Goal: Task Accomplishment & Management: Use online tool/utility

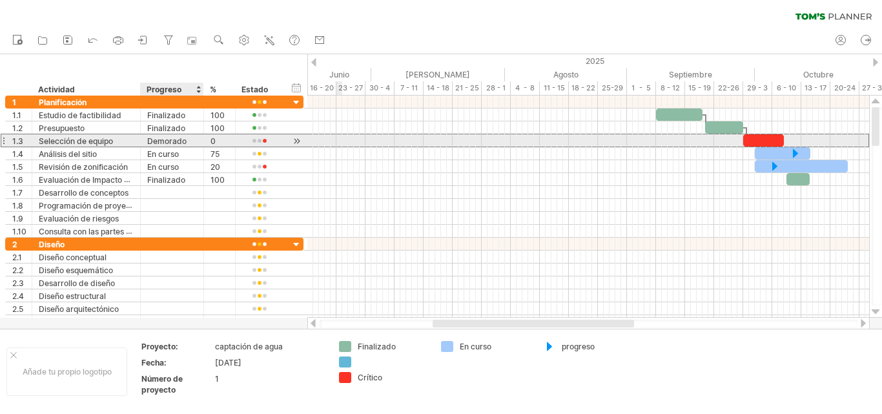
click at [192, 138] on div "Demorado" at bounding box center [172, 140] width 50 height 12
click at [0, 0] on input "*******" at bounding box center [0, 0] width 0 height 0
type input "********"
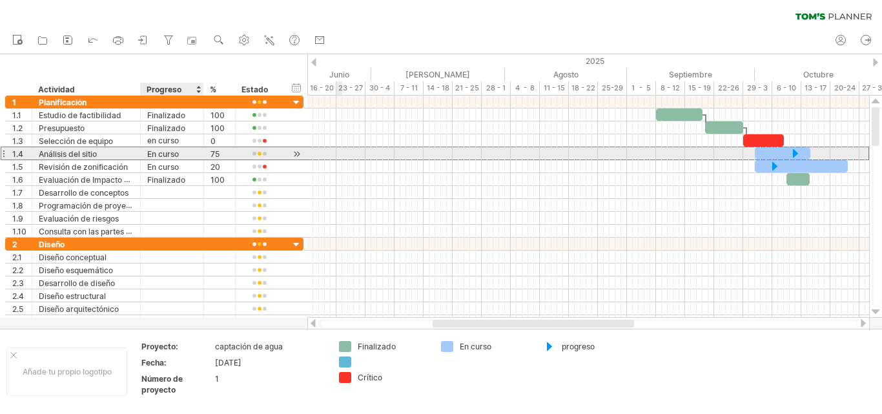
click at [196, 157] on div "En curso" at bounding box center [172, 153] width 50 height 12
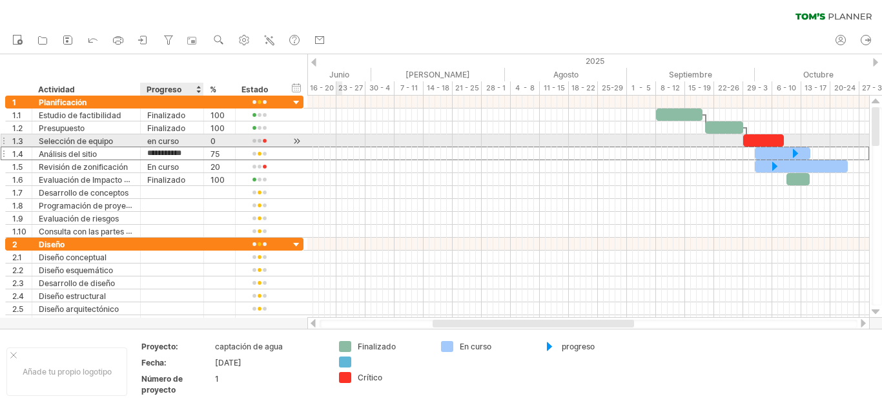
click at [189, 142] on div "en curso" at bounding box center [172, 140] width 50 height 12
click at [260, 142] on div at bounding box center [259, 141] width 34 height 10
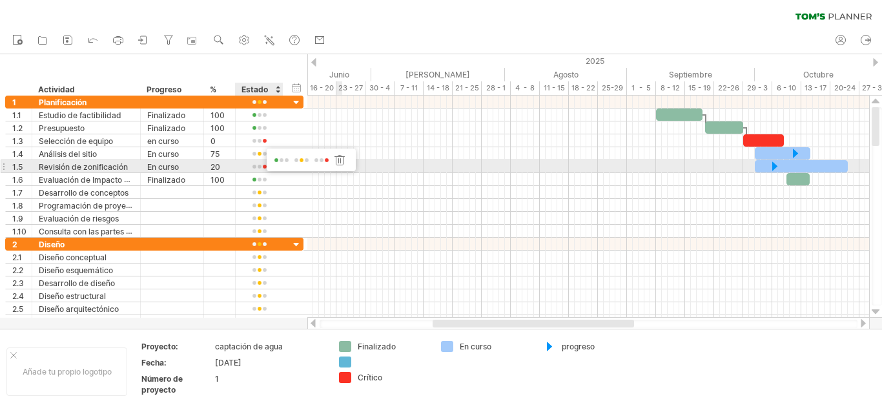
click at [302, 160] on span at bounding box center [302, 161] width 18 height 10
click at [161, 167] on font "En curso" at bounding box center [163, 167] width 32 height 10
click at [131, 167] on div "Revisión de zonificación" at bounding box center [86, 166] width 95 height 12
click at [0, 0] on input "**********" at bounding box center [0, 0] width 0 height 0
type input "*"
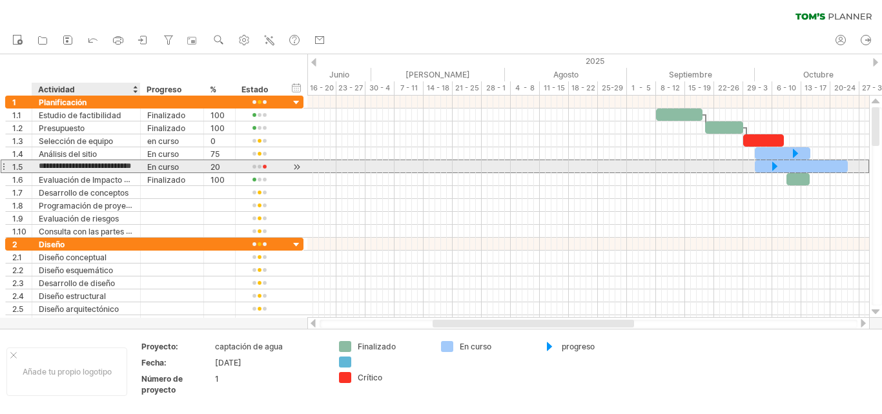
type input "**********"
click at [263, 167] on div at bounding box center [259, 167] width 34 height 10
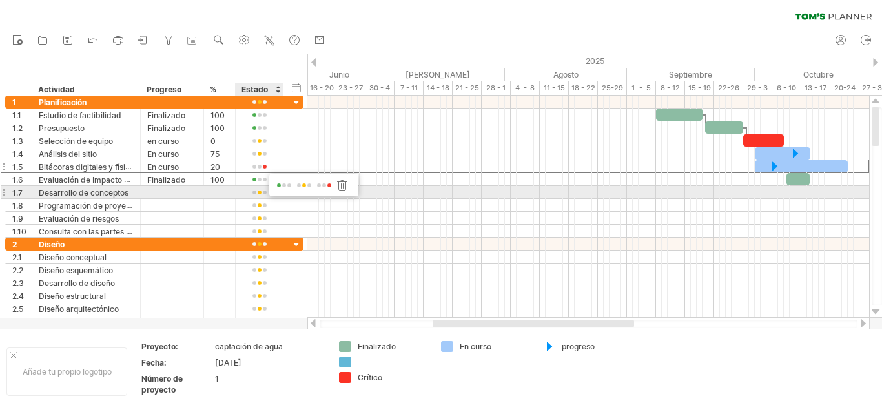
click at [303, 187] on span at bounding box center [304, 186] width 18 height 10
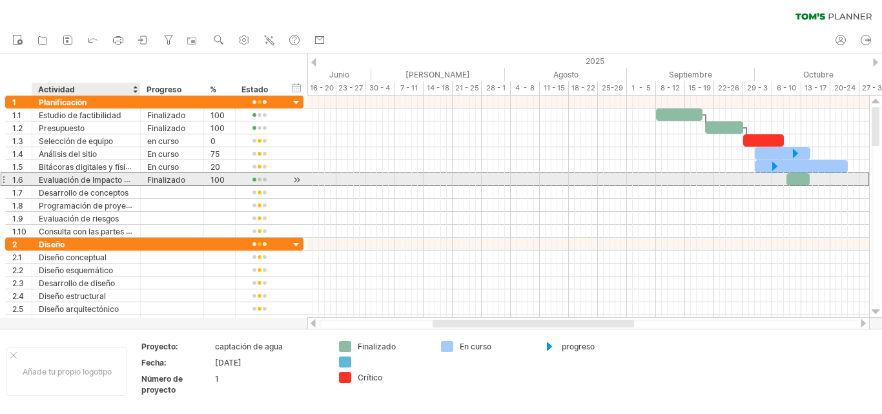
click at [123, 180] on font "Evaluación de Impacto Ambiental" at bounding box center [100, 179] width 123 height 10
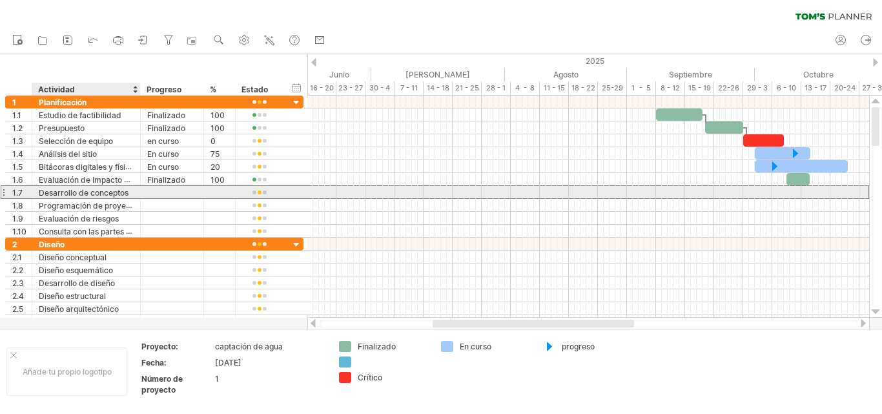
click at [127, 197] on font "Desarrollo de conceptos" at bounding box center [84, 193] width 90 height 10
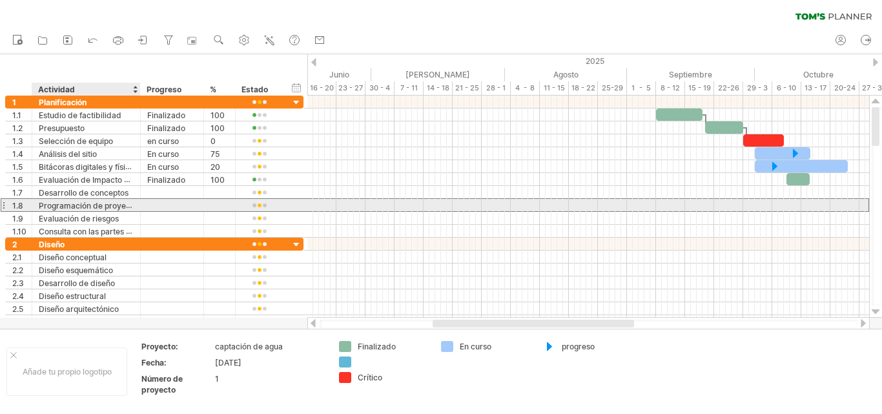
click at [125, 208] on font "Programación de proyectos" at bounding box center [90, 205] width 103 height 10
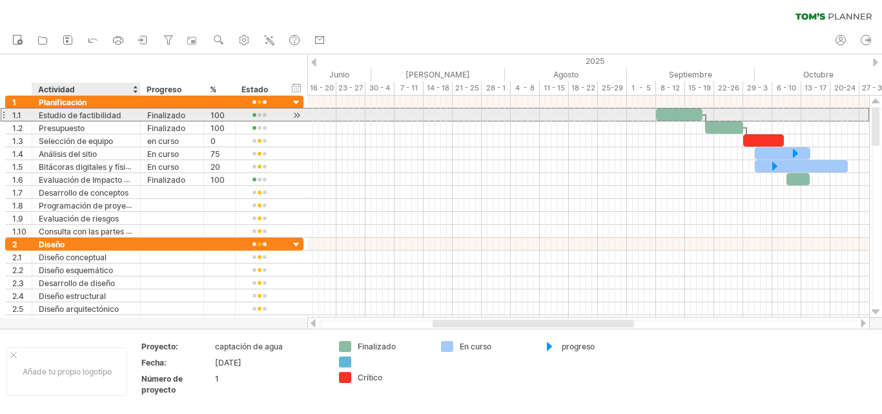
click at [127, 116] on div "Estudio de factibilidad" at bounding box center [86, 114] width 95 height 12
type input "*"
type input "**********"
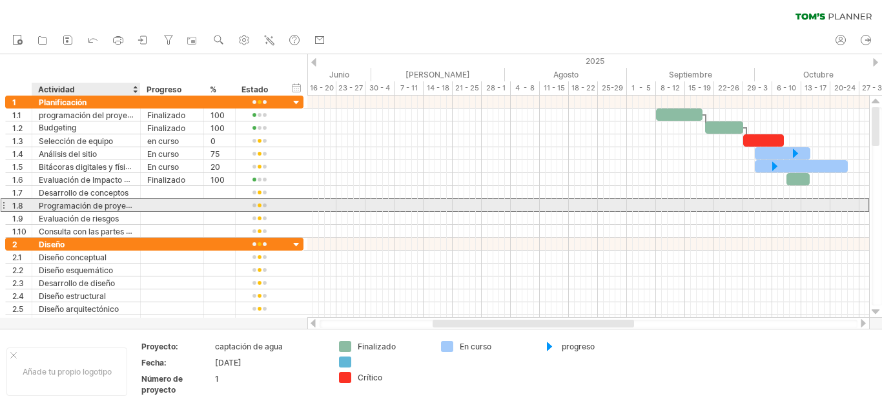
click at [130, 203] on font "Programación de proyectos" at bounding box center [90, 205] width 103 height 10
click at [128, 205] on font "Programación de proyectos" at bounding box center [90, 205] width 103 height 10
click at [119, 207] on font "Programación de proyectos" at bounding box center [90, 205] width 103 height 10
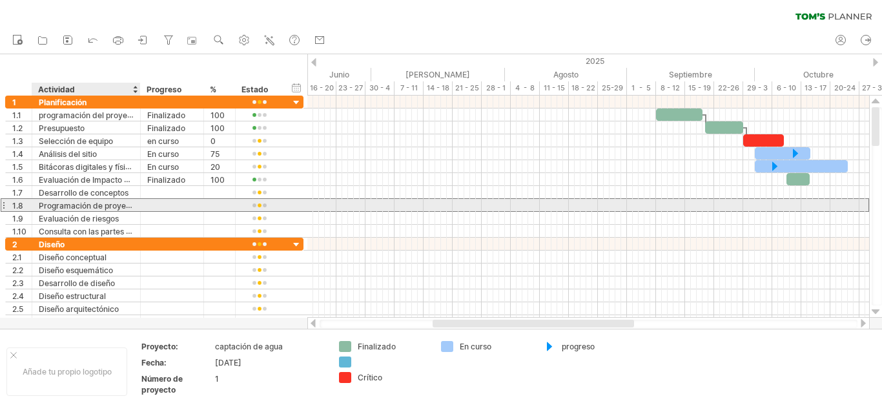
click at [119, 207] on font "Programación de proyectos" at bounding box center [90, 205] width 103 height 10
click at [124, 203] on font "Programación de proyectos" at bounding box center [90, 205] width 103 height 10
click at [107, 205] on font "Programación de proyectos" at bounding box center [90, 205] width 103 height 10
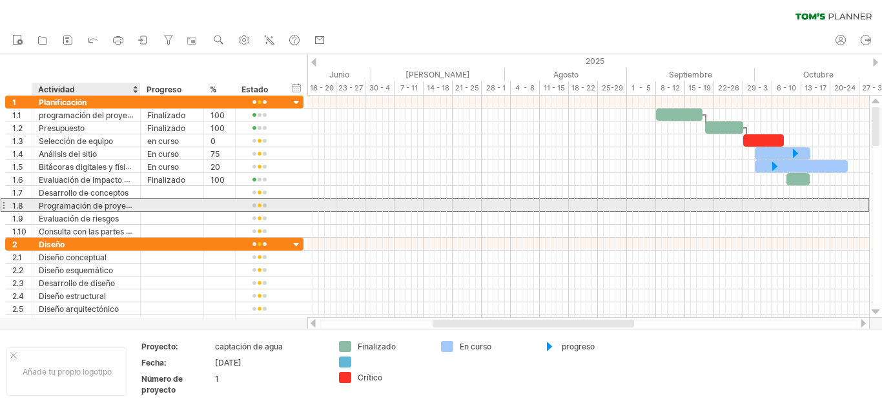
click at [107, 205] on font "Programación de proyectos" at bounding box center [90, 205] width 103 height 10
click at [108, 205] on font "Programación de proyectos" at bounding box center [90, 205] width 103 height 10
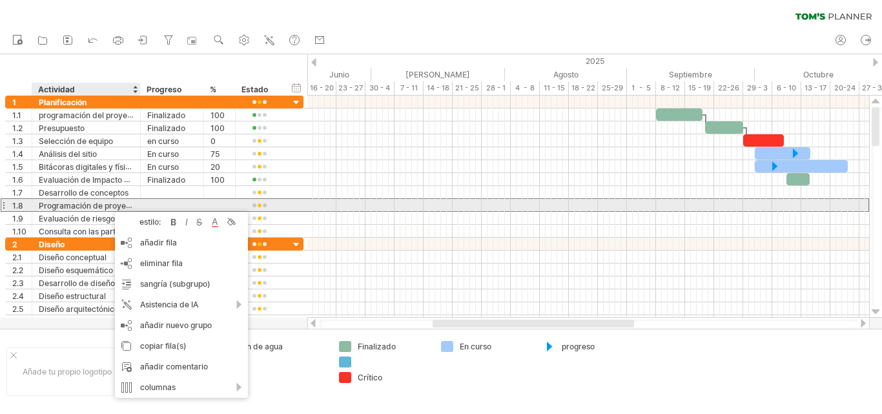
click at [108, 205] on font "Programación de proyectos" at bounding box center [90, 205] width 103 height 10
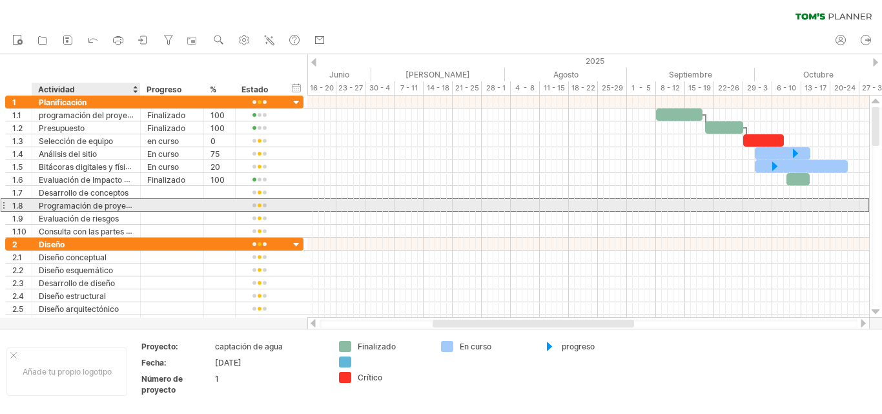
click at [121, 201] on font "Programación de proyectos" at bounding box center [90, 205] width 103 height 10
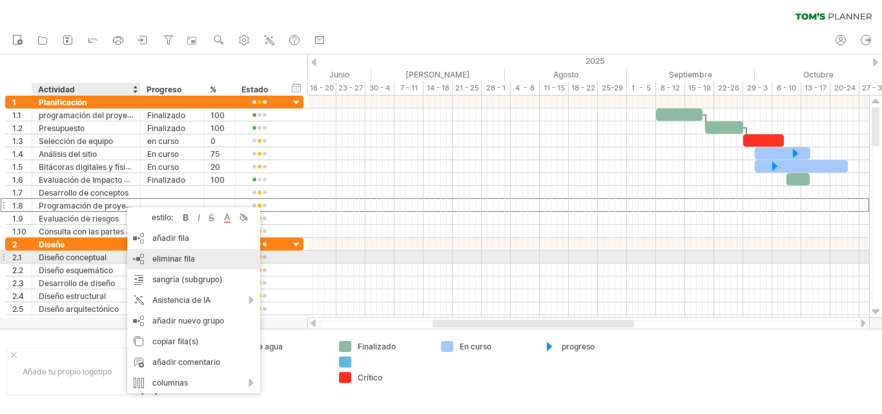
click at [179, 262] on font "eliminar fila" at bounding box center [173, 259] width 43 height 10
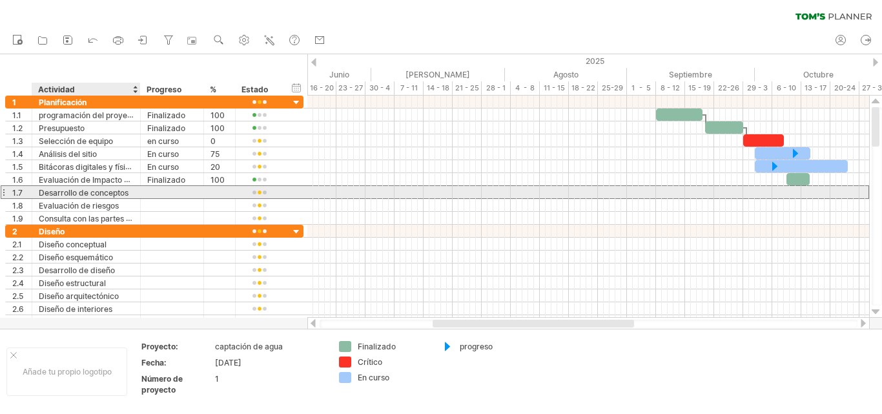
click at [141, 191] on div at bounding box center [172, 192] width 63 height 12
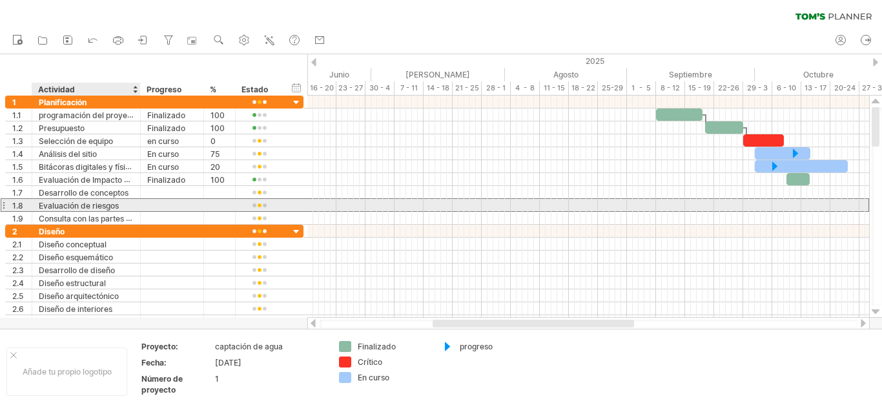
click at [147, 204] on div at bounding box center [172, 205] width 63 height 12
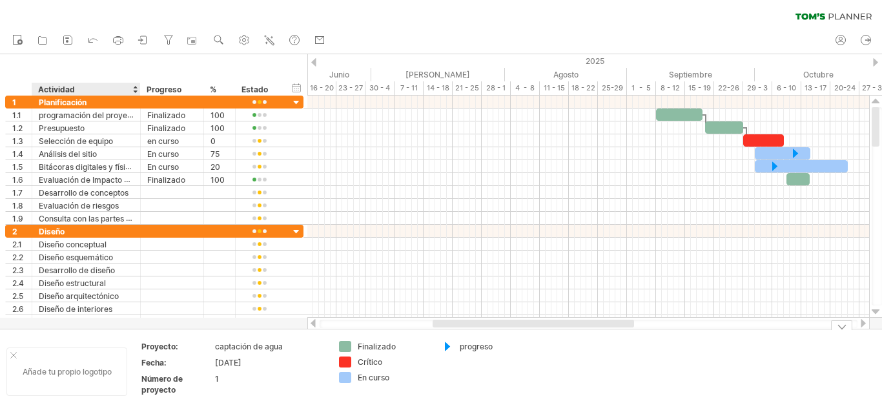
click at [78, 353] on div "Añade tu propio logotipo" at bounding box center [66, 371] width 121 height 48
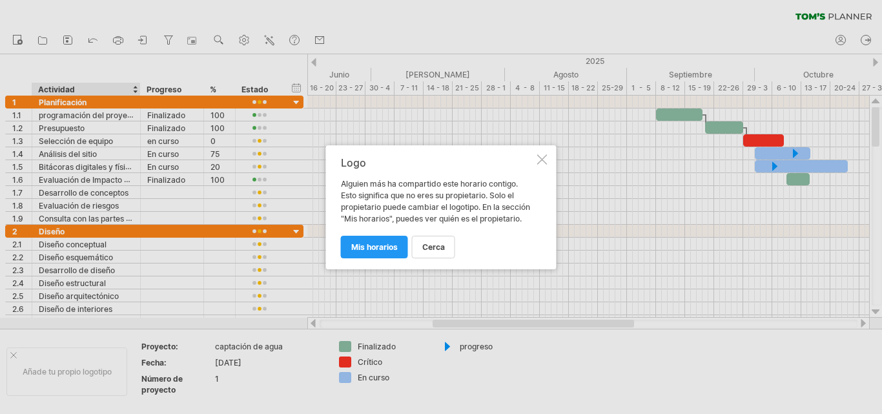
click at [543, 157] on div at bounding box center [542, 159] width 10 height 10
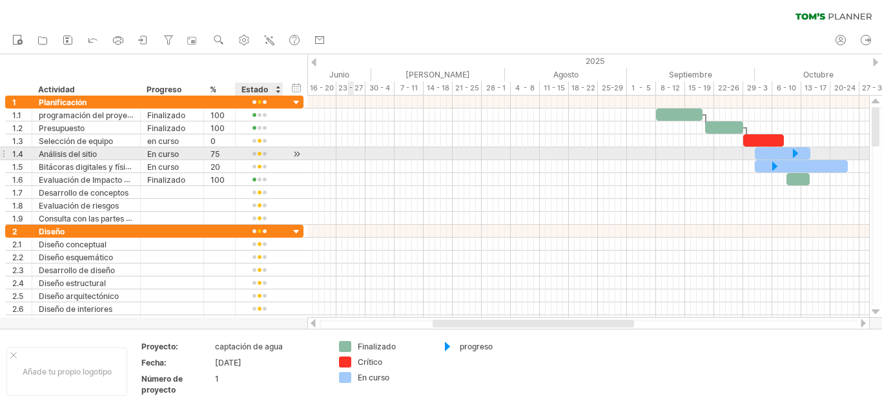
click at [300, 153] on div at bounding box center [297, 154] width 12 height 14
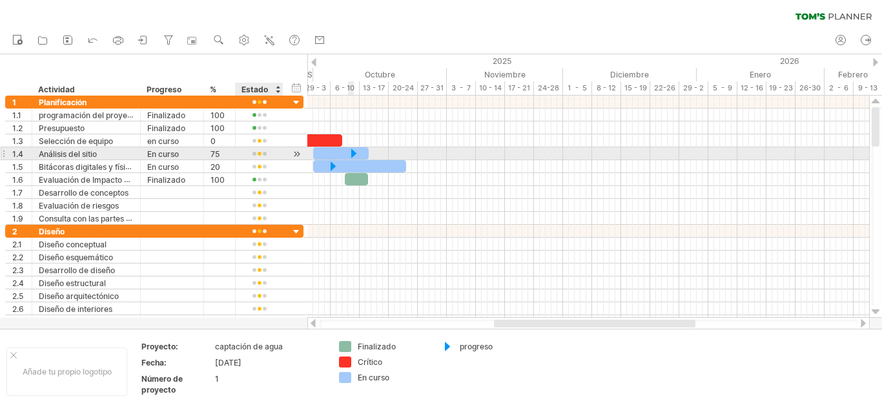
click at [300, 153] on div at bounding box center [297, 154] width 12 height 14
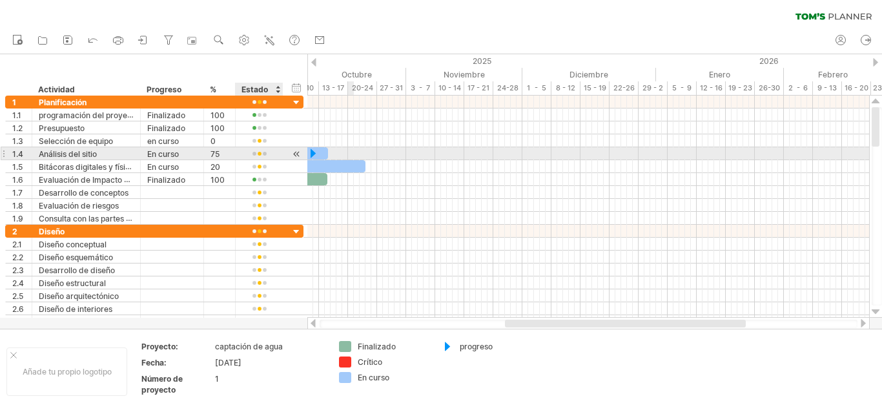
click at [300, 153] on div at bounding box center [297, 154] width 12 height 14
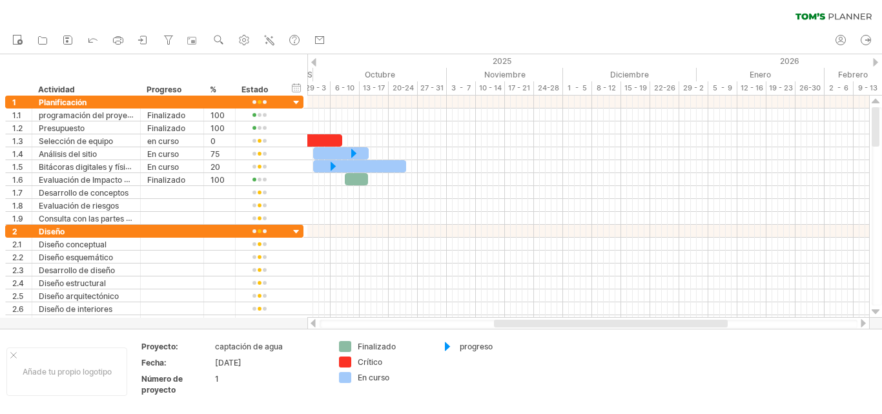
drag, startPoint x: 508, startPoint y: 328, endPoint x: 469, endPoint y: 324, distance: 39.6
click at [469, 324] on div at bounding box center [588, 323] width 562 height 13
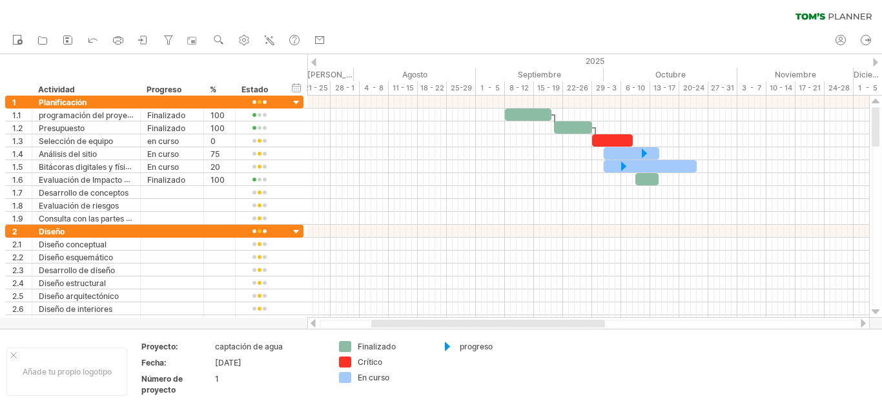
drag, startPoint x: 504, startPoint y: 323, endPoint x: 381, endPoint y: 319, distance: 122.7
click at [381, 319] on div at bounding box center [588, 323] width 562 height 13
click at [247, 38] on use at bounding box center [244, 40] width 13 height 13
select select "*"
select select "**"
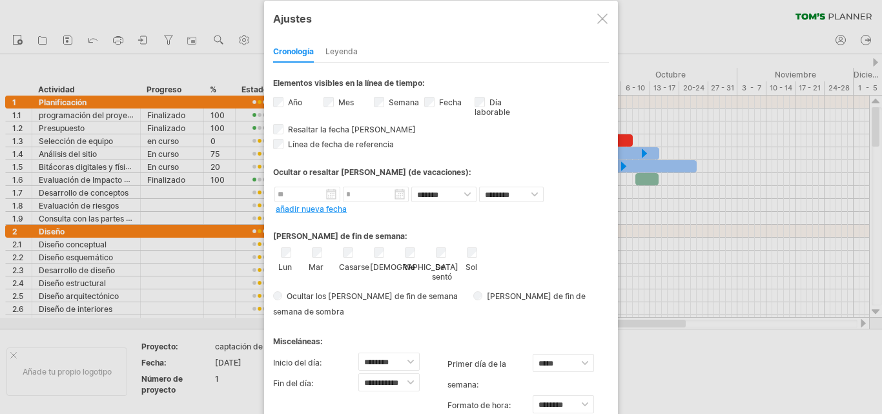
click at [385, 104] on div "Semana visibilidad de los números de semana Actualmente no hay suficiente espac…" at bounding box center [399, 103] width 50 height 17
click at [600, 21] on div at bounding box center [602, 19] width 10 height 10
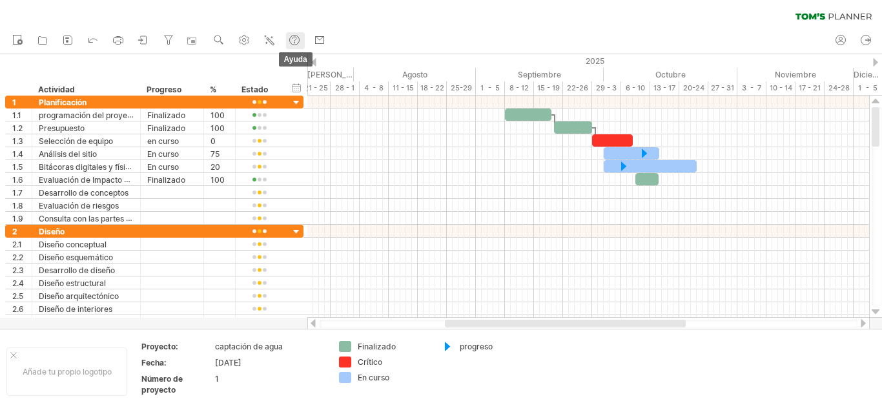
click at [296, 41] on use at bounding box center [294, 40] width 13 height 13
click at [251, 39] on use at bounding box center [244, 40] width 13 height 13
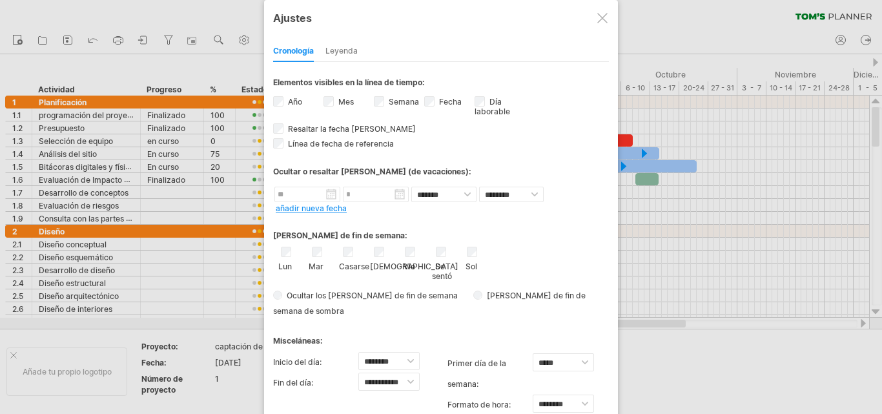
click at [334, 55] on font "Leyenda" at bounding box center [341, 51] width 32 height 10
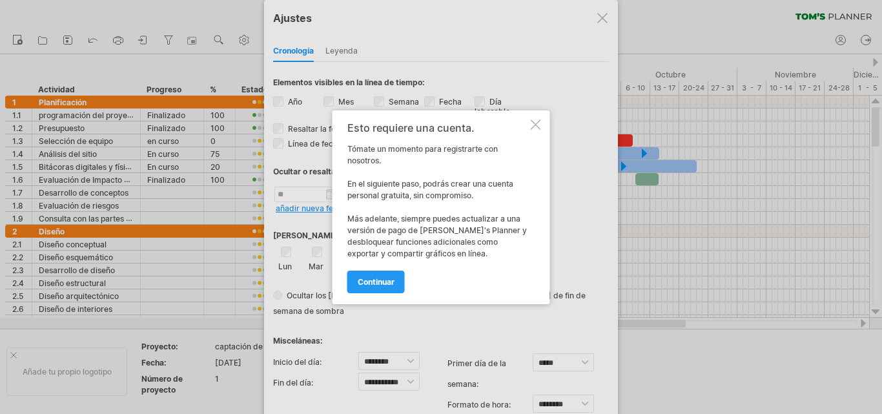
click at [535, 124] on div at bounding box center [536, 124] width 10 height 10
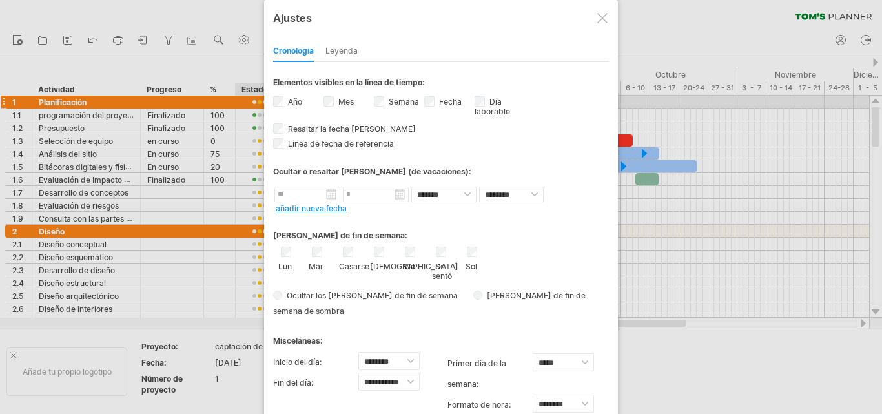
click at [285, 104] on label "Año" at bounding box center [293, 102] width 17 height 10
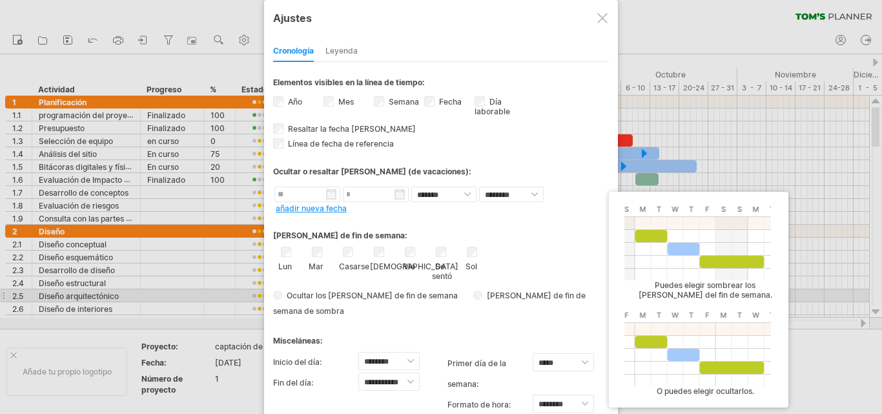
click at [539, 292] on font "Días de fin de semana de sombra" at bounding box center [429, 303] width 313 height 25
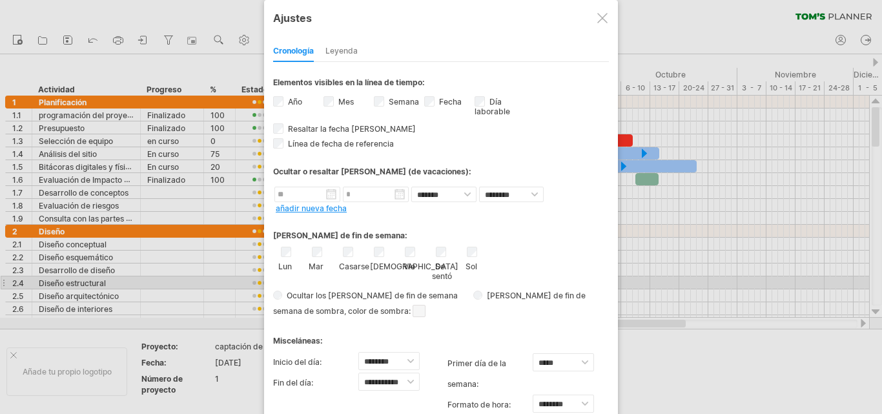
drag, startPoint x: 570, startPoint y: 262, endPoint x: 575, endPoint y: 289, distance: 27.6
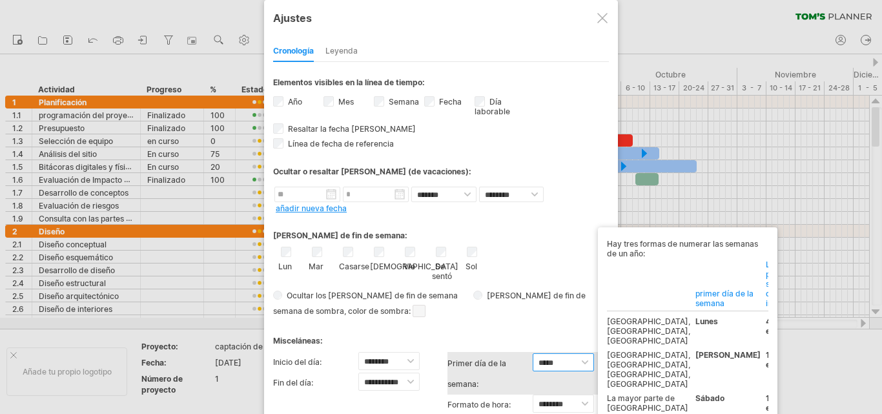
click at [586, 358] on select "***** ******* ******" at bounding box center [563, 362] width 61 height 18
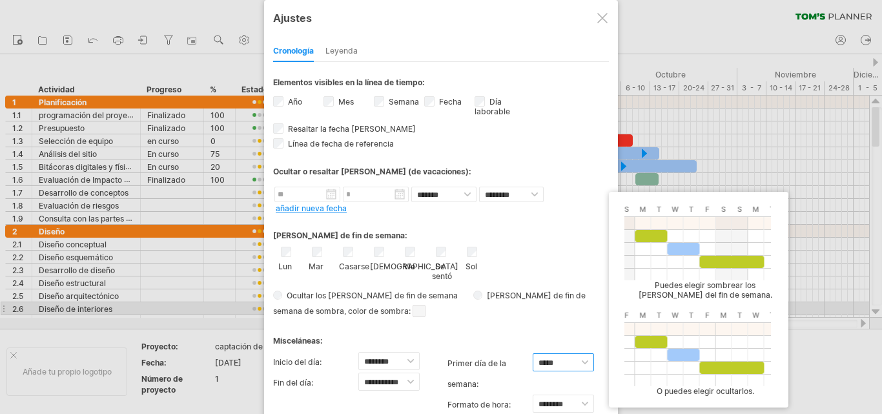
select select "*"
click at [533, 353] on select "***** ******* ******" at bounding box center [563, 362] width 61 height 18
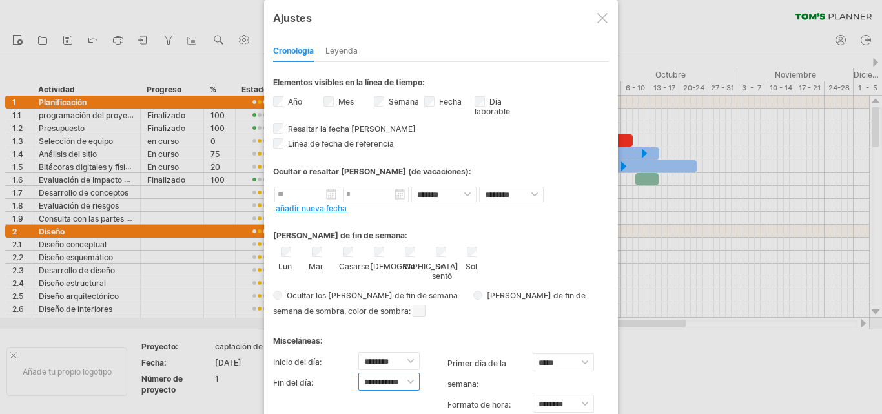
click at [411, 386] on select "**********" at bounding box center [388, 382] width 61 height 18
select select "**"
click at [358, 373] on select "**********" at bounding box center [388, 382] width 61 height 18
click at [678, 379] on div at bounding box center [441, 207] width 882 height 414
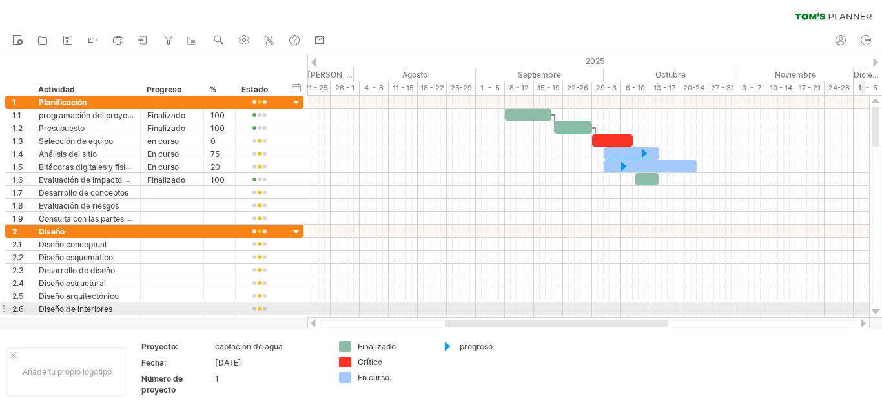
click at [877, 310] on div at bounding box center [876, 312] width 8 height 10
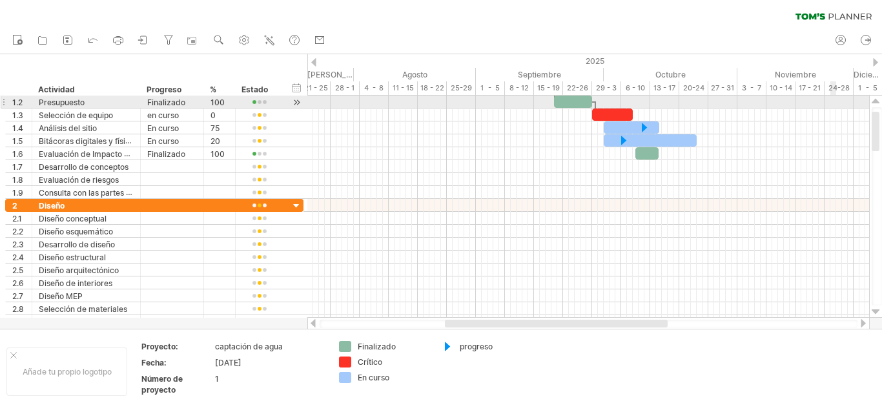
click at [874, 101] on div at bounding box center [876, 101] width 8 height 10
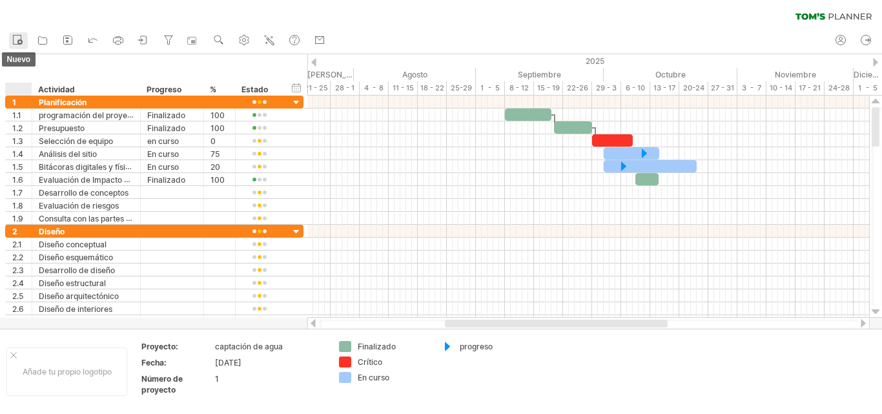
click at [23, 47] on link "nuevo" at bounding box center [18, 40] width 19 height 17
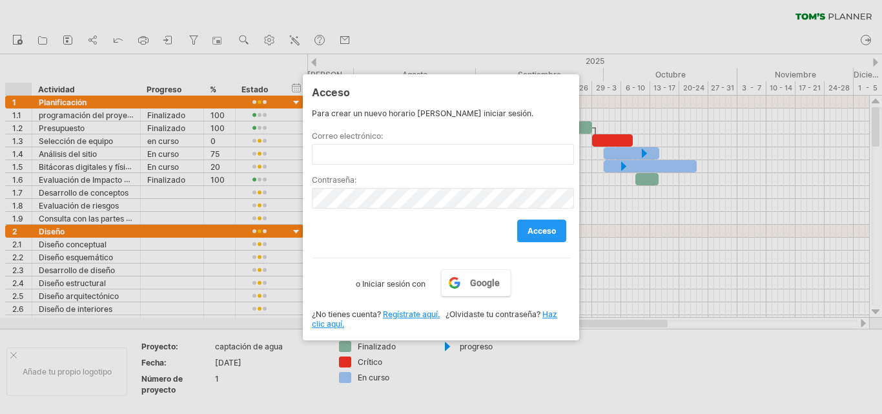
click at [513, 1] on div at bounding box center [441, 207] width 882 height 414
click at [514, 37] on div at bounding box center [441, 207] width 882 height 414
click at [19, 47] on div at bounding box center [441, 207] width 882 height 414
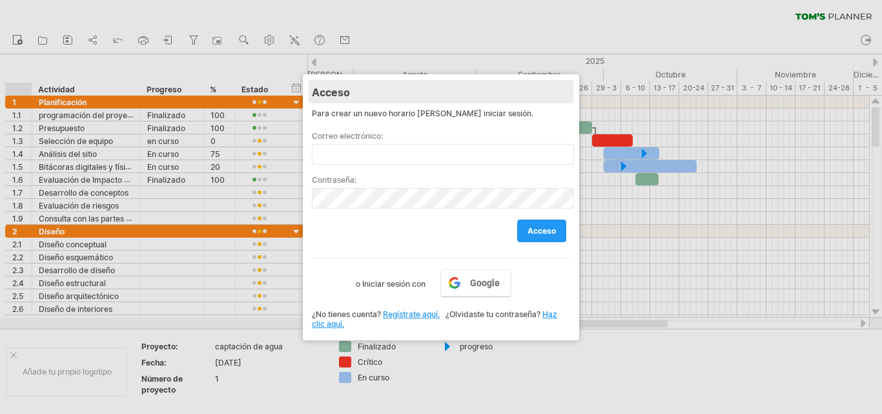
click at [477, 101] on div "Acceso" at bounding box center [441, 91] width 258 height 23
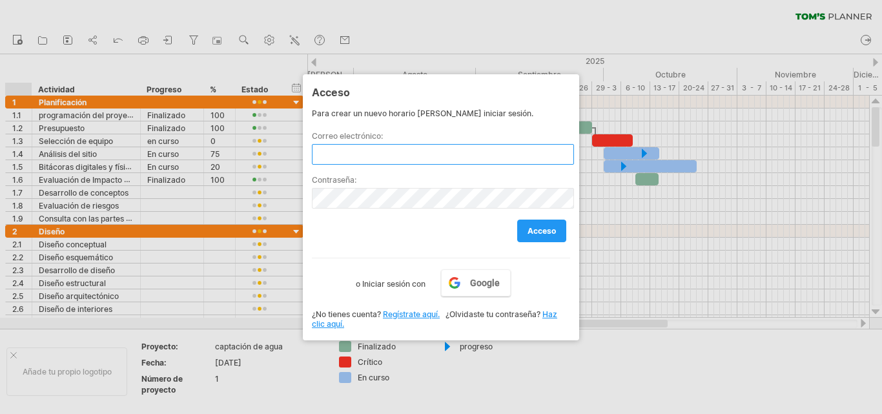
click at [467, 147] on input "text" at bounding box center [443, 154] width 262 height 21
type input "*"
click at [432, 252] on div "Para crear un nuevo horario debes iniciar sesión. Correo electrónico: Contraseñ…" at bounding box center [441, 199] width 258 height 183
click at [606, 354] on div at bounding box center [441, 207] width 882 height 414
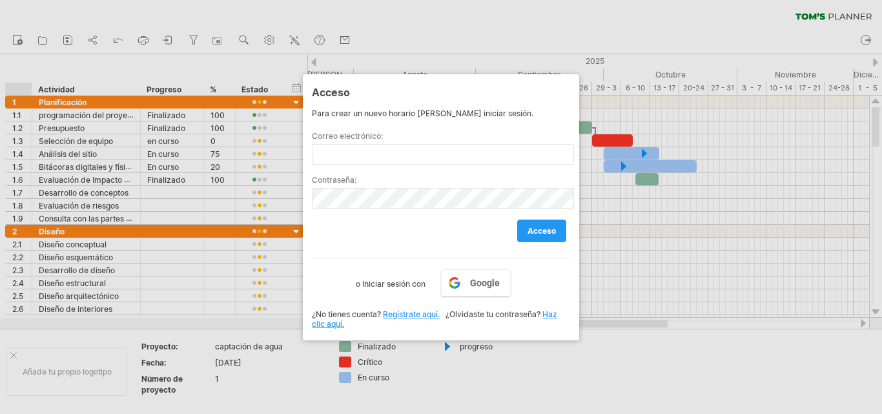
click at [606, 354] on div at bounding box center [441, 207] width 882 height 414
click at [358, 225] on div "acceso" at bounding box center [441, 225] width 258 height 33
click at [626, 351] on div at bounding box center [441, 207] width 882 height 414
drag, startPoint x: 626, startPoint y: 351, endPoint x: 611, endPoint y: 211, distance: 141.6
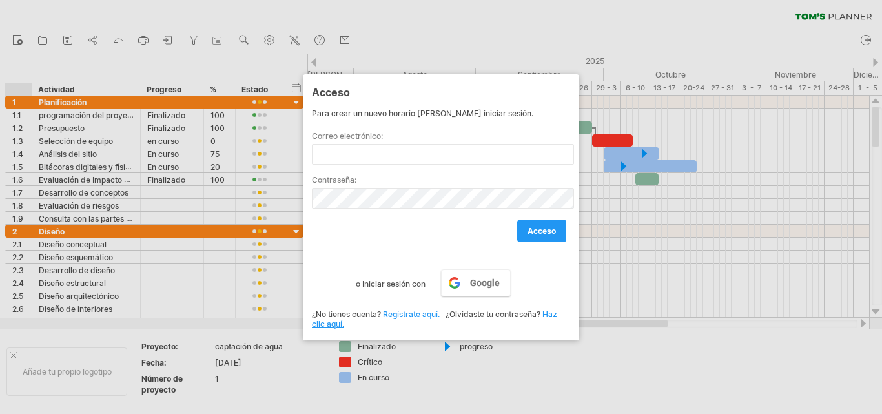
click at [601, 269] on div at bounding box center [441, 207] width 882 height 414
click at [557, 220] on link "acceso" at bounding box center [541, 231] width 49 height 23
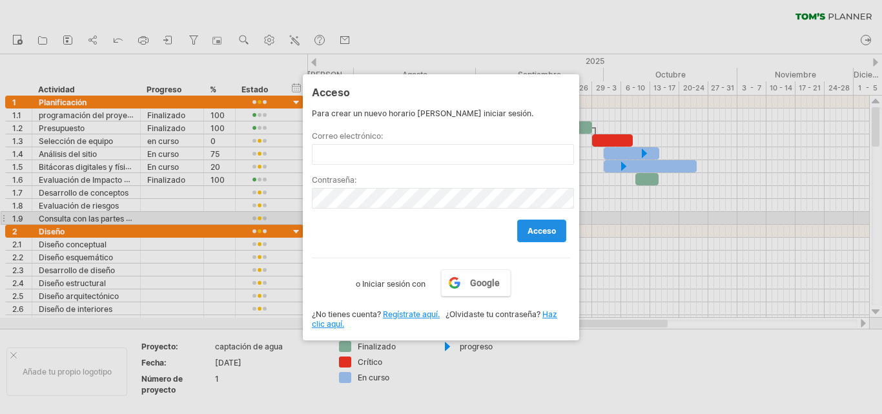
click at [555, 221] on link "acceso" at bounding box center [541, 231] width 49 height 23
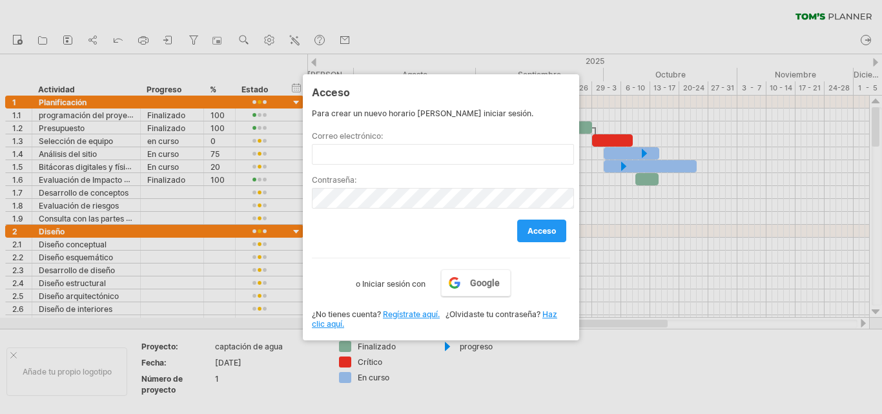
click at [526, 32] on div at bounding box center [441, 207] width 882 height 414
click at [766, 37] on div at bounding box center [441, 207] width 882 height 414
click at [455, 271] on link "Google" at bounding box center [476, 282] width 70 height 27
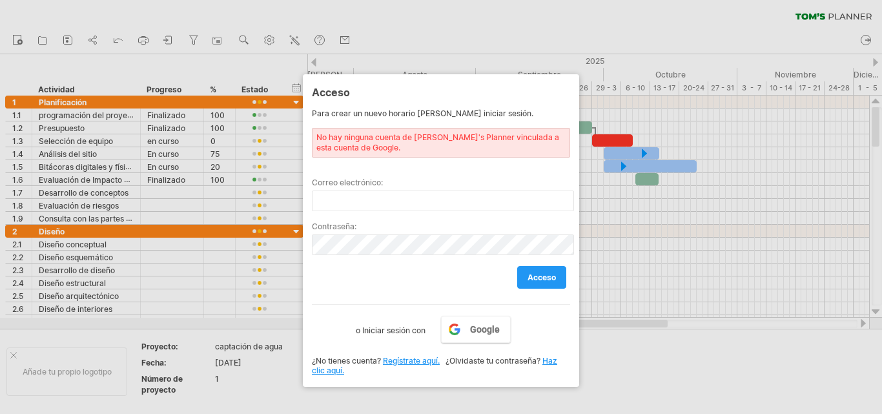
click at [660, 373] on div at bounding box center [441, 207] width 882 height 414
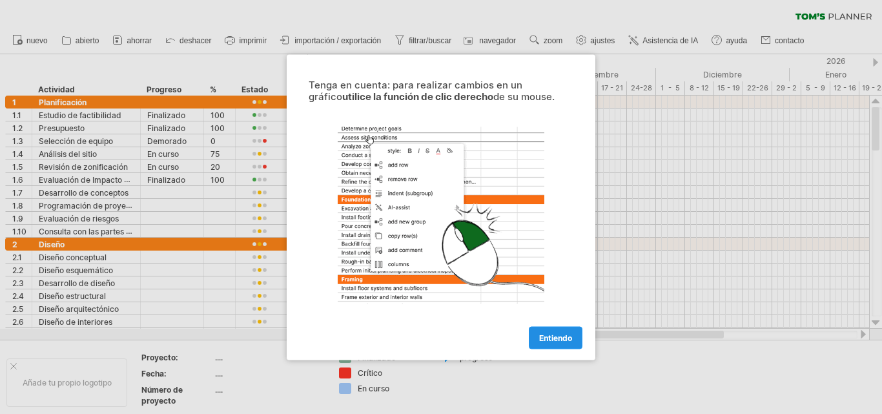
click at [574, 334] on link "Entiendo" at bounding box center [556, 337] width 54 height 23
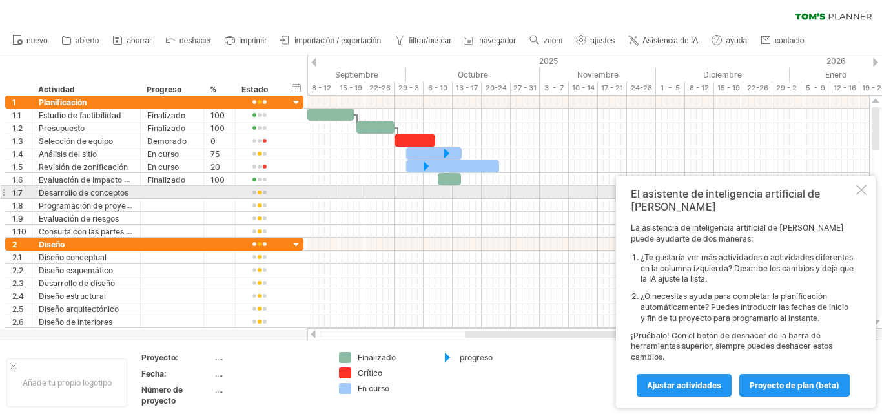
click at [857, 195] on div at bounding box center [861, 190] width 10 height 10
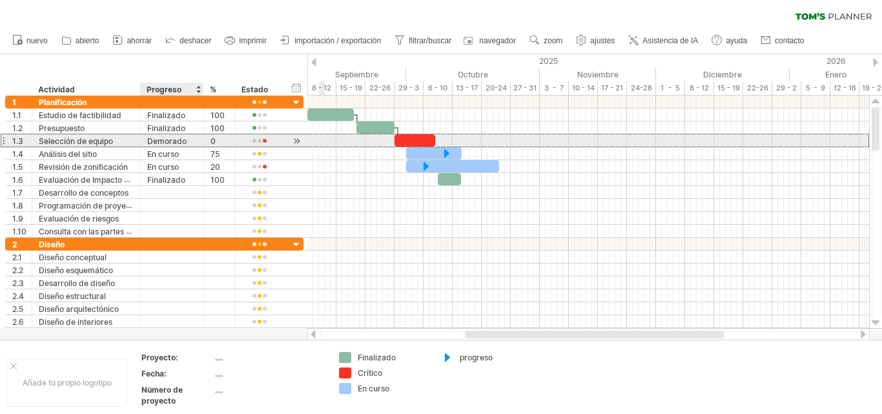
click at [187, 139] on div "Demorado" at bounding box center [172, 140] width 50 height 12
click at [0, 0] on input "*******" at bounding box center [0, 0] width 0 height 0
type input "********"
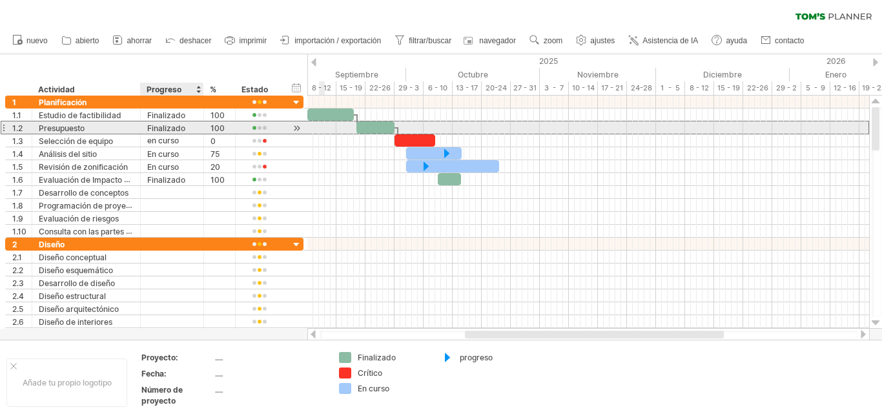
click at [188, 125] on div "Finalizado" at bounding box center [172, 127] width 50 height 12
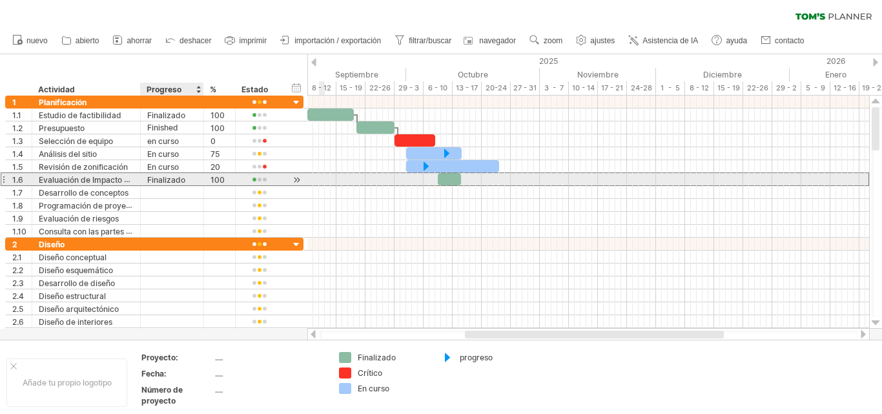
click at [188, 183] on div "Finalizado" at bounding box center [172, 179] width 50 height 12
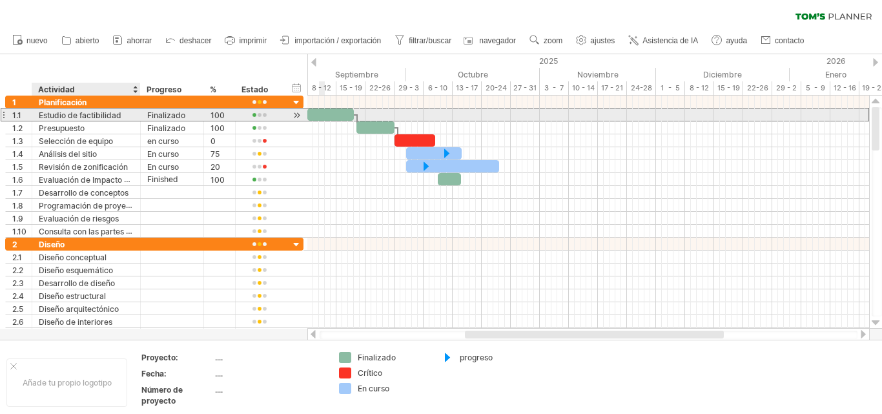
click at [126, 113] on div "Estudio de factibilidad" at bounding box center [86, 114] width 95 height 12
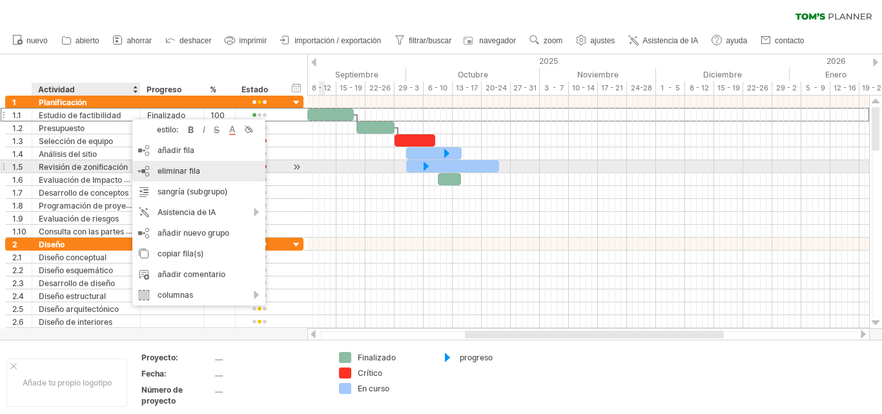
click at [206, 167] on div "eliminar fila eliminar filas seleccionadas" at bounding box center [198, 171] width 133 height 21
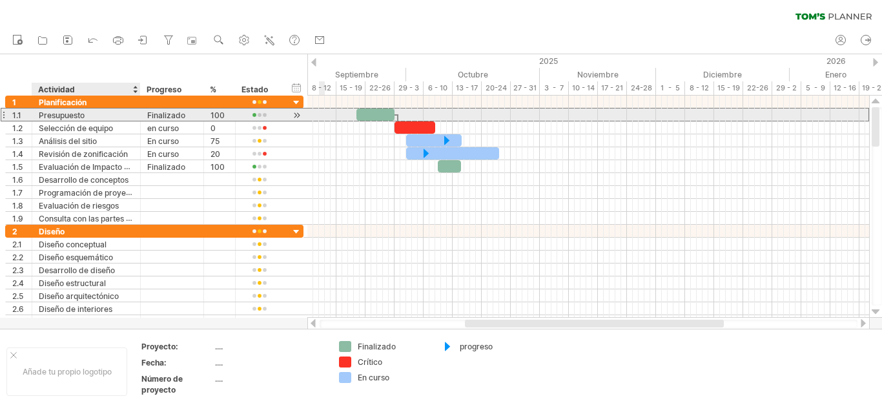
click at [120, 112] on div "Presupuesto" at bounding box center [86, 114] width 95 height 12
click at [0, 0] on input "*********" at bounding box center [0, 0] width 0 height 0
type input "**********"
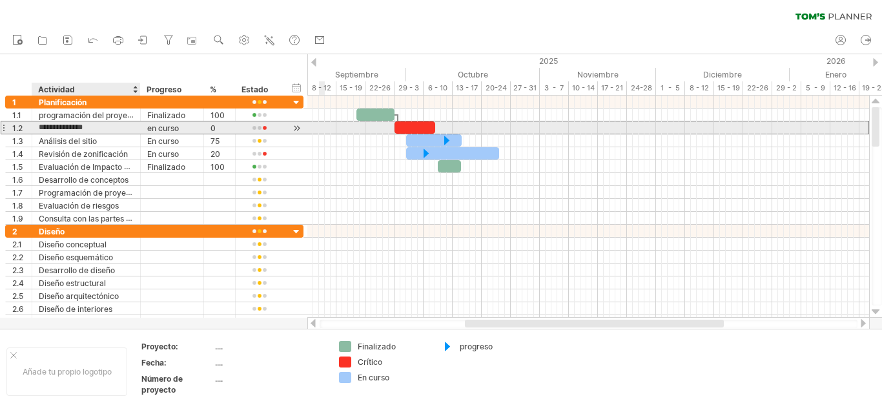
click at [116, 128] on input "**********" at bounding box center [86, 127] width 95 height 12
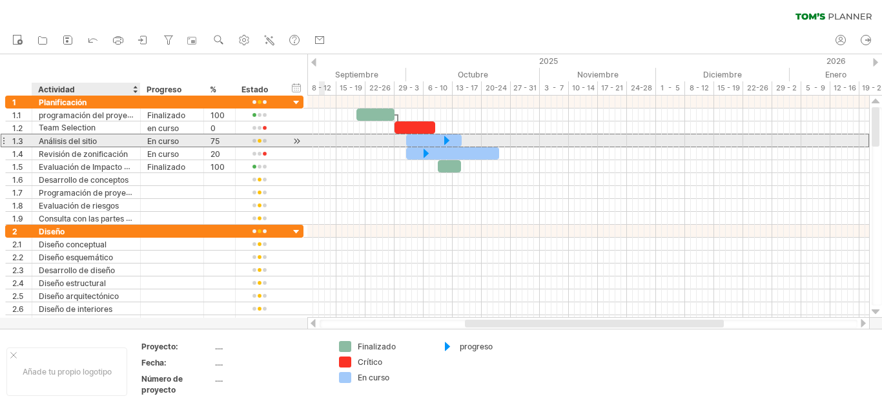
click at [116, 143] on div "Análisis del sitio" at bounding box center [86, 140] width 95 height 12
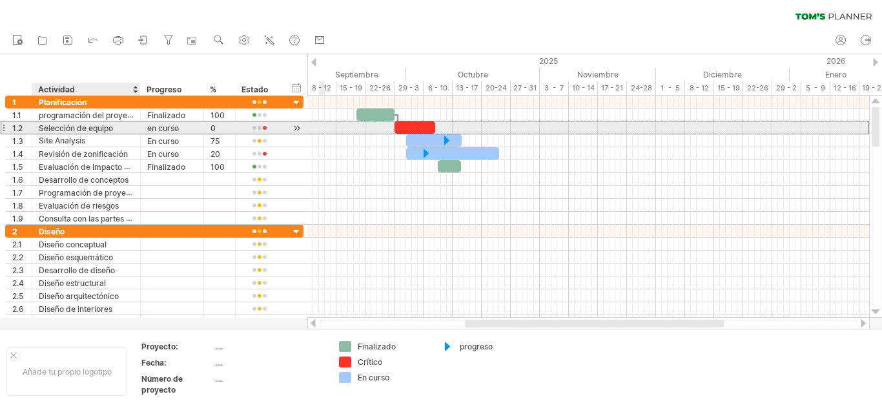
click at [127, 129] on div "Selección de equipo" at bounding box center [86, 127] width 95 height 12
click at [263, 128] on div at bounding box center [259, 128] width 34 height 10
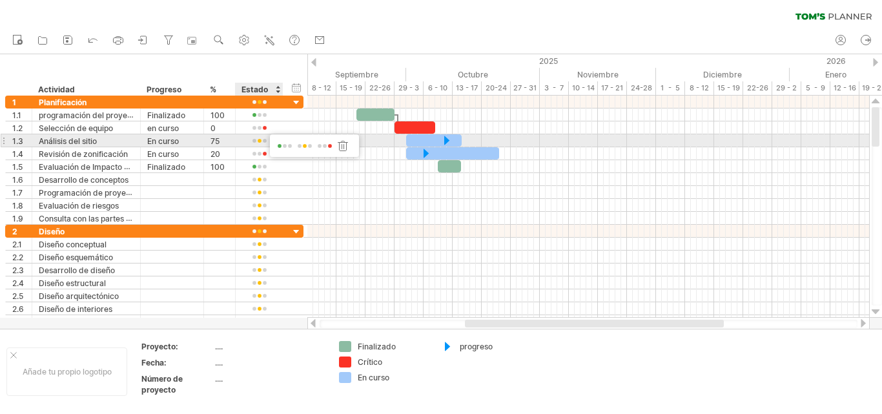
click at [304, 142] on span at bounding box center [305, 146] width 18 height 10
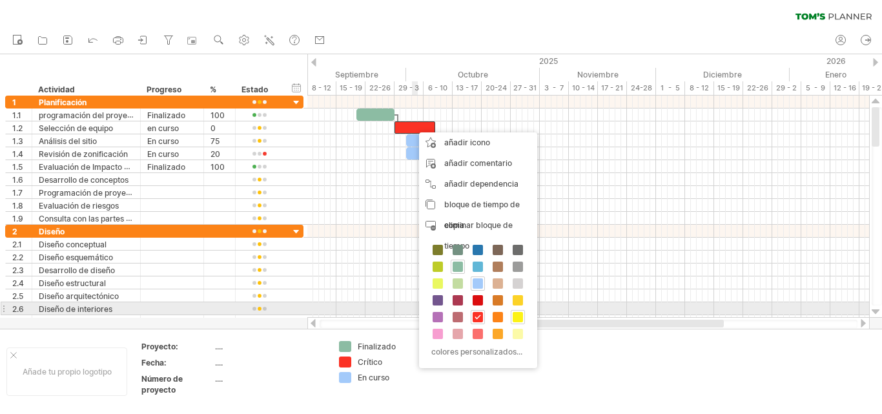
click at [520, 314] on span at bounding box center [518, 317] width 10 height 10
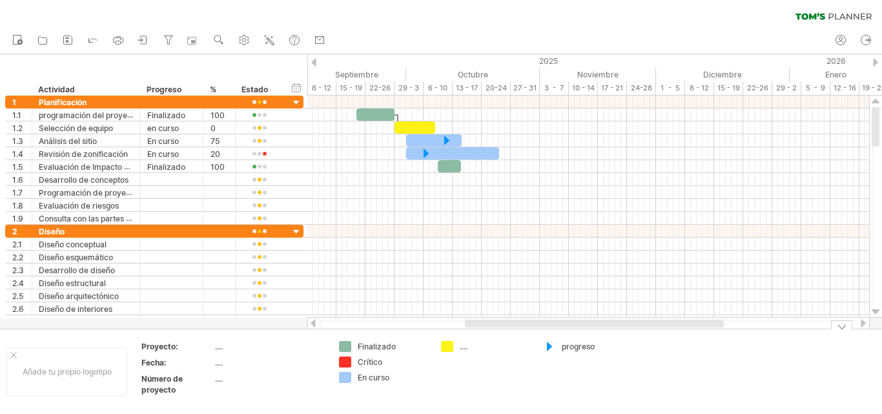
click at [460, 347] on font "...." at bounding box center [464, 347] width 8 height 10
click at [447, 343] on div "Intentando acceder a [DOMAIN_NAME] Conectado de nuevo... 0% borrar filtro" at bounding box center [441, 207] width 882 height 414
click at [501, 401] on div "solo mostrar" at bounding box center [497, 413] width 87 height 41
type input "**********"
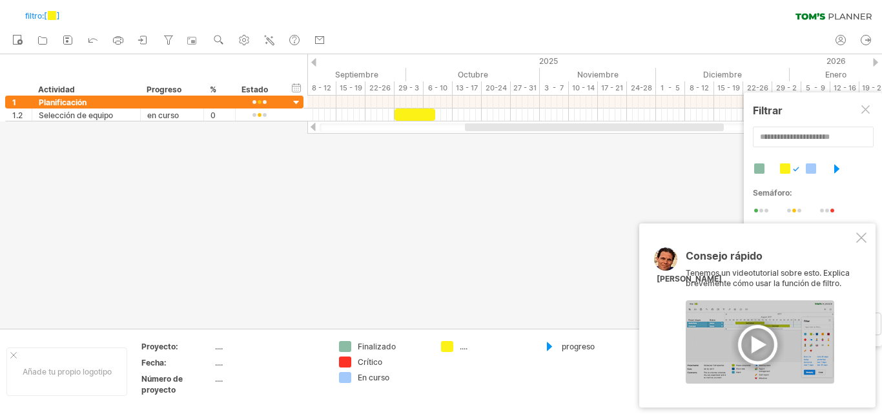
click at [776, 346] on div at bounding box center [760, 341] width 149 height 83
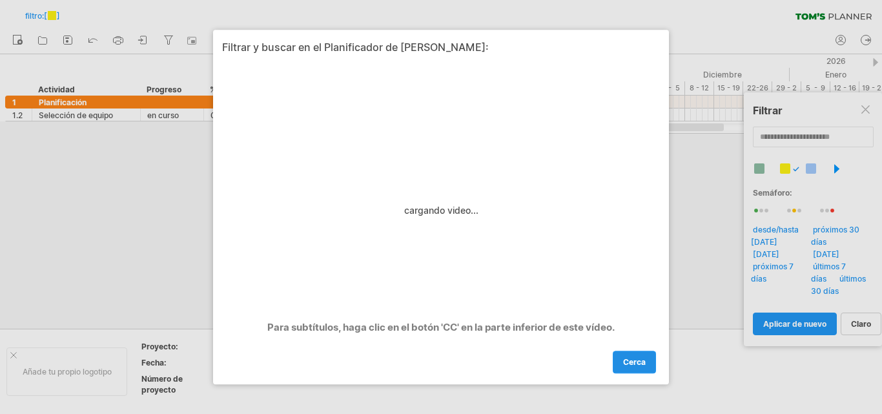
click at [640, 358] on font "cerca" at bounding box center [634, 362] width 23 height 10
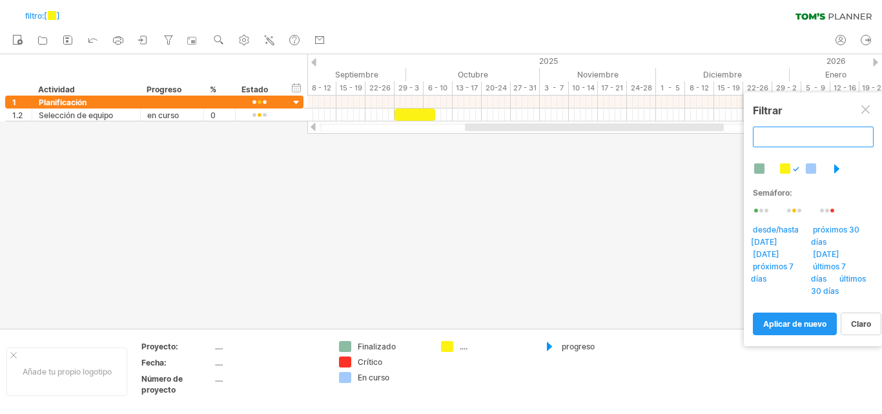
click at [772, 139] on input "text" at bounding box center [813, 137] width 121 height 21
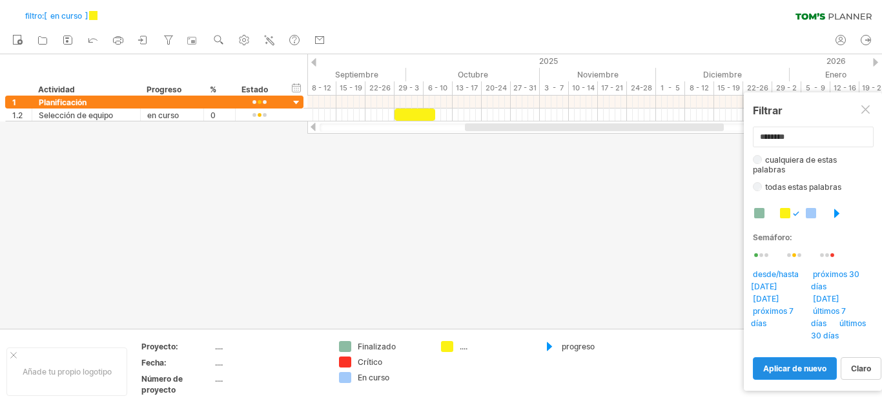
click at [806, 364] on font "aplicar de nuevo" at bounding box center [794, 369] width 63 height 10
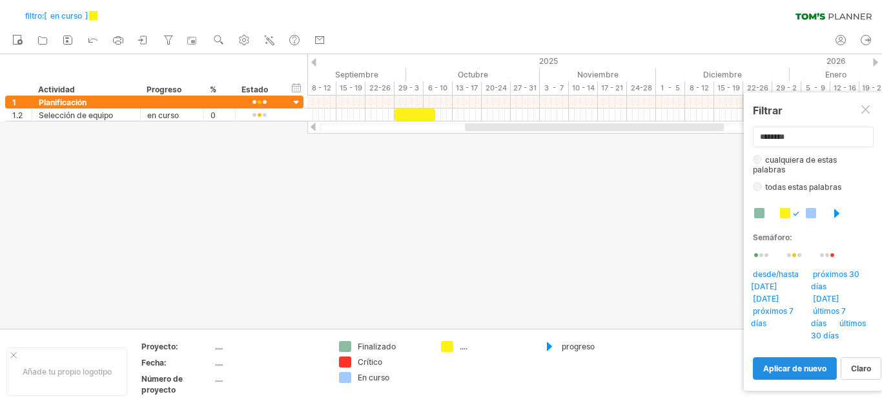
click at [806, 364] on font "aplicar de nuevo" at bounding box center [794, 369] width 63 height 10
click at [823, 357] on link "aplicar de nuevo" at bounding box center [795, 368] width 84 height 23
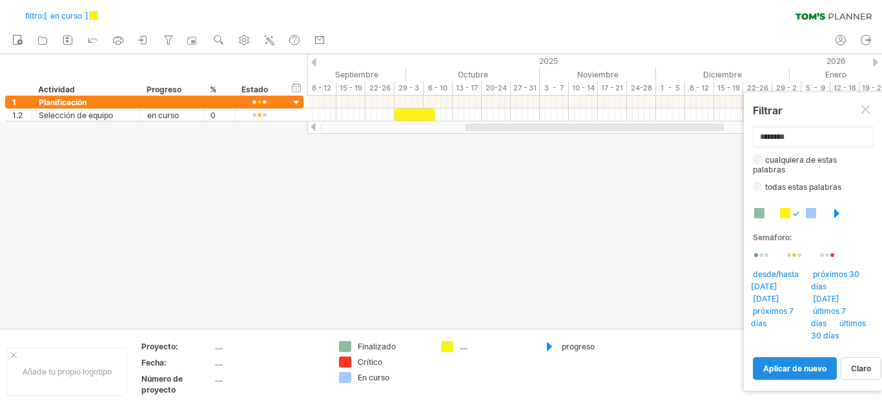
click at [823, 357] on link "aplicar de nuevo" at bounding box center [795, 368] width 84 height 23
click at [861, 365] on link "claro" at bounding box center [861, 368] width 41 height 23
type input "**********"
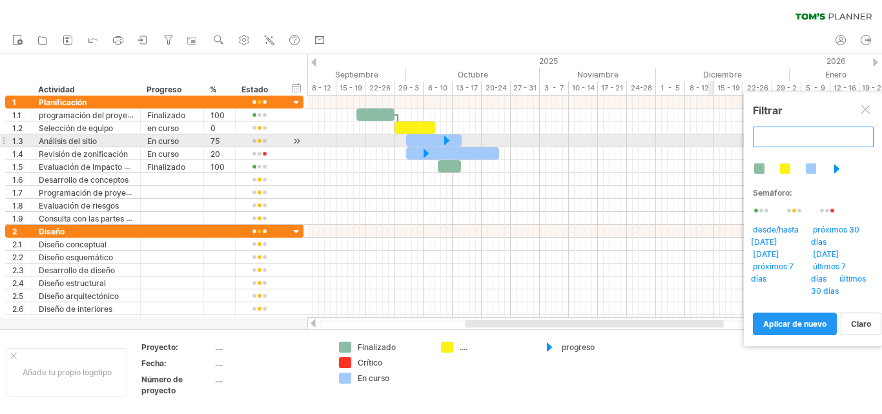
click at [773, 144] on input "text" at bounding box center [813, 137] width 121 height 21
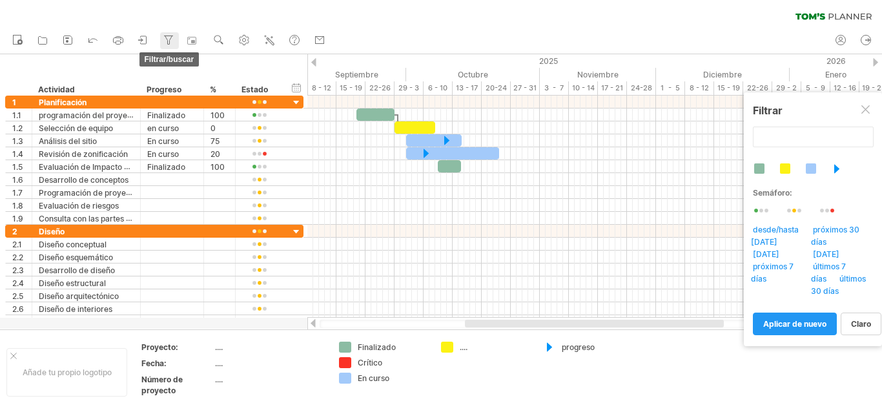
type input "**********"
click at [163, 40] on icon at bounding box center [168, 40] width 13 height 13
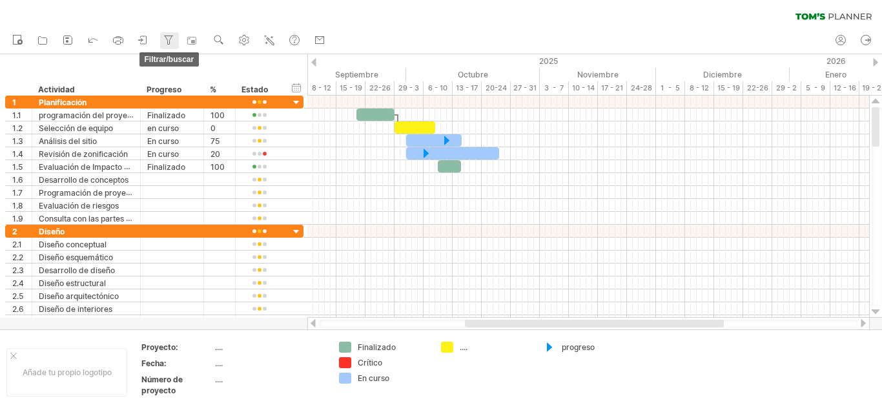
click at [163, 40] on icon at bounding box center [168, 40] width 13 height 13
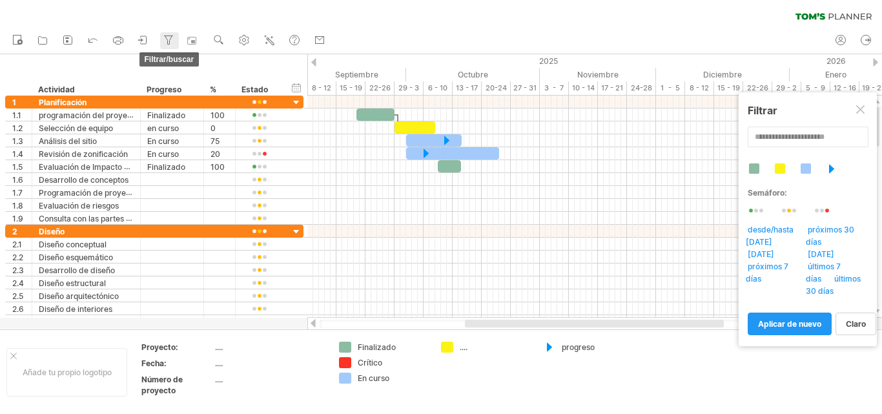
click at [163, 40] on icon at bounding box center [168, 40] width 13 height 13
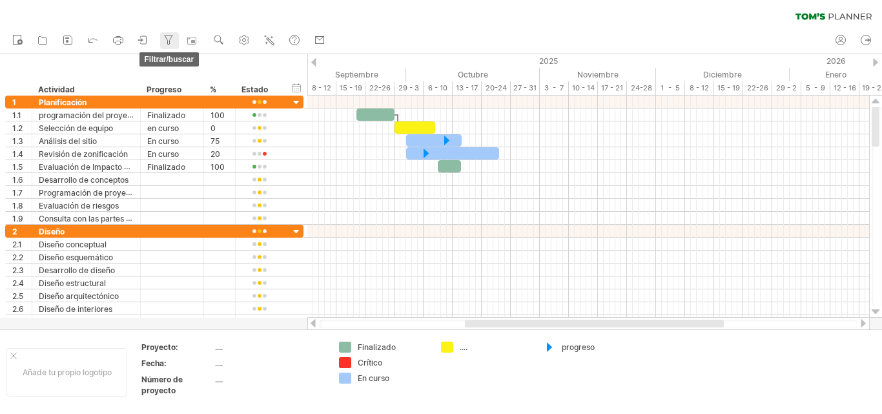
click at [163, 40] on icon at bounding box center [168, 40] width 13 height 13
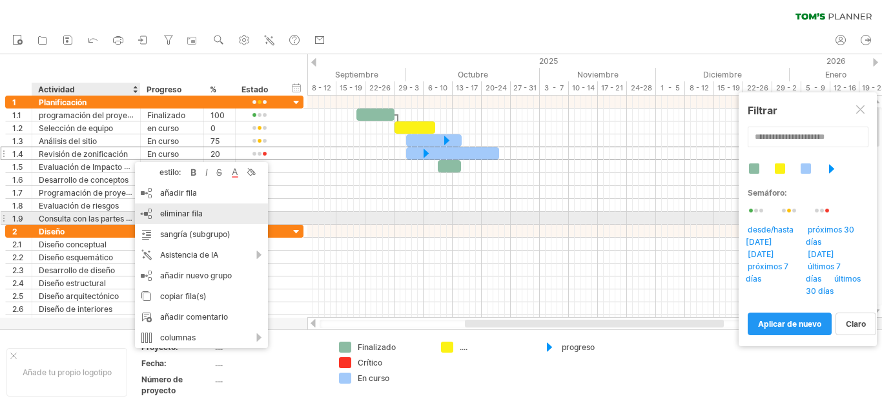
click at [176, 216] on font "eliminar fila" at bounding box center [181, 214] width 43 height 10
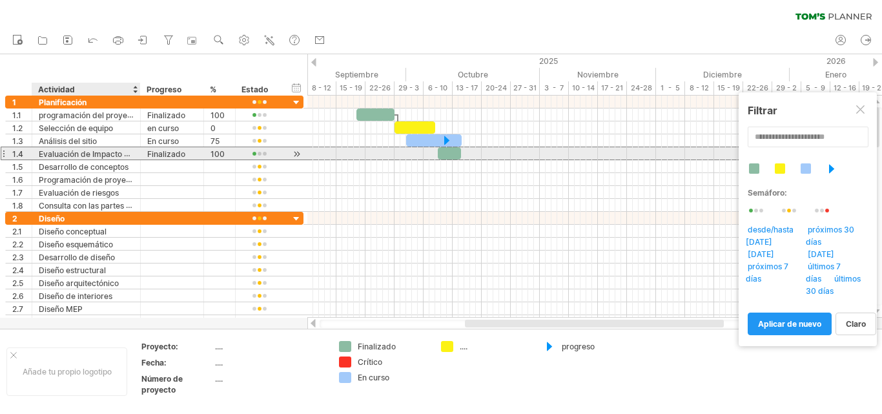
click at [128, 155] on font "Evaluación de Impacto Ambiental" at bounding box center [100, 154] width 123 height 10
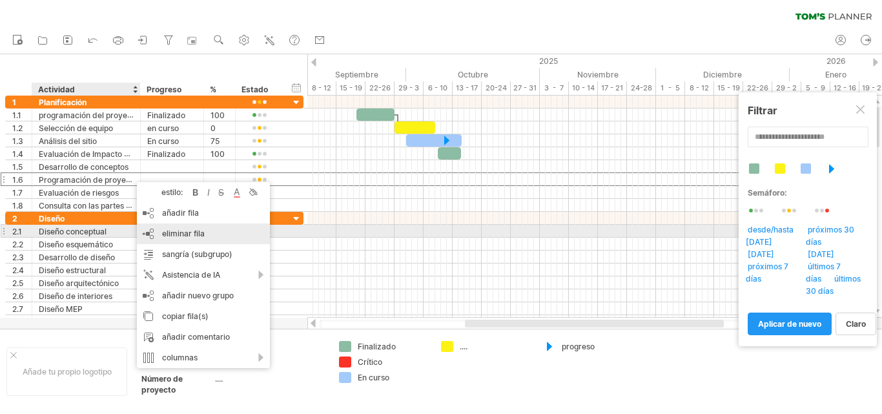
click at [188, 232] on font "eliminar fila" at bounding box center [183, 234] width 43 height 10
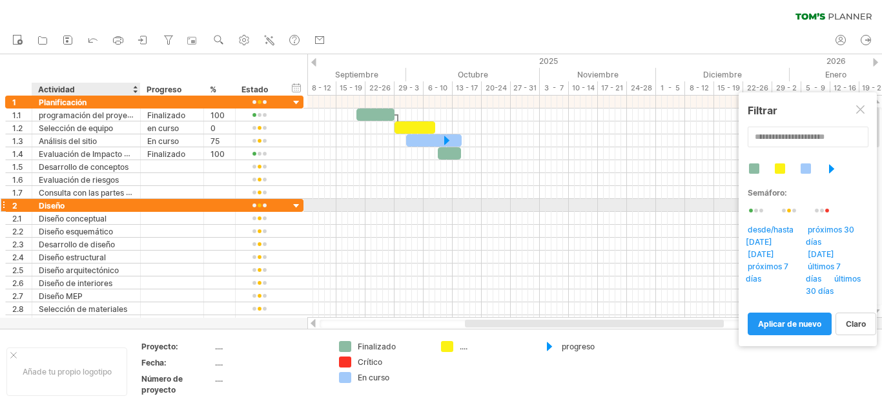
click at [114, 205] on div "Diseño" at bounding box center [86, 205] width 95 height 12
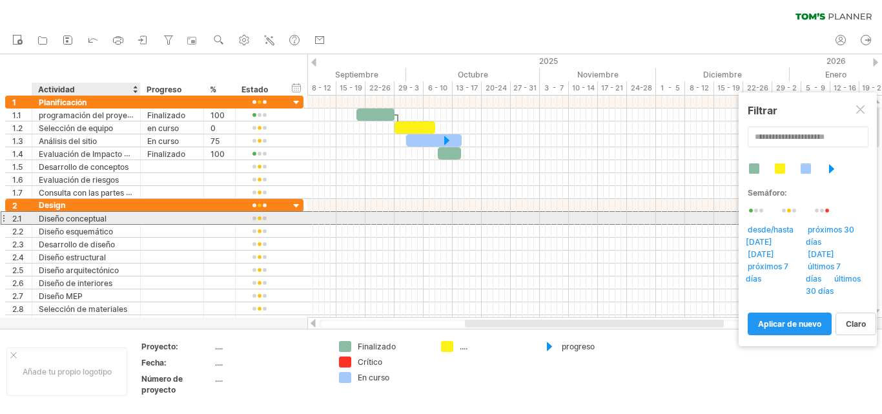
click at [117, 220] on div "Diseño conceptual" at bounding box center [86, 218] width 95 height 12
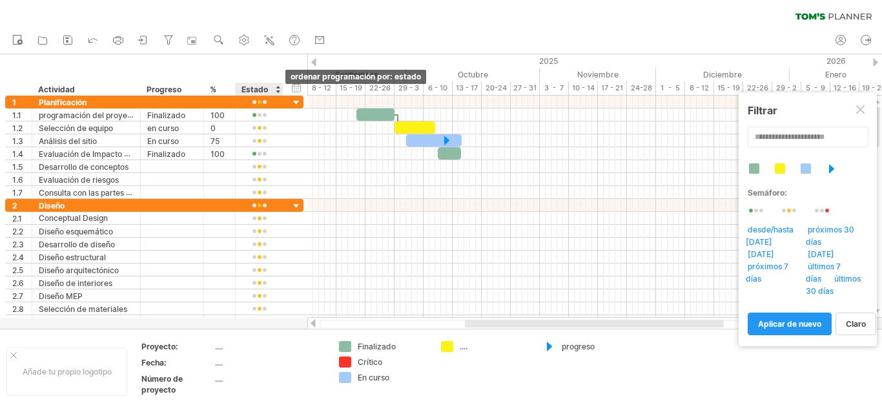
click at [276, 88] on div at bounding box center [277, 89] width 5 height 13
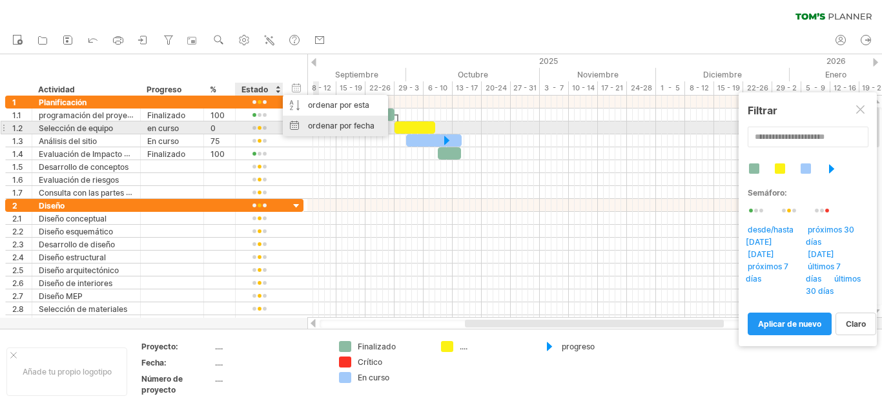
click at [318, 125] on font "ordenar por fecha" at bounding box center [341, 126] width 67 height 10
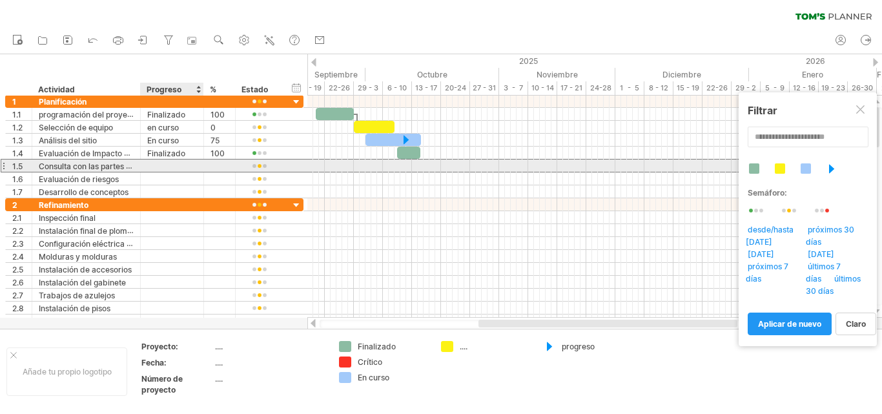
click at [185, 169] on div at bounding box center [172, 165] width 50 height 12
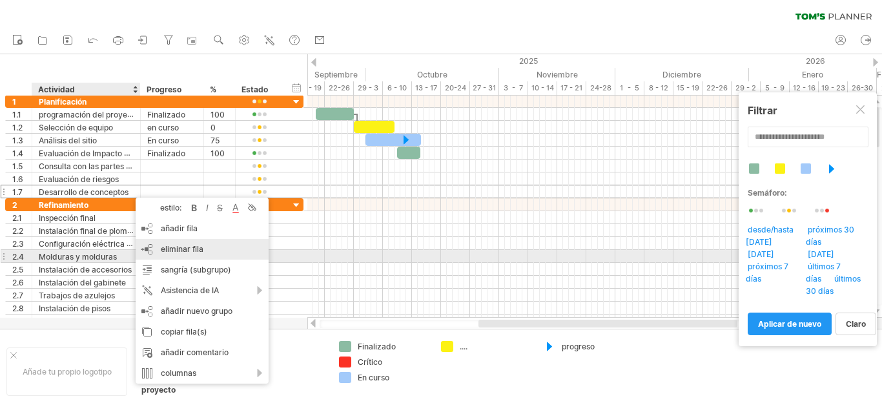
click at [205, 252] on div "eliminar fila eliminar filas seleccionadas" at bounding box center [202, 249] width 133 height 21
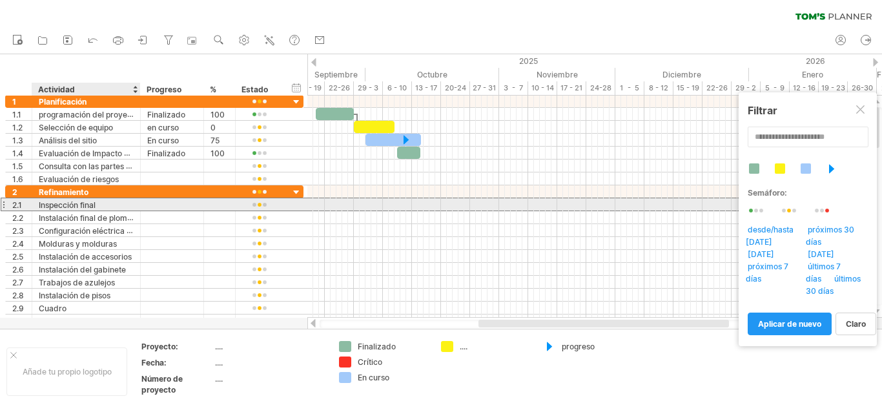
click at [125, 207] on div "Inspección final" at bounding box center [86, 204] width 95 height 12
click at [0, 0] on input "**********" at bounding box center [0, 0] width 0 height 0
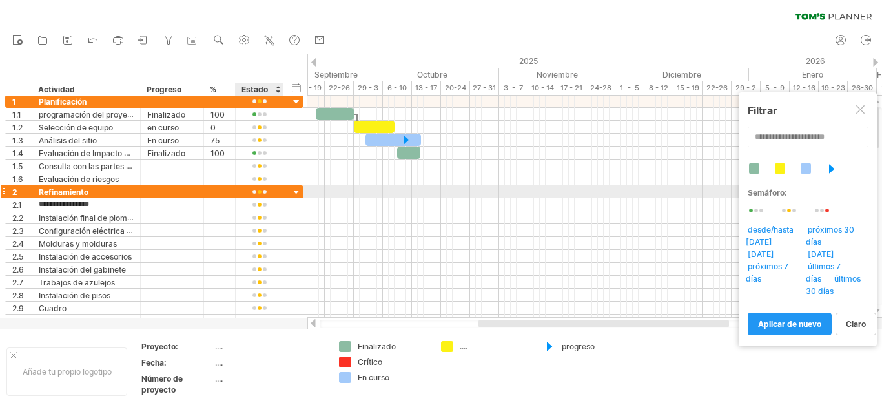
click at [299, 190] on div at bounding box center [297, 193] width 12 height 12
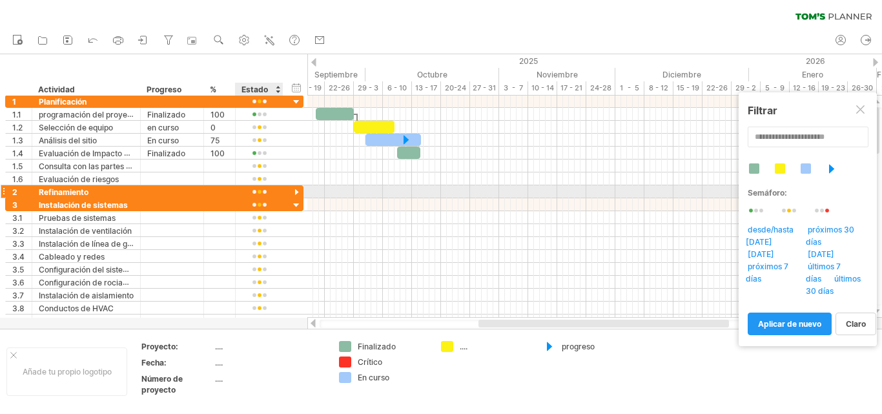
click at [299, 190] on div at bounding box center [297, 193] width 12 height 12
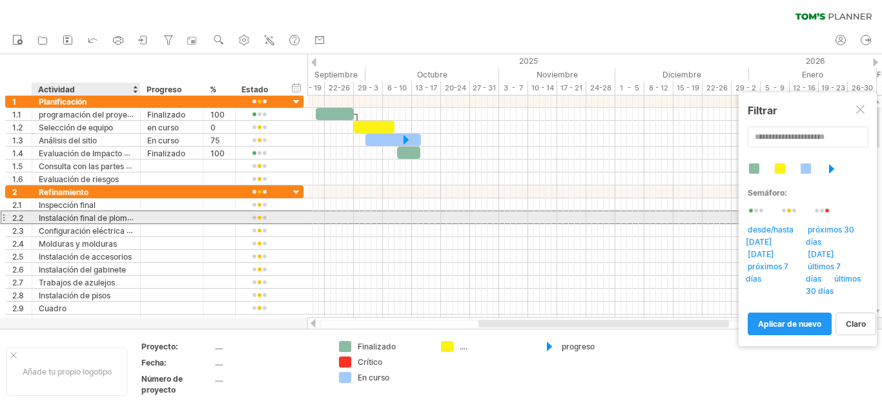
click at [123, 216] on font "Instalación final de plomería" at bounding box center [90, 217] width 103 height 10
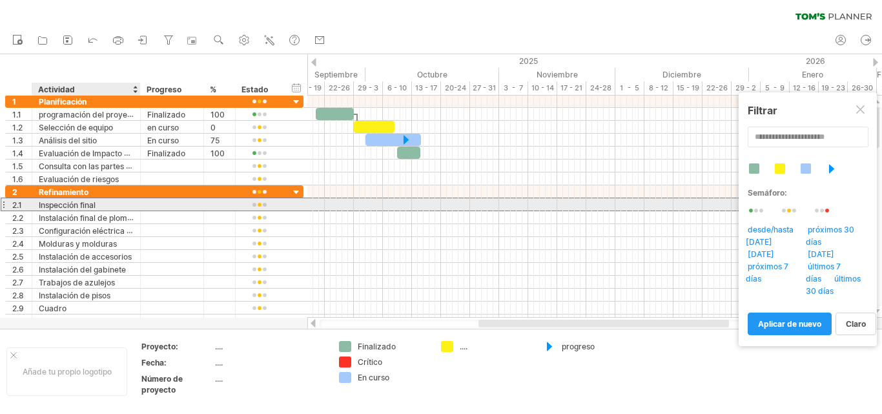
click at [109, 207] on div "Inspección final" at bounding box center [86, 204] width 95 height 12
click at [0, 0] on input "**********" at bounding box center [0, 0] width 0 height 0
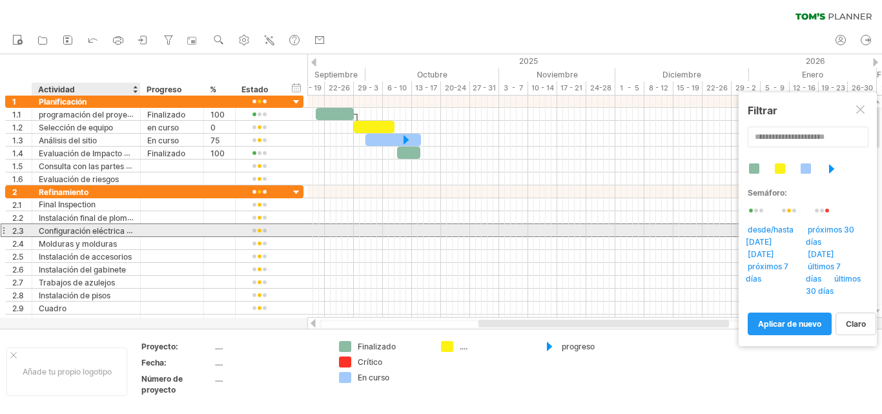
click at [104, 231] on font "Configuración eléctrica final" at bounding box center [90, 230] width 103 height 10
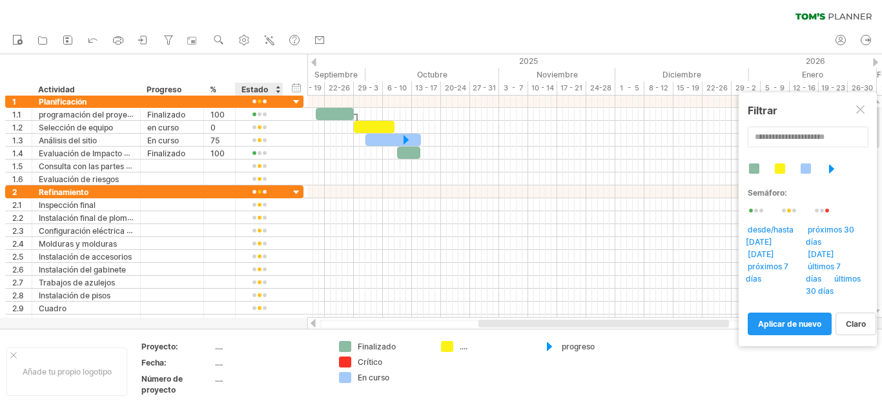
click at [267, 373] on table "Proyecto: .... Fecha: .... Número de proyecto ...." at bounding box center [233, 370] width 186 height 61
click at [223, 353] on td "...." at bounding box center [270, 348] width 110 height 15
type input "*"
type input "**********"
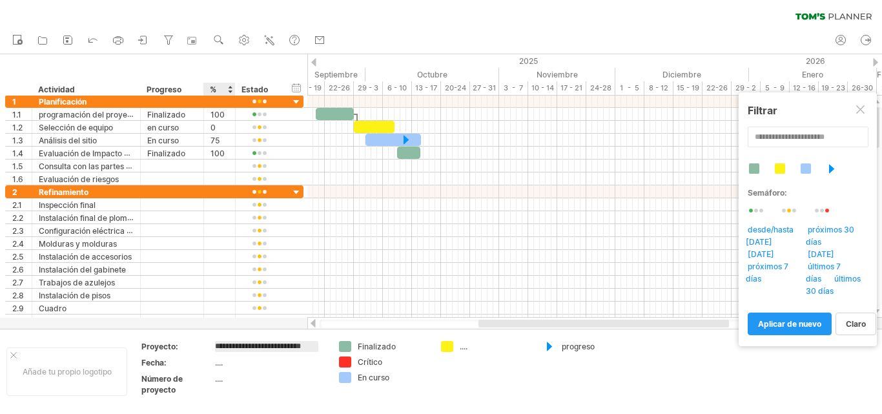
click at [230, 367] on div "...." at bounding box center [269, 362] width 108 height 11
type input "**********"
click at [226, 382] on div "...." at bounding box center [269, 378] width 108 height 11
type input "*"
click at [464, 345] on font "...." at bounding box center [464, 347] width 8 height 10
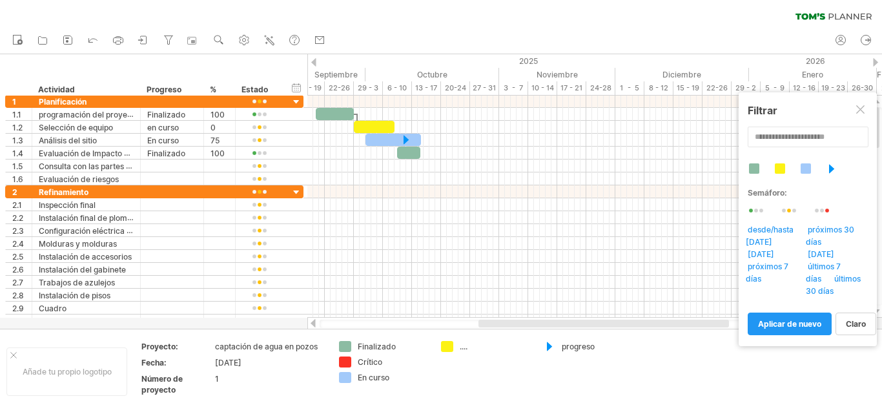
click at [464, 345] on font "...." at bounding box center [464, 347] width 8 height 10
click at [455, 346] on div "...." at bounding box center [485, 346] width 89 height 11
click at [486, 403] on div "solo mostrar" at bounding box center [504, 413] width 87 height 41
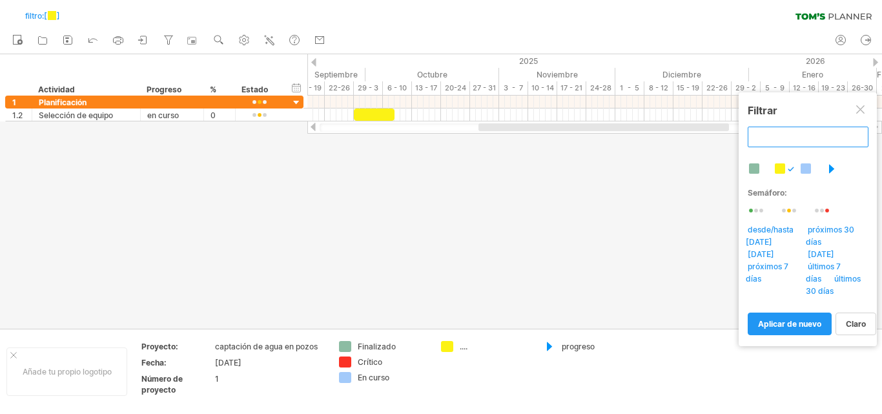
click at [760, 138] on input "text" at bounding box center [808, 137] width 121 height 21
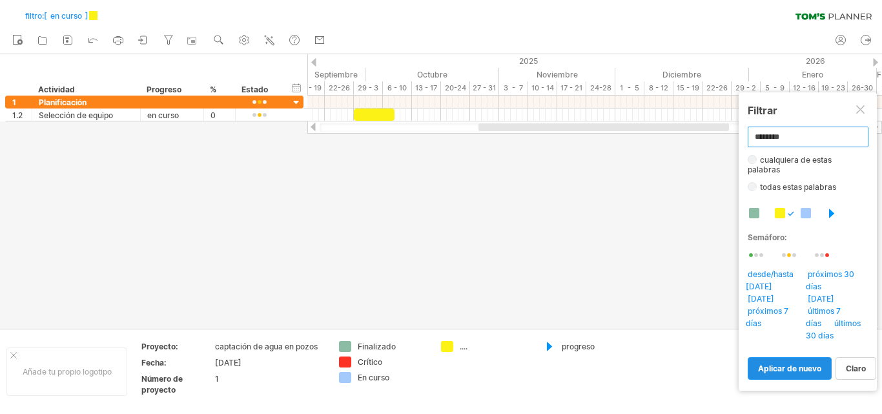
type input "********"
click at [785, 364] on font "aplicar de nuevo" at bounding box center [789, 369] width 63 height 10
click at [778, 212] on div at bounding box center [780, 213] width 10 height 10
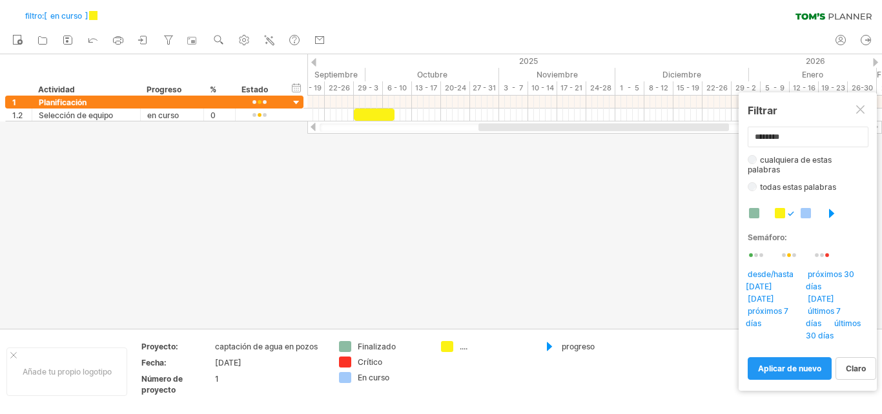
click at [787, 251] on div at bounding box center [797, 256] width 33 height 10
click at [817, 362] on link "aplicar de nuevo" at bounding box center [790, 368] width 84 height 23
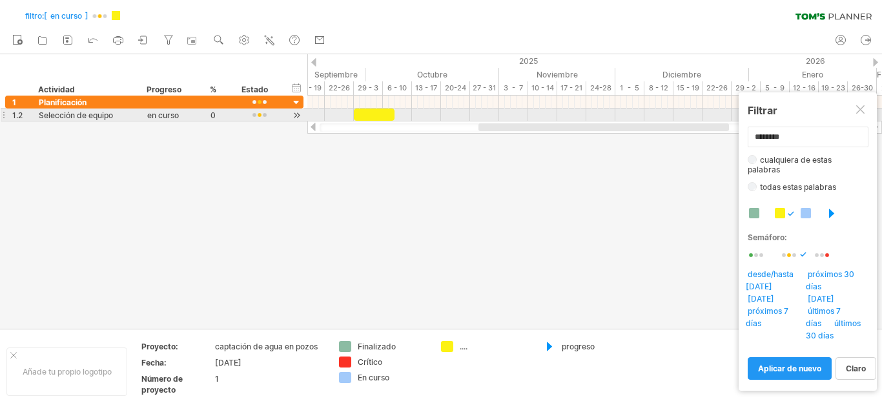
click at [861, 112] on div at bounding box center [861, 110] width 10 height 10
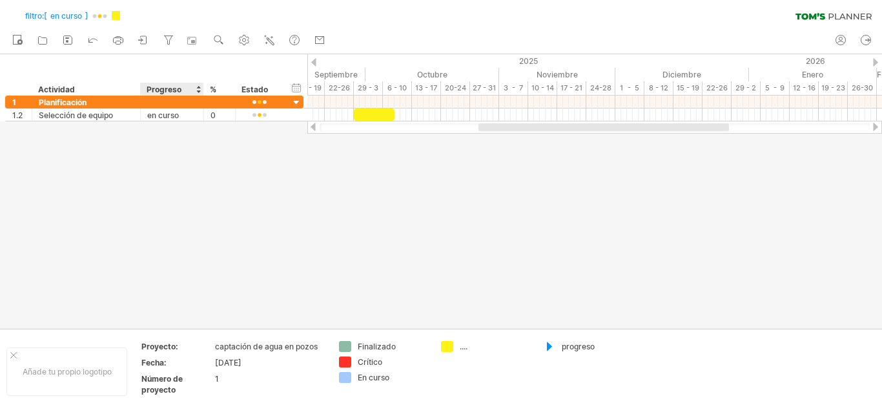
click at [172, 95] on div "Progreso" at bounding box center [172, 89] width 50 height 13
click at [172, 95] on input "********" at bounding box center [172, 89] width 50 height 13
click at [198, 91] on div at bounding box center [198, 89] width 5 height 13
click at [240, 129] on font "ordenar por fecha" at bounding box center [263, 128] width 67 height 10
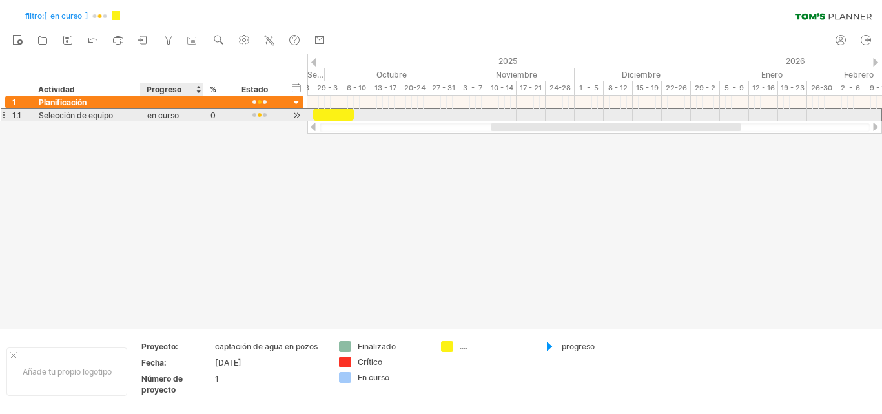
click at [198, 112] on div "******** en curso" at bounding box center [172, 114] width 63 height 12
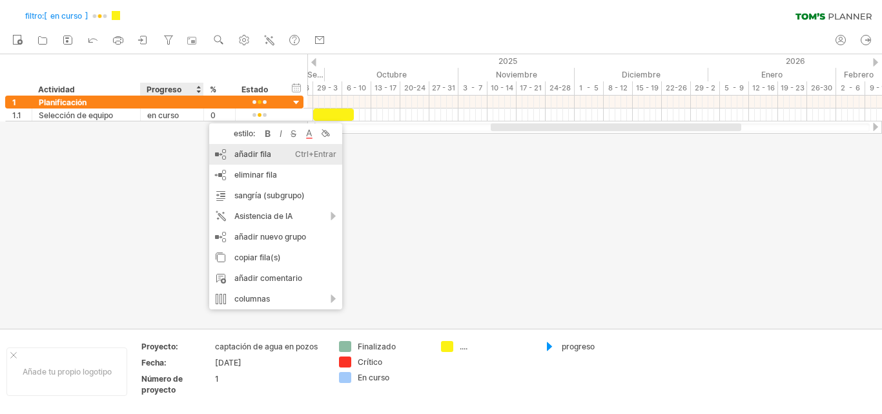
click at [258, 147] on div "añadir fila Ctrl+Entrar Cmd+Entrar" at bounding box center [275, 154] width 133 height 21
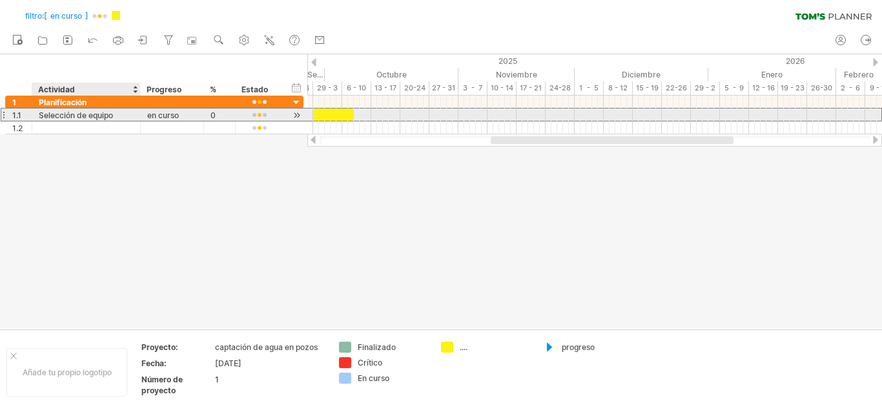
click at [127, 120] on div "Selección de equipo" at bounding box center [86, 114] width 95 height 12
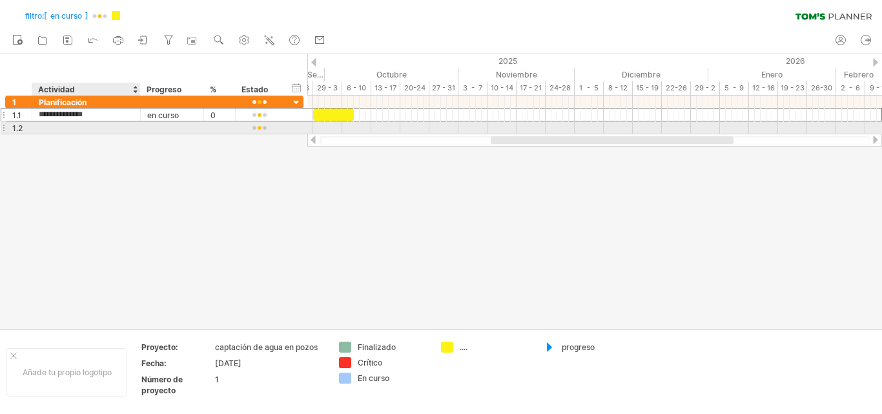
click at [126, 127] on div at bounding box center [86, 127] width 95 height 12
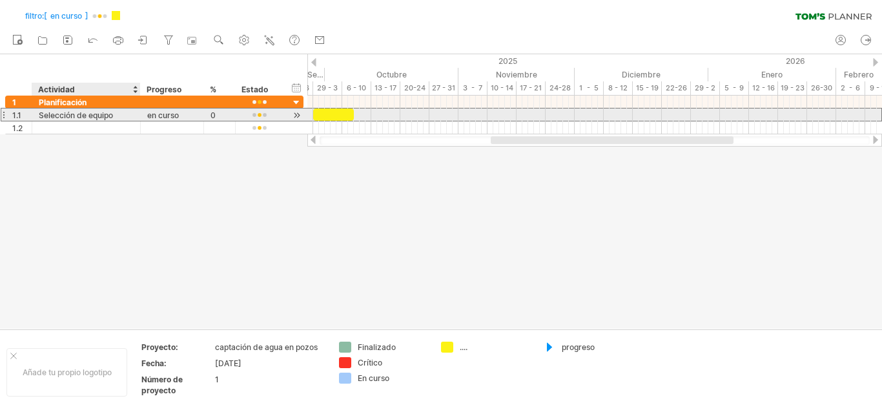
click at [122, 112] on div "Selección de equipo" at bounding box center [86, 114] width 95 height 12
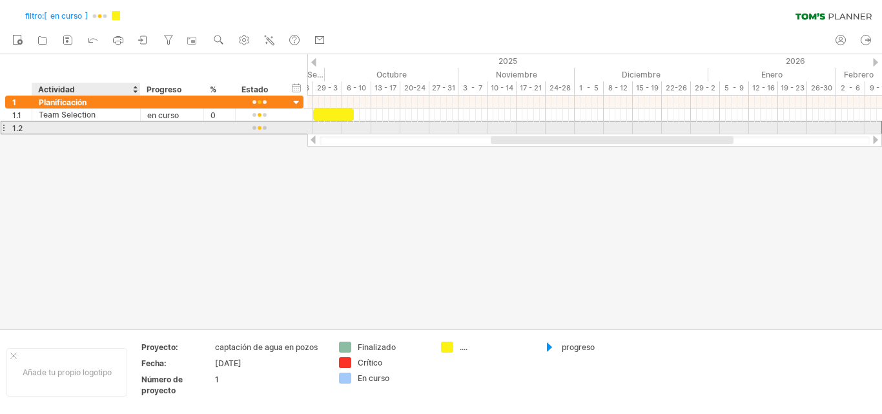
click at [121, 127] on div at bounding box center [86, 127] width 95 height 12
click at [101, 123] on div at bounding box center [86, 127] width 95 height 12
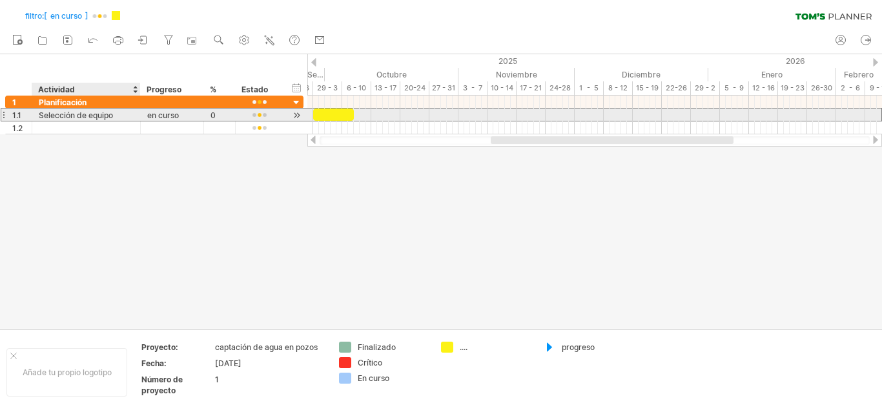
click at [108, 114] on font "Selección de equipo" at bounding box center [76, 115] width 74 height 10
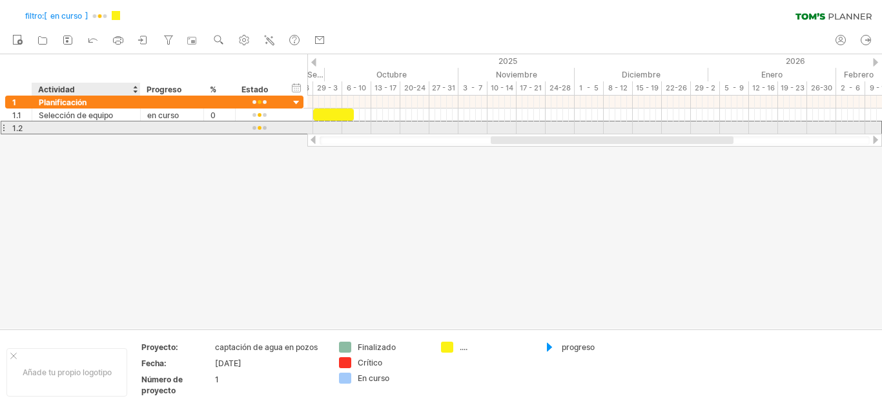
click at [107, 125] on div at bounding box center [86, 127] width 95 height 12
type input "**********"
click at [173, 127] on div at bounding box center [172, 127] width 50 height 12
click at [173, 127] on input "text" at bounding box center [172, 127] width 50 height 12
type input "**********"
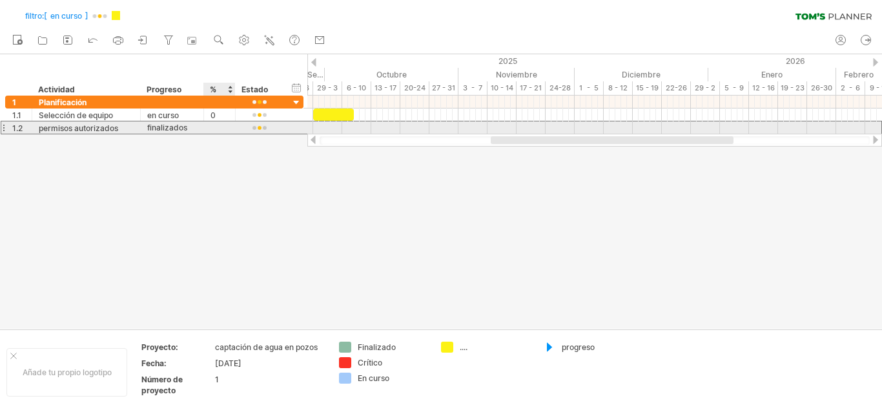
click at [221, 129] on div at bounding box center [220, 127] width 18 height 12
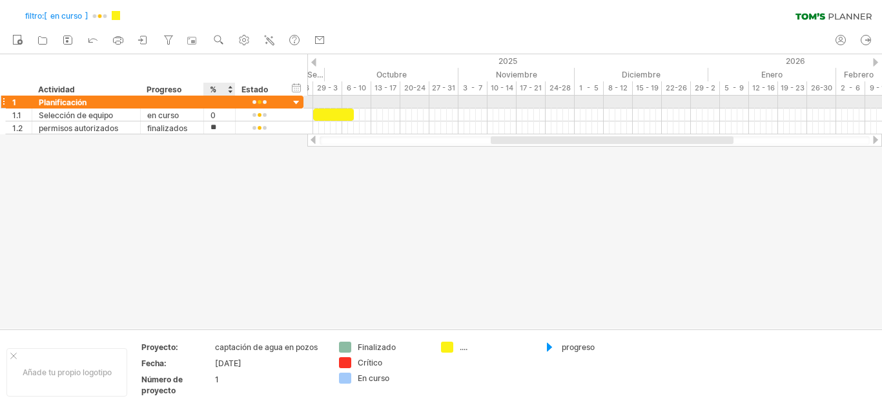
type input "***"
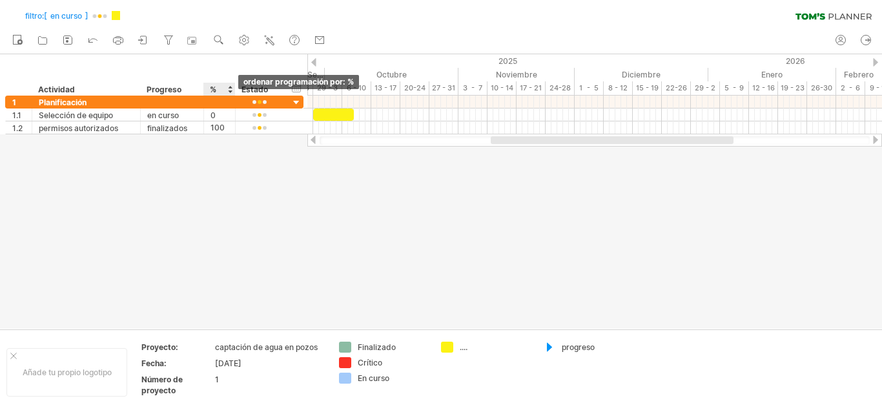
click at [229, 89] on div at bounding box center [229, 89] width 5 height 13
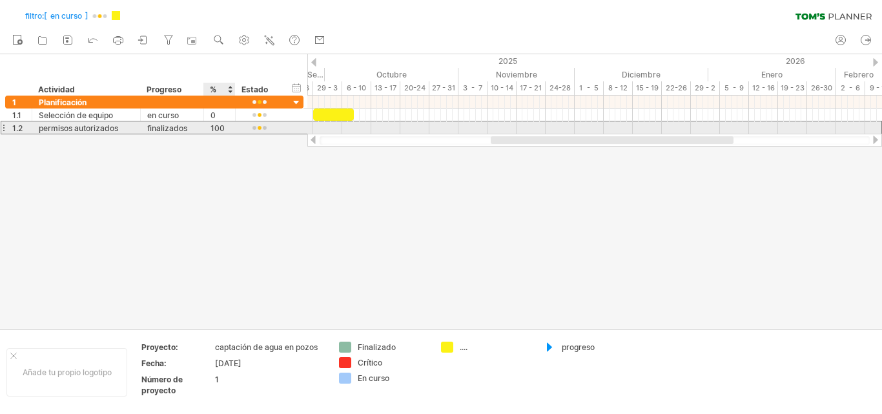
click at [223, 123] on font "100" at bounding box center [218, 128] width 14 height 10
click at [270, 123] on div at bounding box center [259, 128] width 34 height 10
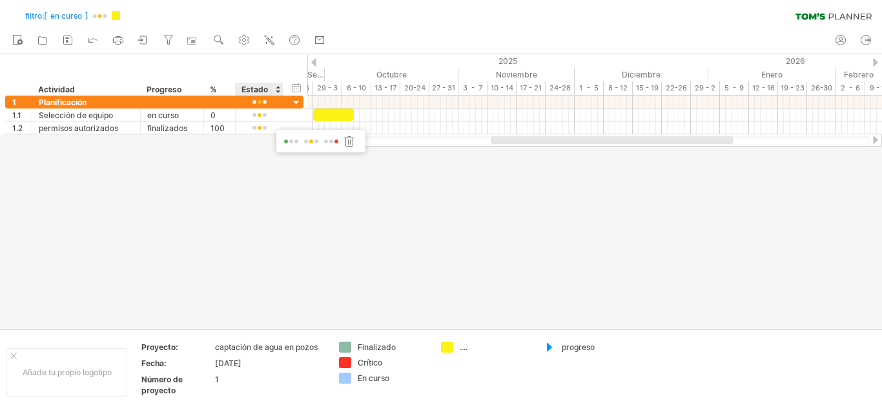
click at [289, 145] on span at bounding box center [291, 142] width 18 height 10
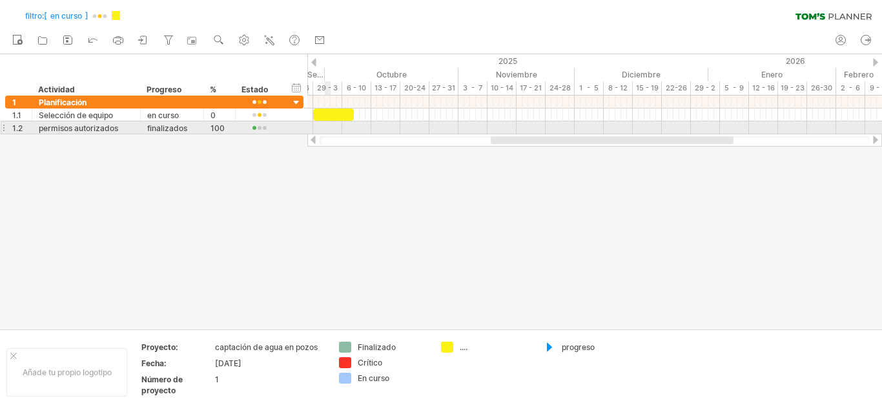
click at [327, 129] on div at bounding box center [594, 127] width 575 height 13
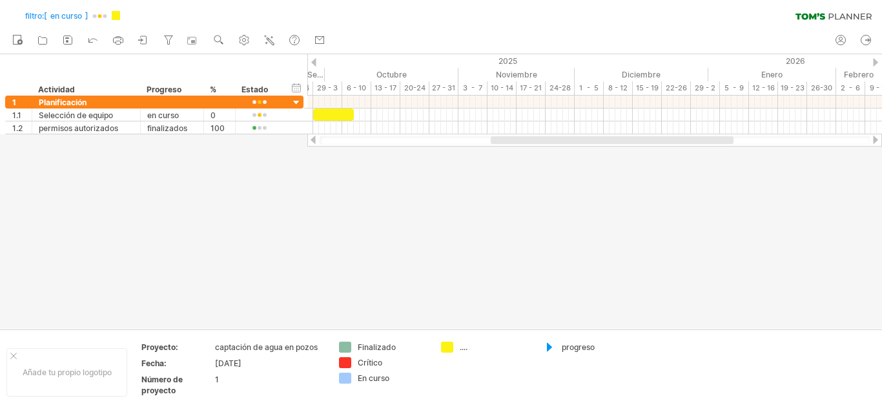
click at [315, 62] on div at bounding box center [313, 62] width 5 height 8
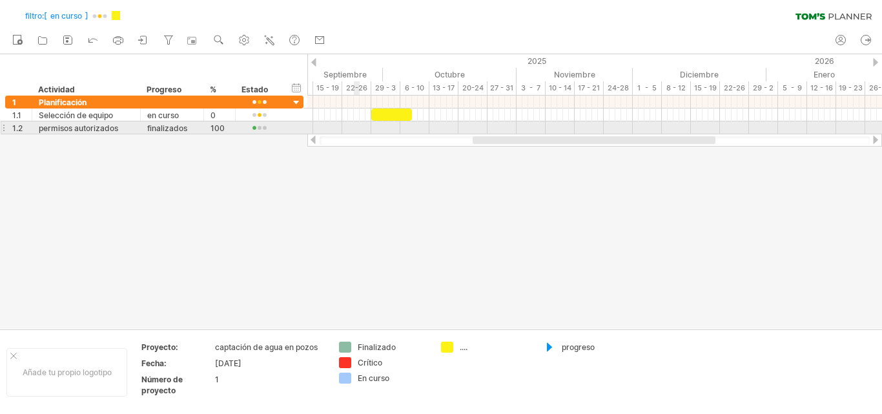
click at [354, 125] on div at bounding box center [594, 127] width 575 height 13
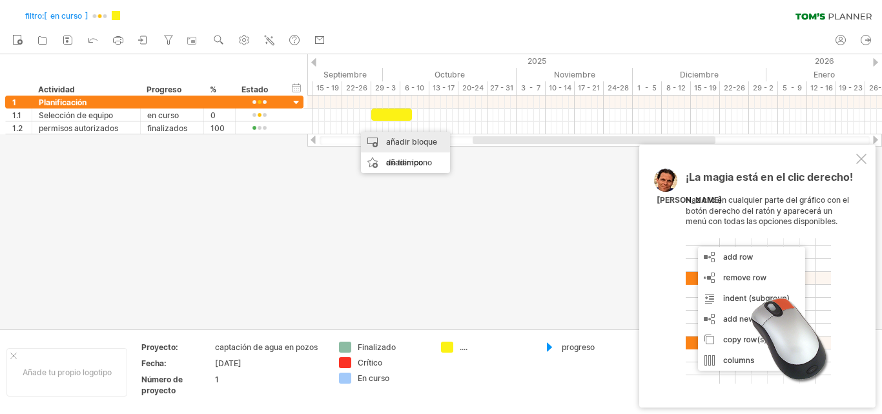
click at [391, 139] on font "añadir bloque de tiempo" at bounding box center [411, 152] width 51 height 30
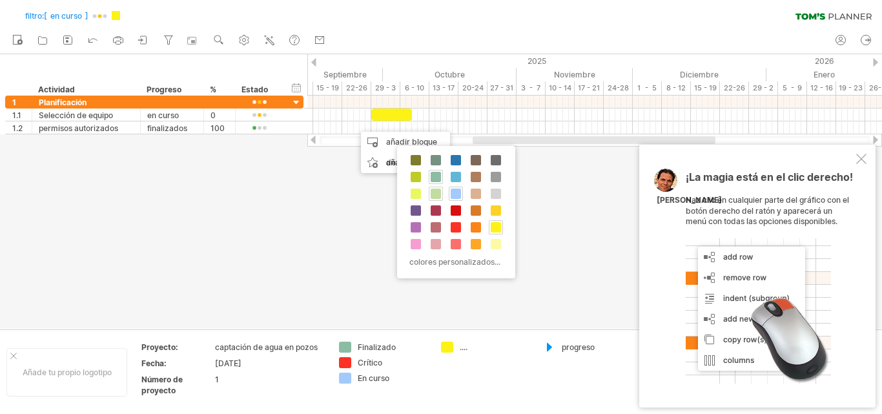
click at [432, 192] on span at bounding box center [436, 194] width 10 height 10
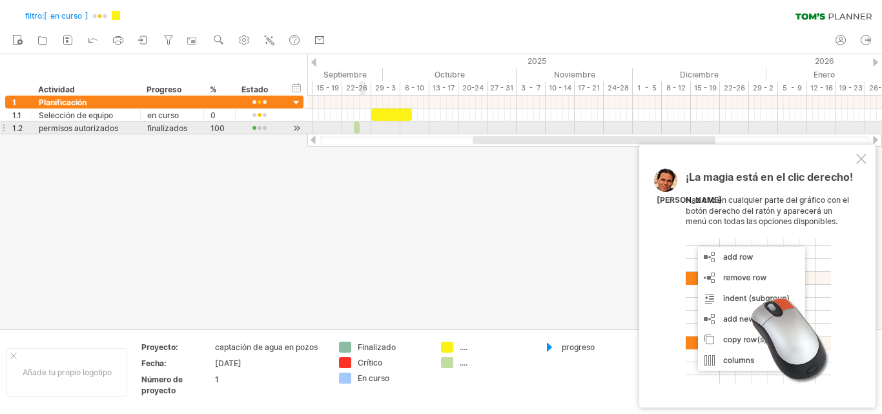
click at [362, 127] on div at bounding box center [594, 127] width 575 height 13
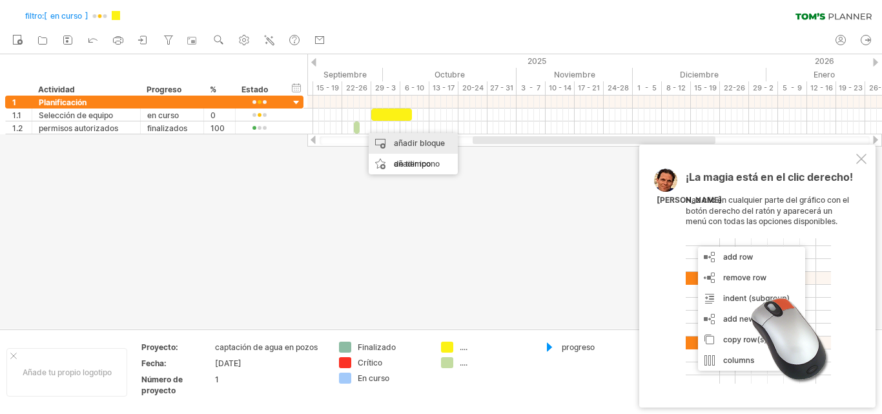
click at [399, 147] on font "añadir bloque de tiempo" at bounding box center [419, 153] width 51 height 30
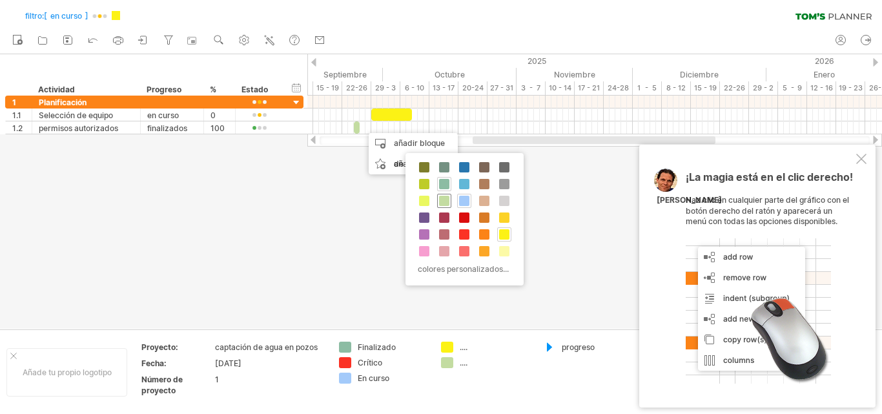
click at [442, 198] on span at bounding box center [444, 201] width 10 height 10
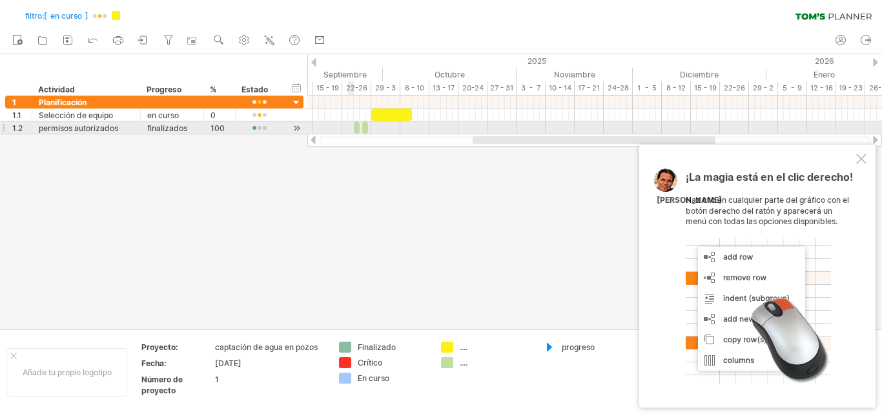
click at [349, 130] on div at bounding box center [594, 127] width 575 height 13
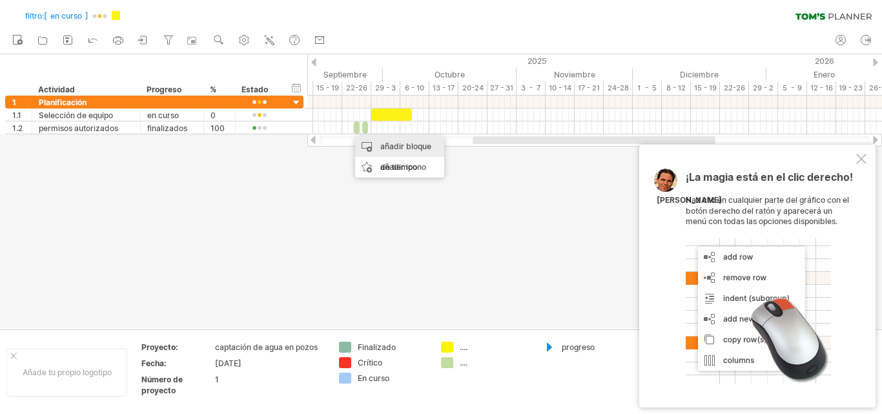
click at [389, 152] on div "añadir bloque de tiempo" at bounding box center [399, 156] width 89 height 41
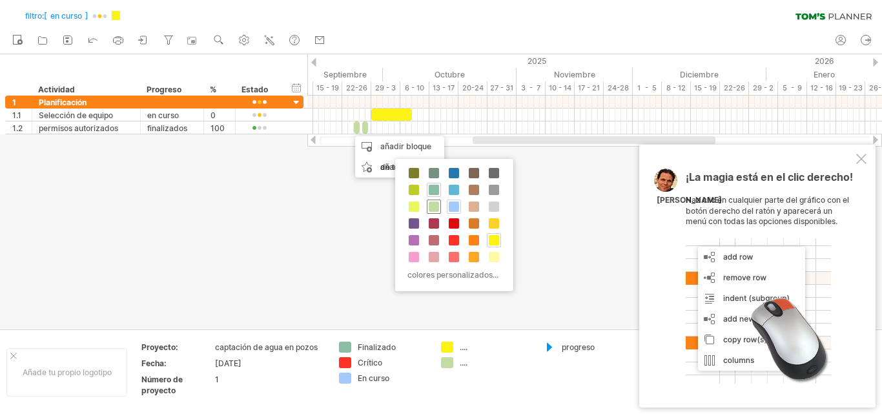
click at [433, 206] on span at bounding box center [434, 206] width 10 height 10
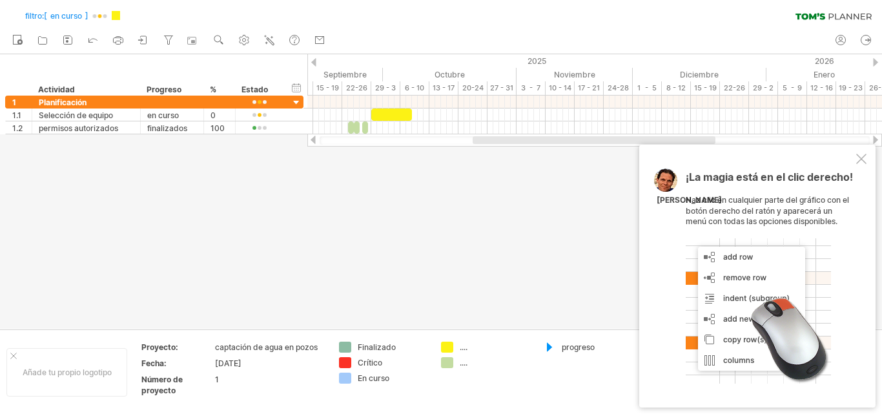
click at [858, 162] on div at bounding box center [861, 159] width 10 height 10
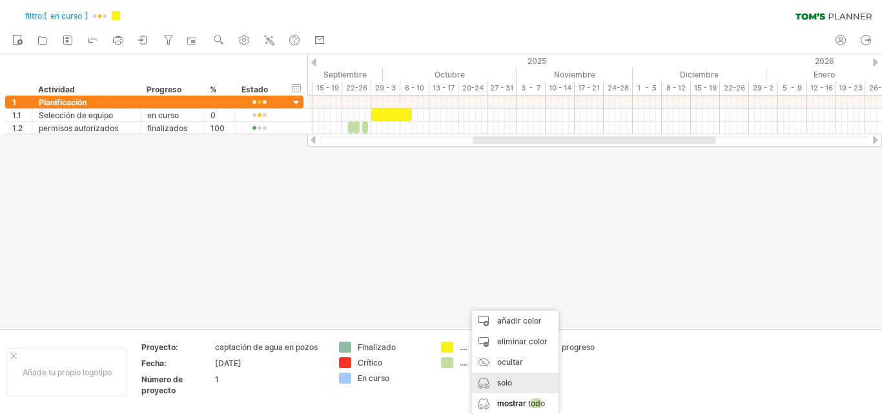
click at [503, 382] on font "solo mostrar" at bounding box center [511, 393] width 29 height 30
type input "**********"
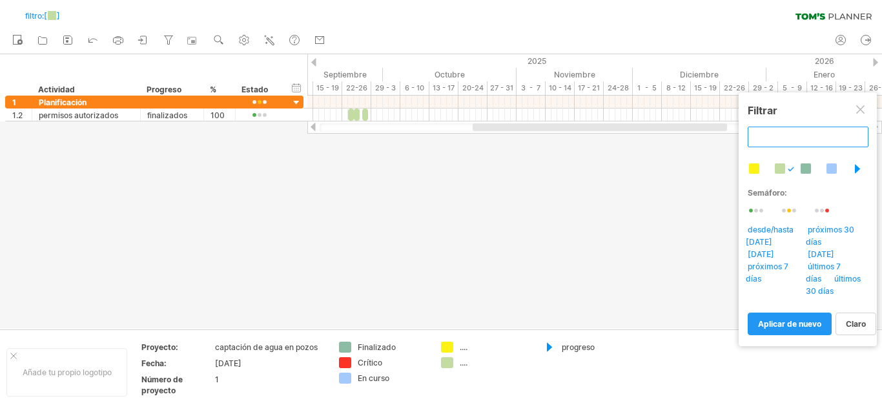
click at [759, 134] on input "text" at bounding box center [808, 137] width 121 height 21
type input "*"
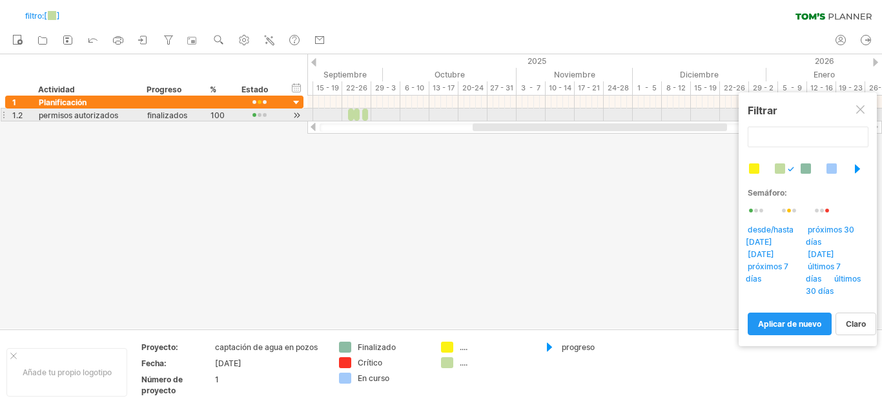
type input "**********"
click at [858, 112] on div at bounding box center [861, 110] width 10 height 10
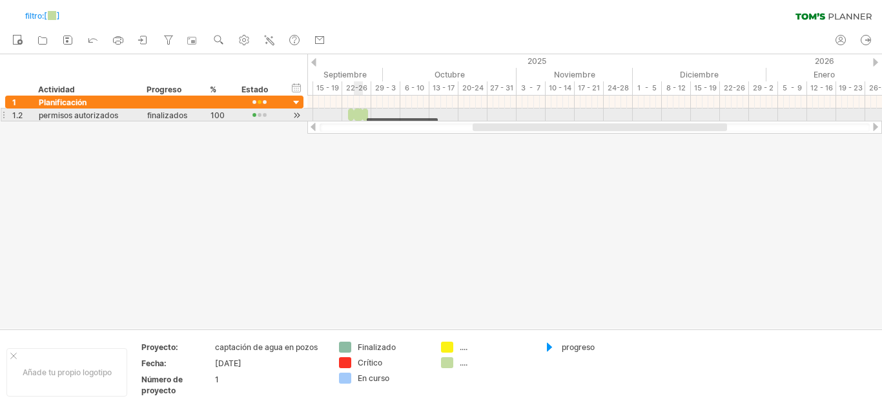
click at [361, 113] on span at bounding box center [362, 114] width 5 height 12
drag, startPoint x: 365, startPoint y: 110, endPoint x: 378, endPoint y: 110, distance: 12.3
click at [378, 110] on span at bounding box center [379, 114] width 5 height 12
drag, startPoint x: 377, startPoint y: 110, endPoint x: 367, endPoint y: 111, distance: 10.4
click at [367, 111] on span at bounding box center [367, 114] width 5 height 12
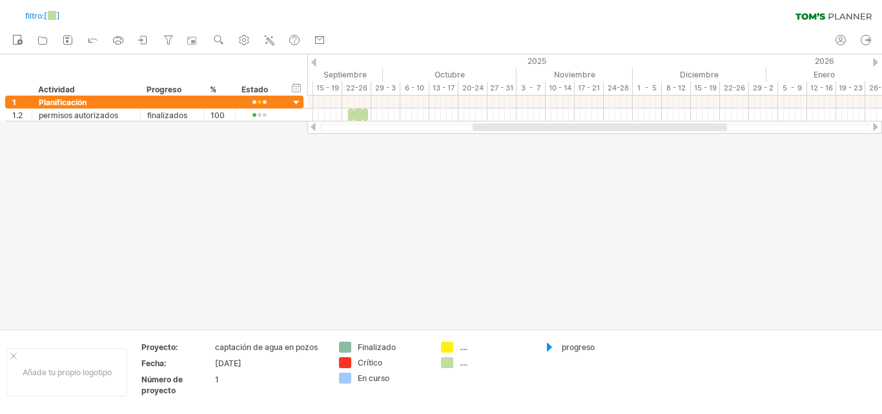
click at [360, 327] on div at bounding box center [441, 191] width 882 height 274
click at [353, 342] on div "Finalizado" at bounding box center [383, 347] width 89 height 11
click at [347, 346] on div "Intentando acceder a [DOMAIN_NAME] Conectado de nuevo... 0% filtro: [ ] borrar …" at bounding box center [441, 207] width 882 height 414
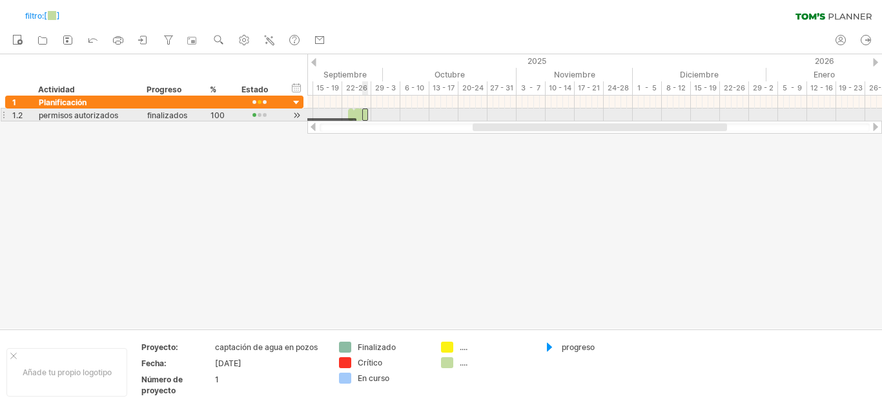
click at [360, 112] on span at bounding box center [362, 114] width 5 height 12
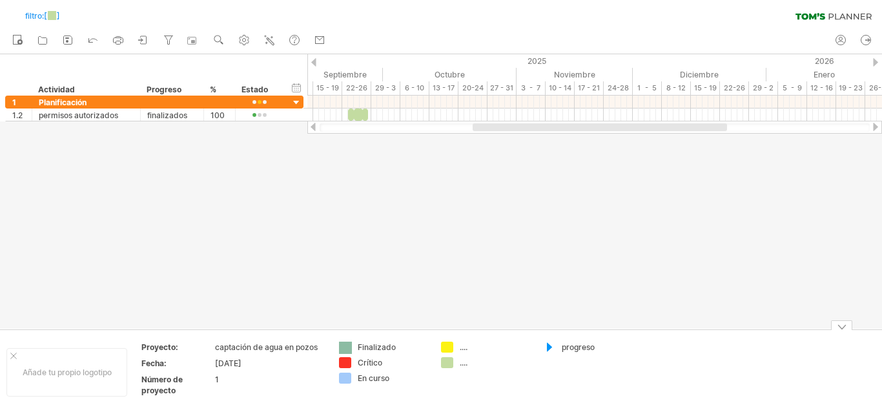
click at [343, 343] on div "Intentando acceder a [DOMAIN_NAME] Conectado de nuevo... 0% filtro: [ ] borrar …" at bounding box center [441, 207] width 882 height 414
click at [384, 320] on font "añadir color" at bounding box center [397, 321] width 45 height 10
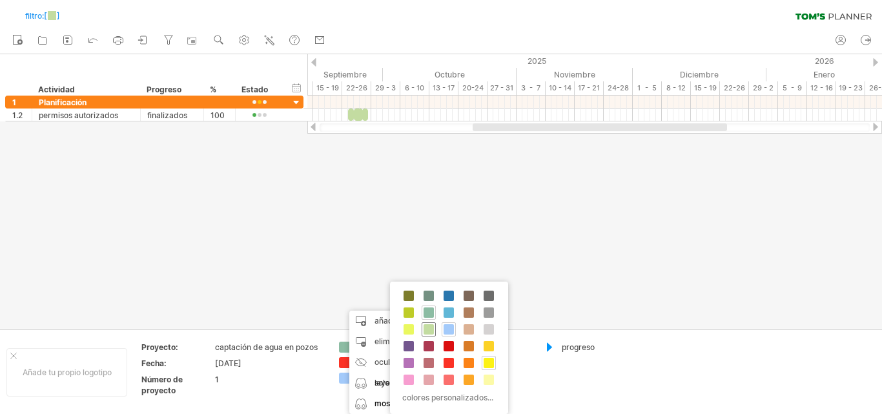
click at [429, 333] on span at bounding box center [429, 329] width 10 height 10
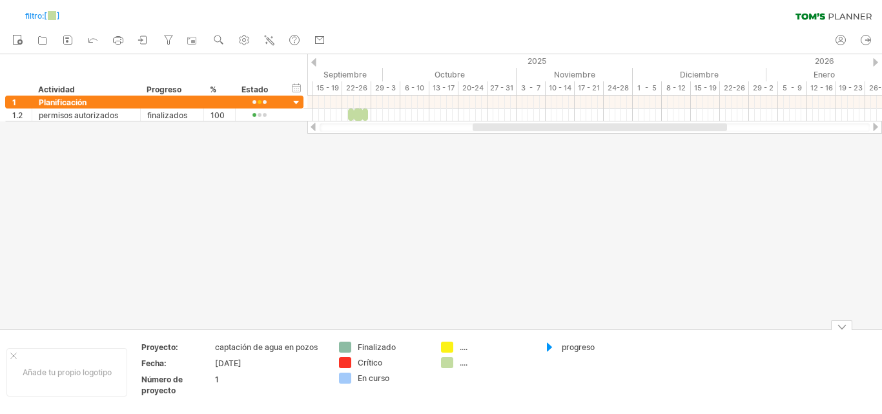
click at [844, 329] on div at bounding box center [841, 325] width 21 height 10
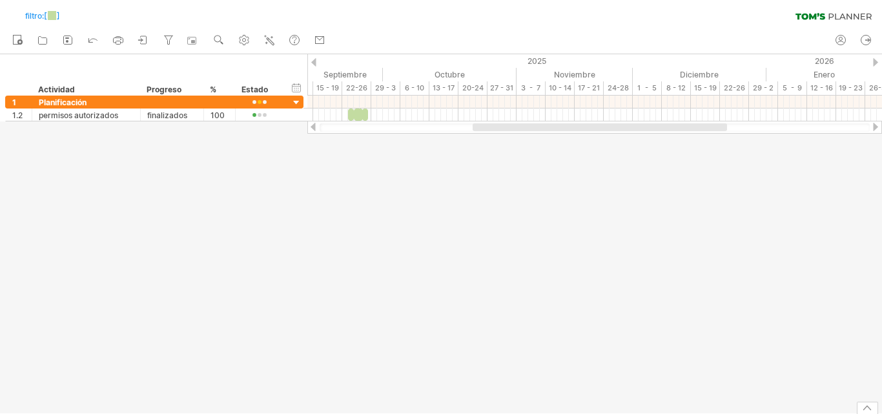
click at [865, 409] on div at bounding box center [867, 408] width 21 height 12
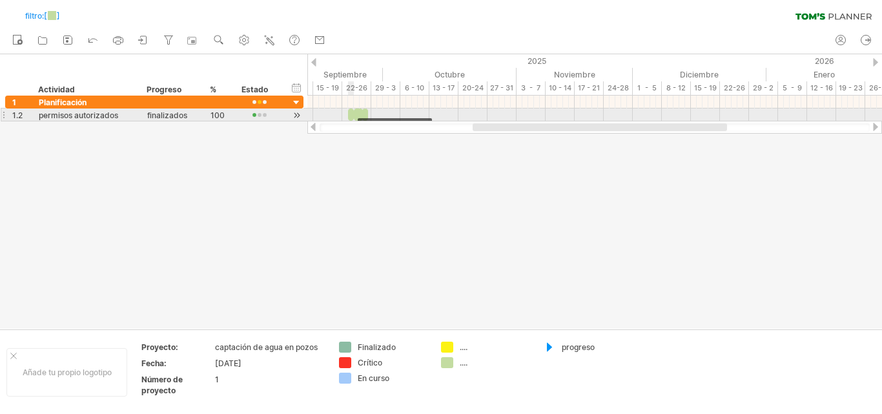
click at [354, 114] on span at bounding box center [353, 114] width 5 height 12
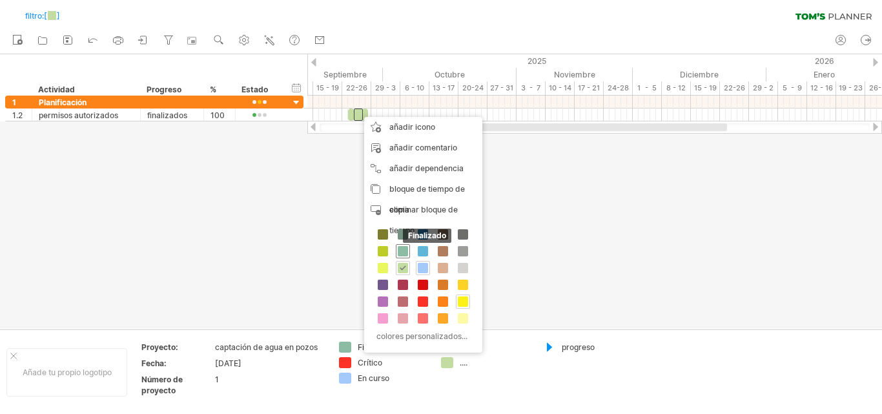
click at [406, 249] on span at bounding box center [403, 251] width 10 height 10
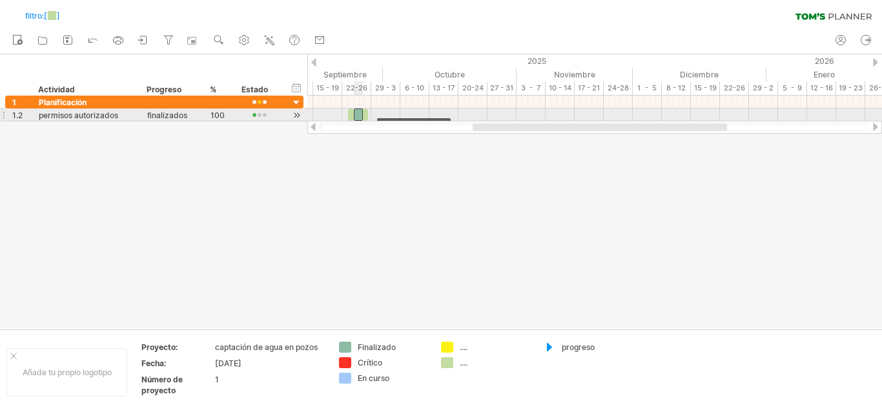
click at [352, 116] on span at bounding box center [353, 114] width 5 height 12
click at [351, 110] on div at bounding box center [351, 114] width 6 height 12
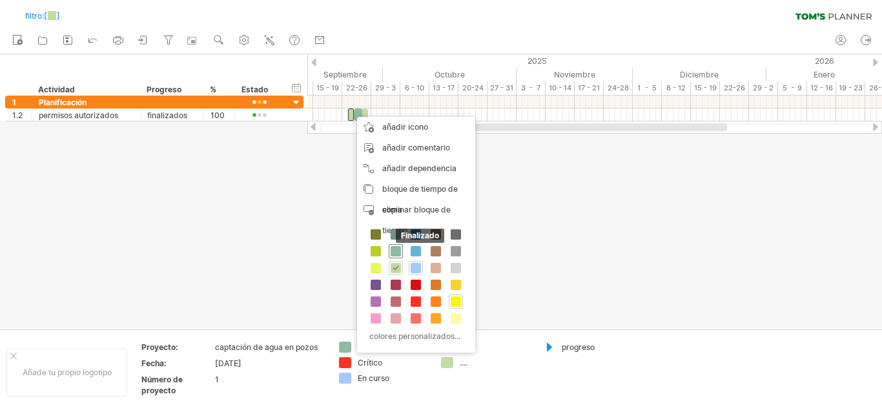
click at [394, 248] on span at bounding box center [396, 251] width 10 height 10
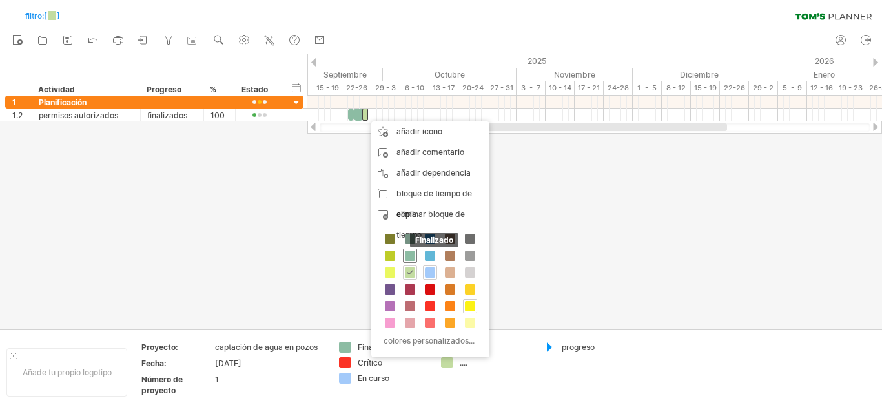
click at [411, 251] on span at bounding box center [410, 256] width 10 height 10
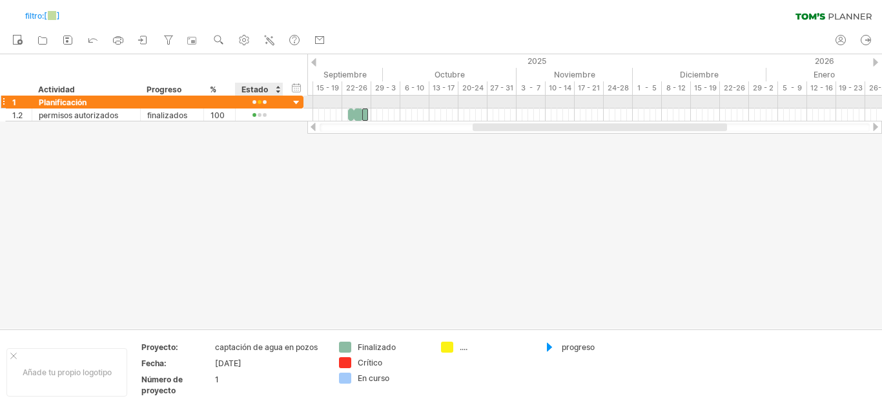
click at [283, 104] on div "1 ******** Planificación" at bounding box center [154, 102] width 298 height 13
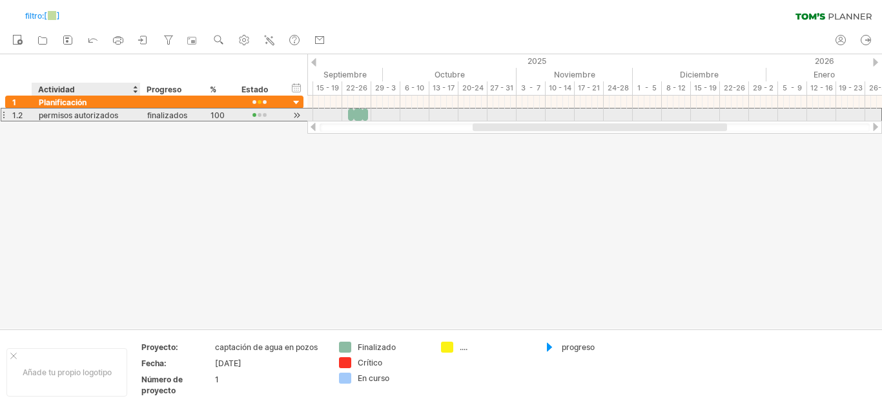
click at [124, 116] on div "permisos autorizados" at bounding box center [86, 114] width 95 height 12
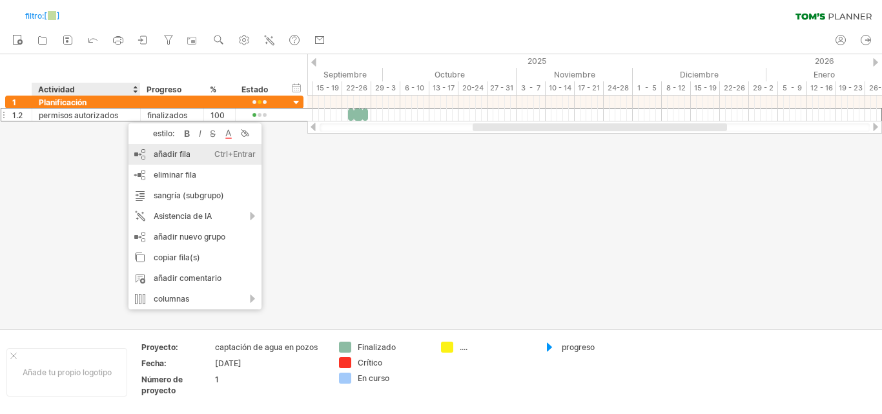
click at [171, 159] on div "añadir fila Ctrl+Entrar Cmd+Entrar" at bounding box center [194, 154] width 133 height 21
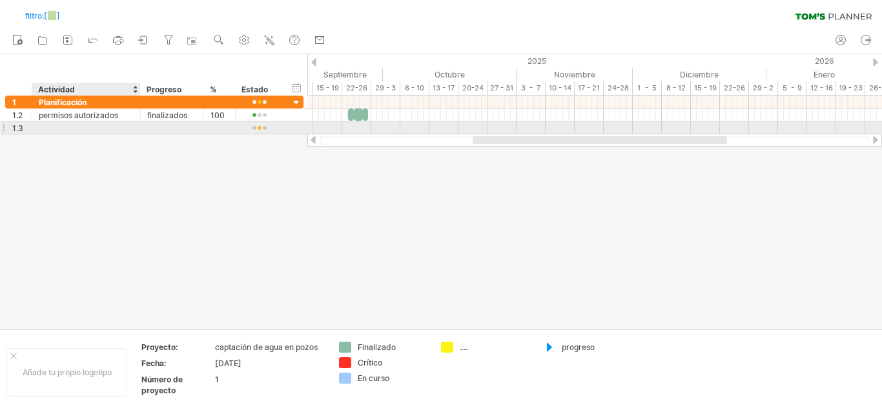
click at [96, 126] on div at bounding box center [86, 127] width 95 height 12
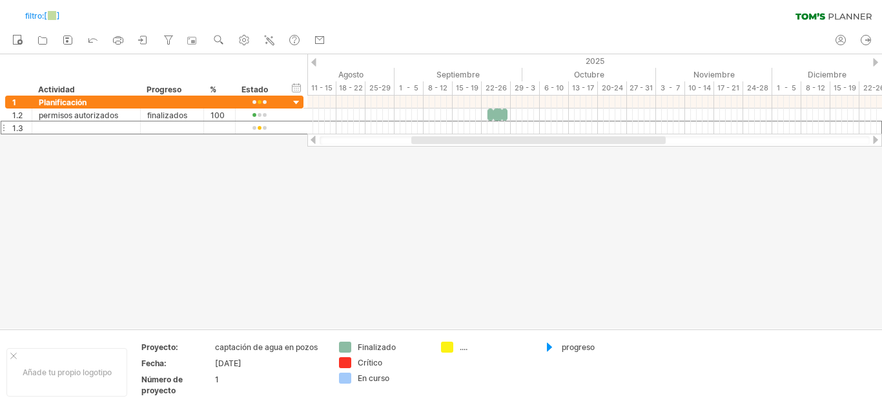
drag, startPoint x: 496, startPoint y: 139, endPoint x: 435, endPoint y: 150, distance: 62.3
click at [435, 150] on div "Intentando acceder a [DOMAIN_NAME] Conectado de nuevo... 0% filtro: [ ] borrar …" at bounding box center [441, 207] width 882 height 414
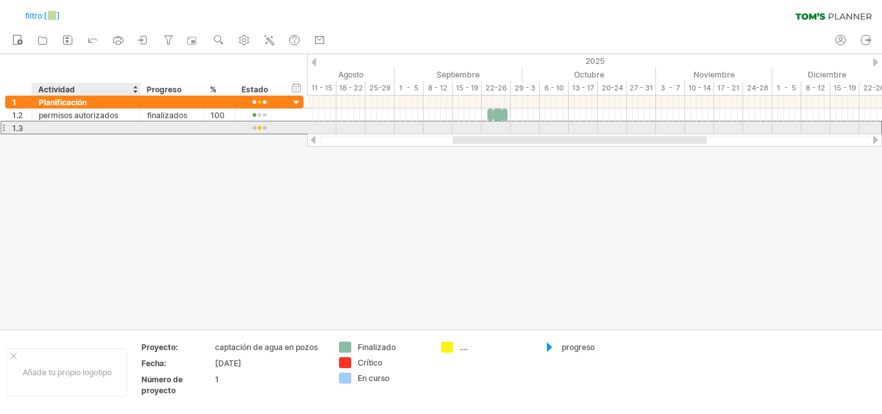
click at [99, 126] on div at bounding box center [86, 127] width 95 height 12
click at [108, 130] on div at bounding box center [86, 127] width 95 height 12
type input "**********"
click at [159, 127] on div at bounding box center [172, 127] width 50 height 12
type input "********"
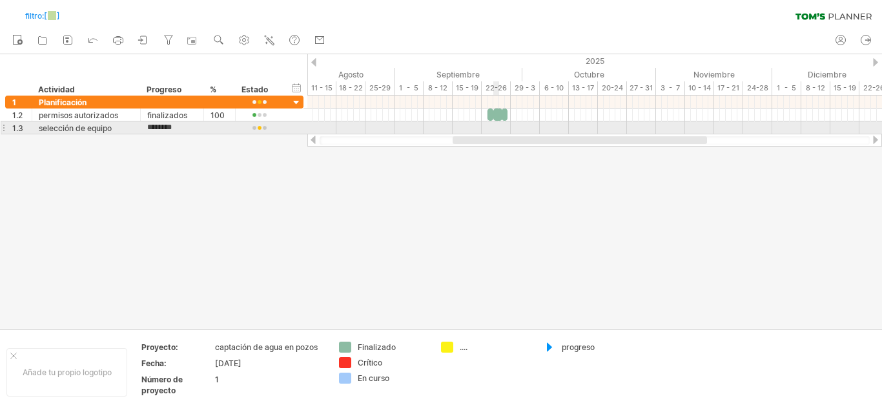
click at [495, 128] on div at bounding box center [594, 127] width 575 height 13
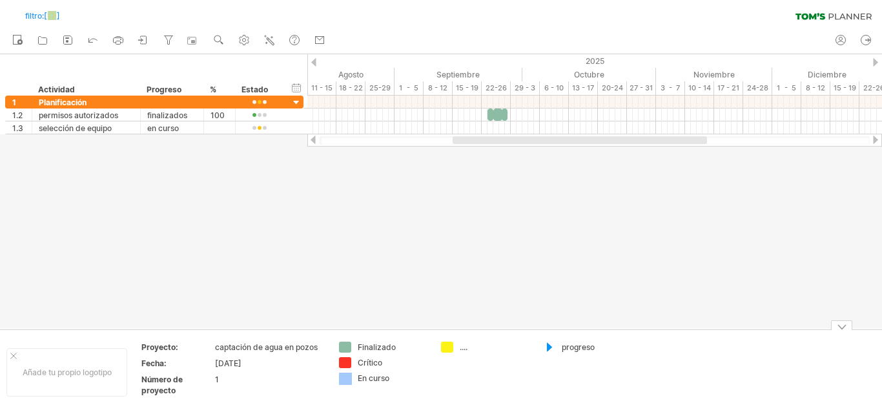
click at [349, 378] on div "Intentando acceder a [DOMAIN_NAME] Conectado de nuevo... 0% filtro: [ ] borrar …" at bounding box center [441, 207] width 882 height 414
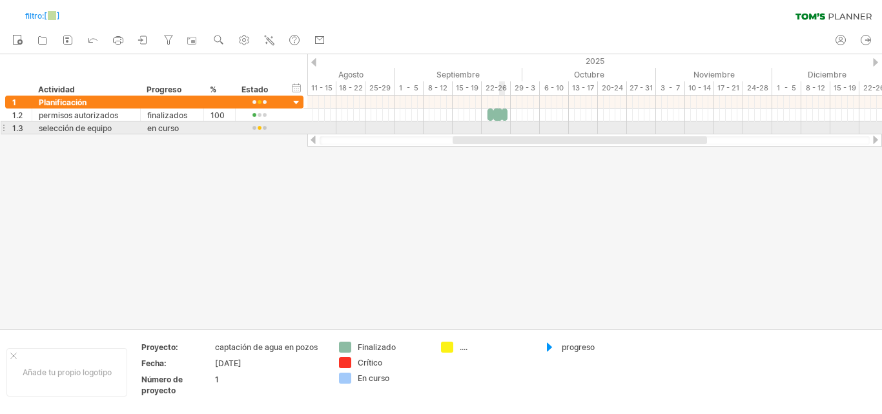
click at [501, 130] on div at bounding box center [594, 127] width 575 height 13
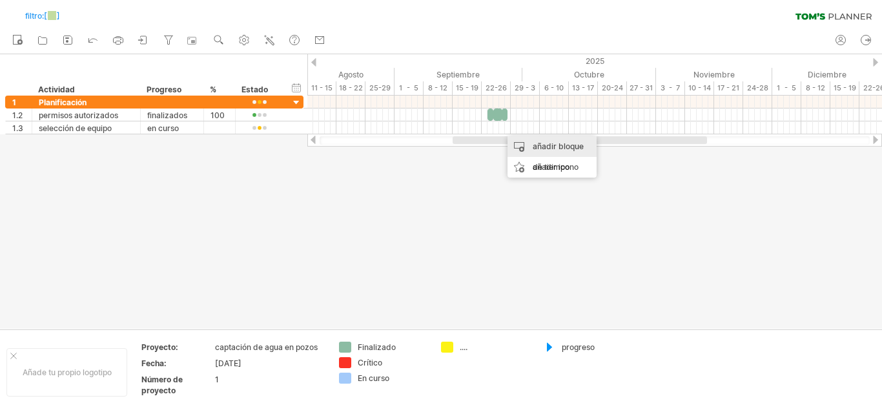
click at [529, 145] on div "añadir bloque de tiempo" at bounding box center [552, 156] width 89 height 41
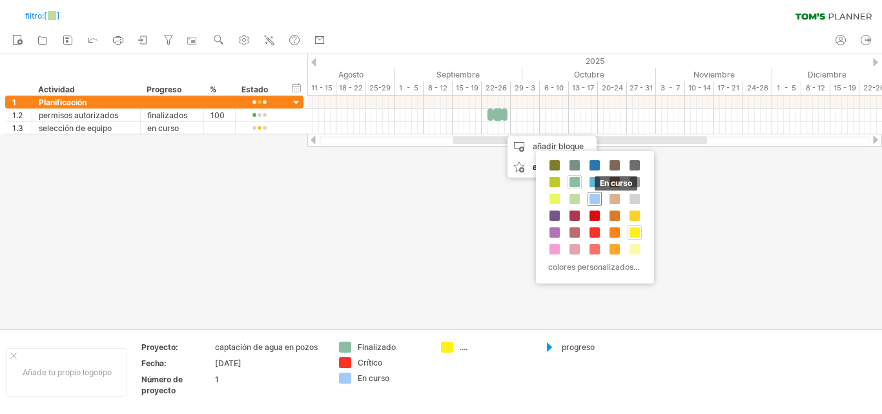
click at [592, 199] on span at bounding box center [595, 199] width 10 height 10
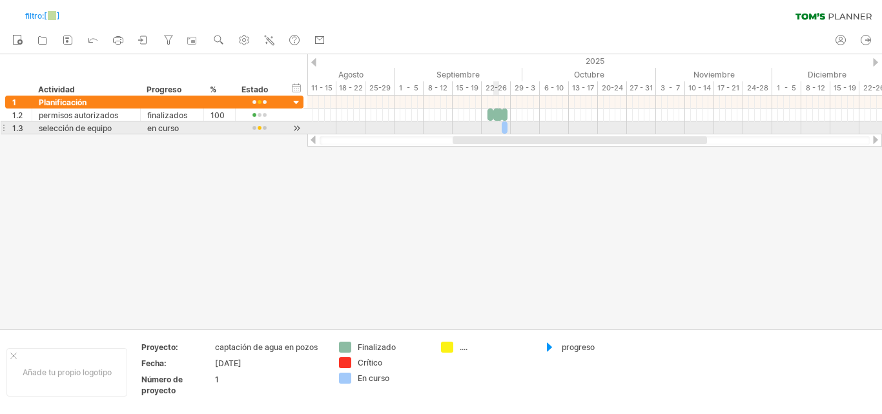
click at [498, 129] on div at bounding box center [594, 127] width 575 height 13
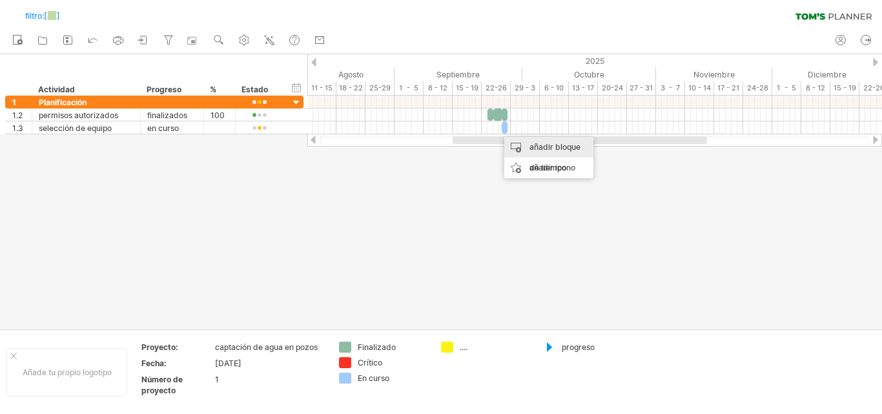
click at [542, 150] on font "añadir bloque de tiempo" at bounding box center [554, 157] width 51 height 30
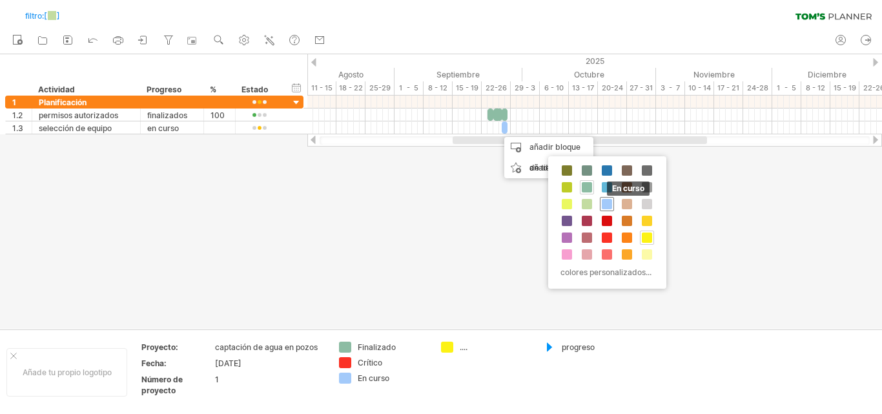
click at [607, 203] on span at bounding box center [607, 204] width 10 height 10
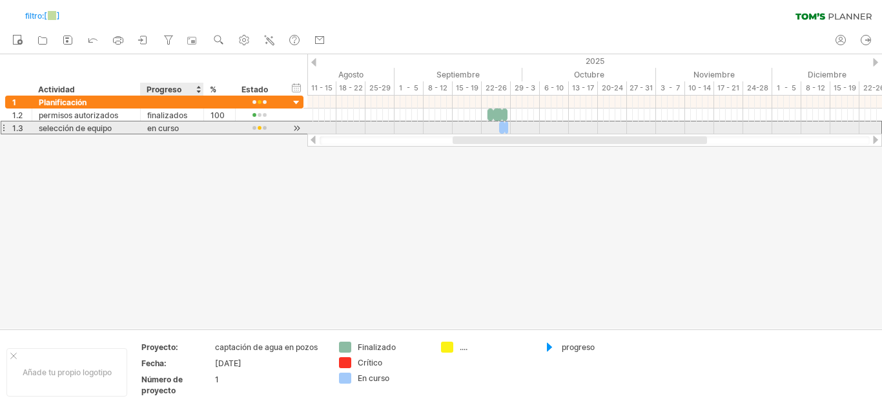
click at [195, 127] on div "en curso" at bounding box center [172, 127] width 50 height 12
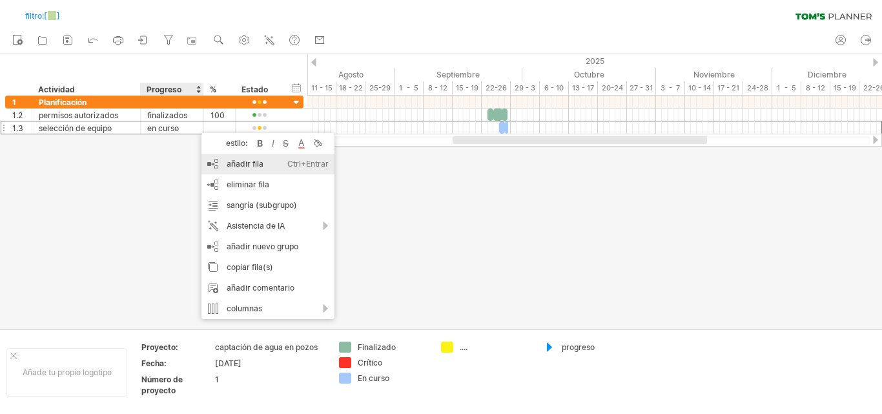
click at [250, 163] on font "añadir fila" at bounding box center [245, 164] width 37 height 10
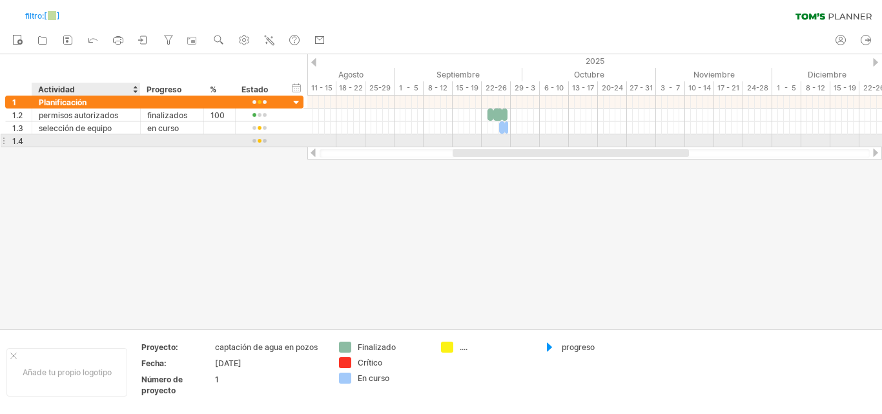
click at [118, 136] on div at bounding box center [86, 140] width 95 height 12
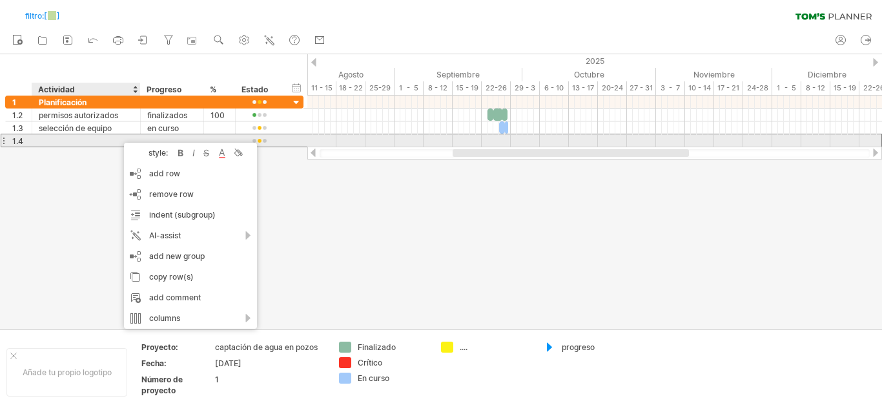
click at [118, 136] on div at bounding box center [86, 140] width 95 height 12
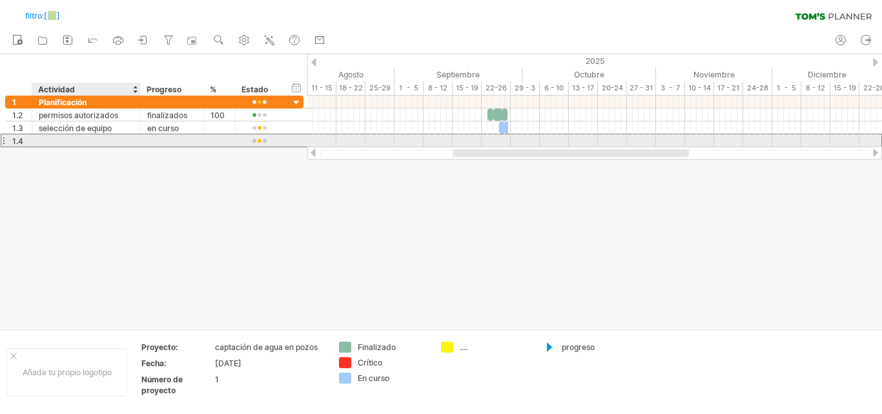
click at [95, 139] on div at bounding box center [86, 140] width 95 height 12
click at [90, 139] on div at bounding box center [86, 140] width 95 height 12
type input "**********"
click at [157, 138] on div at bounding box center [172, 140] width 50 height 12
type input "********"
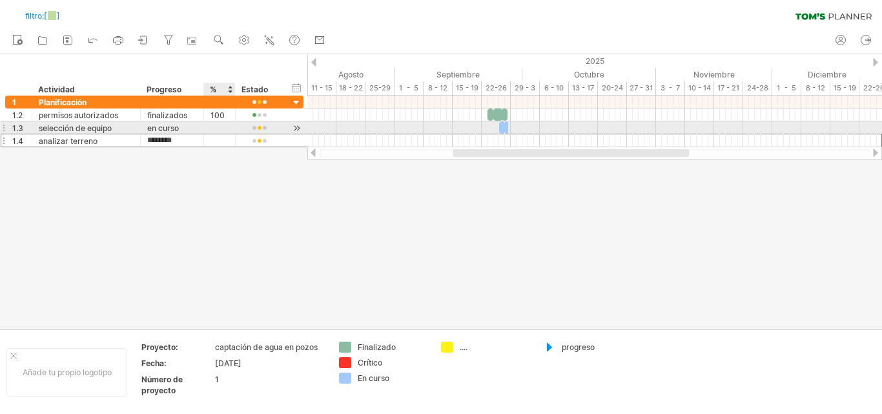
click at [213, 126] on div at bounding box center [220, 127] width 18 height 12
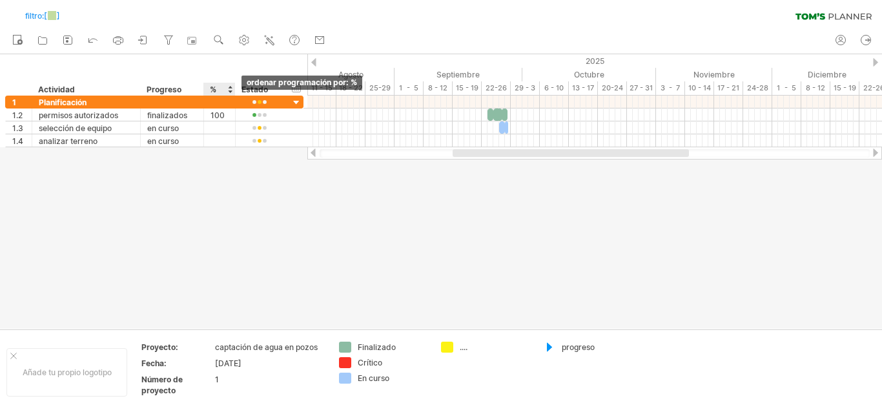
click at [231, 92] on div at bounding box center [229, 89] width 5 height 13
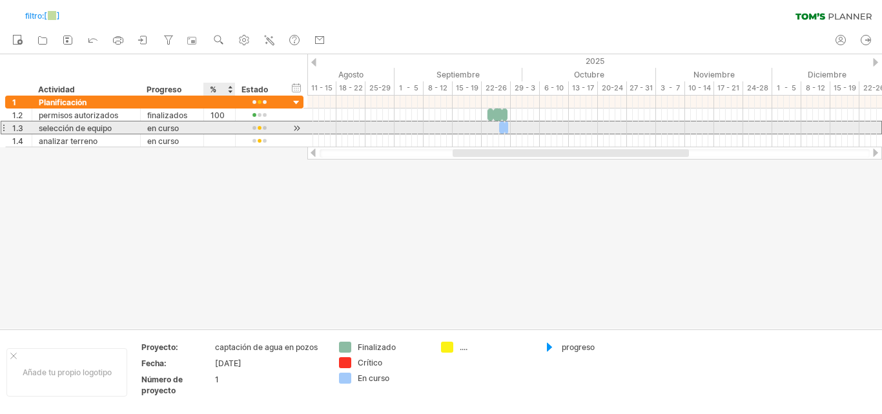
click at [217, 125] on div at bounding box center [220, 127] width 18 height 12
type input "**"
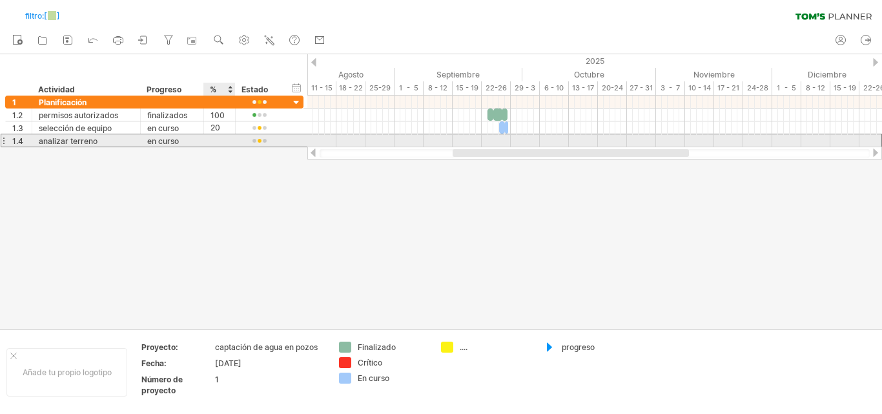
click at [220, 141] on div at bounding box center [220, 140] width 18 height 12
type input "**"
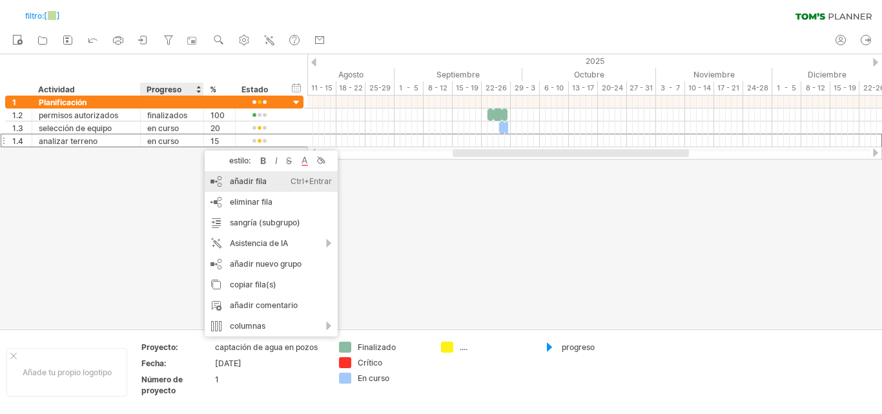
click at [243, 181] on font "añadir fila" at bounding box center [248, 181] width 37 height 10
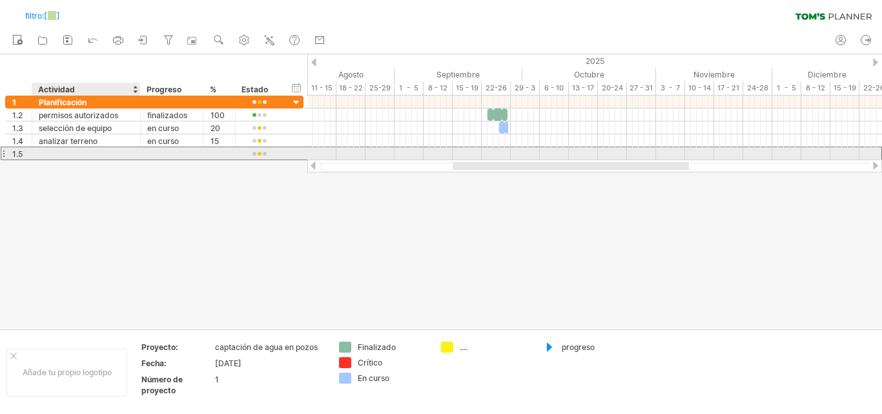
click at [120, 152] on div at bounding box center [86, 153] width 95 height 12
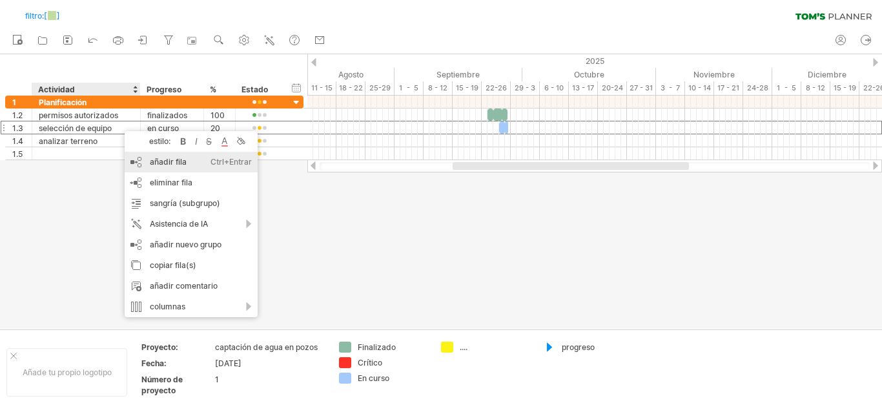
click at [170, 165] on font "añadir fila" at bounding box center [168, 162] width 37 height 10
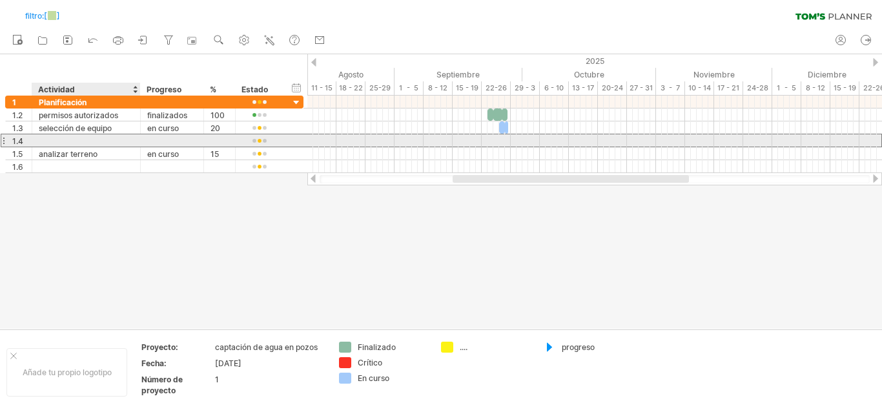
click at [123, 139] on div at bounding box center [86, 140] width 95 height 12
type input "**********"
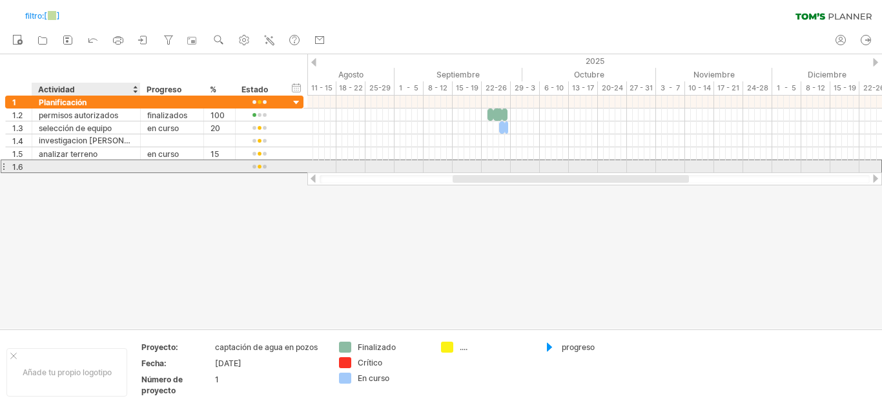
click at [117, 165] on div at bounding box center [86, 166] width 95 height 12
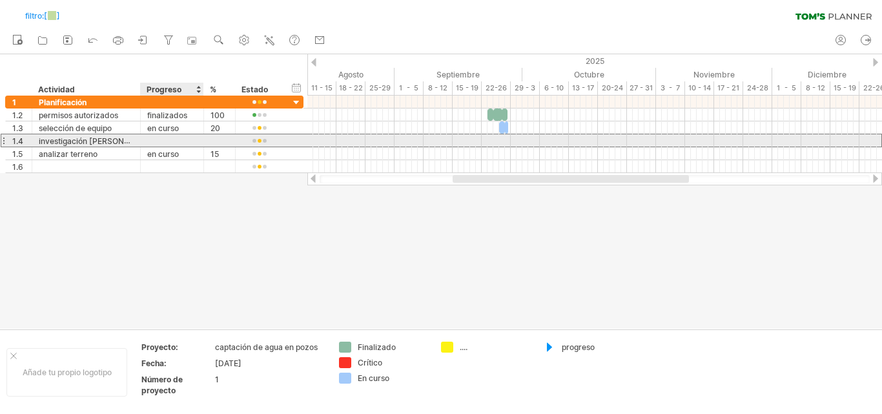
click at [150, 142] on div at bounding box center [172, 140] width 50 height 12
type input "**********"
click at [222, 141] on div at bounding box center [220, 140] width 18 height 12
type input "***"
click at [472, 142] on div at bounding box center [594, 140] width 575 height 13
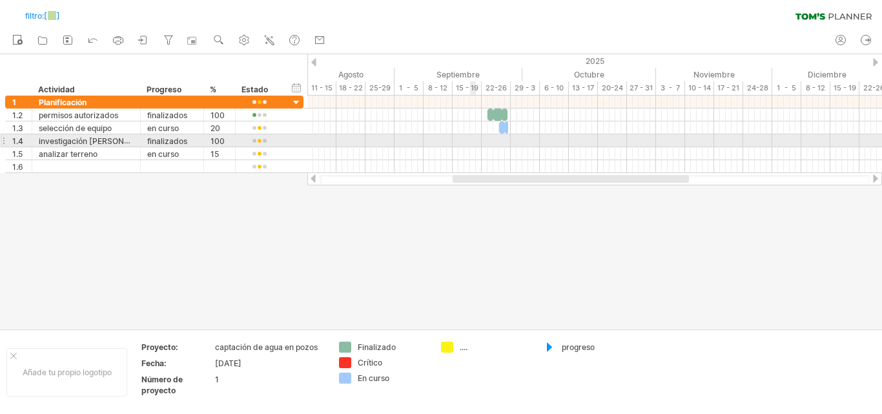
click at [472, 142] on div at bounding box center [594, 140] width 575 height 13
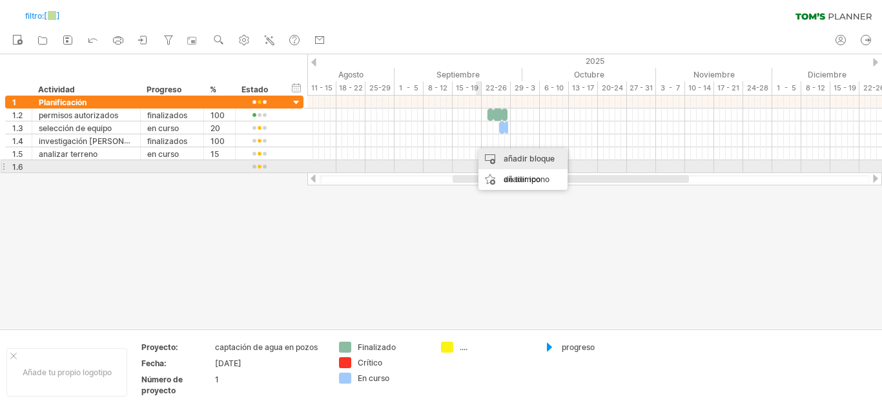
click at [507, 165] on div "añadir bloque de tiempo" at bounding box center [522, 169] width 89 height 41
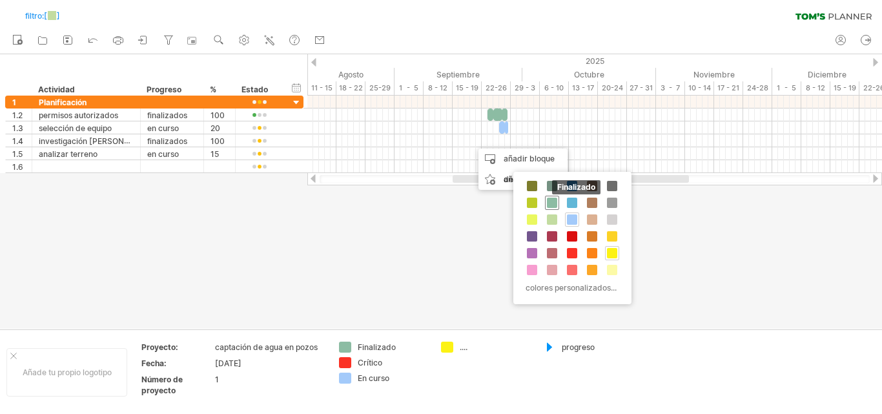
click at [551, 200] on span at bounding box center [552, 203] width 10 height 10
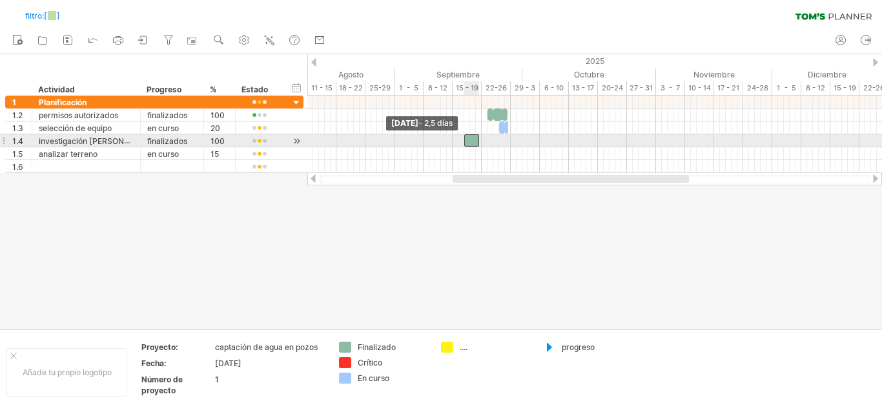
drag, startPoint x: 473, startPoint y: 140, endPoint x: 463, endPoint y: 140, distance: 9.7
click at [463, 140] on span at bounding box center [464, 140] width 5 height 12
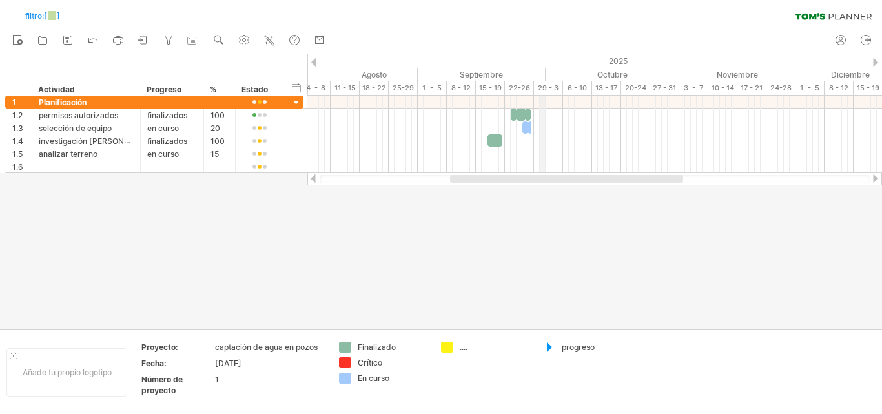
drag, startPoint x: 522, startPoint y: 72, endPoint x: 545, endPoint y: 72, distance: 23.3
click at [545, 72] on div "Septiembre" at bounding box center [482, 75] width 128 height 14
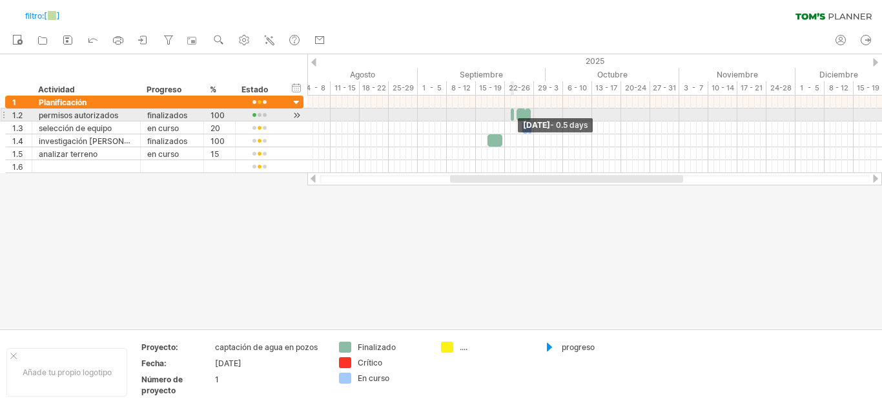
drag, startPoint x: 516, startPoint y: 116, endPoint x: 488, endPoint y: 111, distance: 28.1
click at [488, 111] on div "[DATE] - 0.5 days [DATE] - 2,5 días" at bounding box center [594, 134] width 575 height 77
drag, startPoint x: 514, startPoint y: 113, endPoint x: 504, endPoint y: 113, distance: 10.3
click at [504, 113] on div "[DATE] - 0.5 days [DATE] - 2,5 días" at bounding box center [594, 134] width 575 height 77
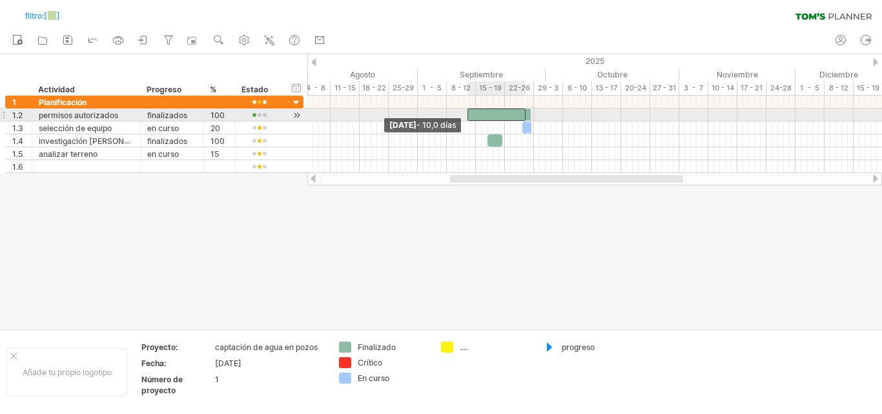
drag, startPoint x: 518, startPoint y: 112, endPoint x: 469, endPoint y: 114, distance: 49.1
drag, startPoint x: 526, startPoint y: 112, endPoint x: 500, endPoint y: 115, distance: 25.4
click at [500, 115] on div at bounding box center [502, 114] width 6 height 12
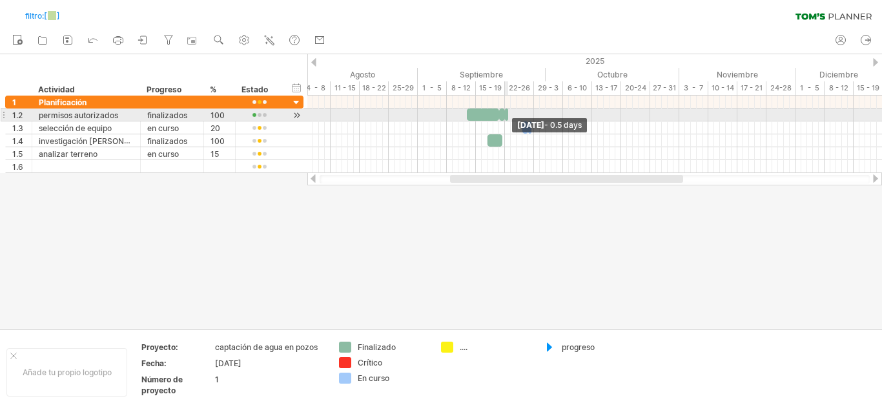
drag, startPoint x: 524, startPoint y: 115, endPoint x: 497, endPoint y: 116, distance: 27.1
click at [505, 116] on div at bounding box center [505, 114] width 0 height 13
drag, startPoint x: 509, startPoint y: 113, endPoint x: 497, endPoint y: 114, distance: 11.6
click at [499, 114] on div at bounding box center [500, 114] width 3 height 12
drag, startPoint x: 497, startPoint y: 114, endPoint x: 490, endPoint y: 114, distance: 7.1
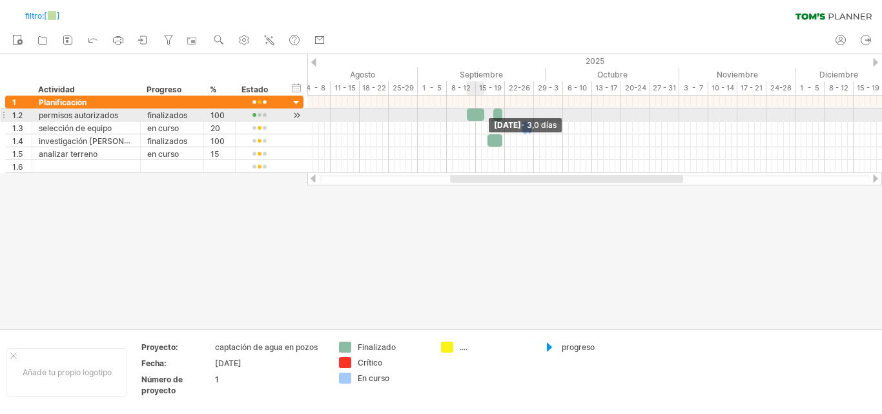
drag, startPoint x: 490, startPoint y: 114, endPoint x: 481, endPoint y: 113, distance: 9.1
click at [481, 113] on div at bounding box center [475, 114] width 17 height 12
click at [497, 112] on div at bounding box center [497, 114] width 9 height 12
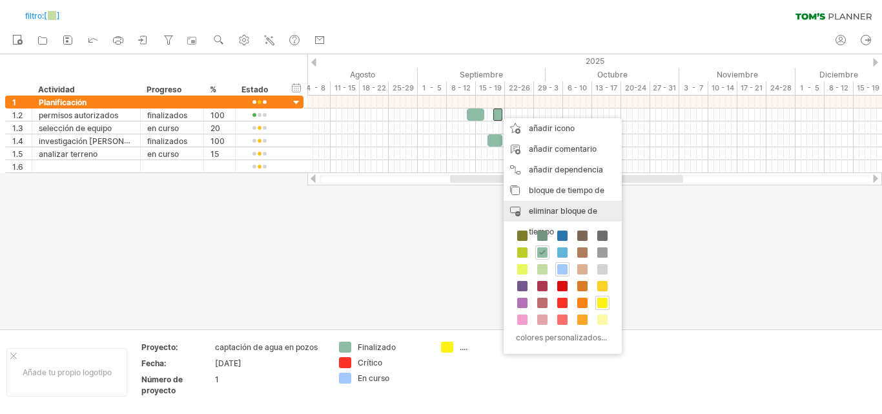
click at [556, 209] on font "eliminar bloque de tiempo" at bounding box center [563, 221] width 68 height 30
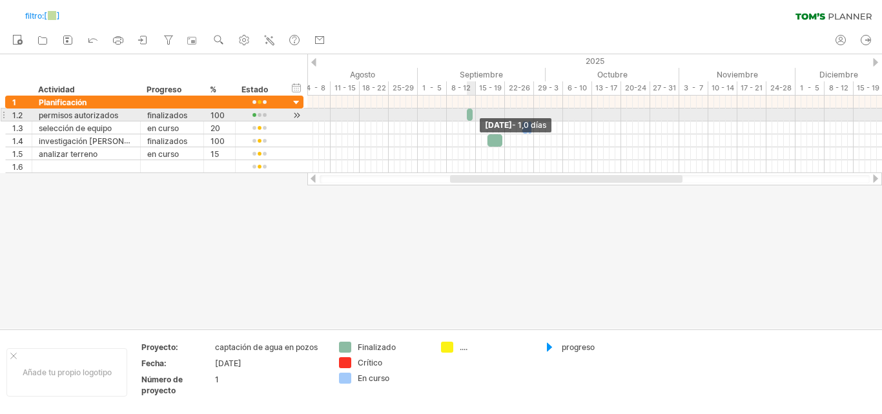
drag, startPoint x: 483, startPoint y: 114, endPoint x: 473, endPoint y: 115, distance: 10.4
click at [473, 115] on span at bounding box center [472, 114] width 5 height 12
drag, startPoint x: 466, startPoint y: 113, endPoint x: 450, endPoint y: 115, distance: 16.3
click at [450, 115] on span at bounding box center [449, 114] width 5 height 12
click at [465, 116] on span at bounding box center [464, 114] width 5 height 12
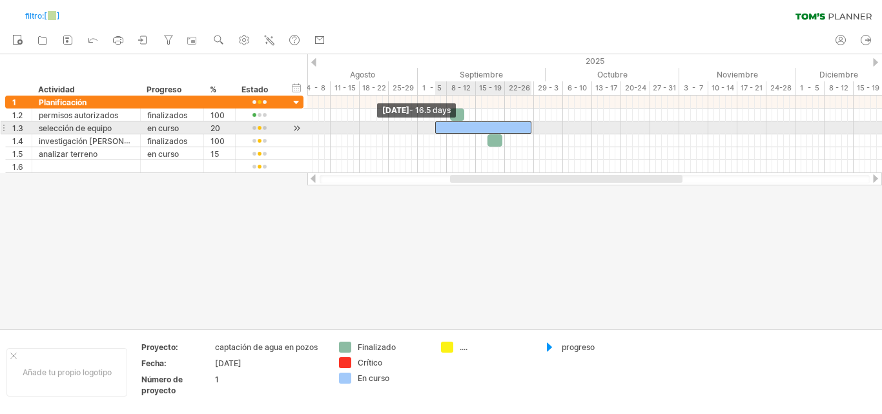
drag, startPoint x: 526, startPoint y: 128, endPoint x: 433, endPoint y: 123, distance: 92.5
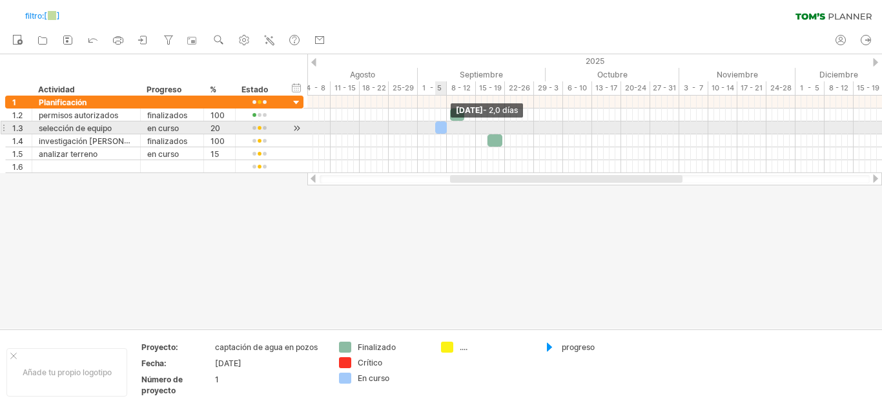
drag, startPoint x: 529, startPoint y: 125, endPoint x: 445, endPoint y: 127, distance: 84.6
click at [445, 127] on span at bounding box center [446, 127] width 5 height 12
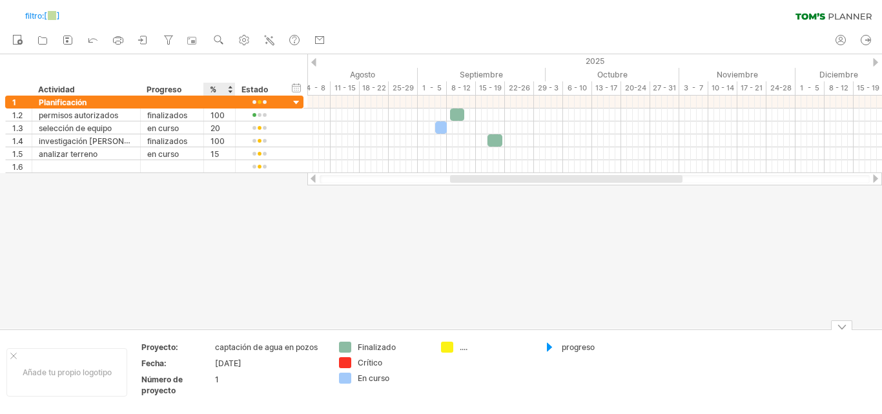
click at [222, 362] on font "[DATE]" at bounding box center [228, 363] width 26 height 10
click at [226, 364] on font "[DATE]" at bounding box center [228, 363] width 26 height 10
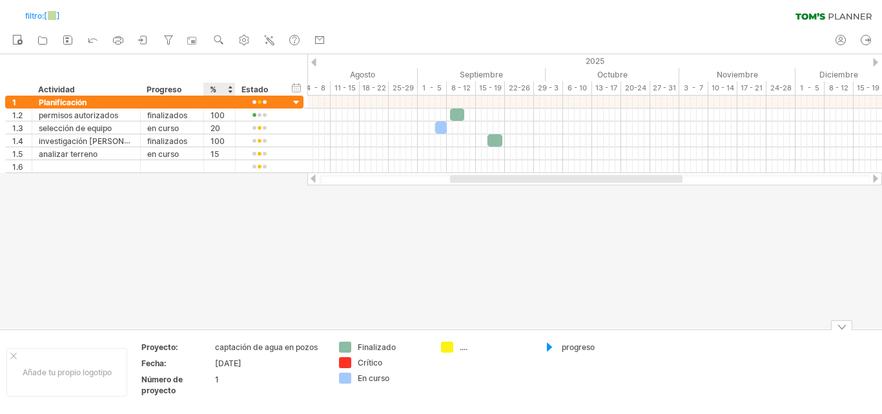
click at [226, 364] on font "[DATE]" at bounding box center [228, 363] width 26 height 10
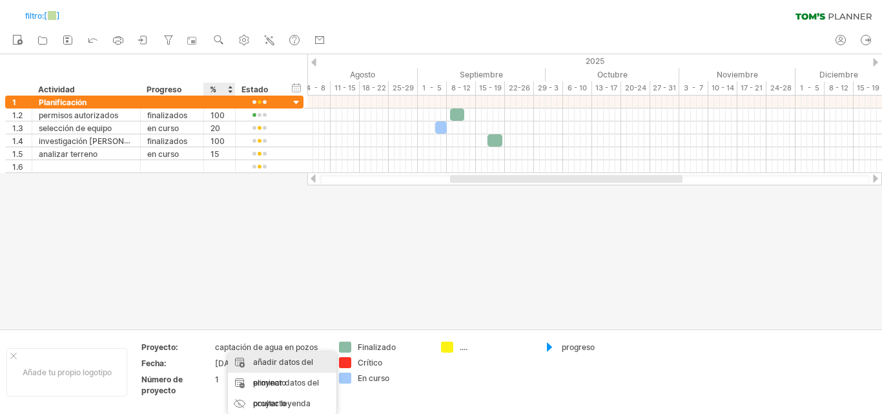
click at [278, 364] on font "añadir datos del proyecto" at bounding box center [283, 372] width 60 height 30
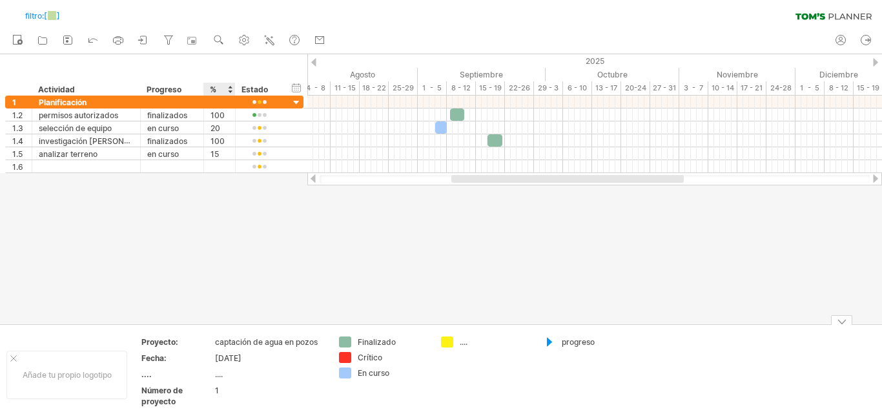
click at [223, 356] on font "[DATE]" at bounding box center [228, 358] width 26 height 10
click at [152, 375] on div "...." at bounding box center [176, 374] width 71 height 11
click at [152, 375] on input "text" at bounding box center [174, 374] width 66 height 11
type input "**********"
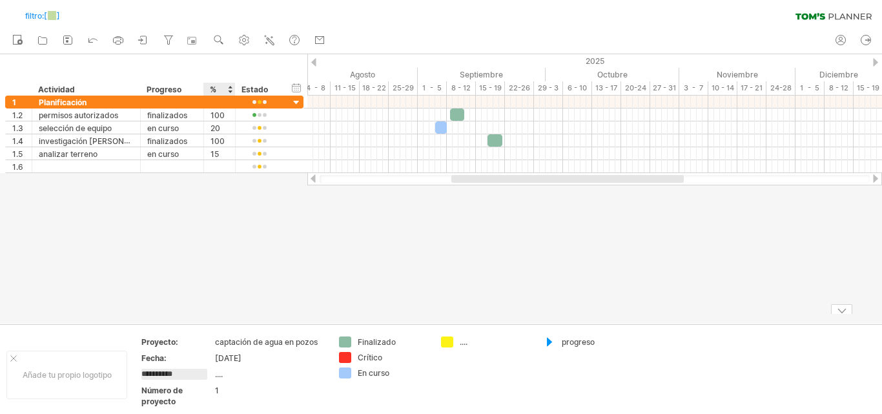
click at [221, 379] on tbody "**********" at bounding box center [232, 374] width 183 height 74
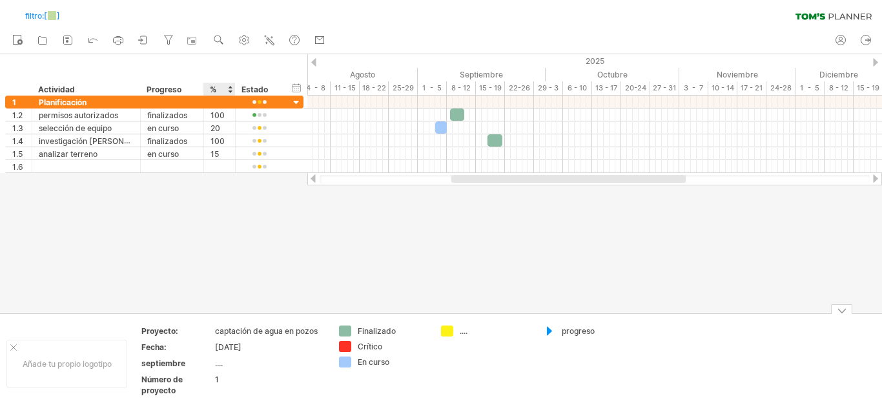
click at [214, 365] on table "Proyecto: captación de agua en pozos Fecha: [DATE] septiembre .... Número de pr…" at bounding box center [233, 363] width 186 height 77
click at [225, 365] on div "...." at bounding box center [269, 363] width 108 height 11
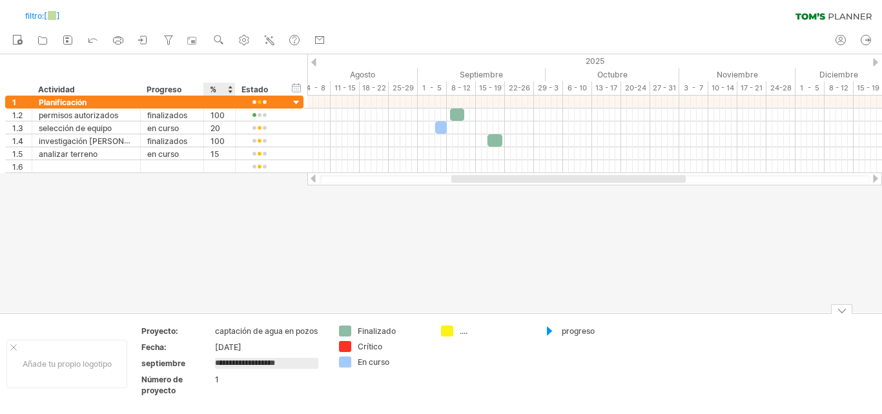
type input "**********"
click at [270, 348] on div "[DATE]" at bounding box center [269, 347] width 108 height 11
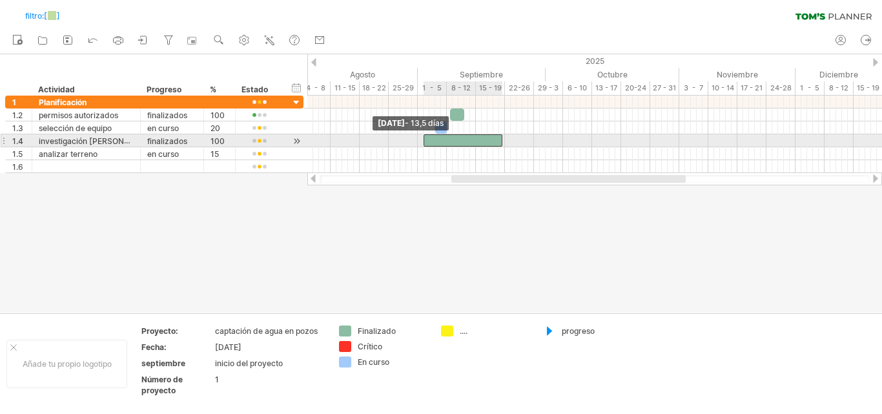
drag, startPoint x: 488, startPoint y: 139, endPoint x: 425, endPoint y: 144, distance: 63.5
click at [425, 144] on span at bounding box center [423, 140] width 5 height 12
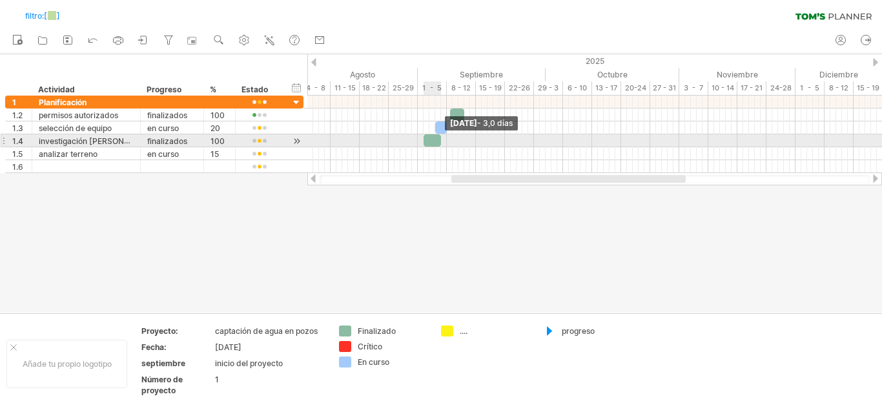
drag, startPoint x: 500, startPoint y: 138, endPoint x: 438, endPoint y: 141, distance: 62.0
click at [438, 141] on span at bounding box center [440, 140] width 5 height 12
click at [419, 138] on span at bounding box center [420, 140] width 5 height 12
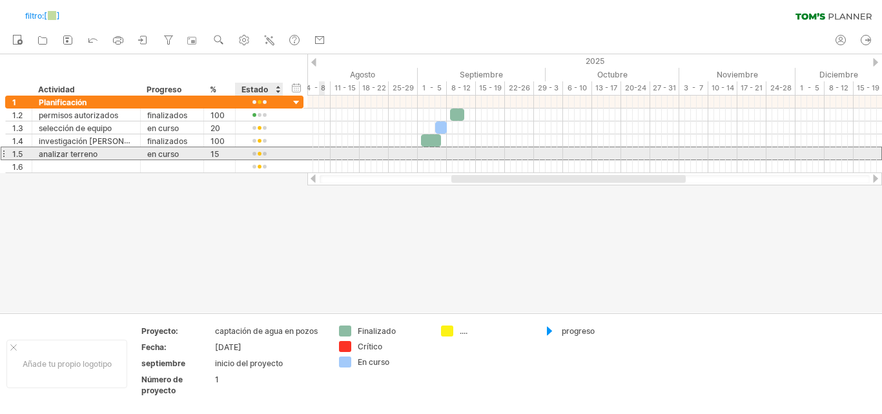
click at [256, 154] on div at bounding box center [259, 154] width 34 height 10
click at [459, 152] on div at bounding box center [594, 153] width 575 height 13
click at [460, 152] on div at bounding box center [594, 153] width 575 height 13
click at [463, 151] on div at bounding box center [594, 153] width 575 height 13
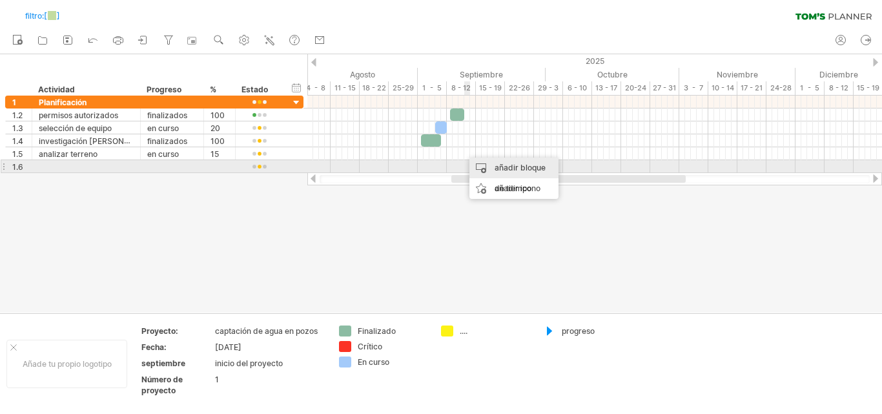
click at [497, 167] on font "añadir bloque de tiempo" at bounding box center [520, 178] width 51 height 30
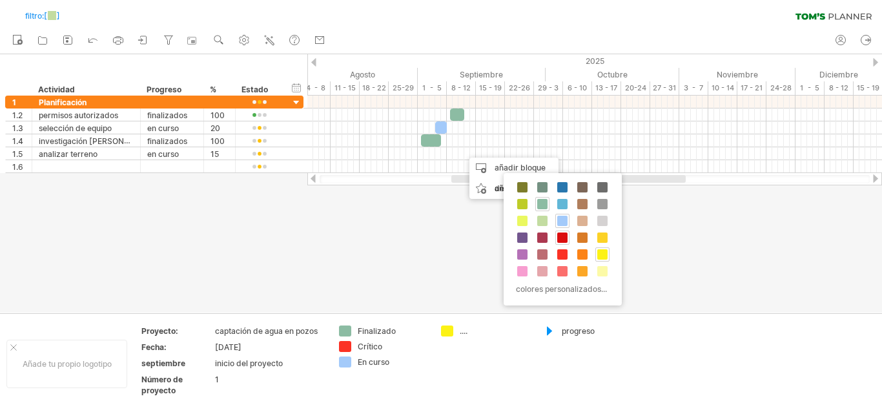
click at [563, 238] on span at bounding box center [562, 237] width 10 height 10
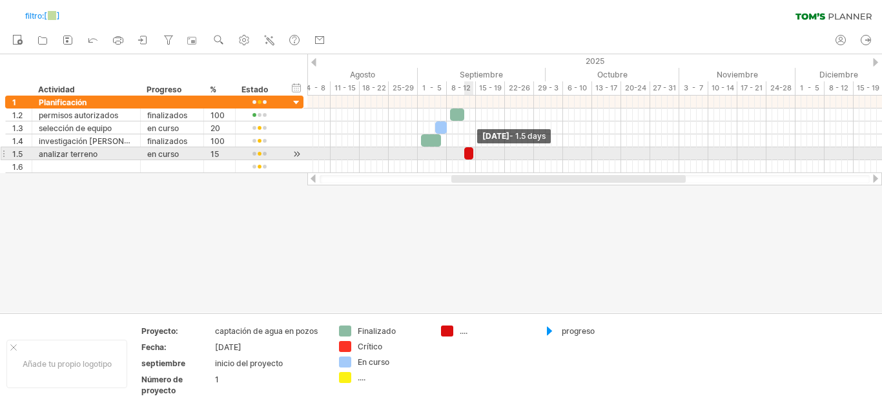
click at [472, 154] on span at bounding box center [473, 153] width 5 height 12
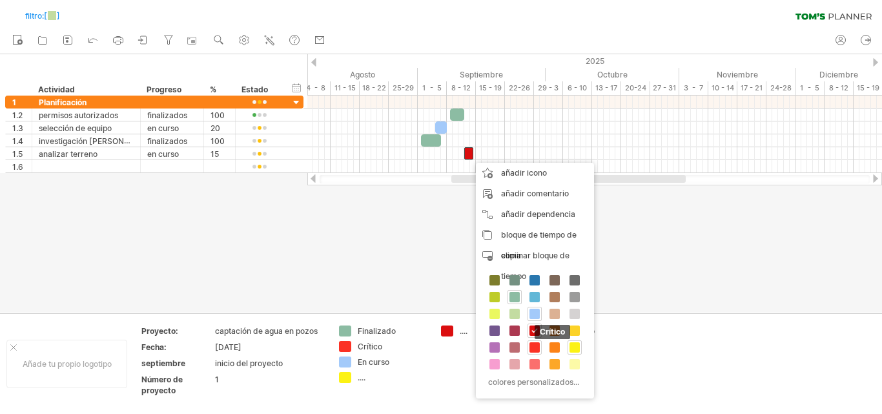
click at [531, 348] on span at bounding box center [534, 347] width 10 height 10
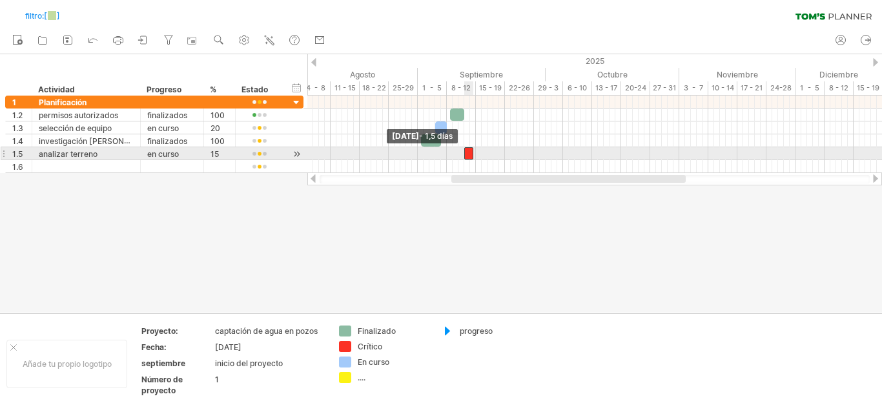
click at [463, 155] on span at bounding box center [464, 153] width 5 height 12
click at [473, 152] on span at bounding box center [473, 153] width 5 height 12
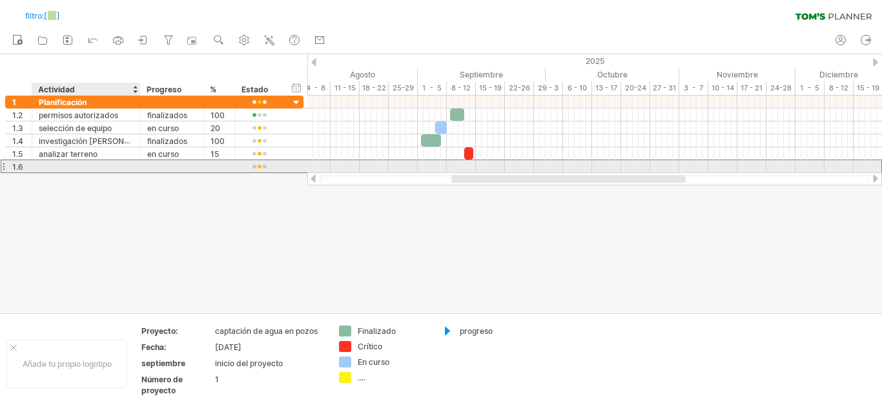
click at [104, 163] on div at bounding box center [86, 166] width 95 height 12
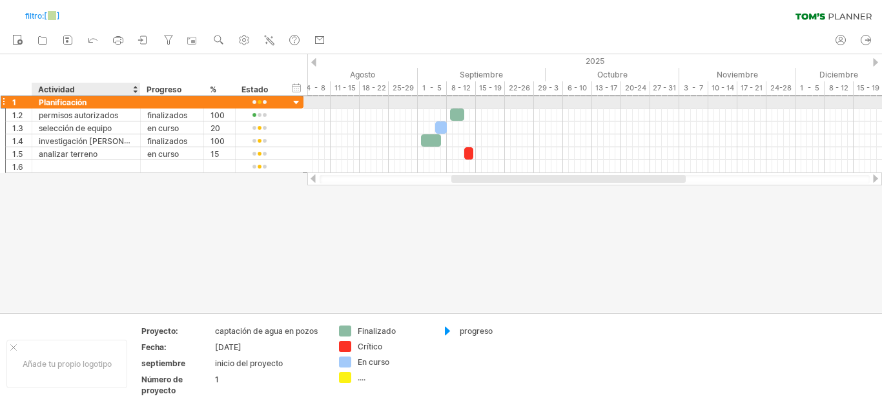
click at [121, 106] on div "Planificación" at bounding box center [86, 102] width 95 height 12
click at [121, 106] on input "********" at bounding box center [86, 102] width 95 height 12
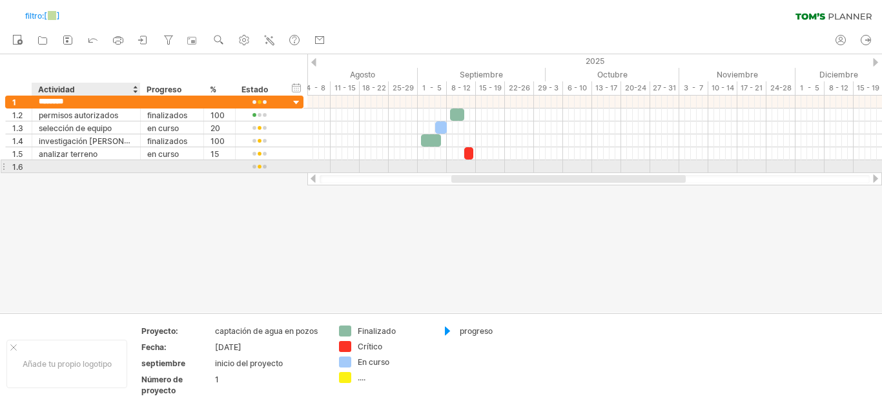
click at [125, 170] on div at bounding box center [86, 166] width 95 height 12
click at [1, 163] on div at bounding box center [3, 166] width 5 height 14
click at [25, 169] on div "1.6" at bounding box center [21, 166] width 19 height 12
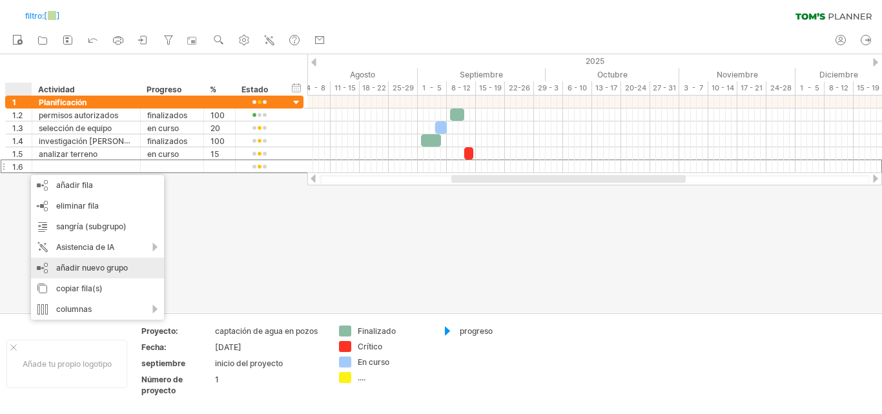
click at [70, 263] on font "añadir nuevo grupo" at bounding box center [92, 268] width 72 height 10
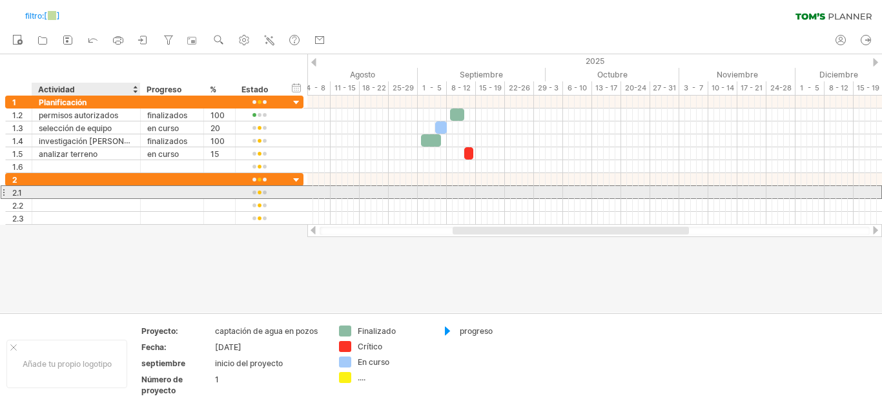
click at [57, 190] on div at bounding box center [86, 192] width 95 height 12
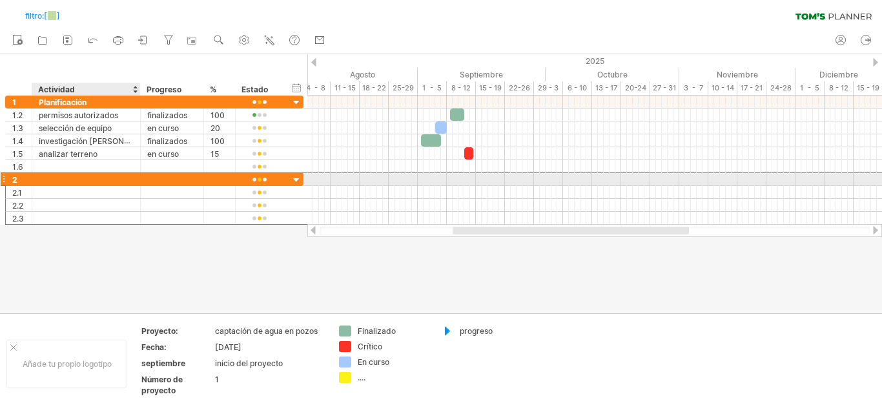
click at [67, 175] on div at bounding box center [86, 179] width 95 height 12
click at [76, 175] on div at bounding box center [86, 179] width 95 height 12
type input "**********"
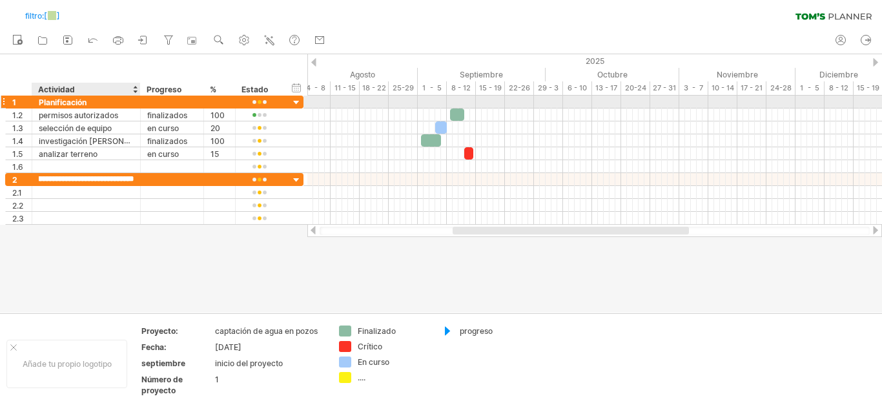
scroll to position [0, 0]
click at [101, 105] on div "Planificación" at bounding box center [86, 102] width 95 height 12
click at [113, 101] on div "Primera fase" at bounding box center [86, 102] width 95 height 12
click at [113, 101] on input "**********" at bounding box center [86, 102] width 95 height 12
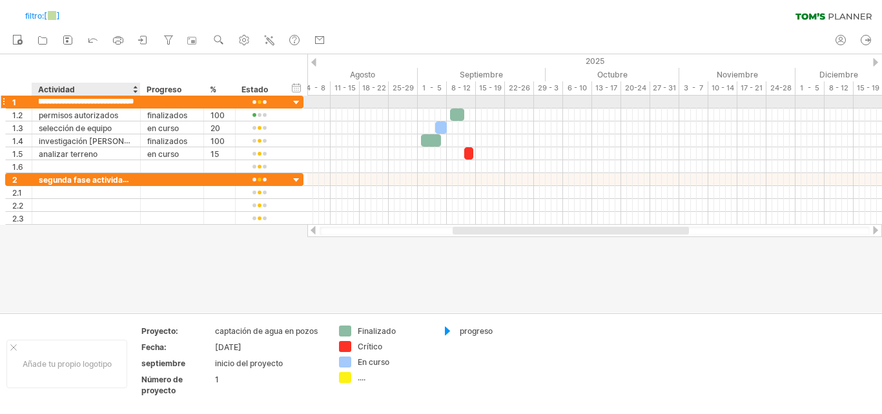
type input "**********"
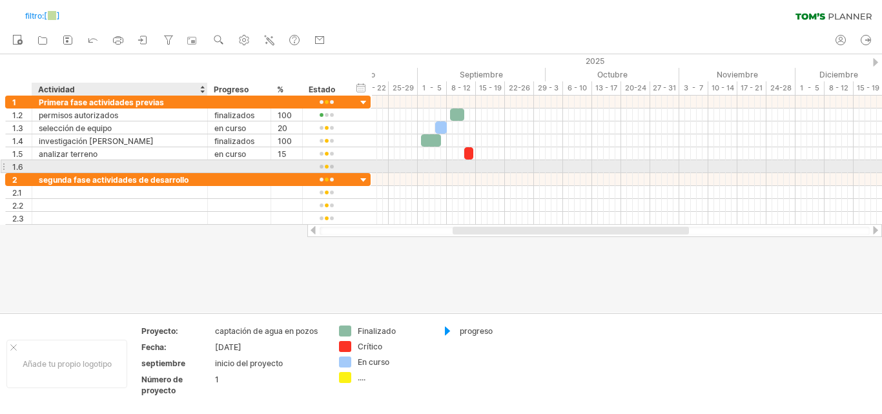
drag, startPoint x: 139, startPoint y: 169, endPoint x: 207, endPoint y: 167, distance: 67.2
click at [207, 167] on div at bounding box center [206, 166] width 6 height 13
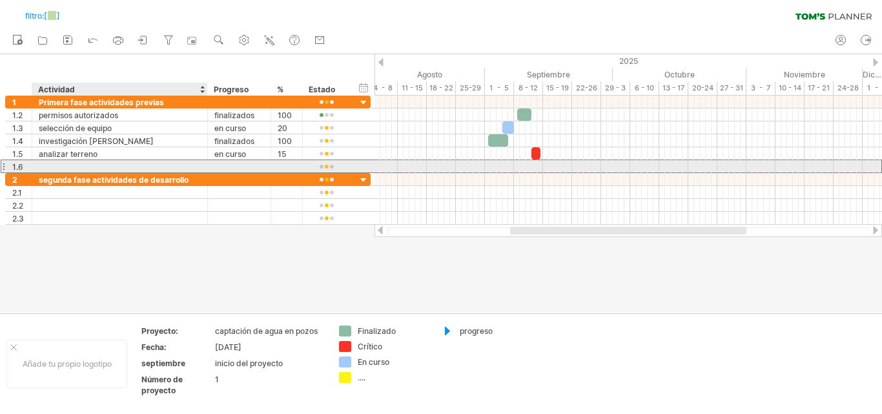
click at [159, 165] on div at bounding box center [120, 166] width 162 height 12
type input "**********"
click at [235, 165] on div at bounding box center [239, 166] width 50 height 12
type input "*******"
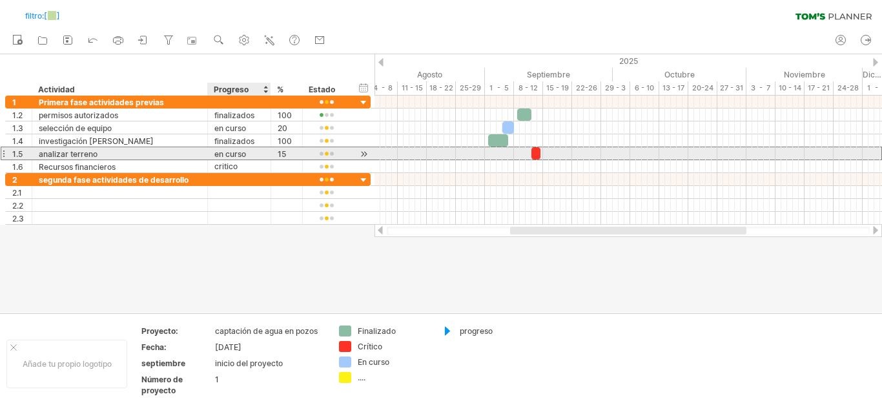
click at [245, 152] on font "en curso" at bounding box center [230, 154] width 32 height 10
click at [248, 154] on div "en curso" at bounding box center [239, 153] width 50 height 12
click at [0, 0] on input "********" at bounding box center [0, 0] width 0 height 0
type input "*"
type input "*******"
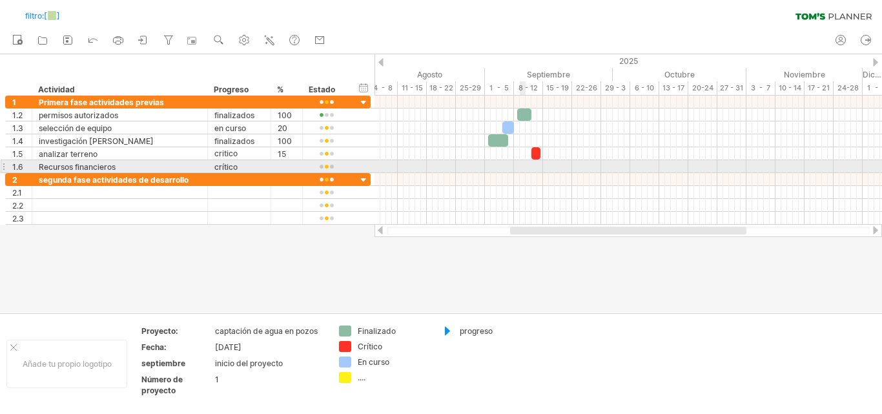
click at [522, 171] on div at bounding box center [629, 166] width 508 height 13
click at [532, 169] on div at bounding box center [629, 166] width 508 height 13
click at [529, 169] on div at bounding box center [629, 166] width 508 height 13
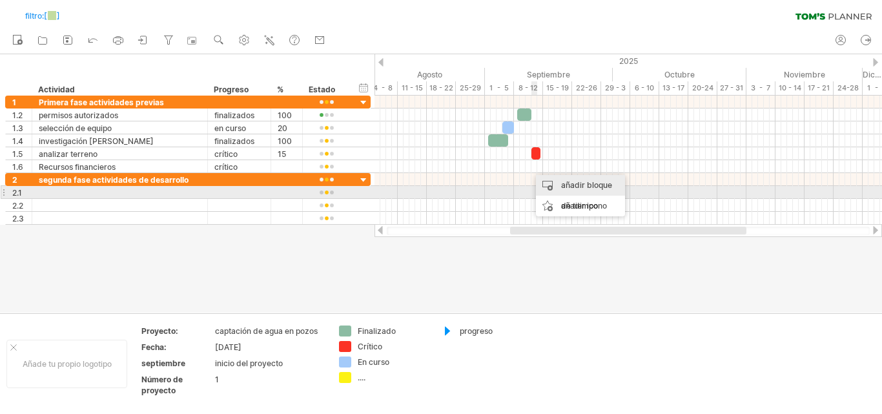
click at [568, 188] on font "añadir bloque de tiempo" at bounding box center [586, 195] width 51 height 30
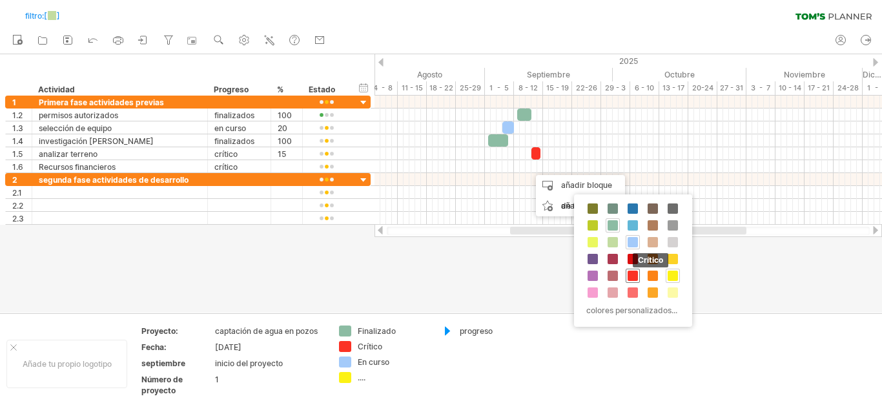
click at [630, 277] on span at bounding box center [633, 276] width 10 height 10
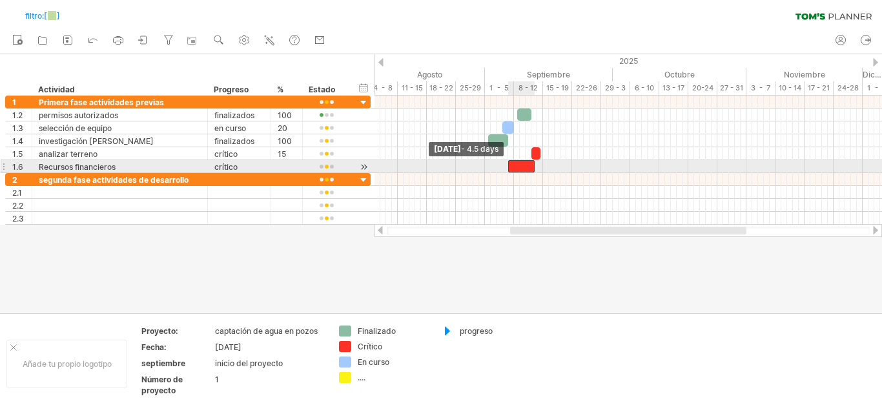
drag, startPoint x: 526, startPoint y: 167, endPoint x: 507, endPoint y: 168, distance: 19.4
click at [507, 168] on span at bounding box center [508, 166] width 5 height 12
drag, startPoint x: 534, startPoint y: 165, endPoint x: 522, endPoint y: 167, distance: 12.4
click at [522, 167] on span at bounding box center [522, 166] width 5 height 12
drag, startPoint x: 508, startPoint y: 165, endPoint x: 471, endPoint y: 165, distance: 36.8
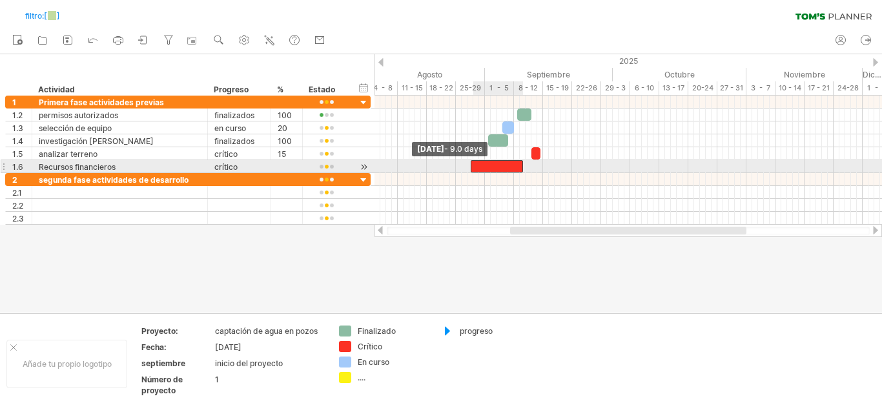
click at [471, 165] on span at bounding box center [470, 166] width 5 height 12
drag, startPoint x: 521, startPoint y: 166, endPoint x: 501, endPoint y: 166, distance: 20.0
click at [501, 166] on span at bounding box center [502, 166] width 5 height 12
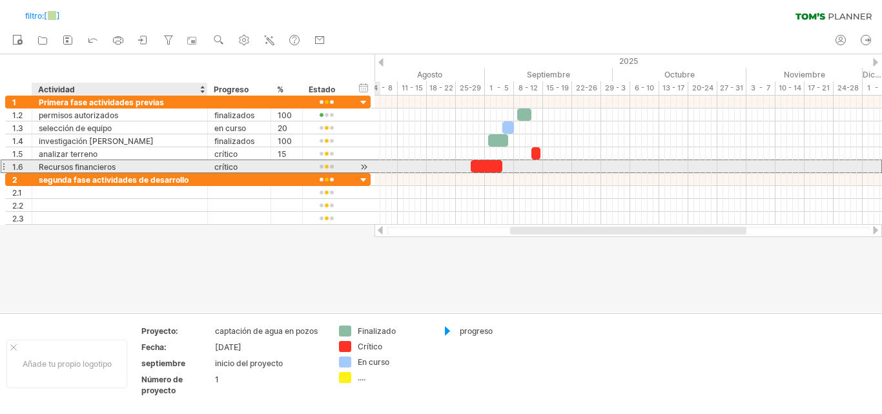
click at [162, 167] on div "Recursos financieros" at bounding box center [120, 166] width 162 height 12
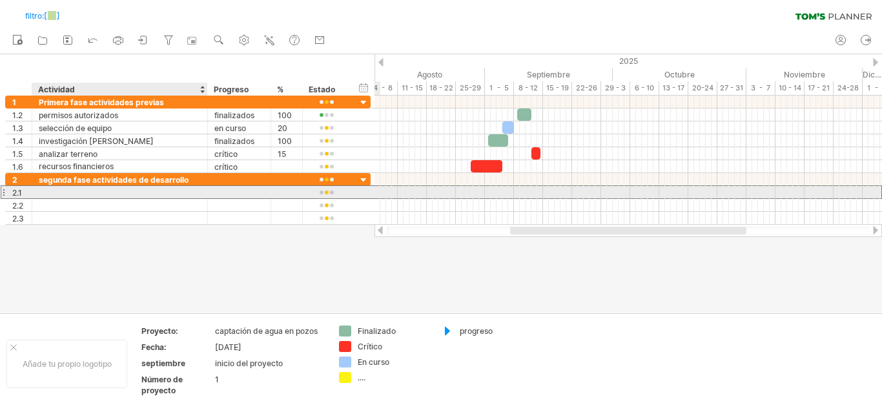
click at [131, 192] on div at bounding box center [120, 192] width 162 height 12
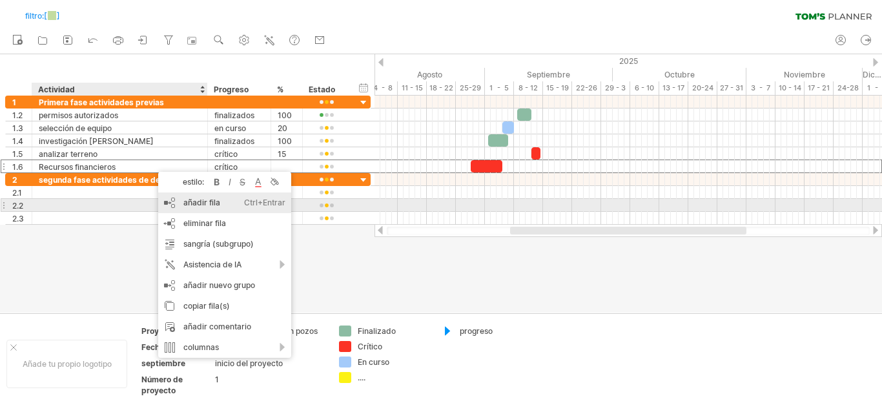
click at [184, 208] on div "añadir fila Ctrl+Entrar Cmd+Entrar" at bounding box center [224, 202] width 133 height 21
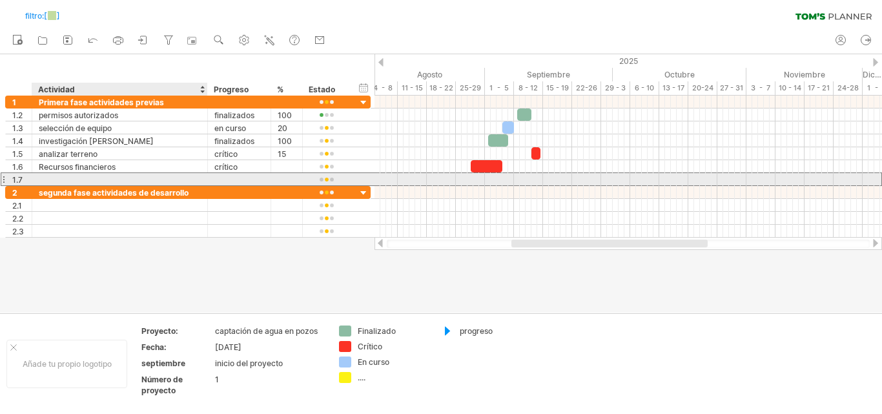
click at [136, 175] on div at bounding box center [120, 179] width 162 height 12
type input "**********"
click at [238, 174] on div at bounding box center [239, 179] width 50 height 12
type input "**********"
click at [280, 180] on div at bounding box center [287, 179] width 18 height 12
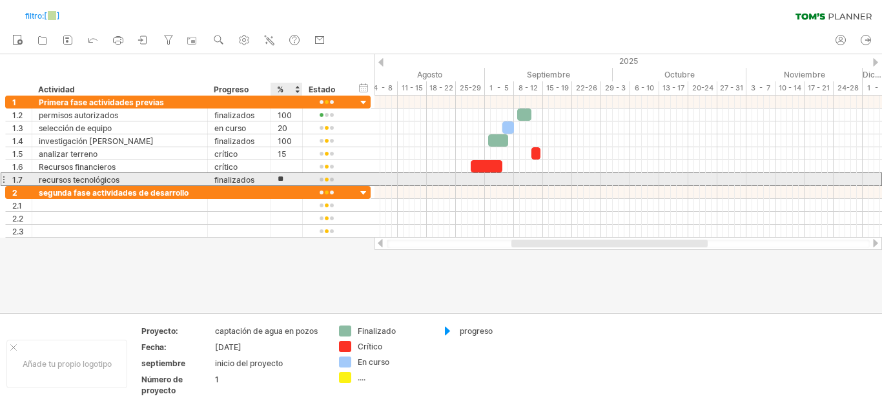
type input "***"
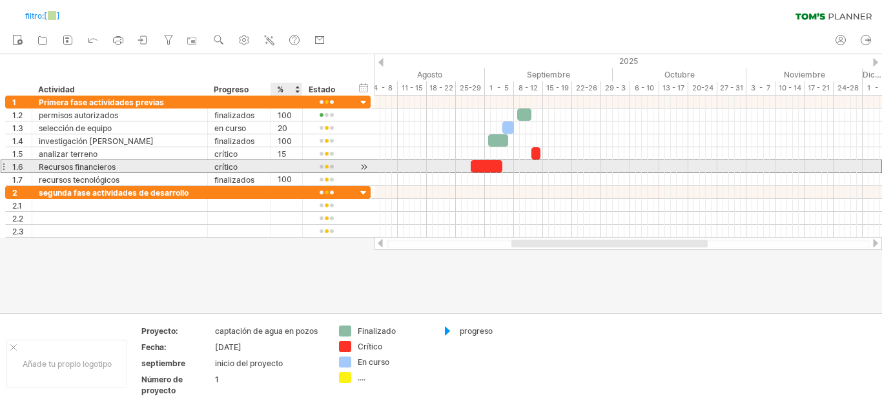
click at [286, 165] on div at bounding box center [287, 166] width 18 height 12
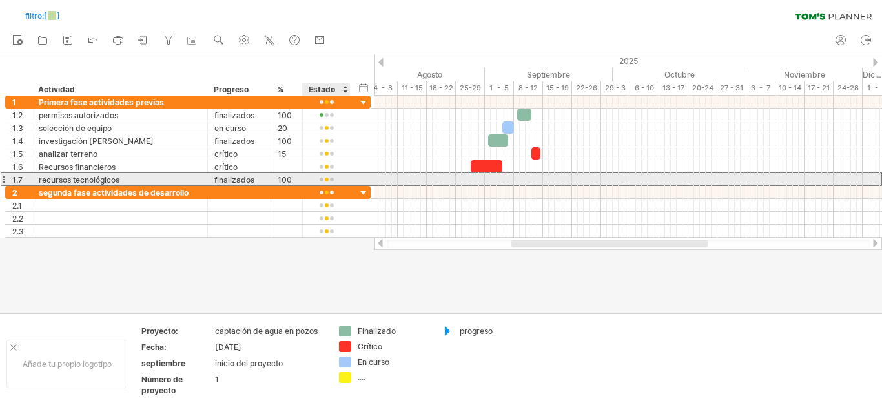
click at [318, 182] on div at bounding box center [326, 180] width 34 height 10
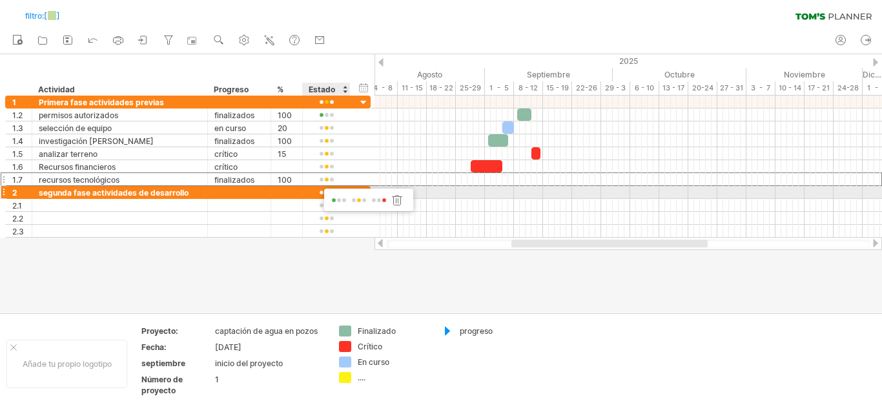
click at [334, 198] on span at bounding box center [339, 201] width 18 height 10
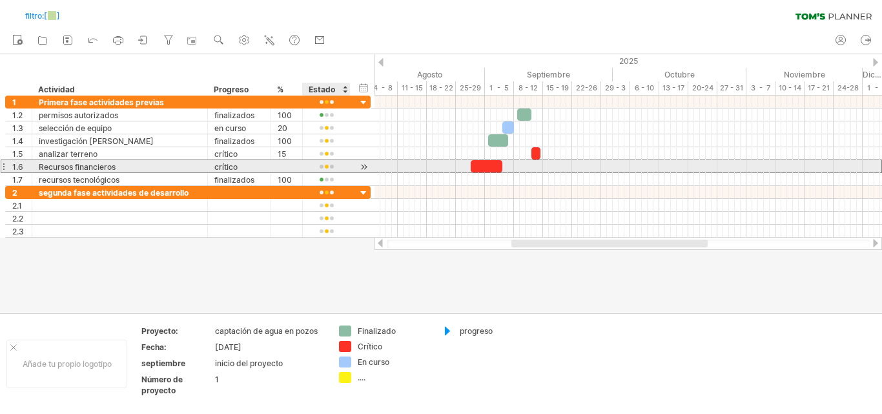
click at [329, 164] on div at bounding box center [326, 167] width 34 height 10
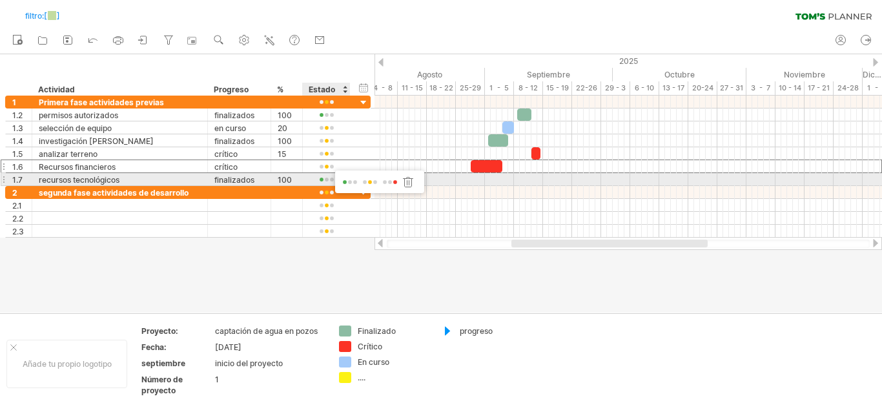
click at [388, 185] on span at bounding box center [390, 183] width 18 height 10
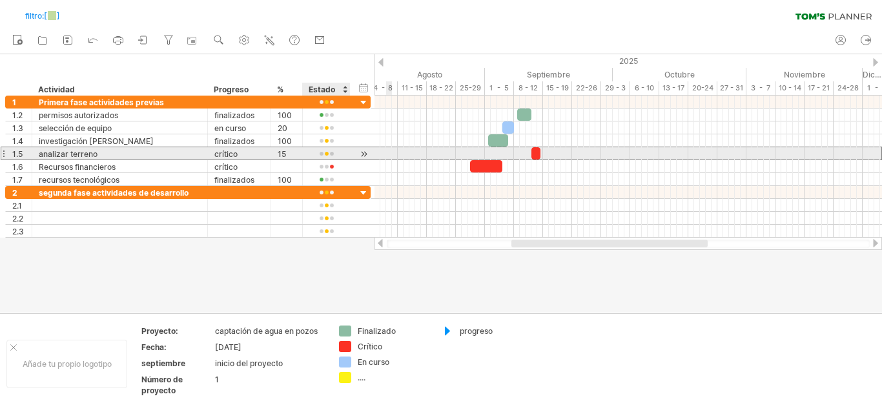
click at [337, 152] on div at bounding box center [326, 154] width 34 height 10
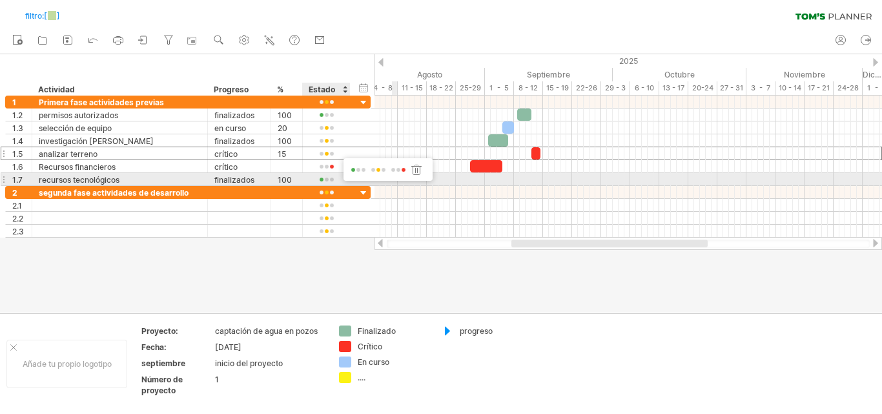
click at [400, 173] on span at bounding box center [398, 170] width 18 height 10
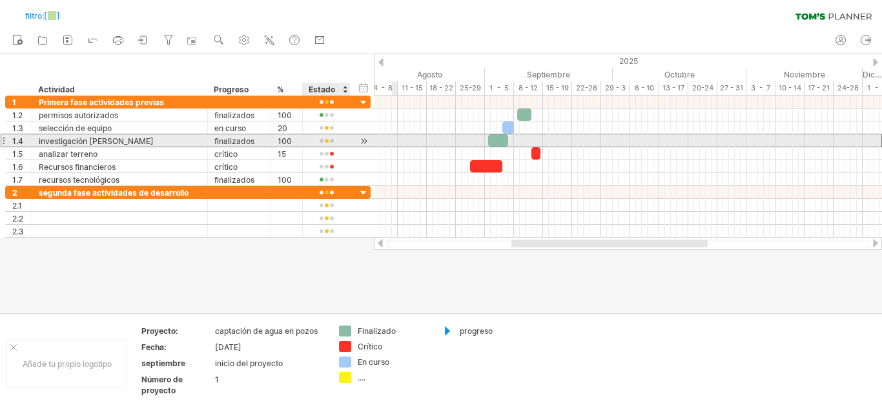
click at [333, 141] on div at bounding box center [326, 141] width 34 height 10
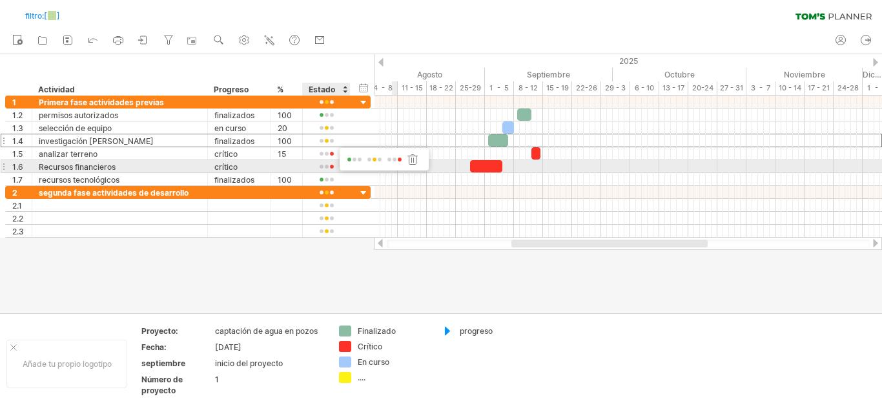
click at [351, 164] on span at bounding box center [354, 160] width 18 height 10
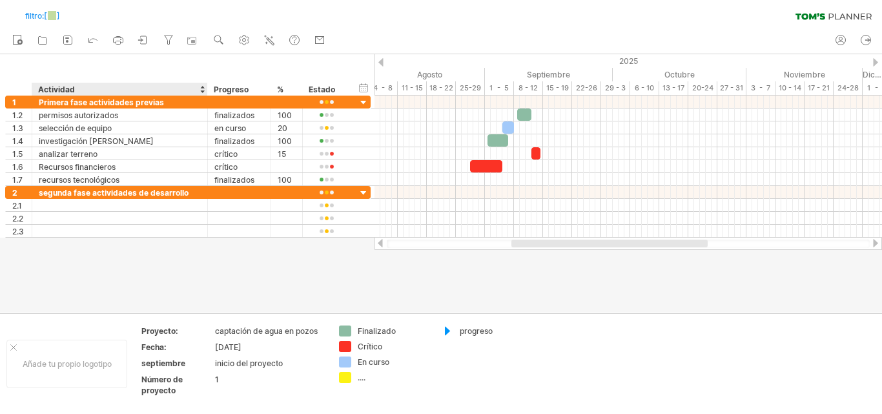
click at [143, 85] on div "Actividad" at bounding box center [119, 89] width 162 height 13
click at [202, 91] on div at bounding box center [202, 89] width 5 height 13
click at [138, 85] on div "Actividad" at bounding box center [119, 89] width 162 height 13
click at [138, 85] on input "********" at bounding box center [119, 89] width 162 height 13
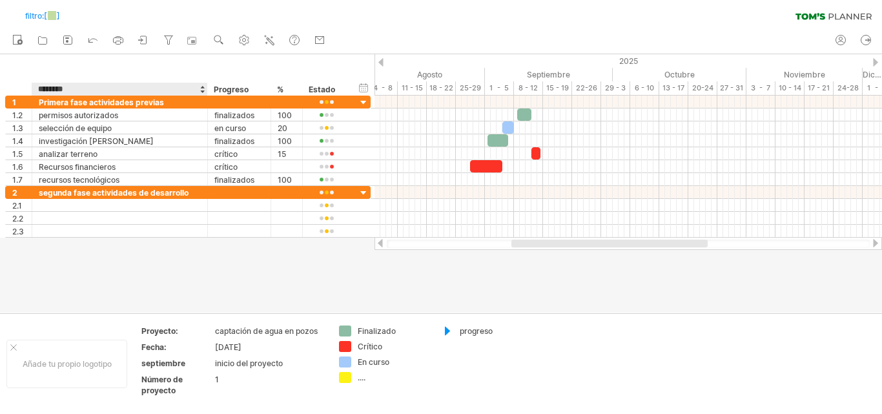
click at [138, 85] on input "********" at bounding box center [119, 89] width 162 height 13
type input "**********"
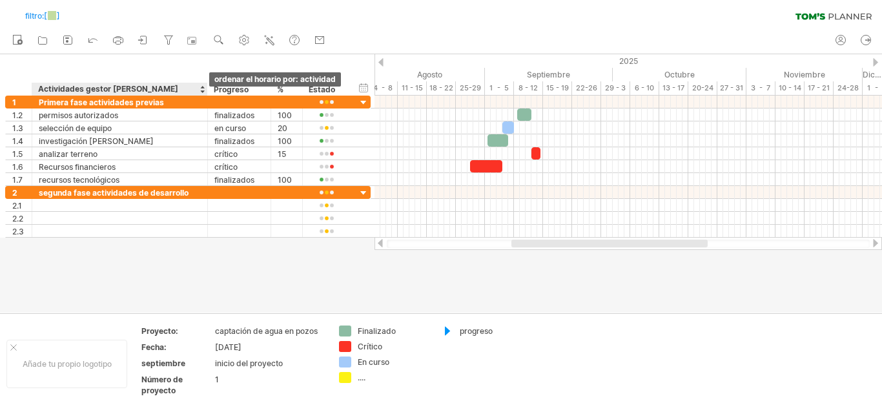
click at [204, 94] on div at bounding box center [202, 89] width 5 height 13
click at [200, 90] on div at bounding box center [202, 89] width 5 height 13
click at [190, 89] on div "Actividades gestor [PERSON_NAME]" at bounding box center [119, 89] width 162 height 13
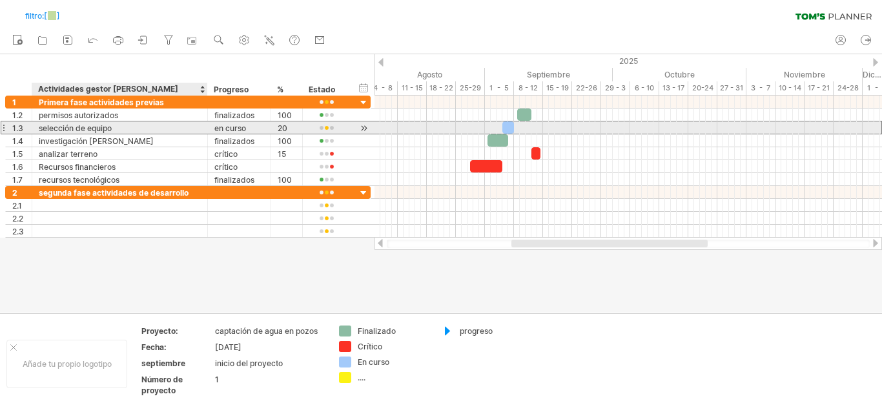
click at [161, 128] on div "selección de equipo" at bounding box center [120, 127] width 162 height 12
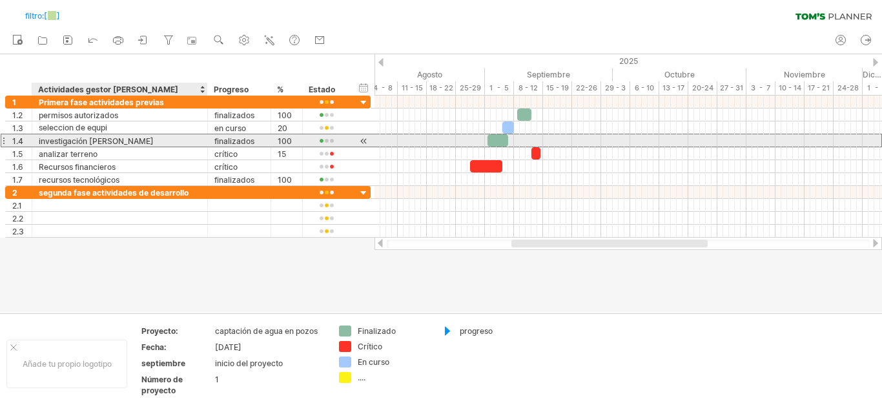
click at [178, 137] on div "investigación [PERSON_NAME]" at bounding box center [120, 140] width 162 height 12
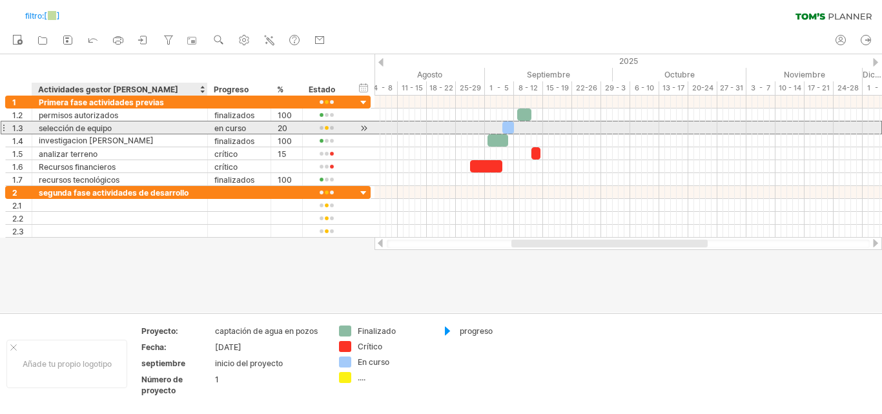
click at [170, 129] on div "selección de equipo" at bounding box center [120, 127] width 162 height 12
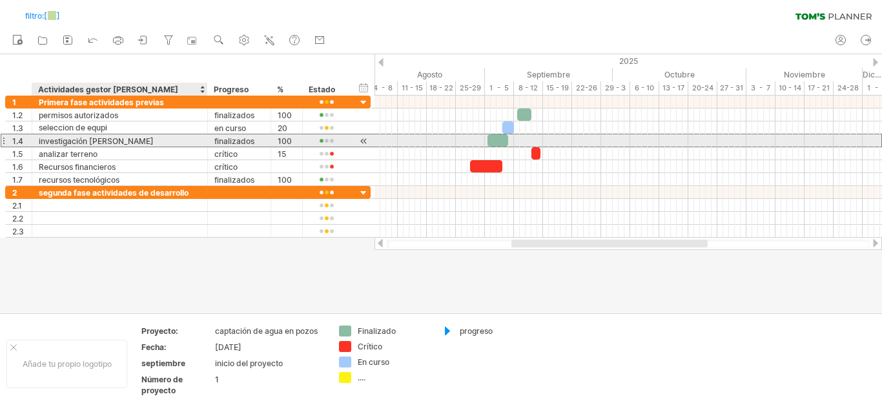
click at [167, 139] on div "investigación [PERSON_NAME]" at bounding box center [120, 140] width 162 height 12
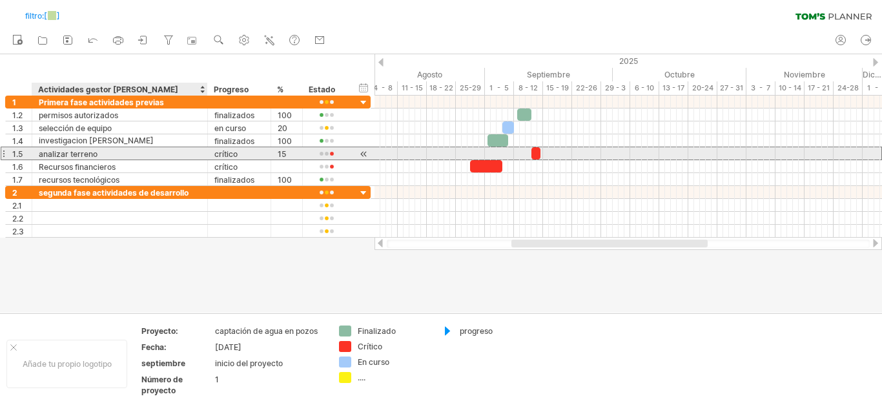
click at [162, 154] on div "analizar terreno" at bounding box center [120, 153] width 162 height 12
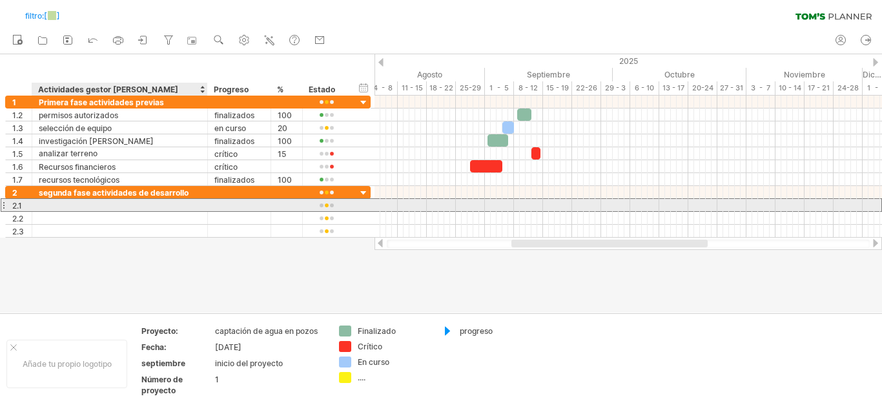
click at [150, 207] on div at bounding box center [120, 205] width 162 height 12
click at [127, 205] on div at bounding box center [120, 205] width 162 height 12
click at [0, 0] on input "text" at bounding box center [0, 0] width 0 height 0
type input "**********"
click at [241, 203] on div at bounding box center [239, 205] width 50 height 12
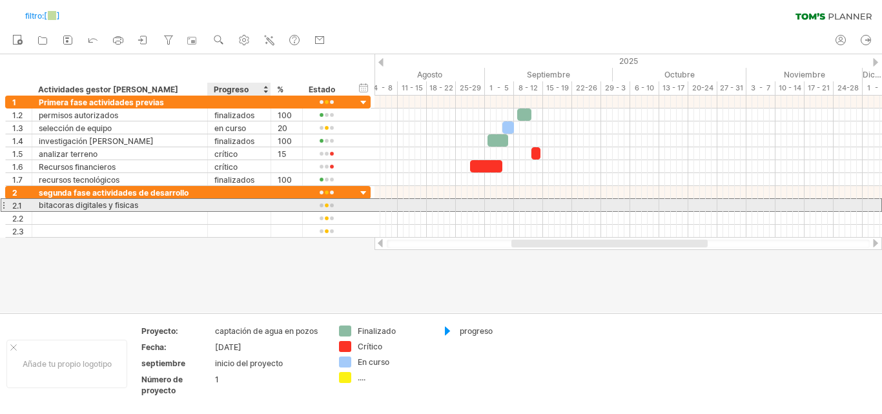
click at [0, 0] on input "text" at bounding box center [0, 0] width 0 height 0
type input "*********"
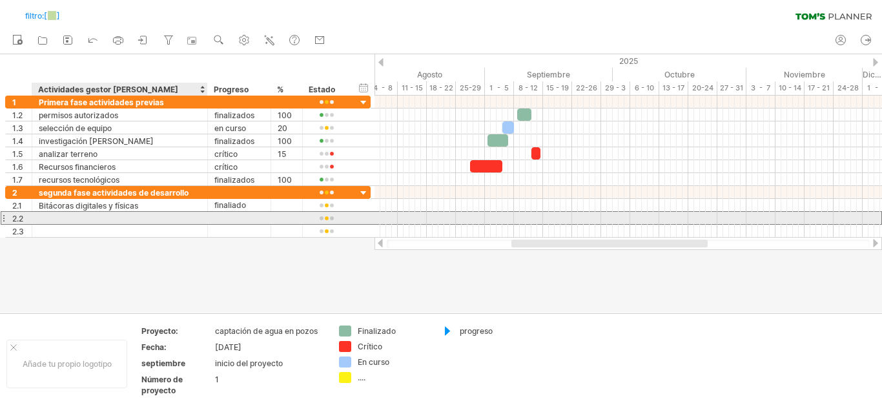
click at [127, 218] on div at bounding box center [120, 218] width 162 height 12
click at [128, 216] on div at bounding box center [120, 218] width 162 height 12
type input "**********"
click at [240, 220] on div at bounding box center [239, 218] width 50 height 12
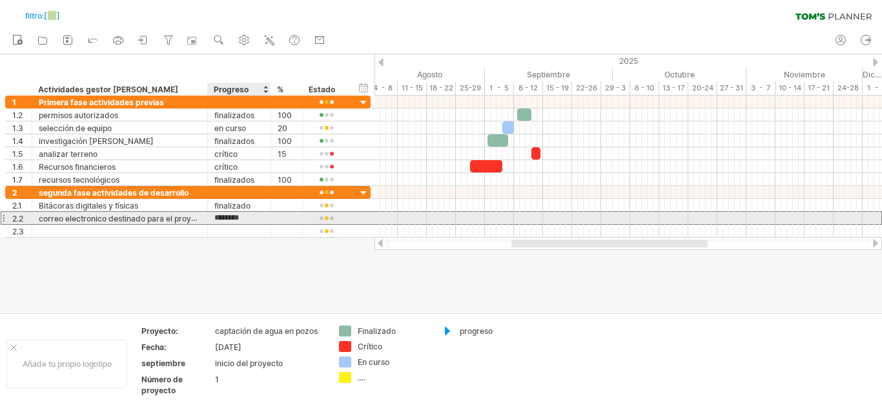
type input "********"
click at [289, 216] on div at bounding box center [287, 218] width 18 height 12
type input "**"
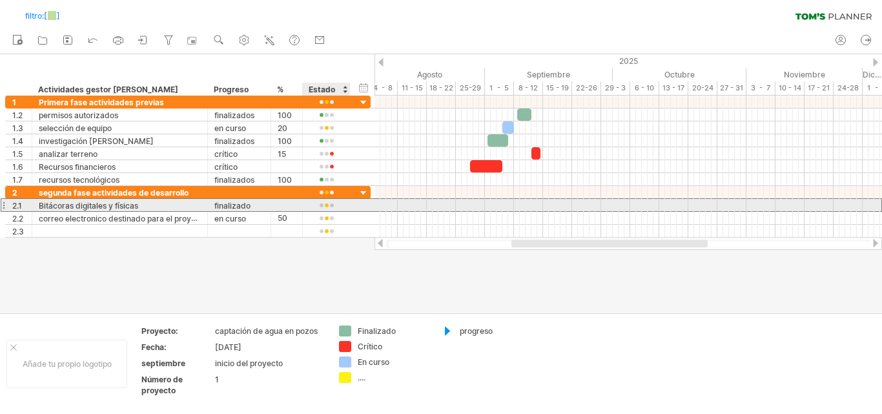
click at [334, 203] on div at bounding box center [326, 206] width 34 height 10
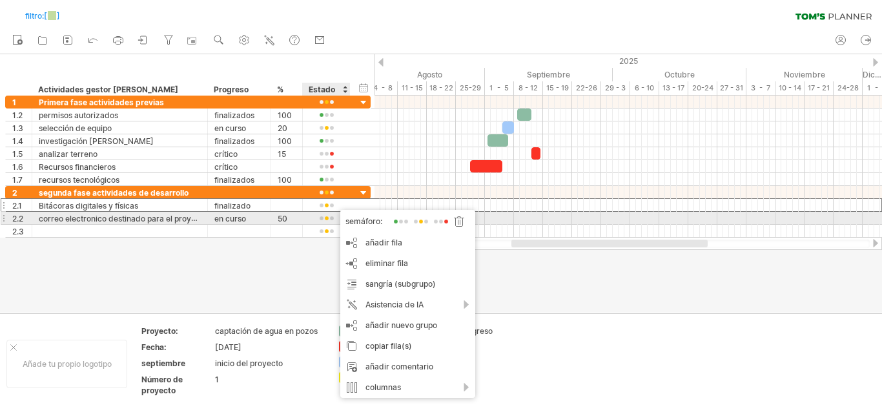
click at [395, 222] on span at bounding box center [401, 222] width 18 height 10
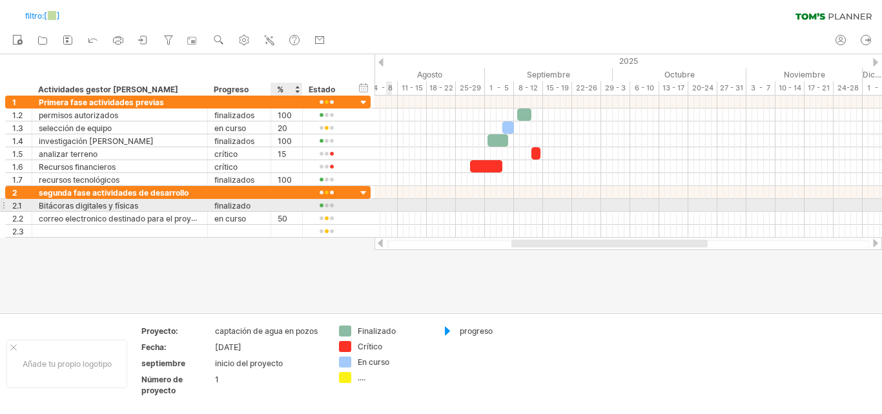
click at [284, 203] on div at bounding box center [287, 205] width 18 height 12
type input "***"
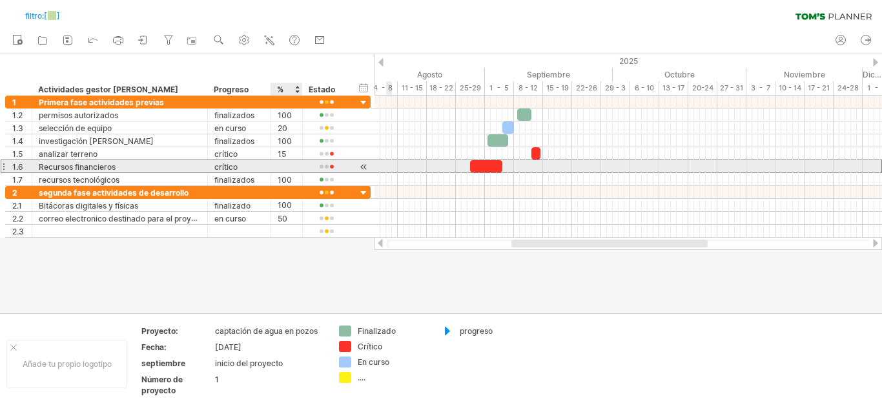
click at [287, 165] on div at bounding box center [287, 166] width 18 height 12
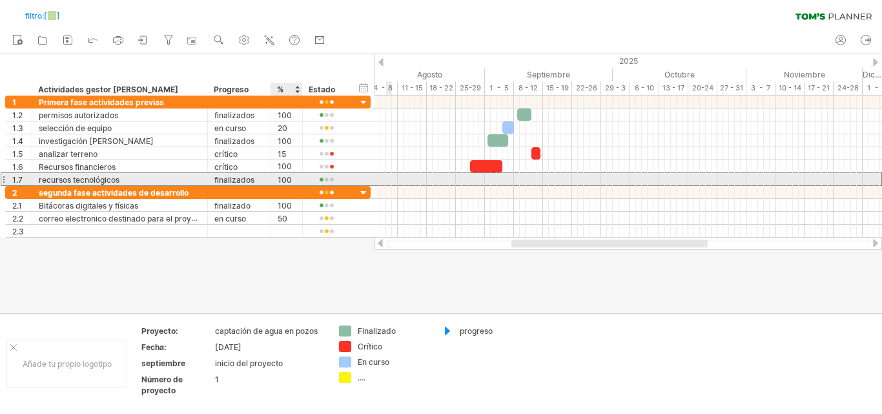
click at [296, 178] on div "*** 100" at bounding box center [287, 179] width 32 height 12
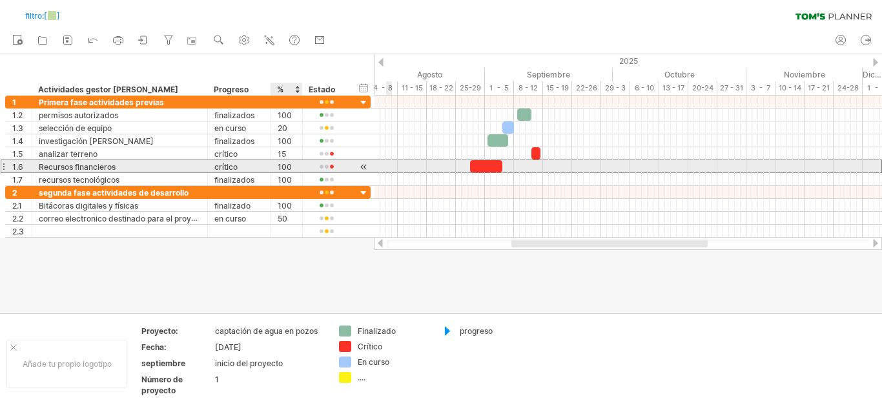
click at [293, 168] on div "100" at bounding box center [287, 166] width 18 height 12
type input "**"
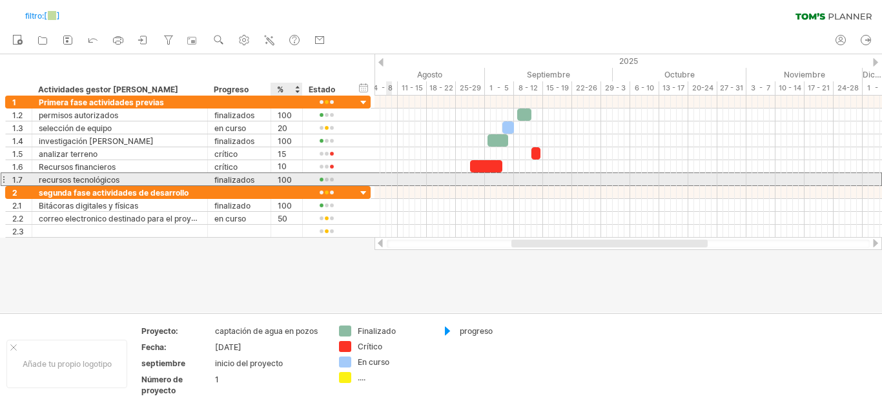
click at [294, 179] on div "100" at bounding box center [287, 179] width 18 height 12
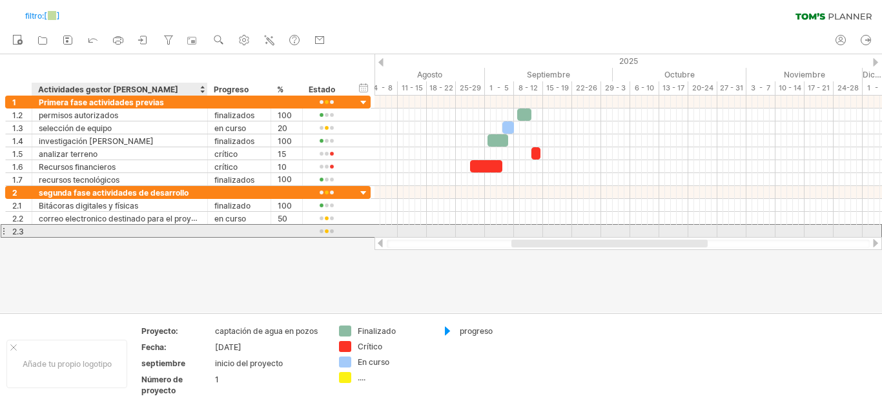
click at [201, 231] on div at bounding box center [120, 231] width 176 height 12
click at [122, 232] on div at bounding box center [120, 231] width 162 height 12
click at [0, 0] on input "text" at bounding box center [0, 0] width 0 height 0
type input "**********"
click at [240, 228] on div at bounding box center [239, 231] width 50 height 12
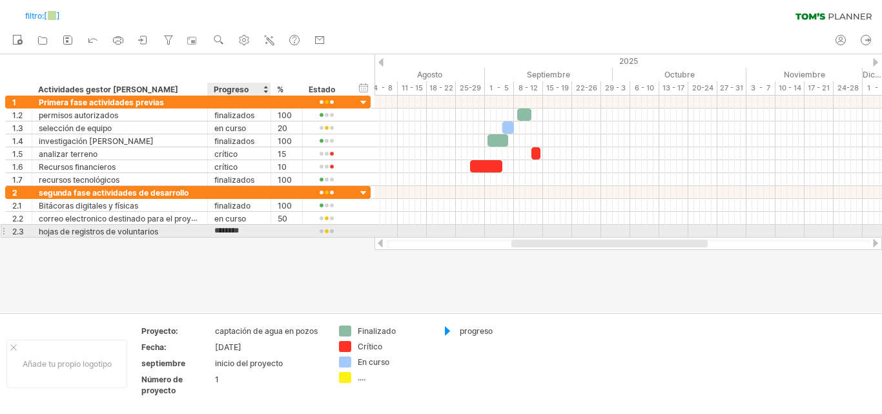
type input "********"
click at [289, 229] on div at bounding box center [287, 231] width 18 height 12
click at [289, 229] on input "text" at bounding box center [287, 231] width 18 height 12
type input "**"
click at [341, 232] on div at bounding box center [326, 232] width 34 height 10
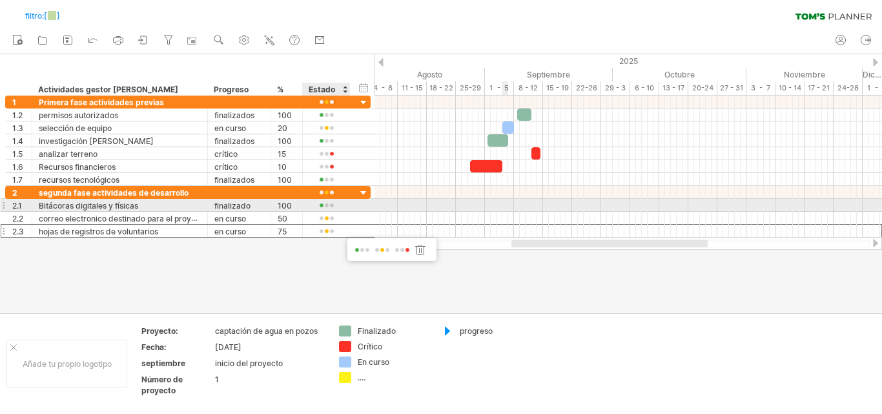
click at [506, 199] on div at bounding box center [629, 205] width 508 height 13
click at [513, 201] on div at bounding box center [629, 205] width 508 height 13
click at [509, 205] on div at bounding box center [629, 205] width 508 height 13
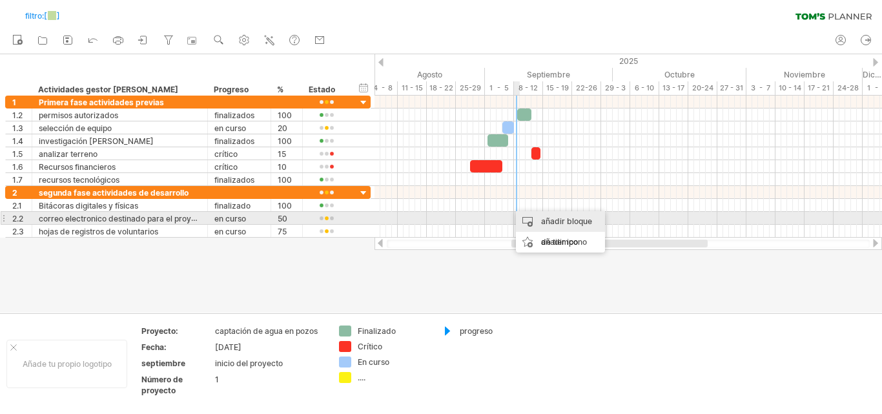
click at [546, 223] on font "añadir bloque de tiempo" at bounding box center [566, 231] width 51 height 30
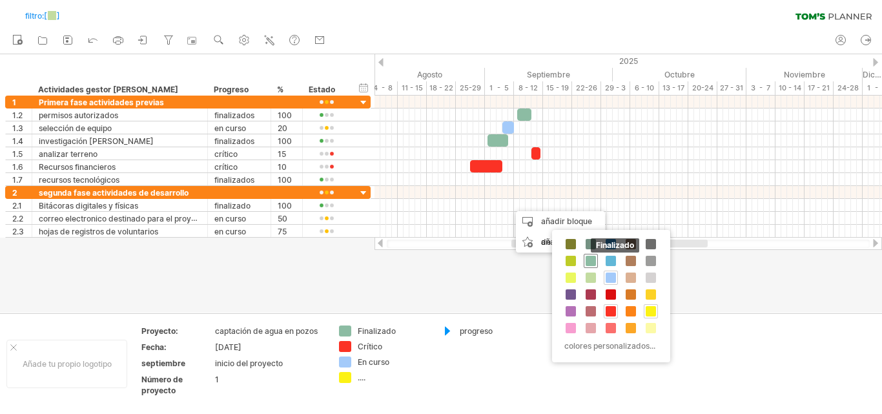
click at [590, 256] on span at bounding box center [591, 261] width 10 height 10
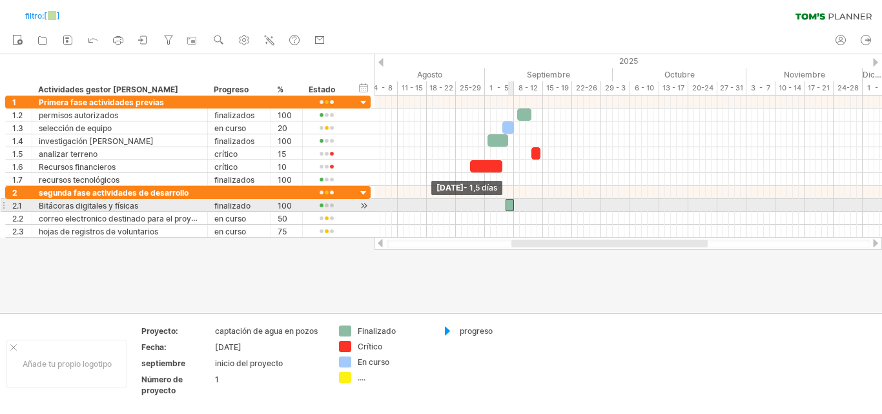
click at [505, 204] on span at bounding box center [505, 205] width 5 height 12
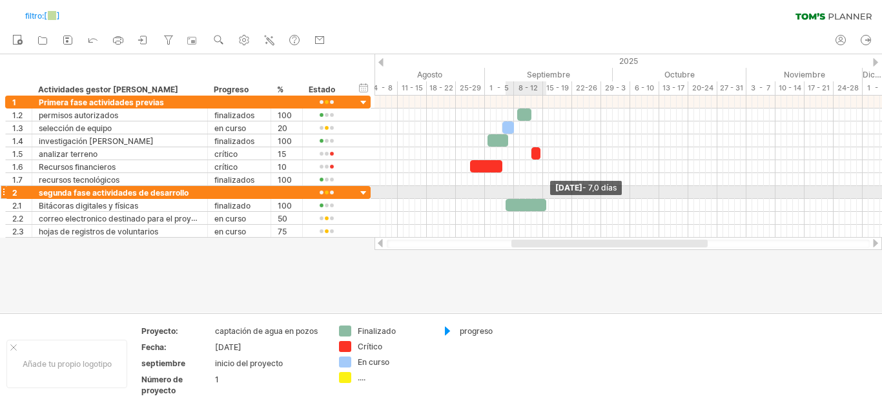
drag, startPoint x: 513, startPoint y: 203, endPoint x: 546, endPoint y: 196, distance: 33.7
click at [546, 196] on div "[DATE] - 7,0 días [DATE] - 1,5 días" at bounding box center [629, 167] width 508 height 142
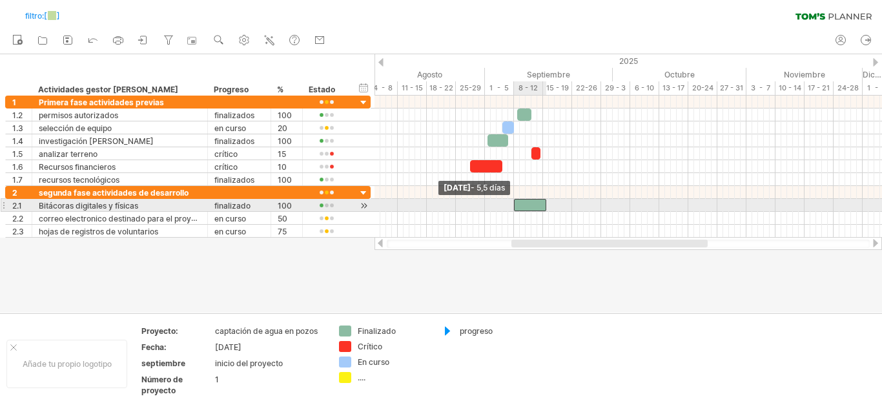
drag, startPoint x: 506, startPoint y: 203, endPoint x: 515, endPoint y: 203, distance: 9.0
click at [515, 203] on span at bounding box center [513, 205] width 5 height 12
click at [551, 209] on div at bounding box center [629, 205] width 508 height 13
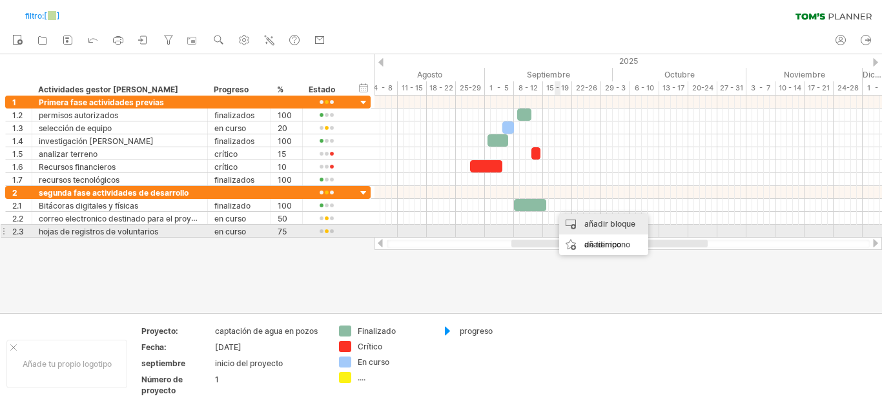
click at [597, 231] on div "añadir bloque de tiempo" at bounding box center [603, 234] width 89 height 41
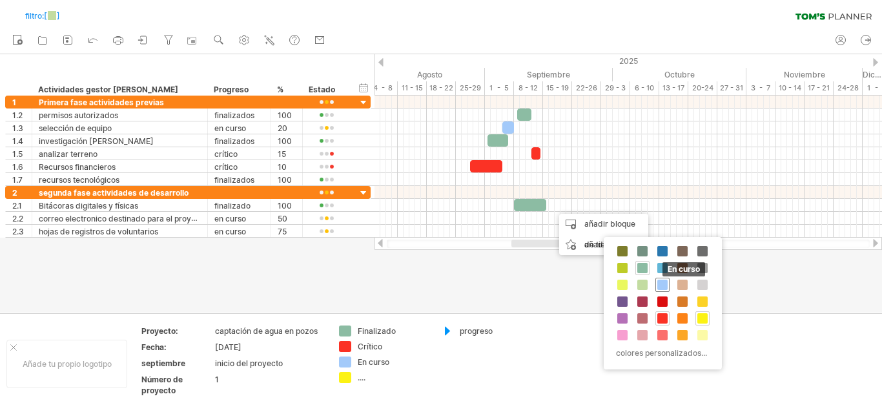
click at [661, 287] on span at bounding box center [662, 285] width 10 height 10
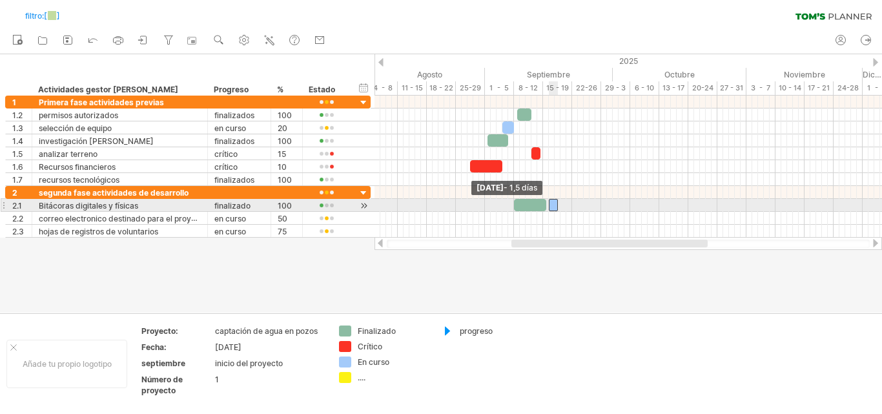
click at [547, 203] on span at bounding box center [548, 205] width 5 height 12
drag, startPoint x: 557, startPoint y: 201, endPoint x: 574, endPoint y: 200, distance: 16.8
click at [574, 200] on span at bounding box center [572, 205] width 5 height 12
click at [579, 201] on div at bounding box center [629, 205] width 508 height 13
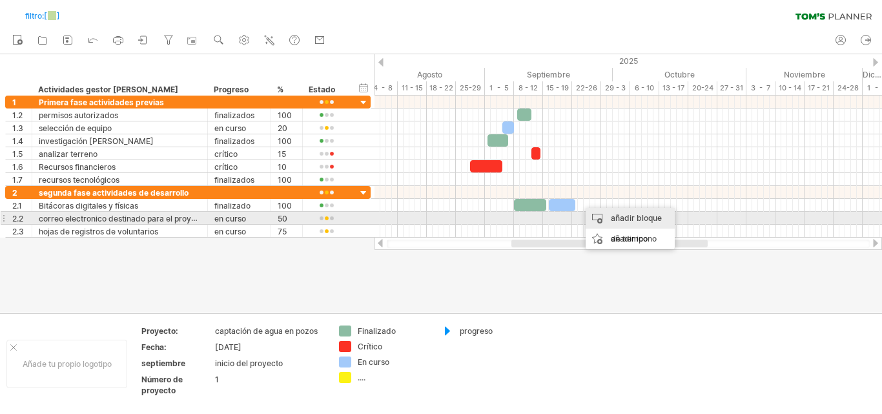
click at [616, 214] on font "añadir bloque de tiempo" at bounding box center [636, 228] width 51 height 30
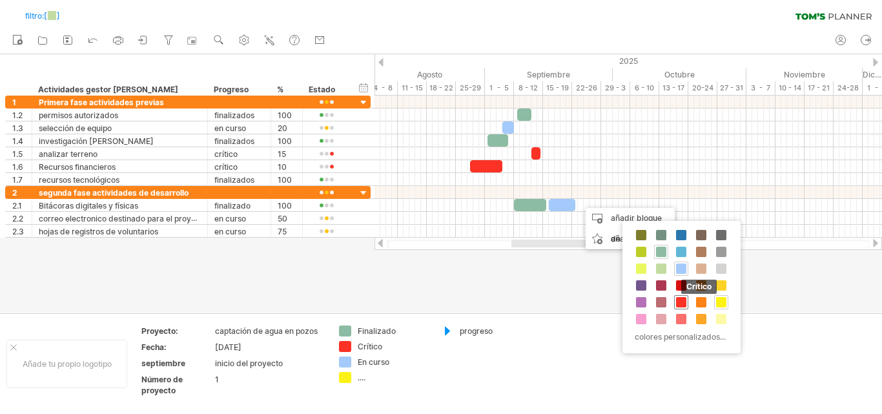
click at [684, 297] on span at bounding box center [681, 302] width 10 height 10
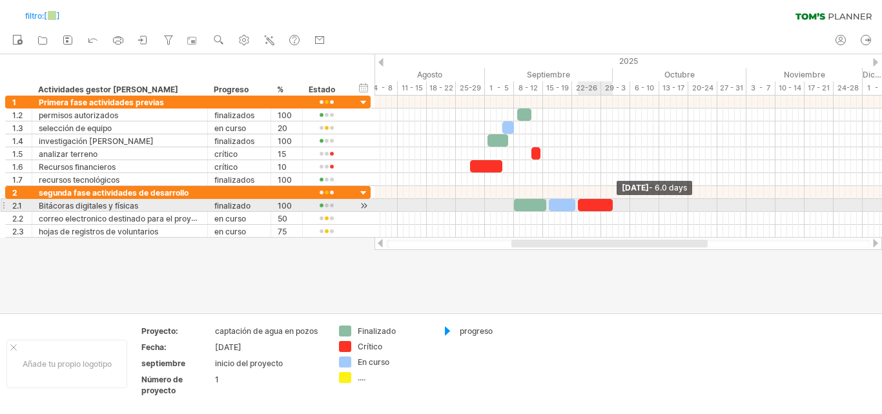
drag, startPoint x: 584, startPoint y: 204, endPoint x: 613, endPoint y: 198, distance: 29.8
click at [613, 198] on div "[DATE] - 6.0 days [DATE] - 1,5 días" at bounding box center [629, 167] width 508 height 142
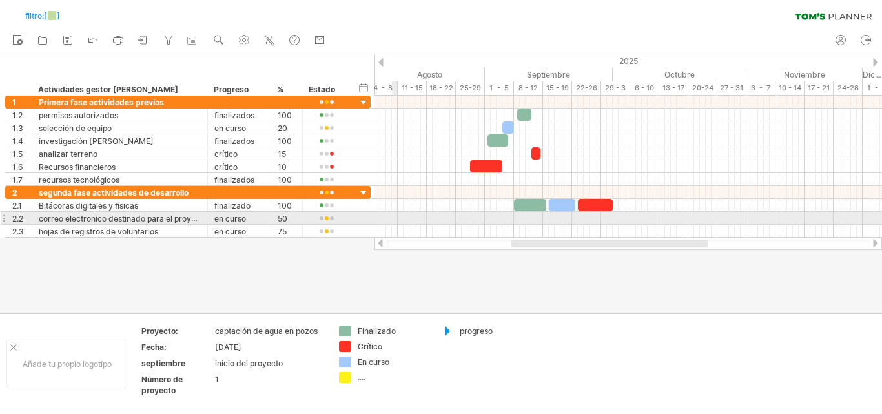
click at [392, 219] on div at bounding box center [629, 218] width 508 height 13
click at [511, 216] on div at bounding box center [629, 218] width 508 height 13
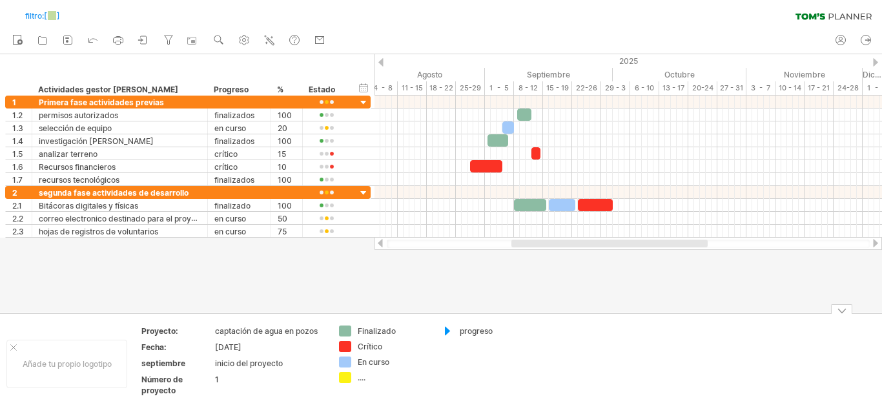
click at [467, 330] on font "progreso" at bounding box center [476, 331] width 33 height 10
click at [448, 330] on div at bounding box center [447, 331] width 13 height 12
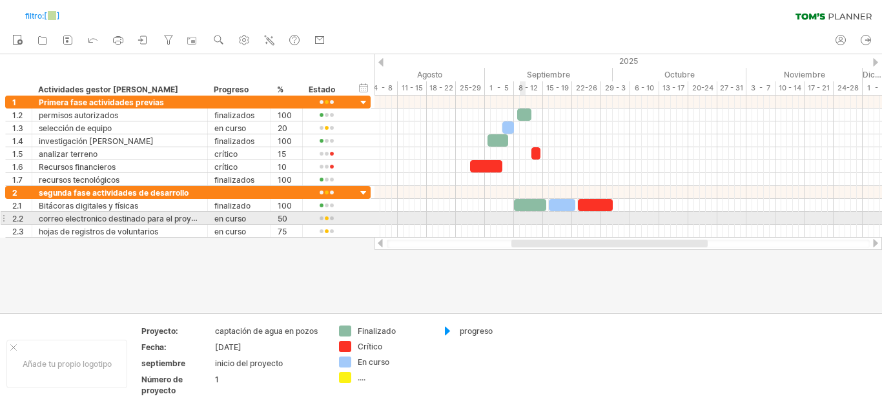
click at [521, 217] on div at bounding box center [629, 218] width 508 height 13
click at [502, 214] on div at bounding box center [629, 218] width 508 height 13
click at [508, 213] on div at bounding box center [629, 218] width 508 height 13
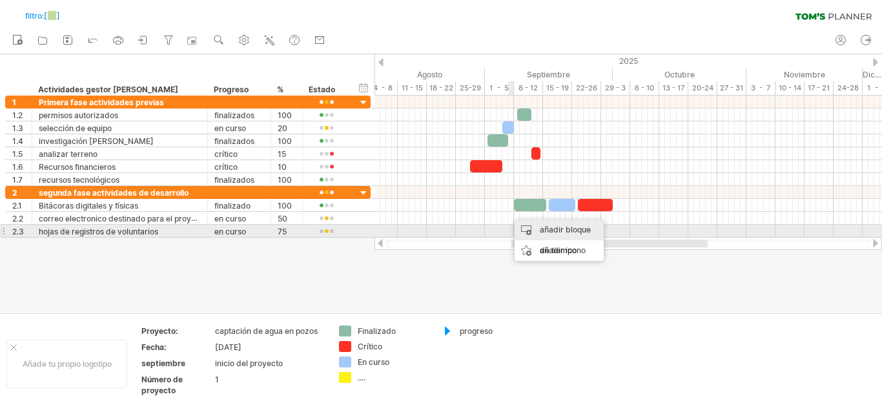
click at [537, 232] on div "añadir bloque de tiempo" at bounding box center [559, 240] width 89 height 41
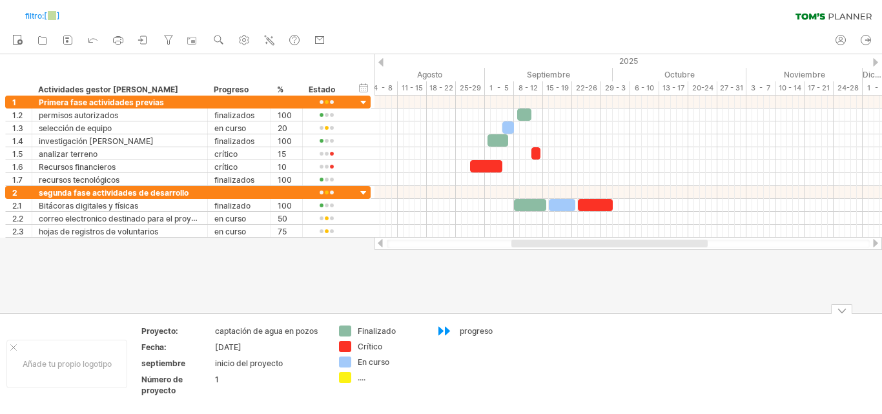
click at [444, 331] on div "Intentando acceder a [DOMAIN_NAME] Conectado de nuevo... 0% filtro: [ ] borrar …" at bounding box center [441, 207] width 882 height 414
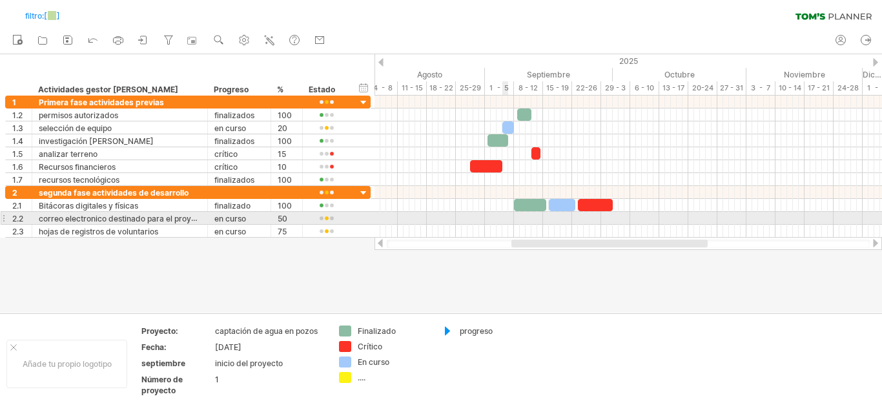
click at [504, 213] on div at bounding box center [629, 218] width 508 height 13
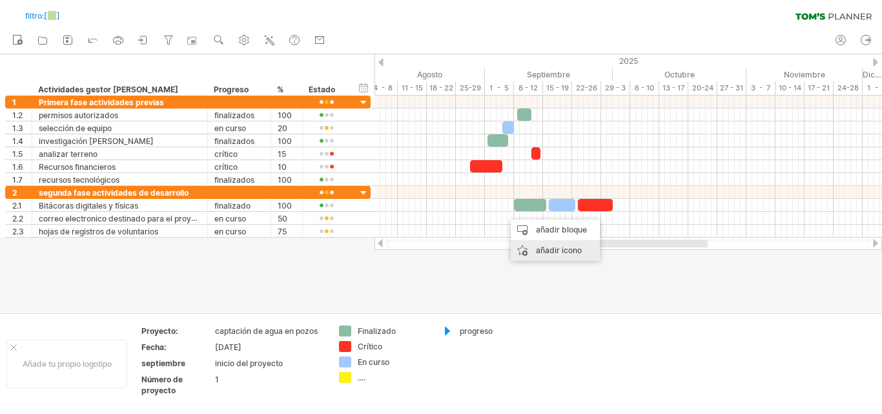
click at [538, 249] on font "añadir icono" at bounding box center [559, 250] width 46 height 10
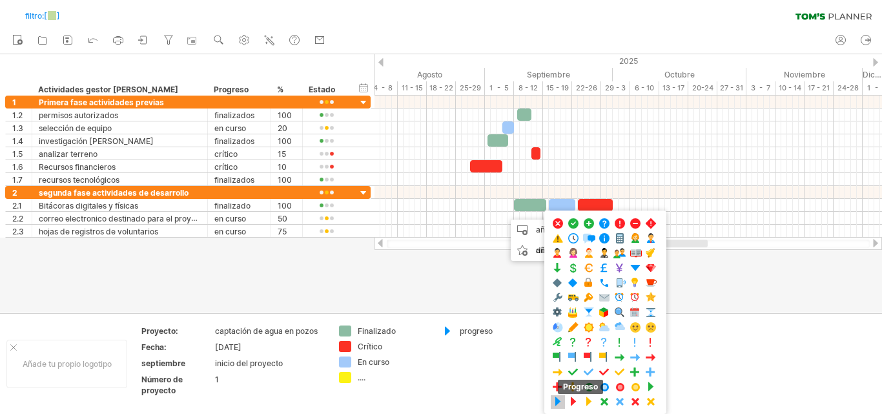
click at [559, 403] on span at bounding box center [557, 402] width 13 height 12
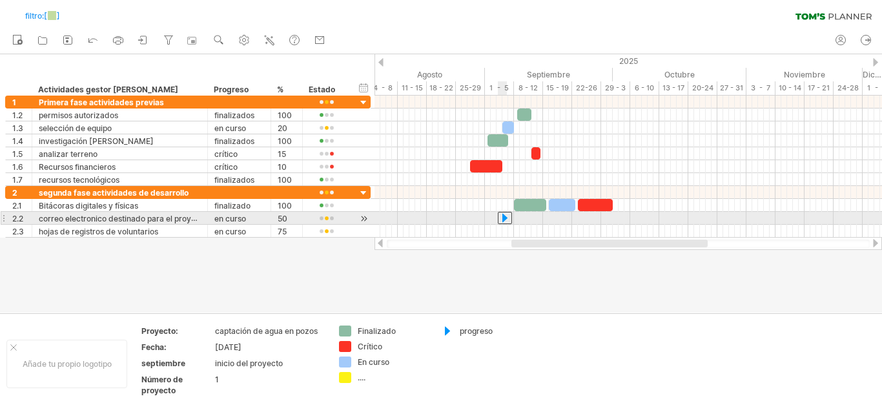
click at [503, 217] on div at bounding box center [505, 218] width 14 height 12
drag, startPoint x: 511, startPoint y: 217, endPoint x: 502, endPoint y: 221, distance: 9.8
click at [502, 221] on div at bounding box center [496, 218] width 14 height 12
click at [504, 218] on div at bounding box center [629, 218] width 508 height 13
click at [499, 217] on div at bounding box center [496, 218] width 14 height 12
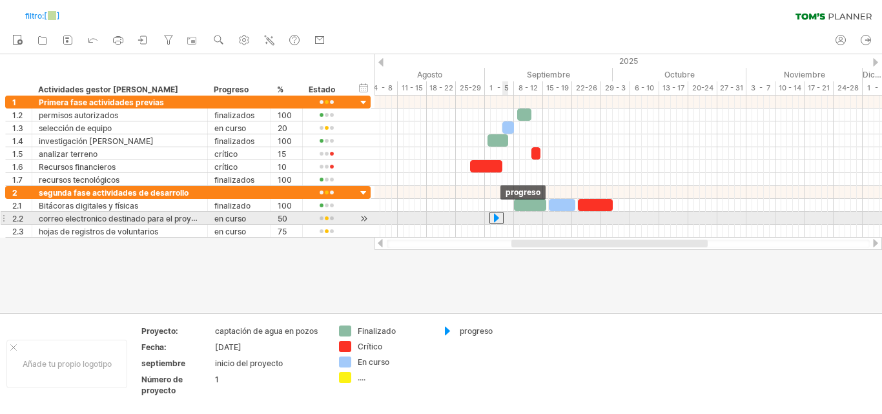
click at [502, 213] on div at bounding box center [496, 218] width 14 height 12
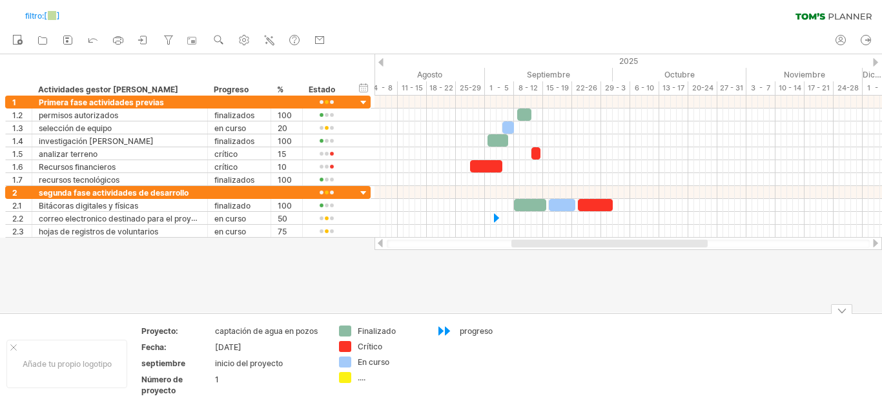
click at [448, 331] on div at bounding box center [447, 331] width 13 height 12
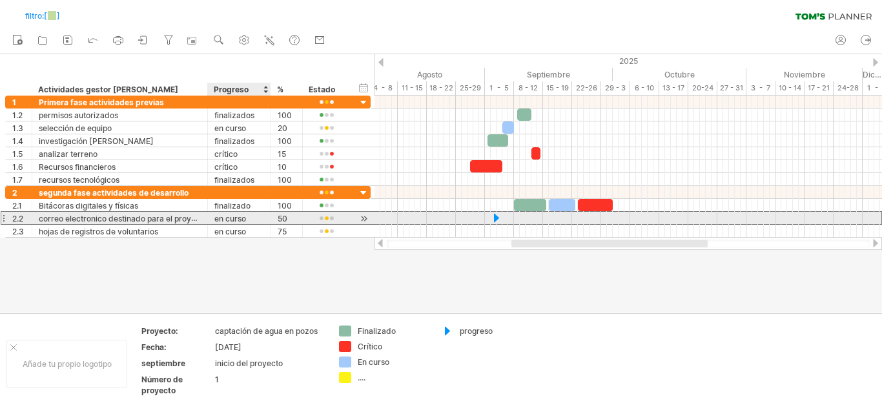
click at [253, 217] on div "en curso" at bounding box center [239, 218] width 50 height 12
click at [253, 217] on input "********" at bounding box center [239, 218] width 50 height 12
type input "**********"
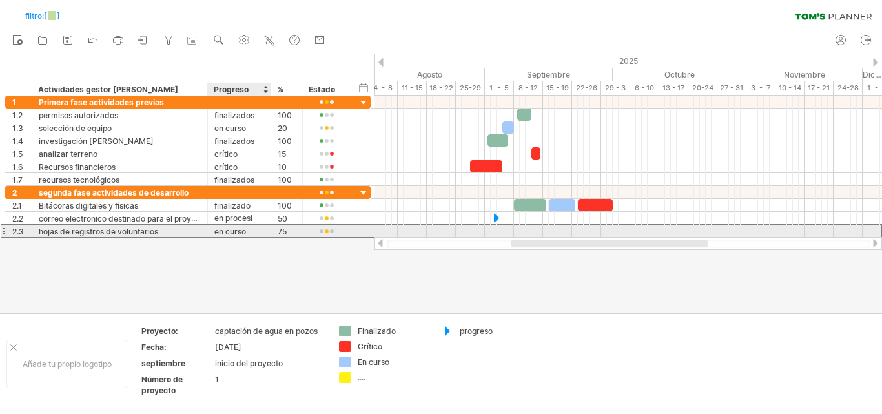
click at [255, 231] on div "en curso" at bounding box center [239, 231] width 50 height 12
click at [255, 231] on input "********" at bounding box center [239, 231] width 50 height 12
type input "**********"
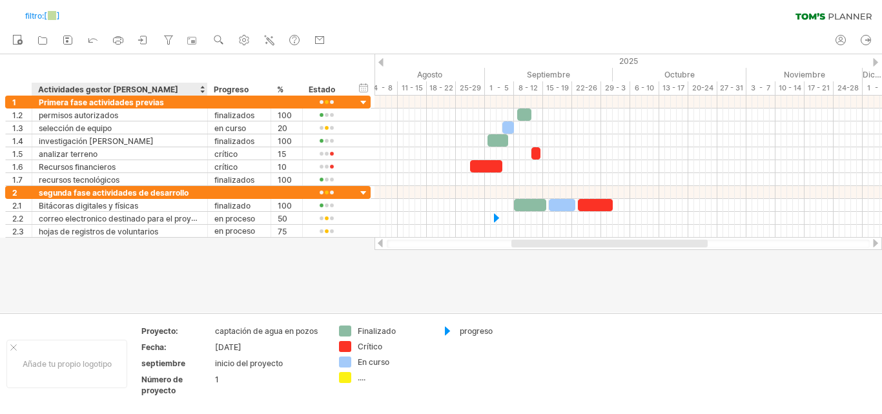
click at [110, 87] on font "Actividades gestor [PERSON_NAME]" at bounding box center [108, 90] width 140 height 10
click at [176, 90] on div "Actividades gestor [PERSON_NAME]" at bounding box center [119, 89] width 162 height 13
click at [0, 0] on input "**********" at bounding box center [0, 0] width 0 height 0
type input "**********"
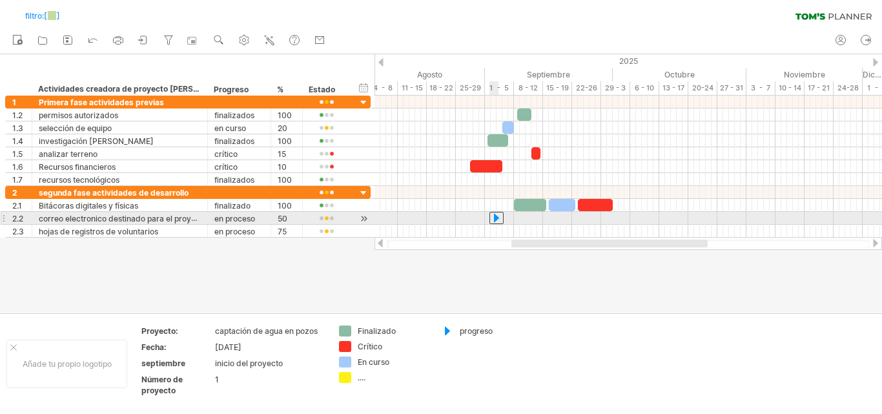
click at [497, 218] on div at bounding box center [496, 218] width 14 height 12
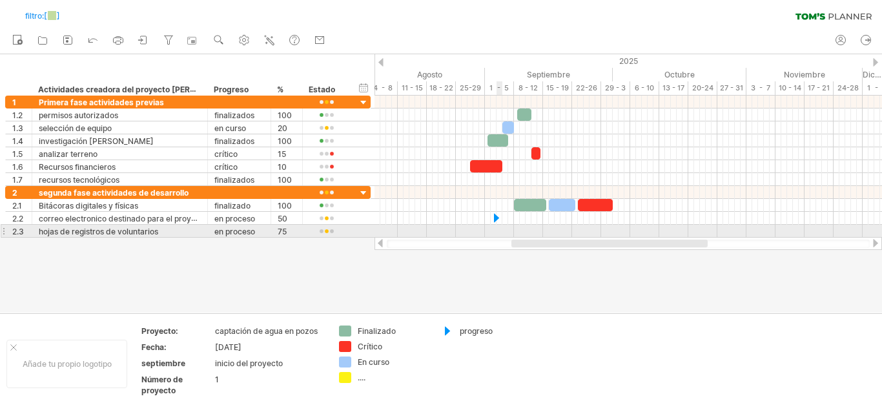
click at [498, 234] on div at bounding box center [629, 231] width 508 height 13
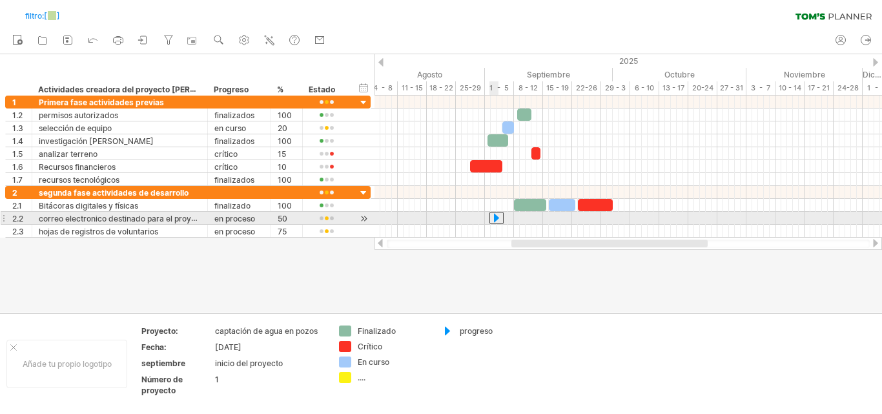
click at [497, 221] on div at bounding box center [496, 218] width 14 height 12
click at [508, 220] on div at bounding box center [629, 218] width 508 height 13
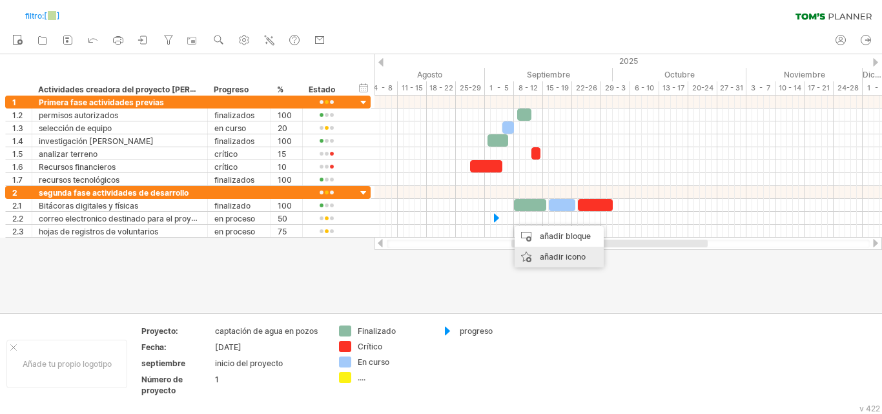
click at [562, 263] on div "añadir icono" at bounding box center [559, 257] width 89 height 21
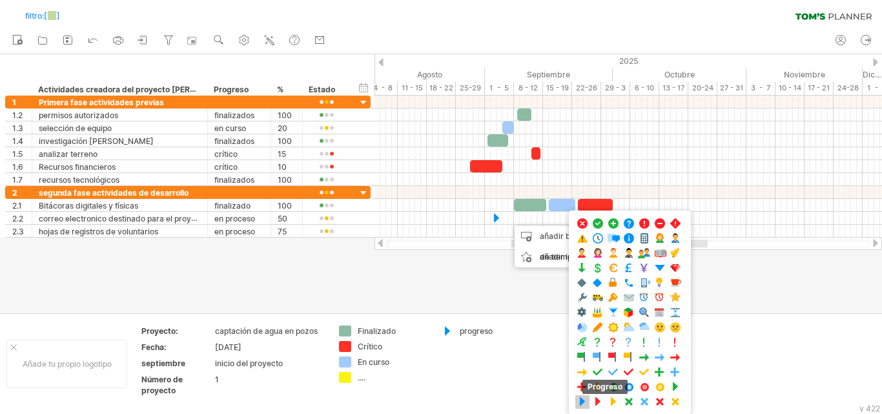
click at [581, 406] on span at bounding box center [582, 402] width 13 height 12
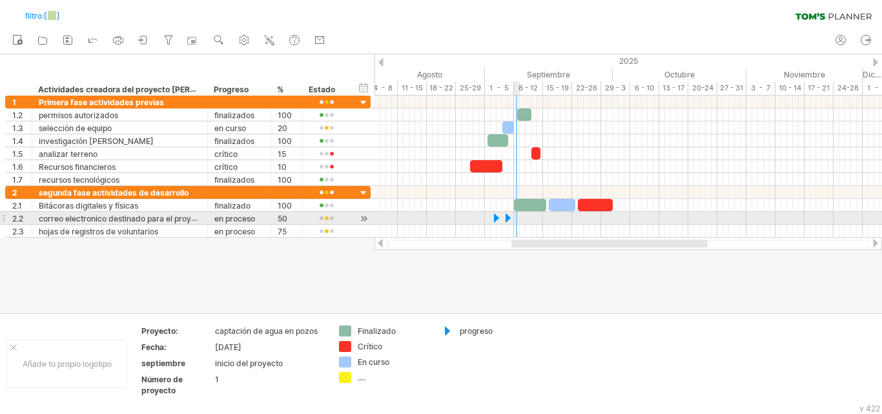
click at [516, 217] on div at bounding box center [629, 218] width 508 height 13
click at [516, 218] on div at bounding box center [629, 218] width 508 height 13
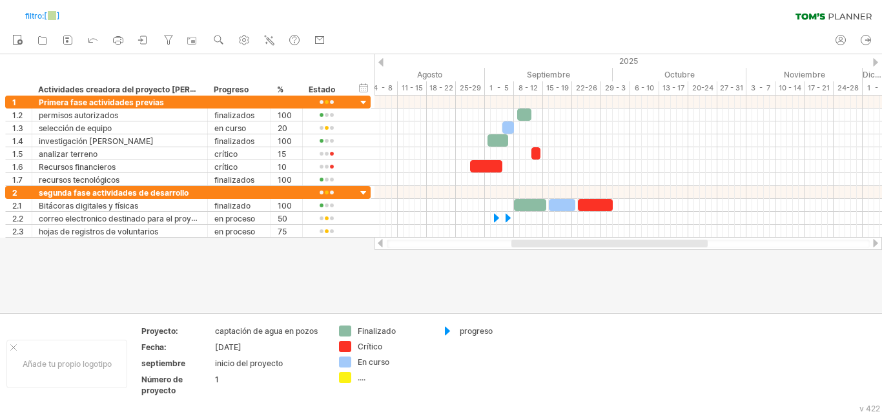
click at [179, 90] on font "Actividades creadora del proyecto [PERSON_NAME]" at bounding box center [137, 89] width 199 height 10
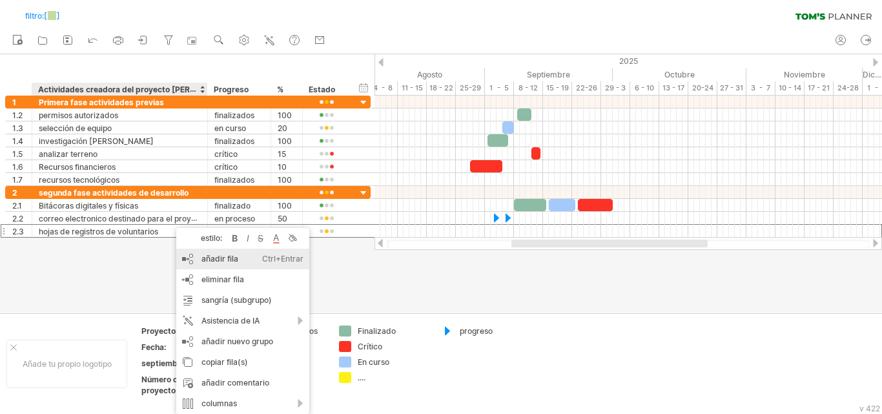
click at [228, 264] on div "añadir fila Ctrl+Entrar Cmd+Entrar" at bounding box center [242, 259] width 133 height 21
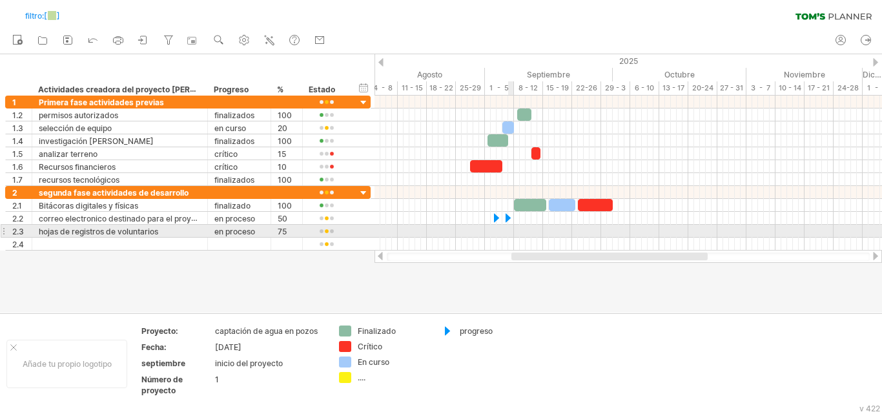
click at [509, 229] on div at bounding box center [629, 231] width 508 height 13
click at [512, 229] on div at bounding box center [629, 231] width 508 height 13
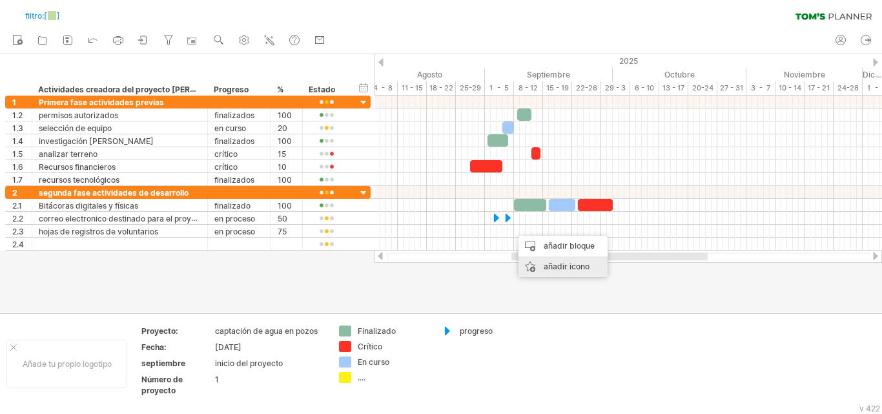
click at [557, 269] on font "añadir icono" at bounding box center [567, 267] width 46 height 10
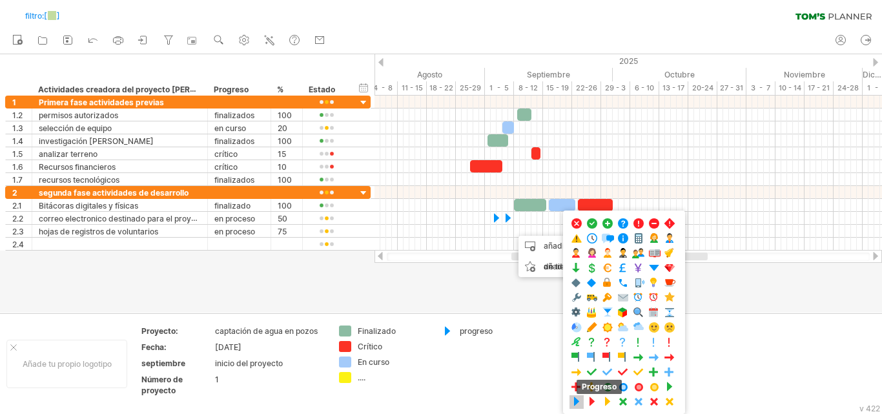
click at [580, 399] on span at bounding box center [576, 402] width 13 height 12
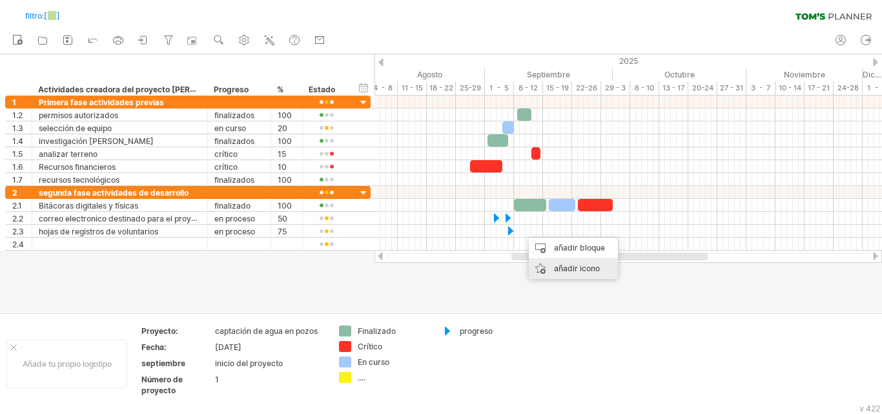
click at [563, 267] on font "añadir icono" at bounding box center [577, 268] width 46 height 10
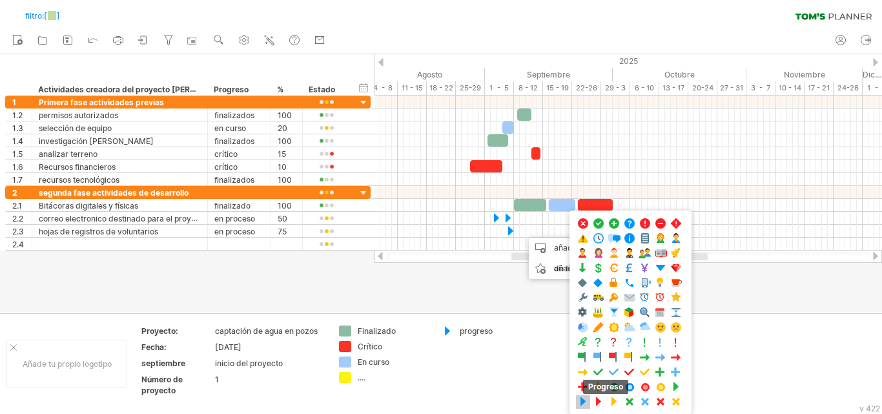
click at [584, 402] on span at bounding box center [583, 402] width 13 height 12
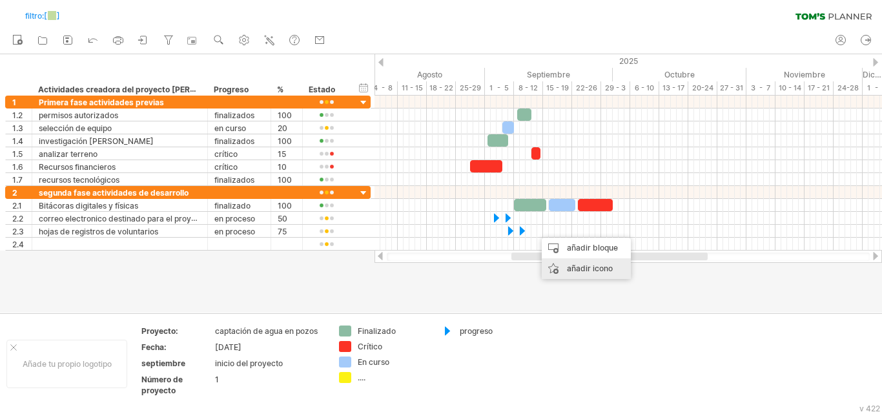
click at [573, 271] on font "añadir icono" at bounding box center [590, 268] width 46 height 10
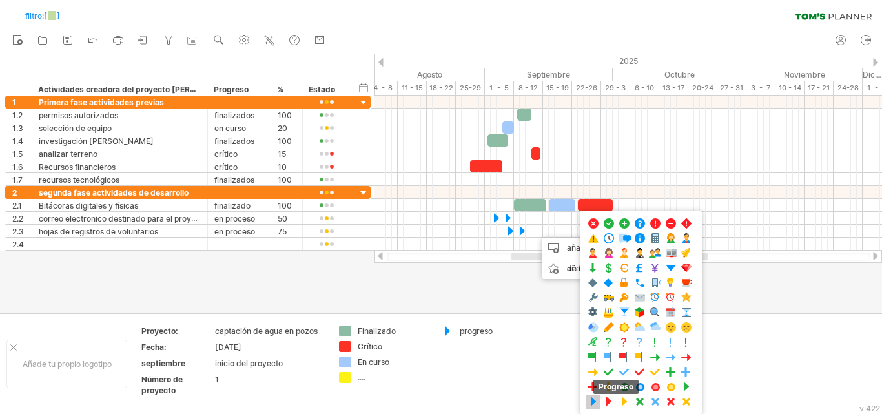
click at [593, 400] on span at bounding box center [593, 402] width 13 height 12
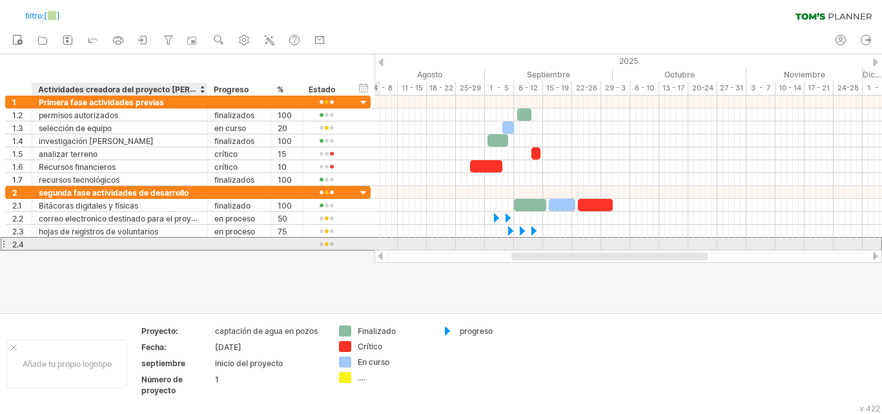
click at [158, 246] on div at bounding box center [120, 244] width 162 height 12
click at [137, 241] on div at bounding box center [120, 244] width 162 height 12
type input "**********"
click at [240, 248] on div at bounding box center [239, 244] width 50 height 12
type input "*******"
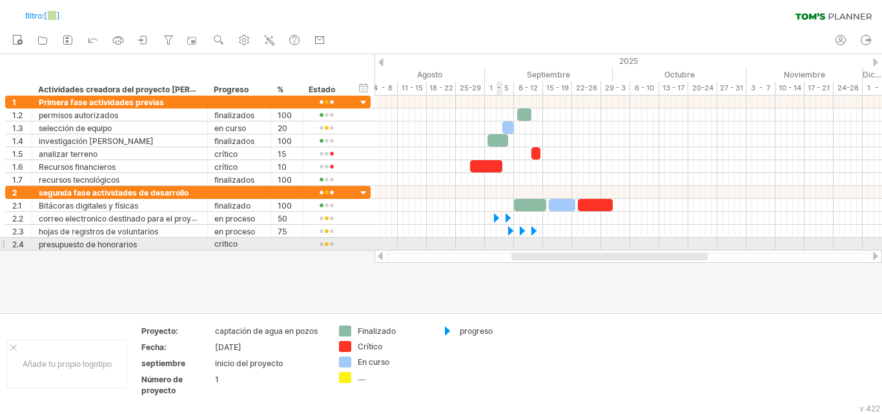
click at [498, 242] on div at bounding box center [629, 244] width 508 height 13
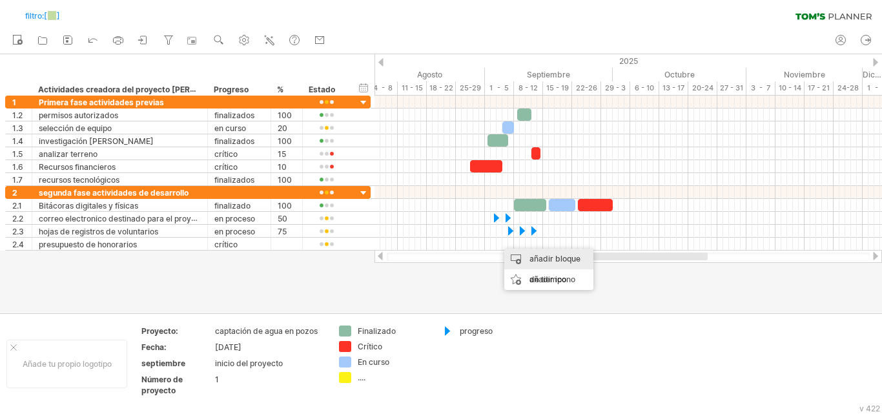
click at [544, 258] on font "añadir bloque de tiempo" at bounding box center [554, 269] width 51 height 30
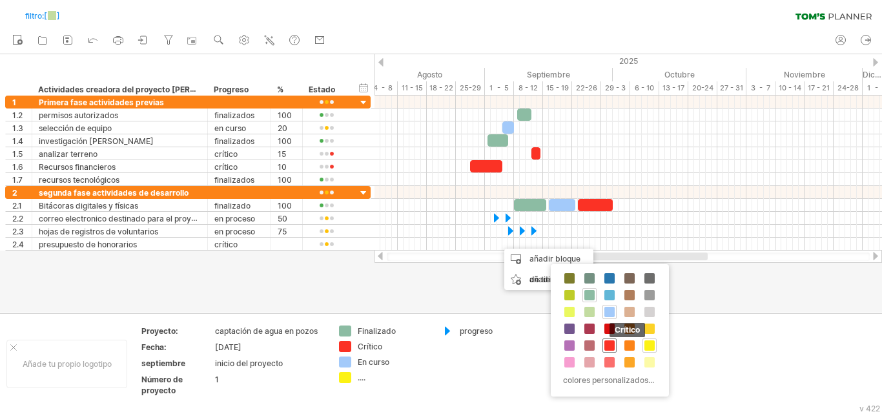
click at [610, 347] on span at bounding box center [609, 345] width 10 height 10
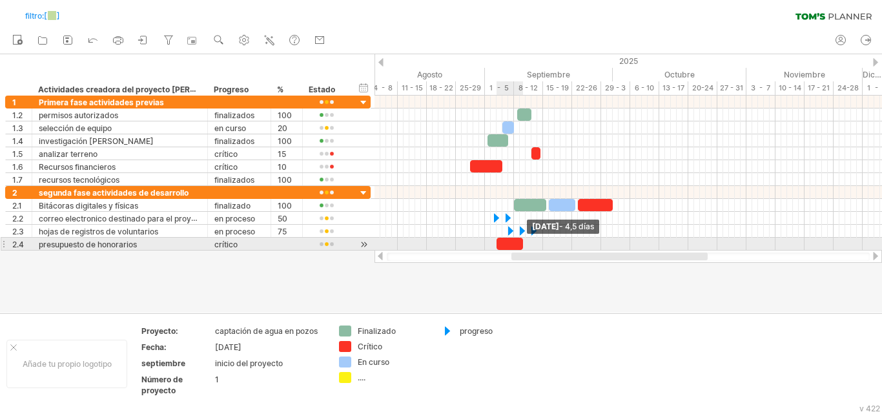
drag, startPoint x: 502, startPoint y: 241, endPoint x: 522, endPoint y: 243, distance: 20.1
click at [522, 243] on span at bounding box center [522, 244] width 5 height 12
click at [282, 242] on div at bounding box center [287, 244] width 18 height 12
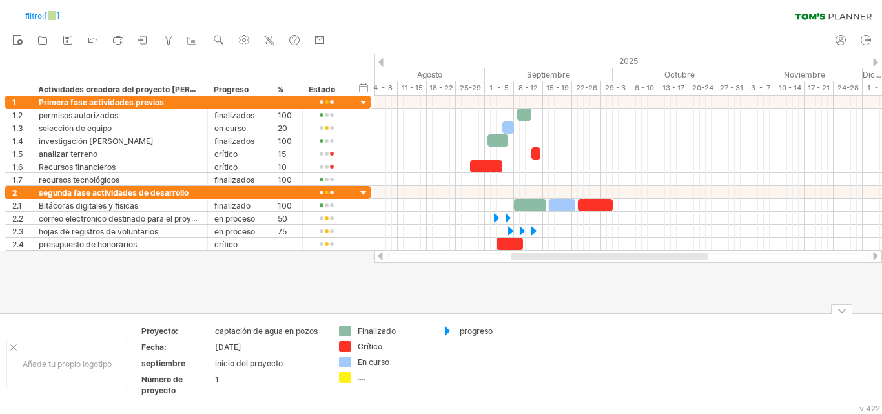
click at [358, 380] on font "...." at bounding box center [362, 378] width 8 height 10
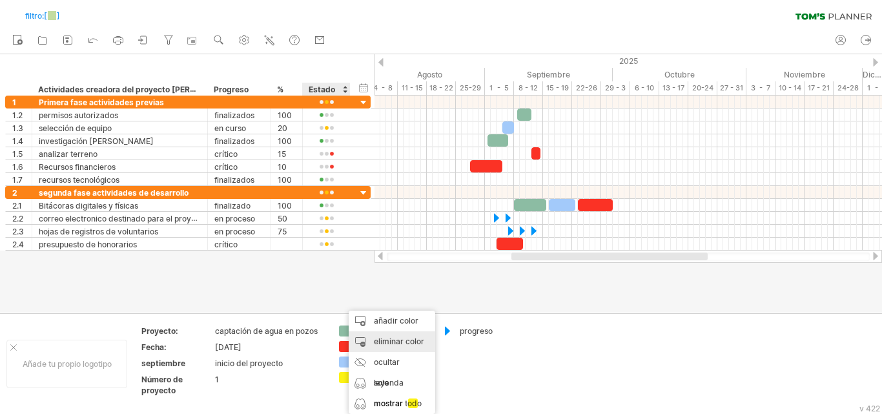
click at [395, 346] on div "eliminar color" at bounding box center [392, 341] width 87 height 21
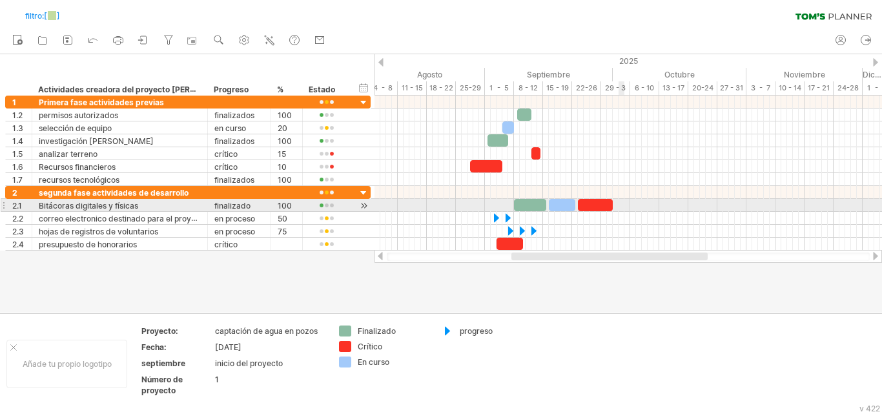
click at [624, 204] on div at bounding box center [629, 205] width 508 height 13
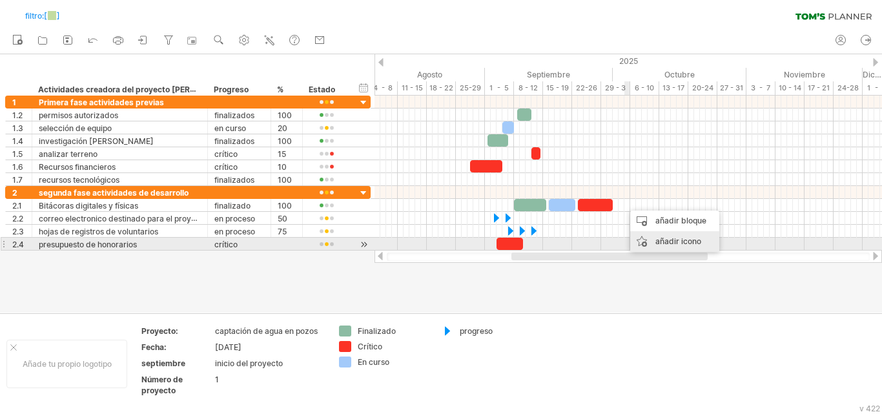
click at [664, 245] on font "añadir icono" at bounding box center [678, 241] width 46 height 10
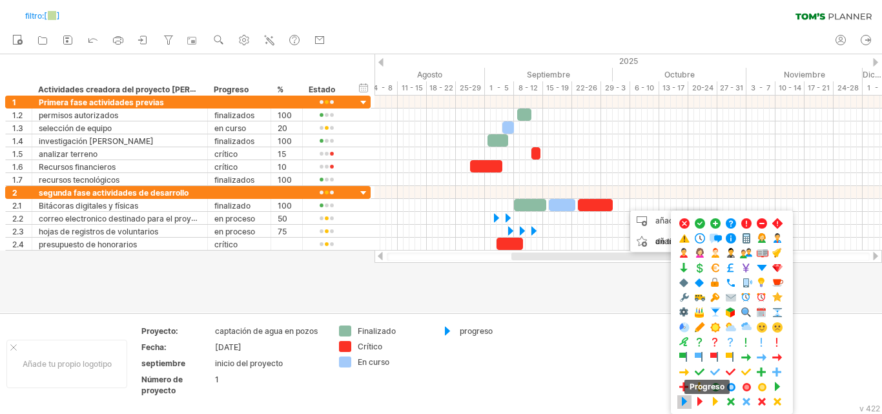
click at [686, 400] on span at bounding box center [684, 402] width 13 height 12
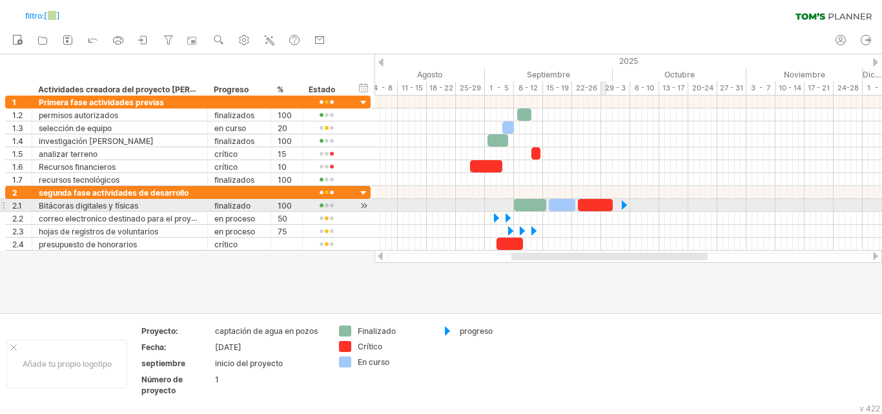
click at [602, 203] on div at bounding box center [595, 205] width 35 height 12
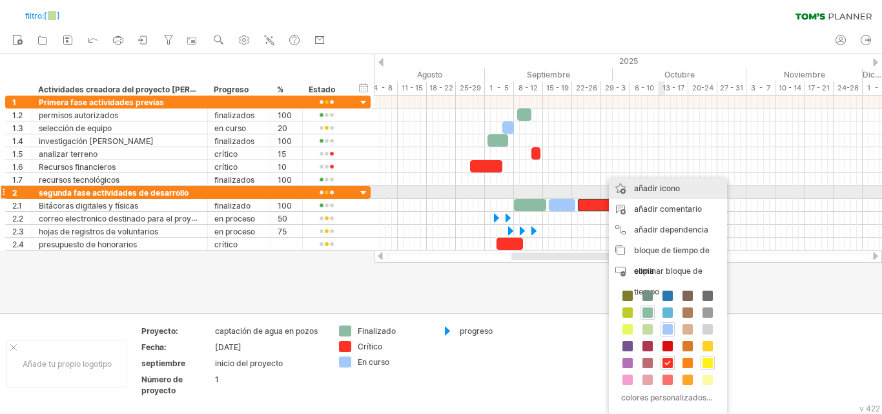
click at [663, 187] on font "añadir icono" at bounding box center [657, 188] width 46 height 10
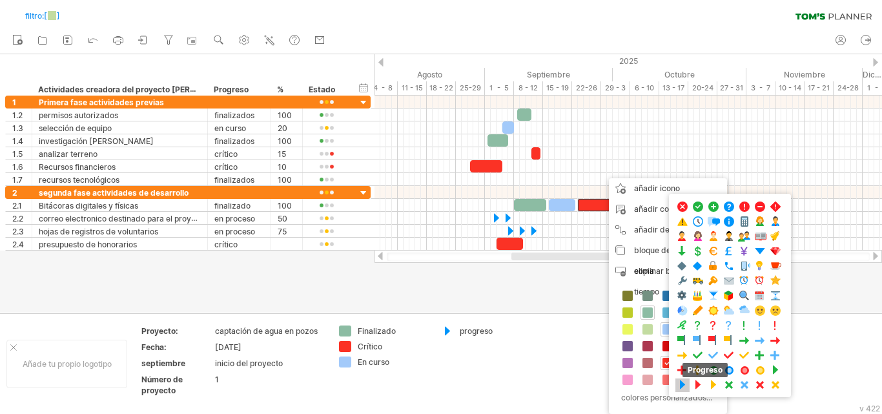
click at [685, 384] on span at bounding box center [682, 385] width 13 height 12
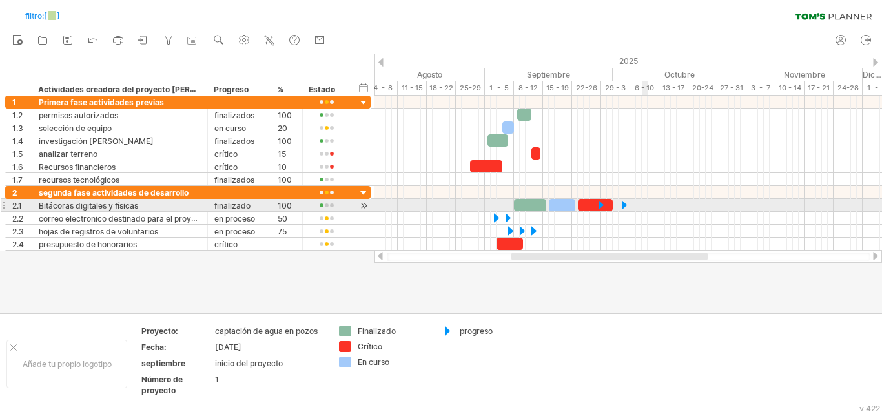
click at [642, 203] on div at bounding box center [629, 205] width 508 height 13
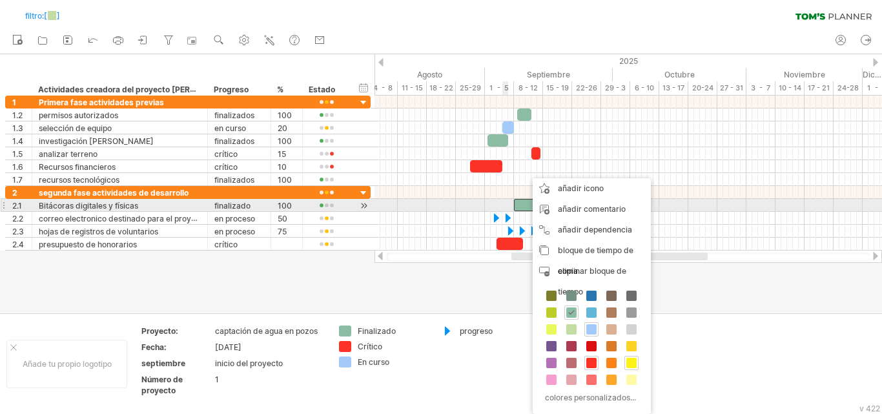
click at [505, 205] on div at bounding box center [629, 205] width 508 height 13
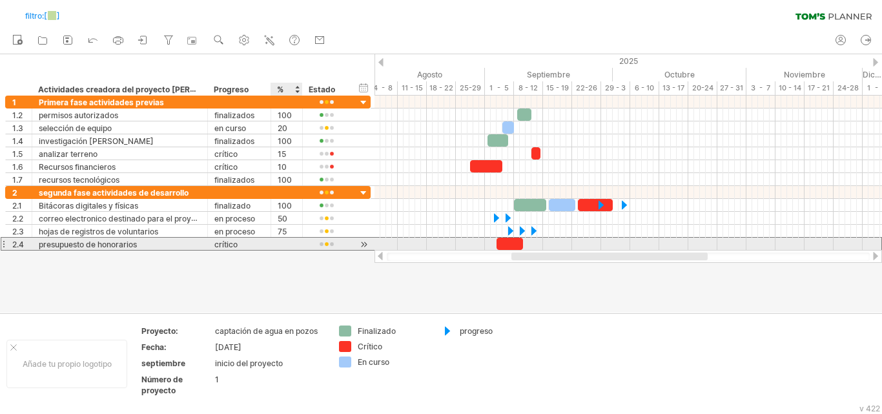
click at [286, 246] on div at bounding box center [287, 244] width 18 height 12
click at [0, 0] on input "text" at bounding box center [0, 0] width 0 height 0
type input "**"
click at [260, 240] on div "crítico" at bounding box center [239, 244] width 50 height 12
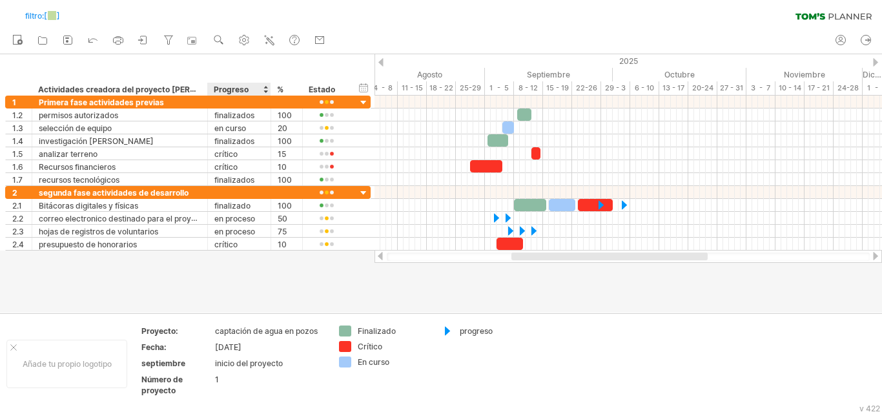
click at [212, 258] on div at bounding box center [441, 183] width 882 height 258
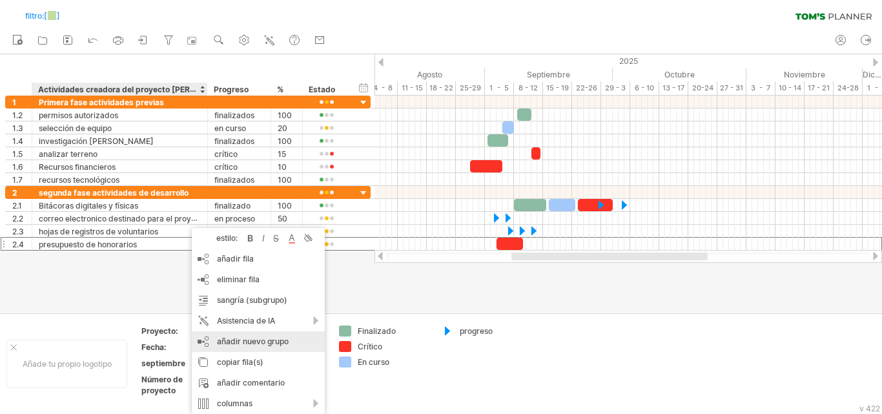
click at [223, 340] on font "añadir nuevo grupo" at bounding box center [253, 341] width 72 height 10
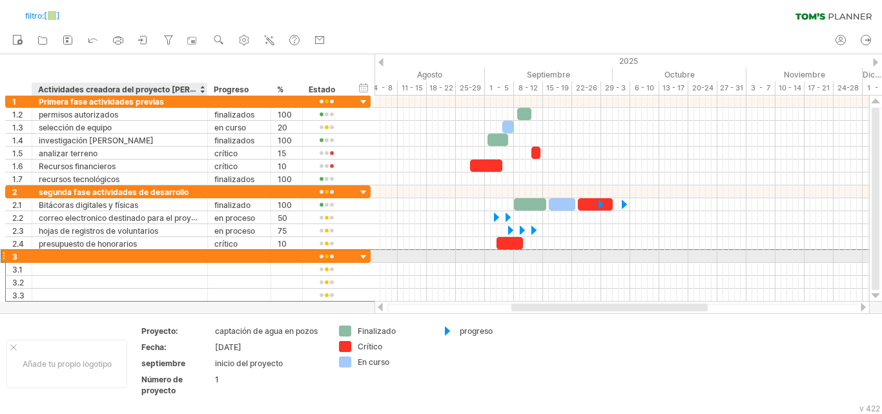
click at [111, 254] on div at bounding box center [120, 256] width 162 height 12
click at [159, 256] on div "tercera fase" at bounding box center [120, 256] width 162 height 12
click at [159, 256] on input "**********" at bounding box center [120, 256] width 162 height 12
type input "**********"
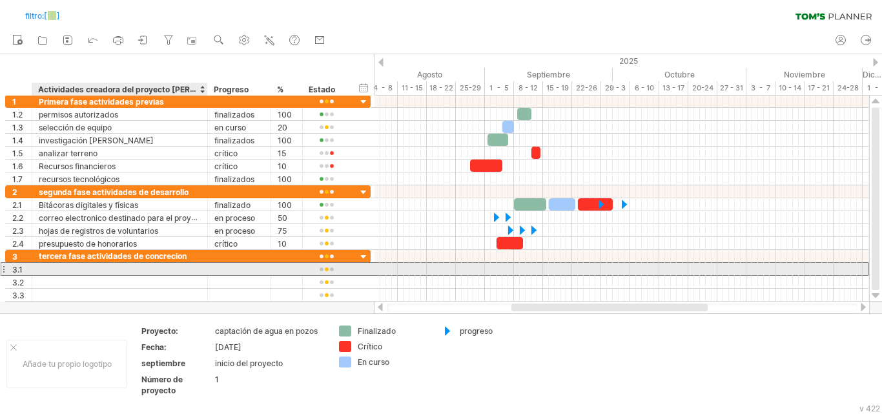
click at [133, 271] on div at bounding box center [120, 269] width 162 height 12
click at [111, 265] on div at bounding box center [120, 269] width 162 height 12
type input "**********"
type input "*"
type input "**********"
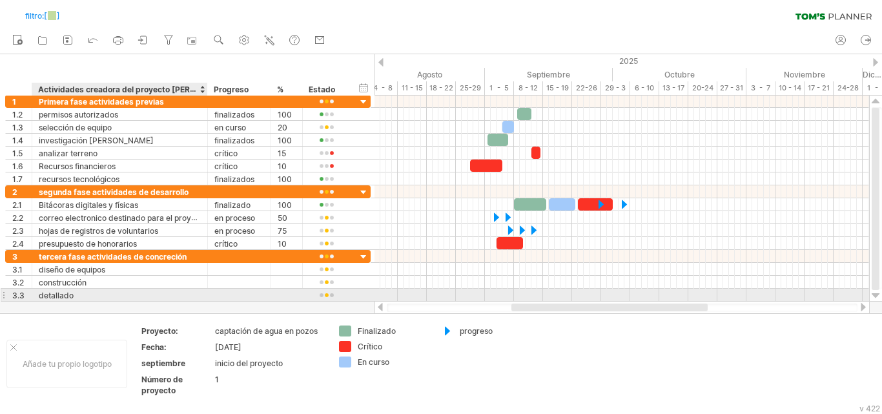
click at [99, 295] on div "detallado" at bounding box center [120, 295] width 162 height 12
click at [99, 295] on input "*********" at bounding box center [120, 295] width 162 height 12
type input "*"
type input "**********"
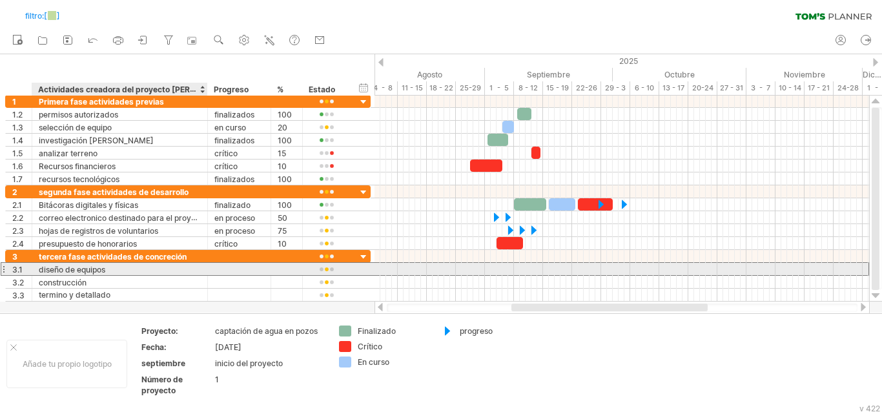
click at [117, 265] on div "diseño de equipos" at bounding box center [120, 269] width 162 height 12
click at [87, 265] on input "**********" at bounding box center [120, 269] width 162 height 12
click at [52, 267] on input "**********" at bounding box center [120, 269] width 162 height 12
click at [74, 271] on input "*******" at bounding box center [120, 269] width 162 height 12
type input "**********"
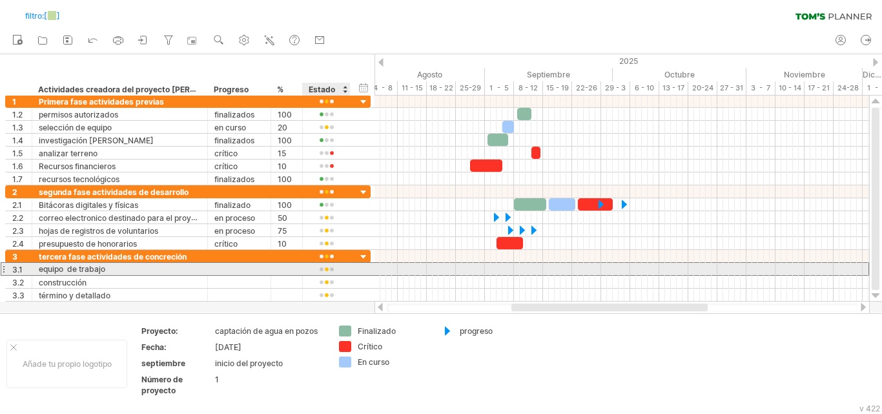
click at [331, 274] on div at bounding box center [326, 270] width 34 height 10
click at [248, 271] on div at bounding box center [239, 269] width 50 height 12
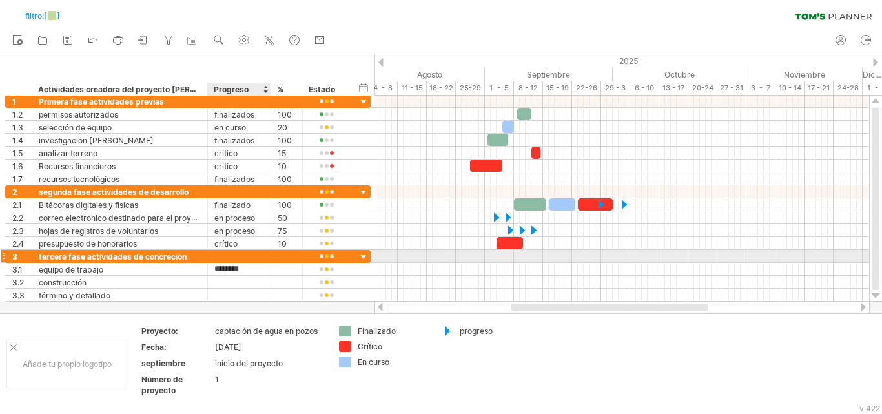
type input "********"
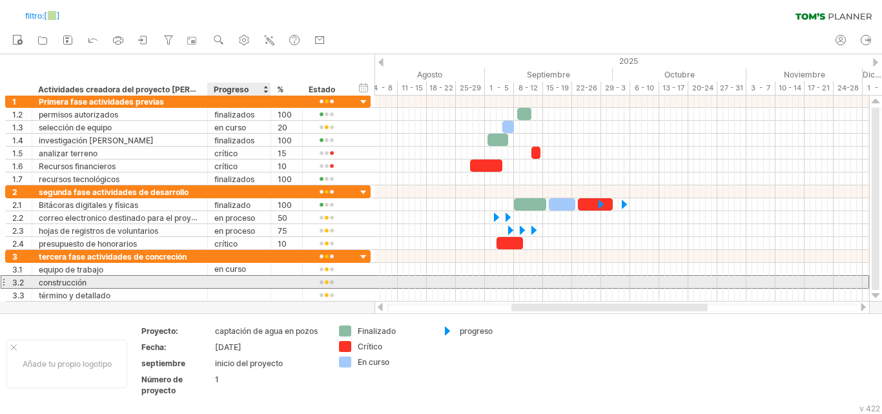
click at [228, 284] on div at bounding box center [239, 282] width 50 height 12
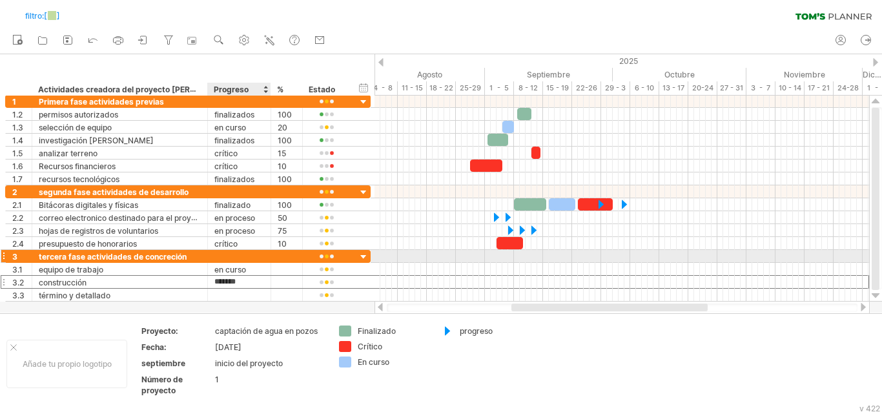
type input "*******"
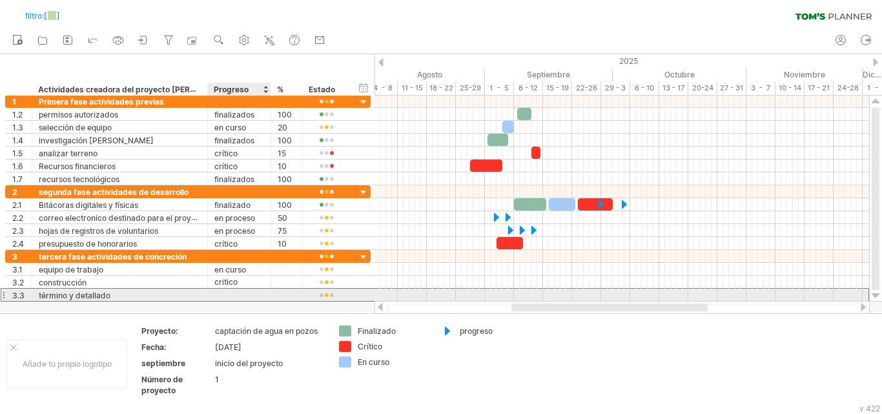
click at [238, 296] on div at bounding box center [239, 295] width 50 height 12
type input "*******"
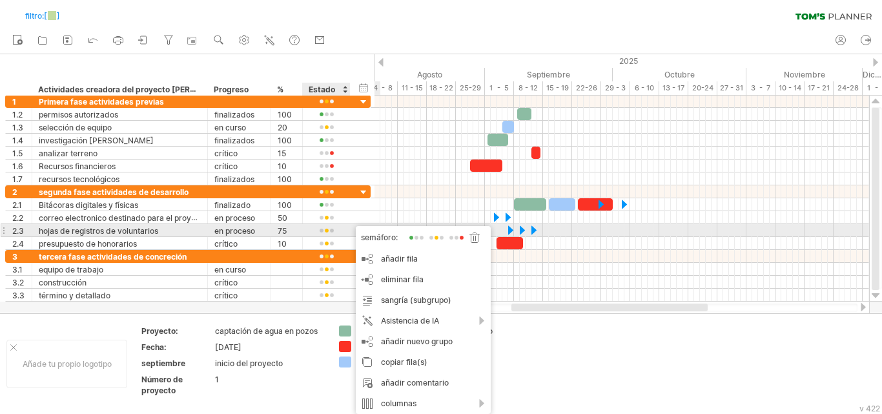
click at [458, 236] on span at bounding box center [456, 238] width 18 height 10
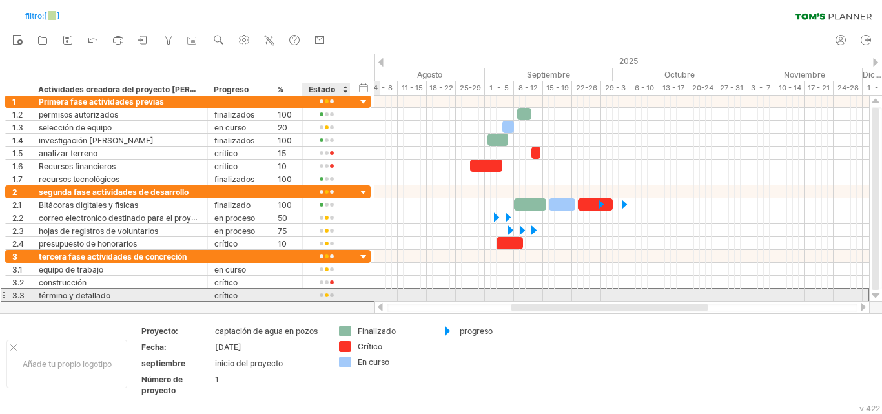
click at [336, 296] on div at bounding box center [326, 296] width 34 height 10
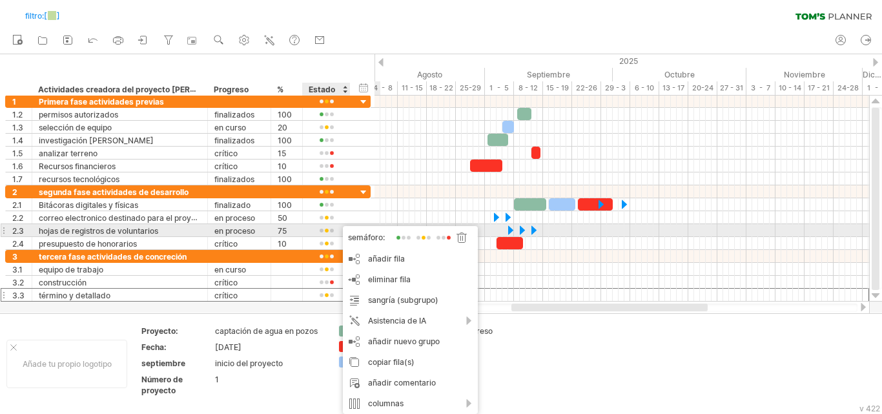
click at [444, 237] on span at bounding box center [444, 238] width 18 height 10
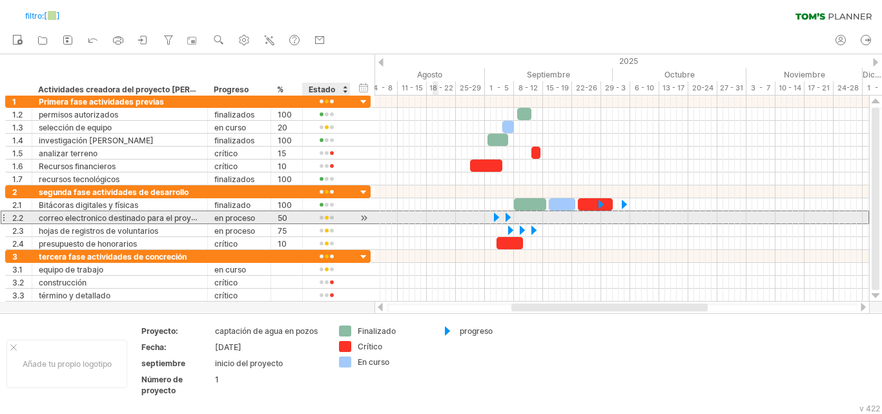
click at [335, 222] on div at bounding box center [326, 218] width 34 height 10
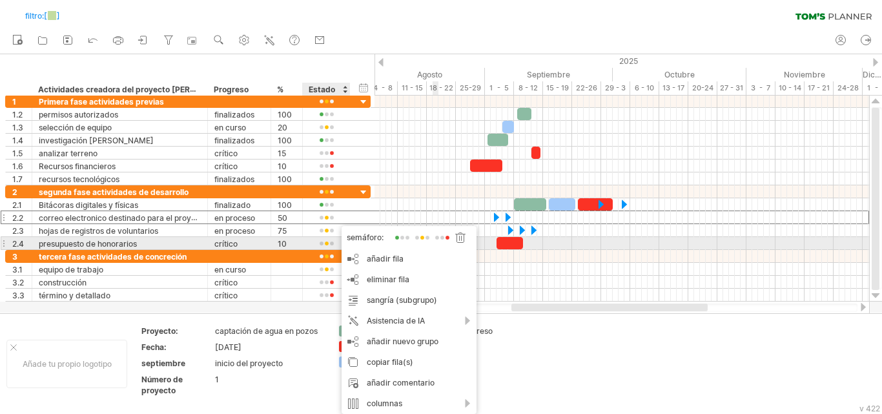
click at [402, 237] on span at bounding box center [402, 238] width 18 height 10
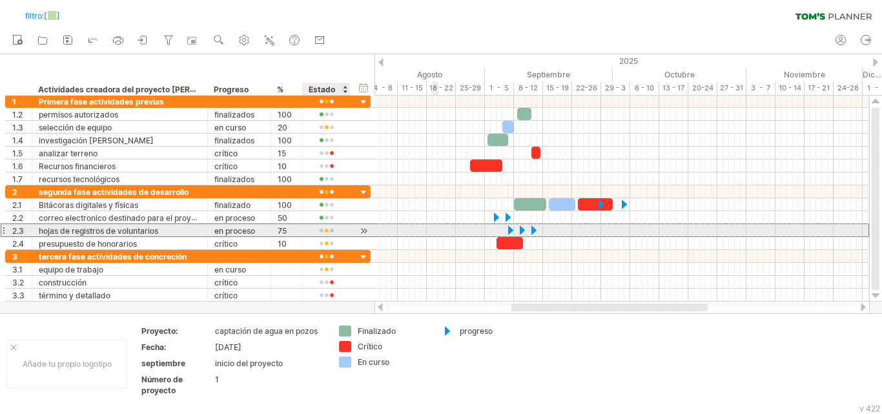
click at [327, 232] on div at bounding box center [326, 231] width 34 height 10
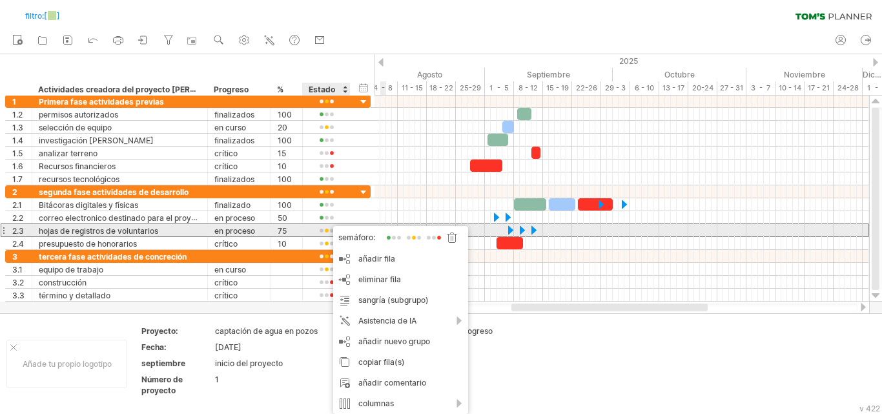
click at [387, 234] on span at bounding box center [394, 238] width 18 height 10
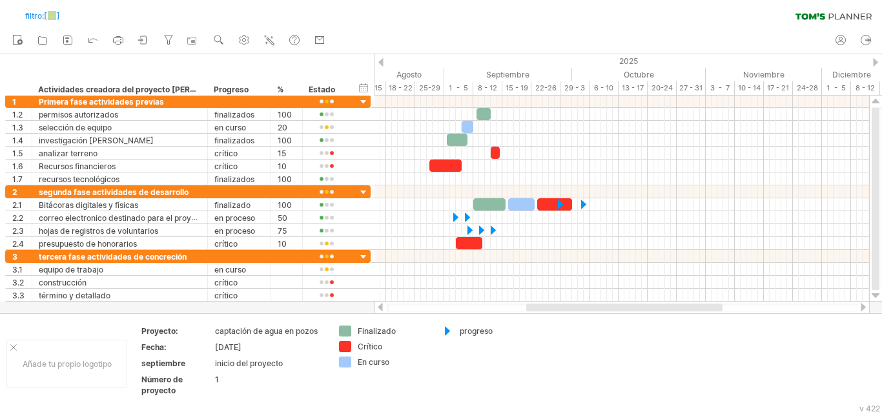
drag, startPoint x: 518, startPoint y: 309, endPoint x: 533, endPoint y: 303, distance: 16.6
click at [533, 303] on div at bounding box center [624, 307] width 196 height 8
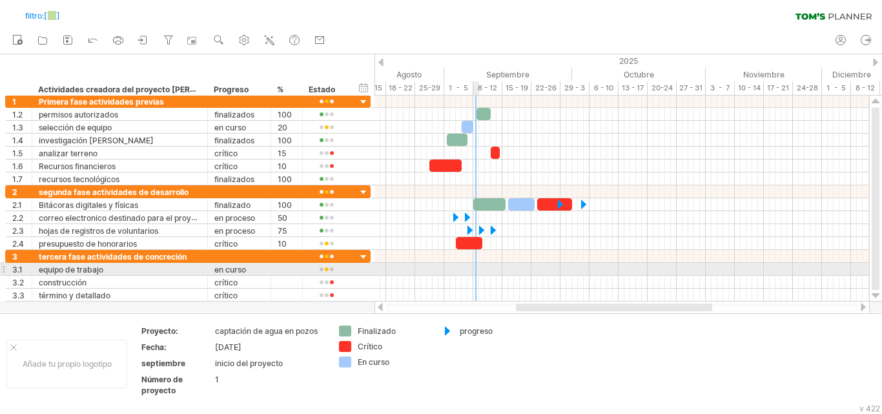
click at [478, 270] on div at bounding box center [622, 269] width 495 height 13
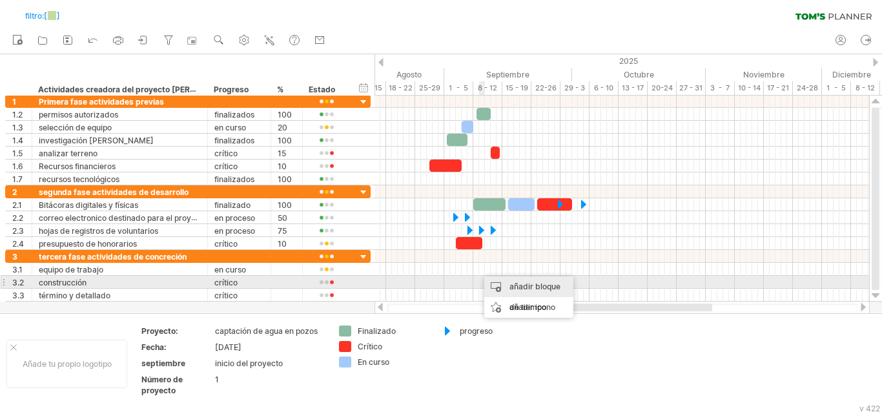
click at [511, 285] on font "añadir bloque de tiempo" at bounding box center [534, 297] width 51 height 30
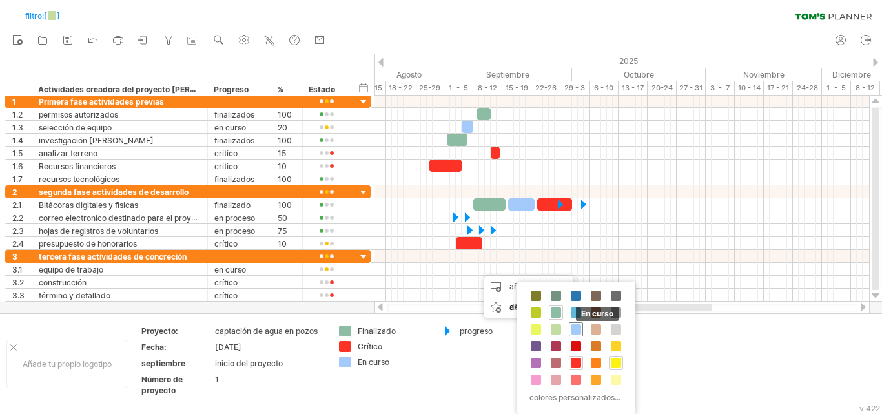
click at [579, 329] on span at bounding box center [576, 329] width 10 height 10
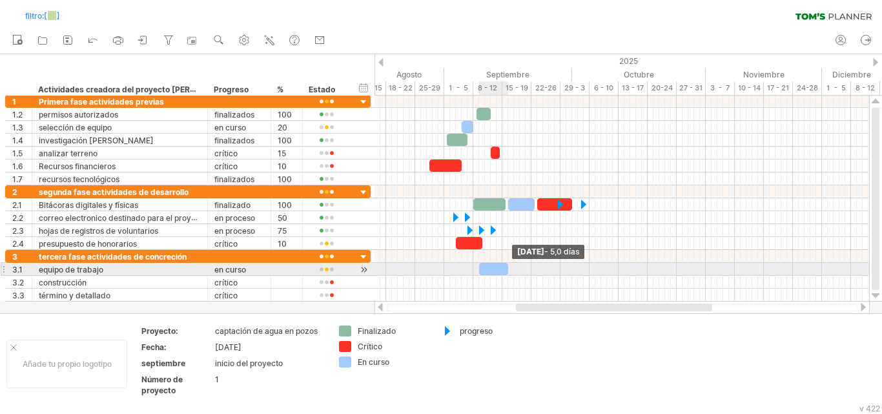
drag, startPoint x: 485, startPoint y: 269, endPoint x: 508, endPoint y: 263, distance: 23.3
click at [508, 263] on span at bounding box center [508, 269] width 5 height 12
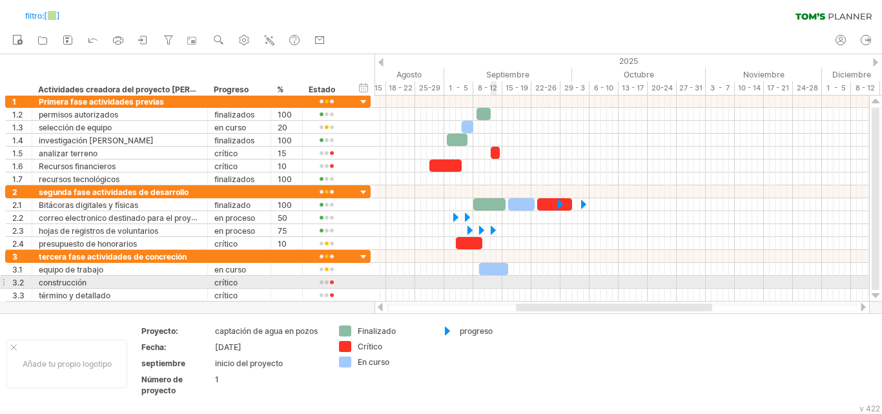
click at [494, 288] on div at bounding box center [622, 282] width 495 height 13
click at [488, 282] on div at bounding box center [622, 282] width 495 height 13
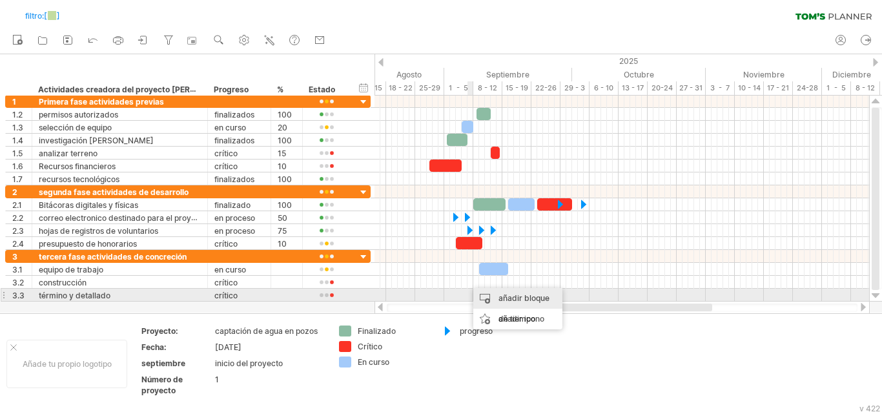
click at [520, 296] on font "añadir bloque de tiempo" at bounding box center [523, 308] width 51 height 30
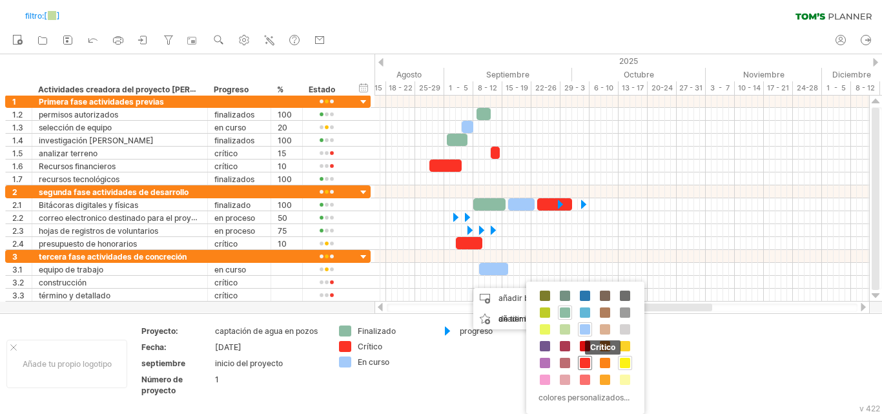
click at [591, 363] on div "Crítico" at bounding box center [585, 363] width 14 height 14
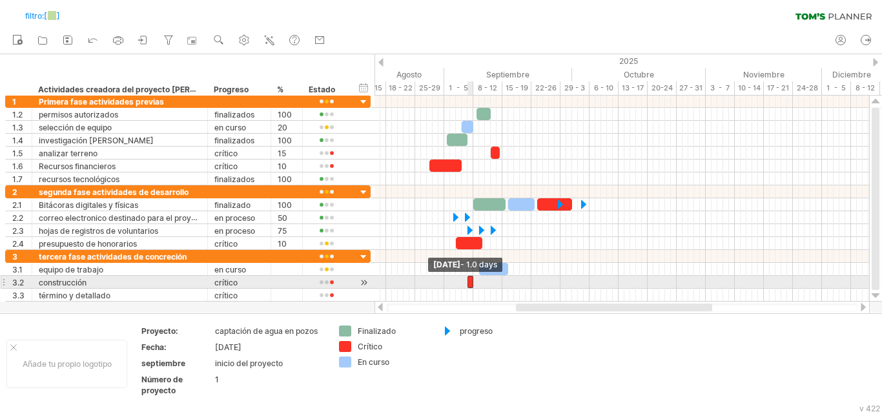
click at [466, 285] on span at bounding box center [467, 282] width 5 height 12
drag, startPoint x: 472, startPoint y: 282, endPoint x: 494, endPoint y: 280, distance: 22.0
click at [494, 280] on span at bounding box center [496, 282] width 5 height 12
drag, startPoint x: 464, startPoint y: 280, endPoint x: 477, endPoint y: 281, distance: 12.3
click at [477, 281] on span at bounding box center [476, 282] width 5 height 12
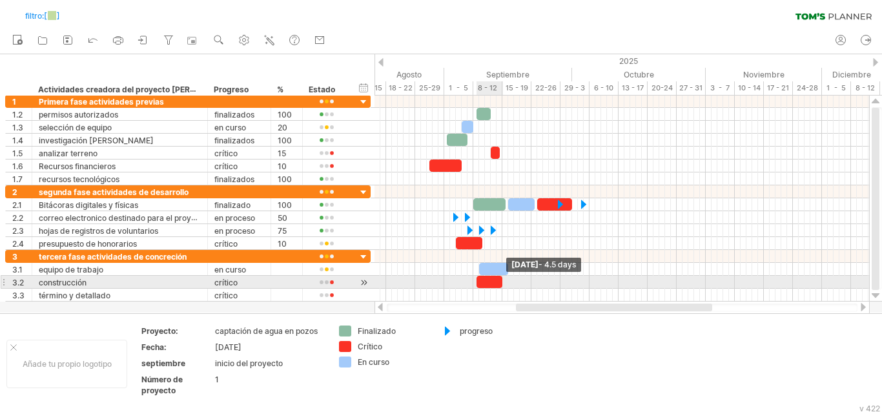
drag, startPoint x: 498, startPoint y: 280, endPoint x: 505, endPoint y: 281, distance: 6.6
click at [505, 281] on div "[DATE] - 4.5 days [DATE] - 3,5 días" at bounding box center [622, 199] width 495 height 206
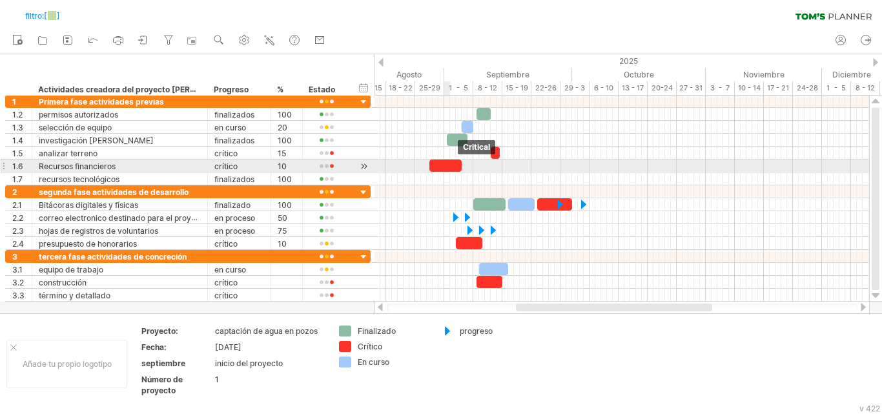
click at [446, 165] on div at bounding box center [445, 165] width 32 height 12
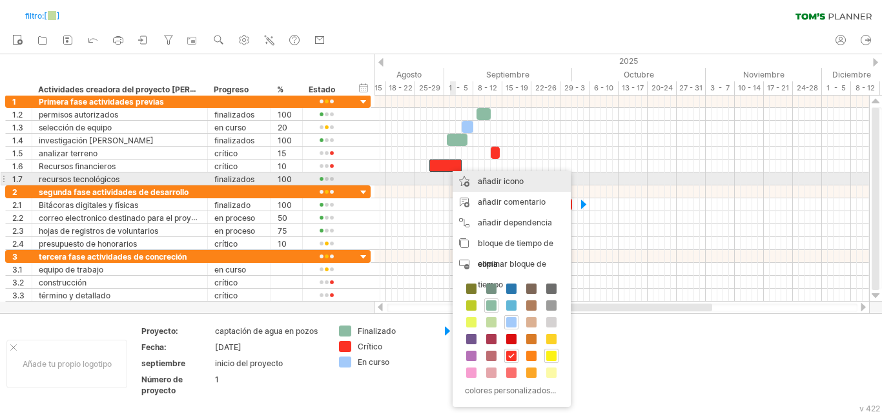
click at [498, 176] on font "añadir icono" at bounding box center [501, 181] width 46 height 10
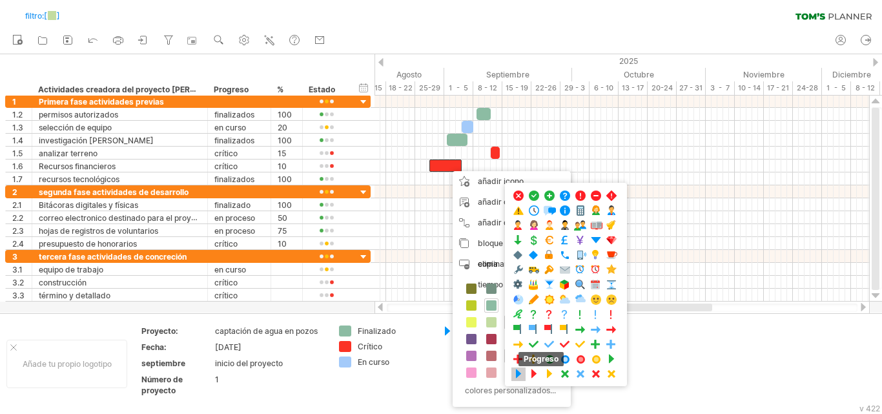
click at [517, 374] on span at bounding box center [518, 374] width 13 height 12
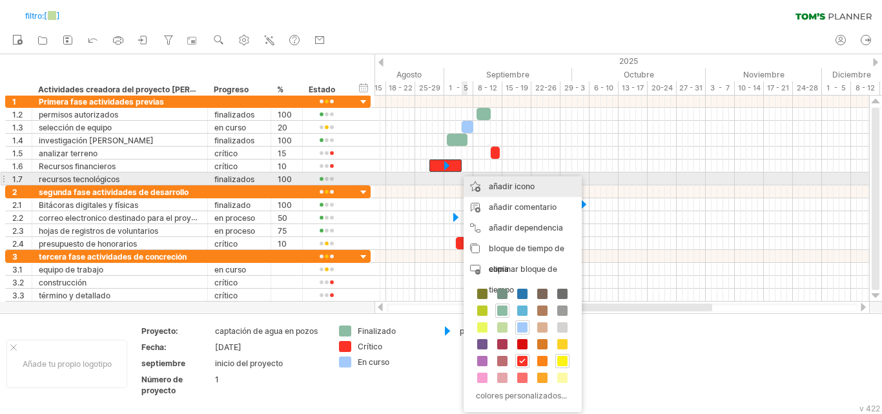
click at [507, 181] on font "añadir icono" at bounding box center [512, 186] width 46 height 10
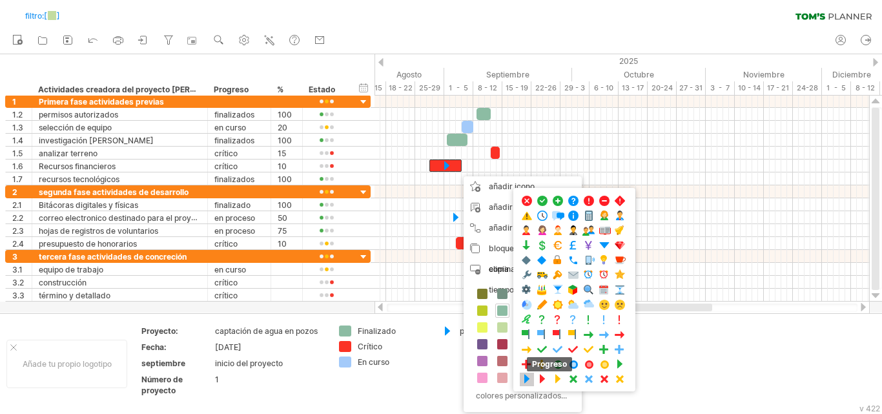
click at [526, 383] on span at bounding box center [526, 379] width 13 height 12
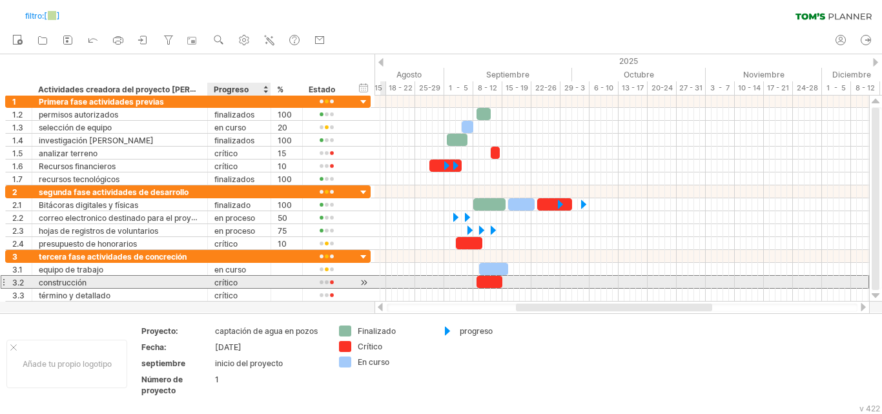
click at [278, 279] on div at bounding box center [287, 282] width 18 height 12
type input "**"
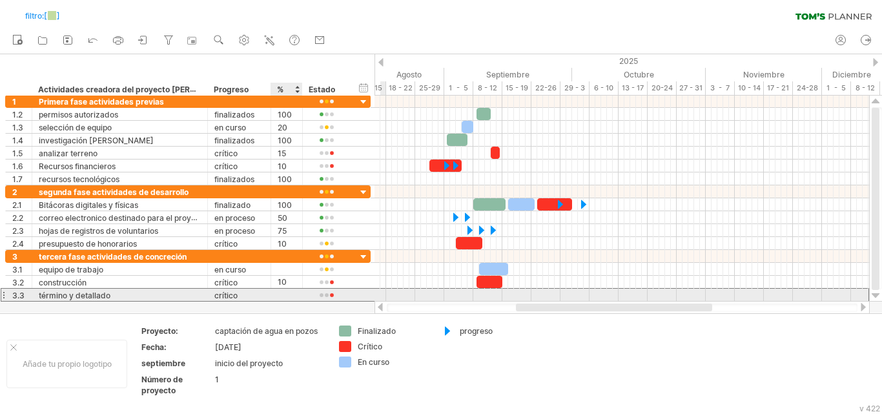
click at [285, 292] on div at bounding box center [287, 295] width 18 height 12
type input "**"
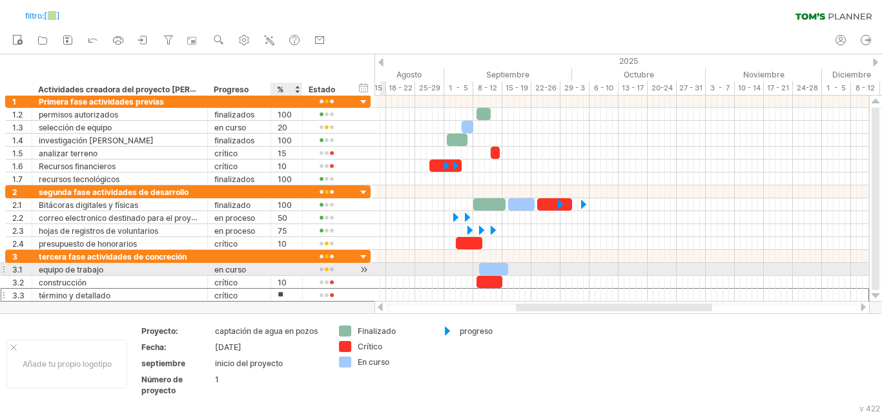
click at [290, 270] on div at bounding box center [287, 269] width 18 height 12
type input "**"
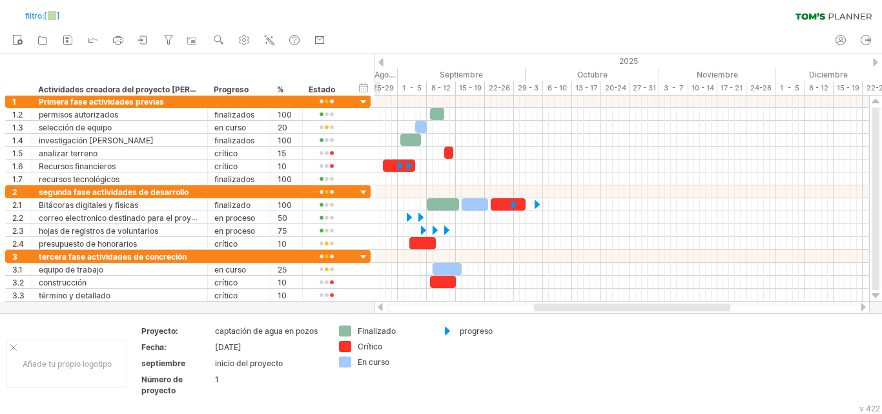
drag, startPoint x: 525, startPoint y: 306, endPoint x: 543, endPoint y: 310, distance: 18.5
click at [543, 310] on div at bounding box center [632, 307] width 196 height 8
click at [320, 310] on div at bounding box center [441, 183] width 882 height 258
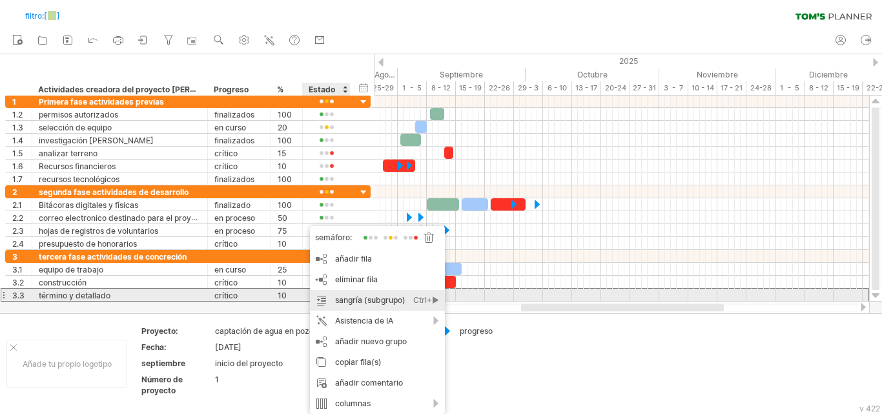
click at [336, 302] on font "sangría (subgrupo)" at bounding box center [370, 300] width 70 height 10
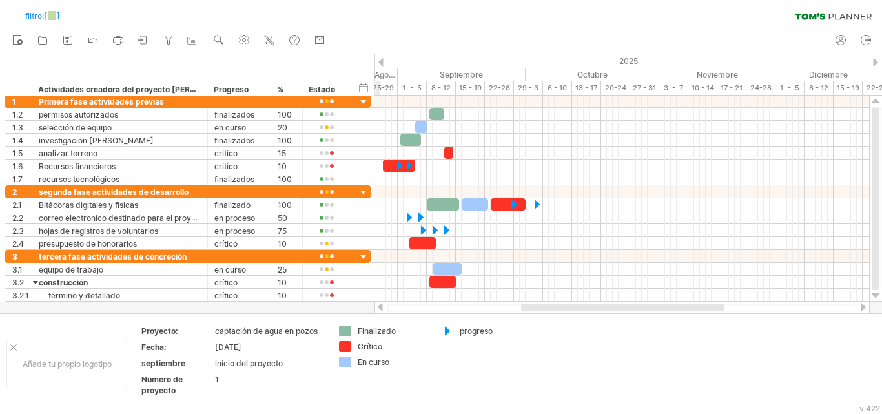
click at [336, 302] on div at bounding box center [441, 183] width 882 height 258
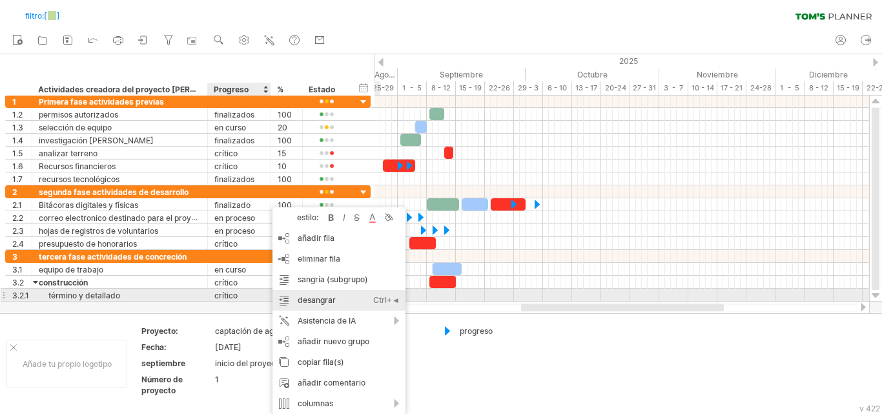
click at [302, 298] on font "desangrar" at bounding box center [317, 300] width 38 height 10
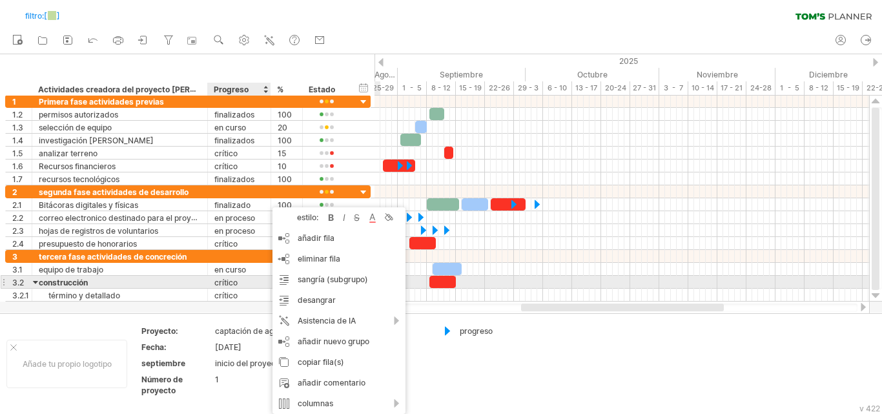
click at [194, 285] on div "construcción" at bounding box center [120, 282] width 162 height 12
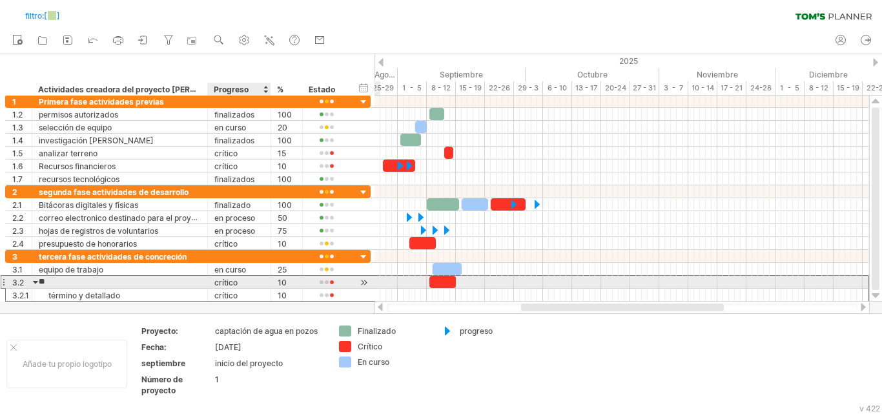
type input "*"
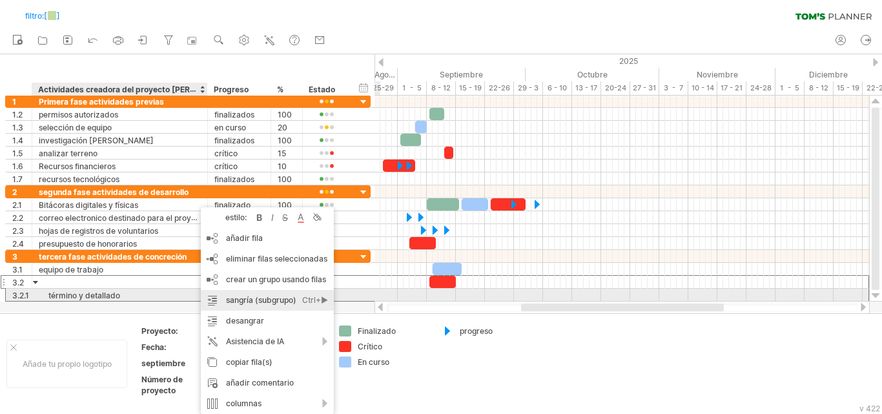
click at [241, 299] on font "sangría (subgrupo)" at bounding box center [261, 300] width 70 height 10
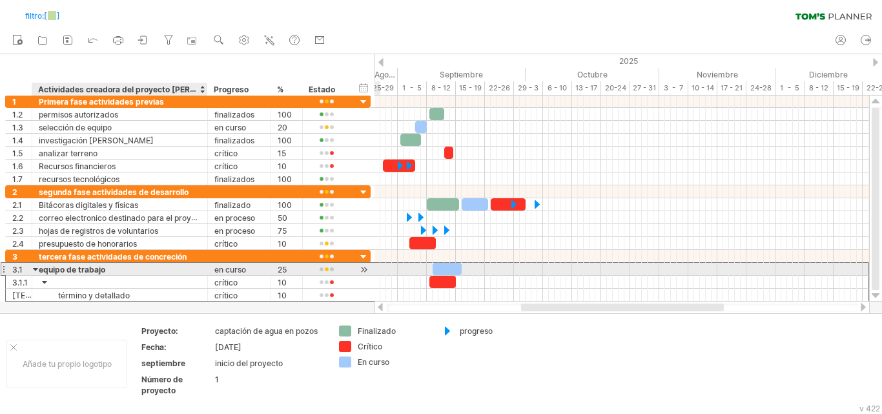
click at [143, 271] on div "equipo de trabajo" at bounding box center [120, 269] width 162 height 12
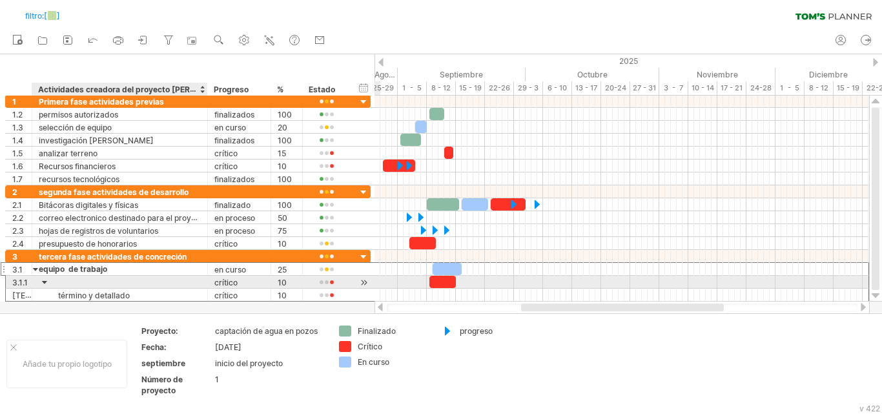
click at [139, 284] on div at bounding box center [120, 282] width 162 height 12
click at [44, 280] on input "text" at bounding box center [120, 282] width 162 height 12
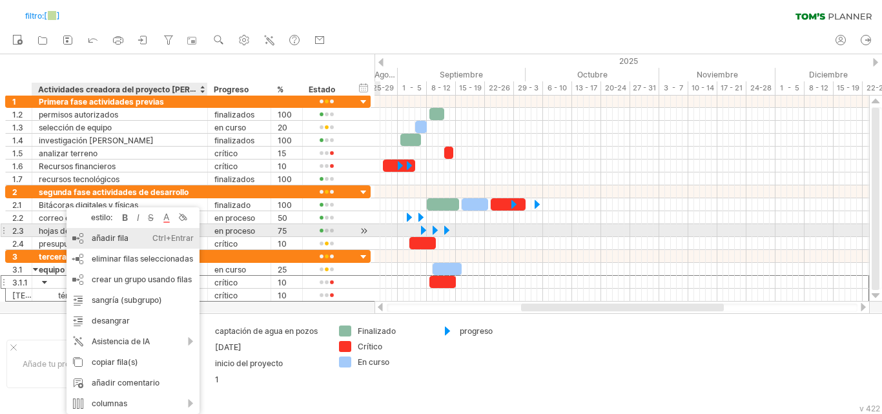
click at [127, 234] on font "añadir fila" at bounding box center [110, 238] width 37 height 10
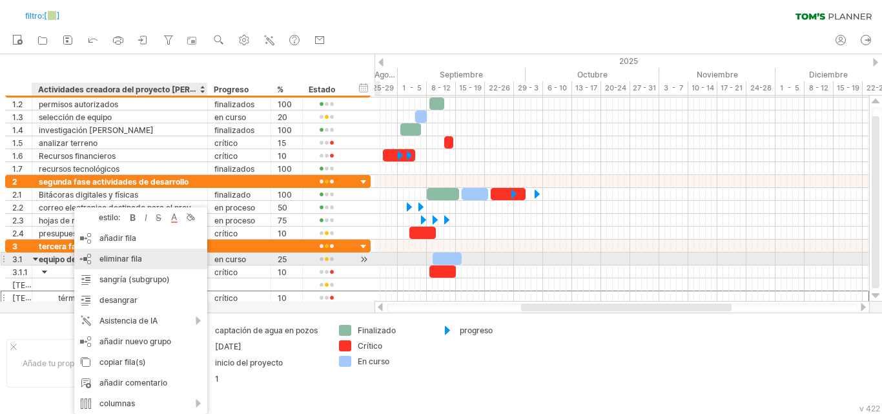
click at [143, 262] on div "eliminar fila eliminar filas seleccionadas" at bounding box center [140, 259] width 133 height 21
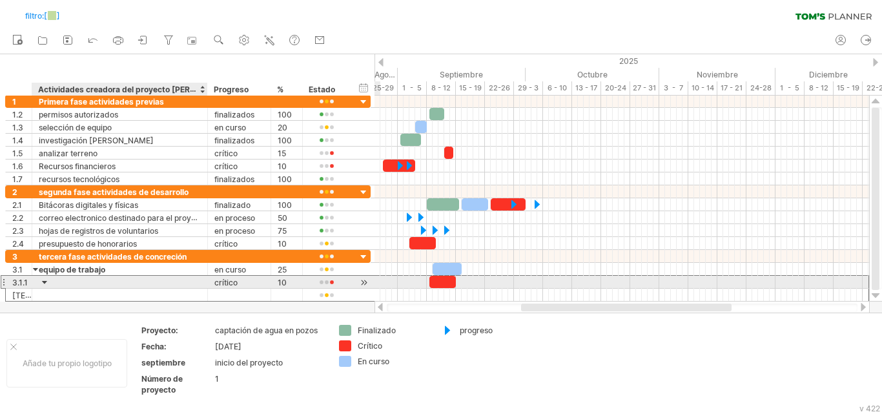
click at [123, 282] on div at bounding box center [120, 282] width 162 height 12
type input "**********"
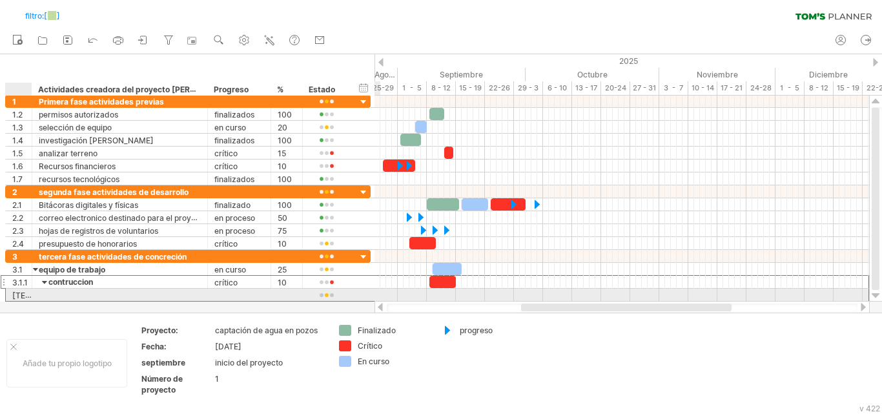
click at [26, 293] on font "[TECHNICAL_ID]" at bounding box center [43, 295] width 63 height 10
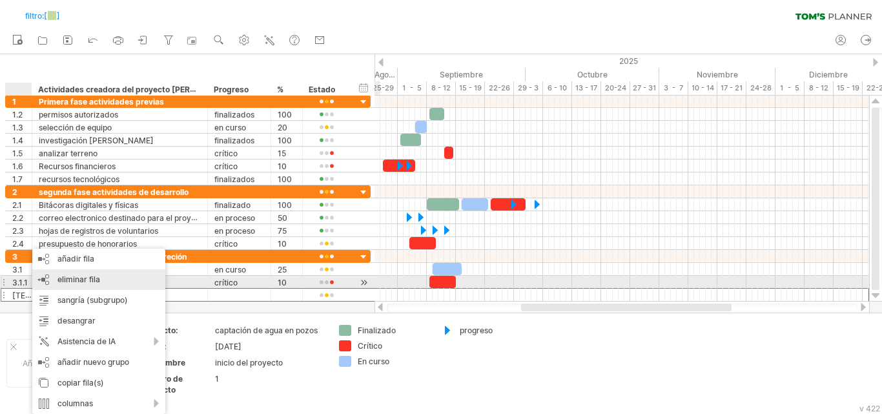
click at [74, 287] on div "eliminar fila eliminar filas seleccionadas" at bounding box center [98, 279] width 133 height 21
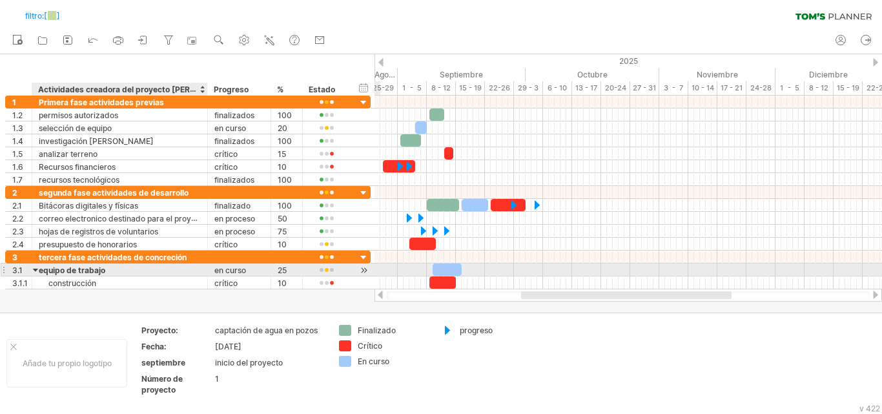
click at [103, 272] on font "equipo de trabajo" at bounding box center [72, 270] width 67 height 10
click at [38, 272] on div at bounding box center [36, 269] width 6 height 12
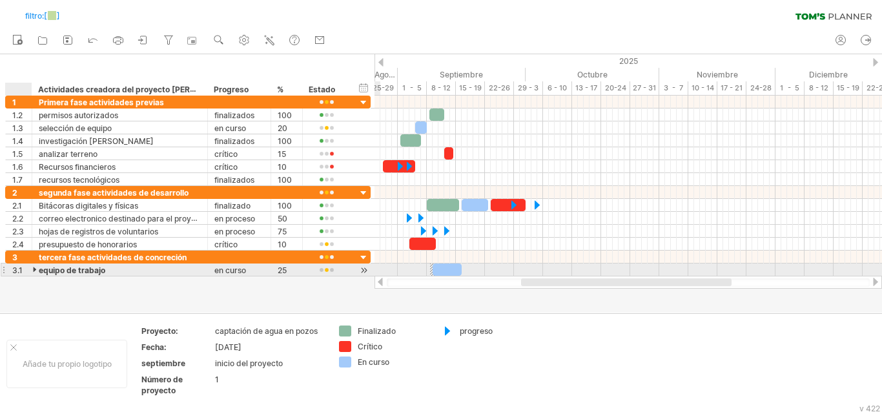
click at [38, 272] on div at bounding box center [36, 269] width 6 height 12
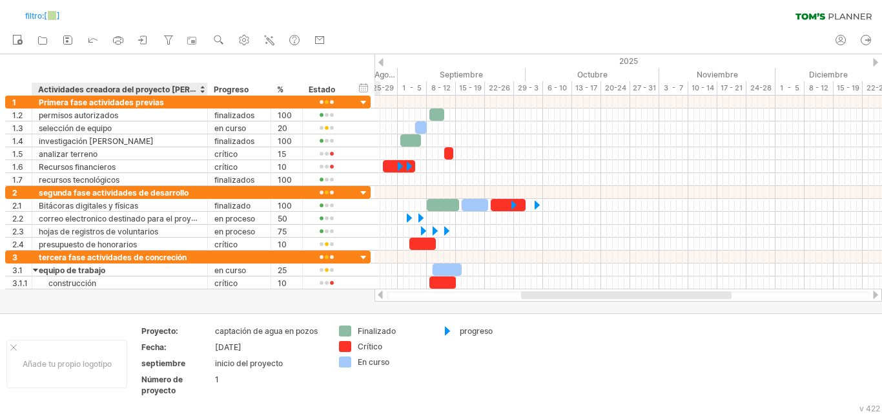
click at [123, 296] on div at bounding box center [441, 183] width 882 height 258
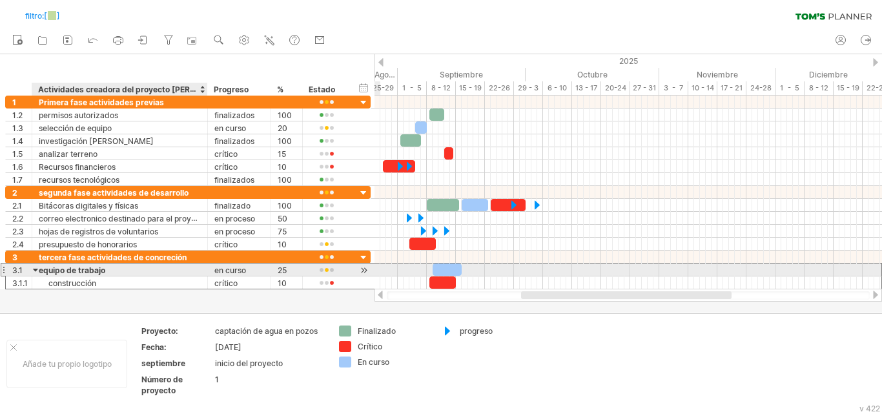
click at [94, 265] on font "equipo de trabajo" at bounding box center [72, 270] width 67 height 10
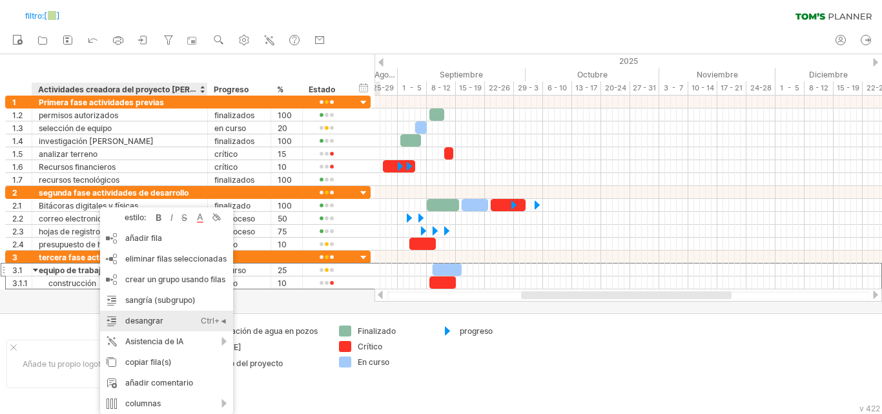
click at [155, 322] on font "desangrar" at bounding box center [144, 321] width 38 height 10
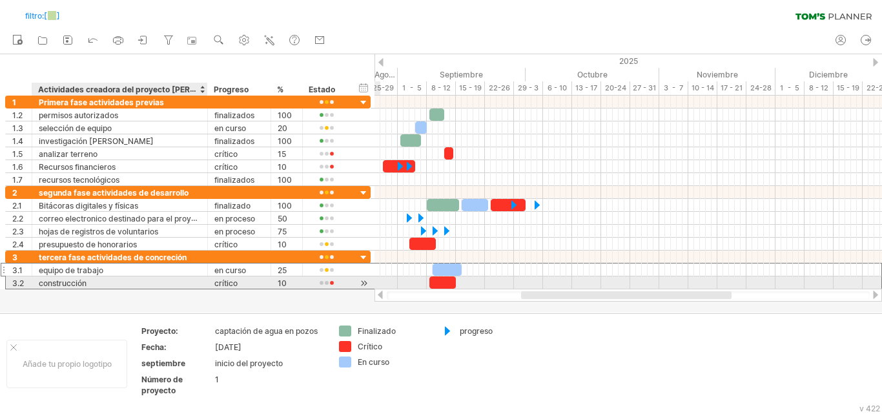
click at [67, 287] on font "construcción" at bounding box center [63, 283] width 48 height 10
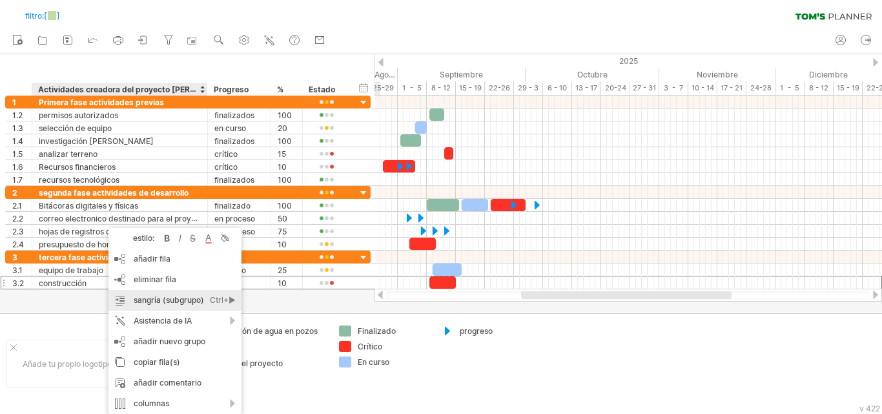
click at [145, 295] on font "sangría (subgrupo)" at bounding box center [169, 300] width 70 height 10
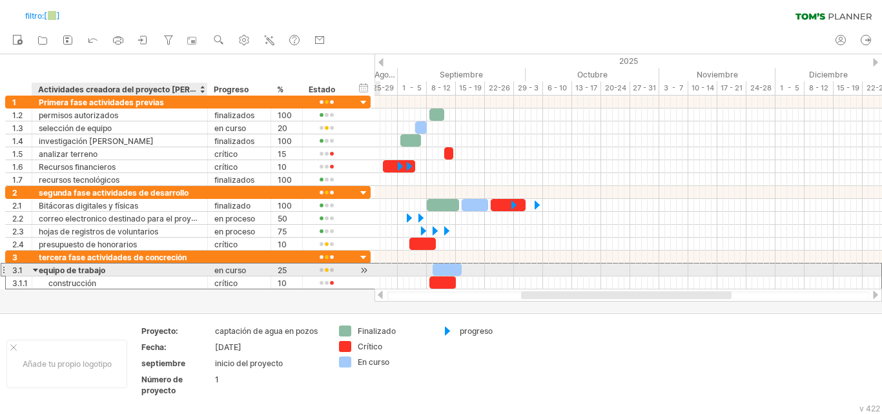
click at [113, 269] on div "equipo de trabajo" at bounding box center [120, 269] width 162 height 12
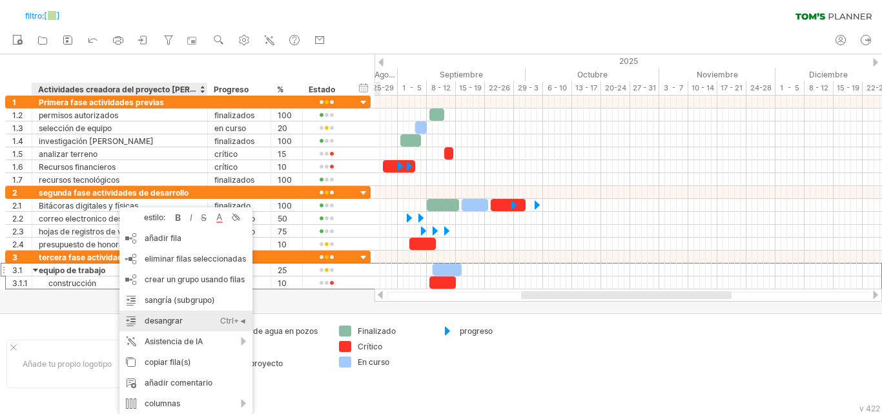
click at [163, 318] on font "desangrar" at bounding box center [164, 321] width 38 height 10
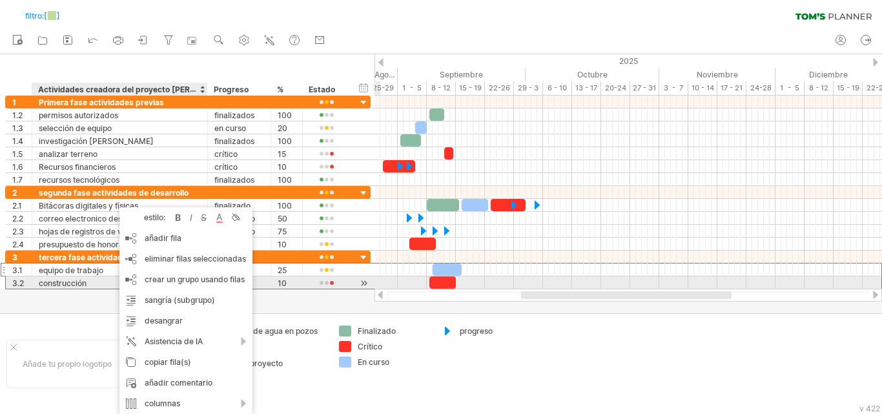
click at [99, 285] on div "construcción" at bounding box center [120, 282] width 162 height 12
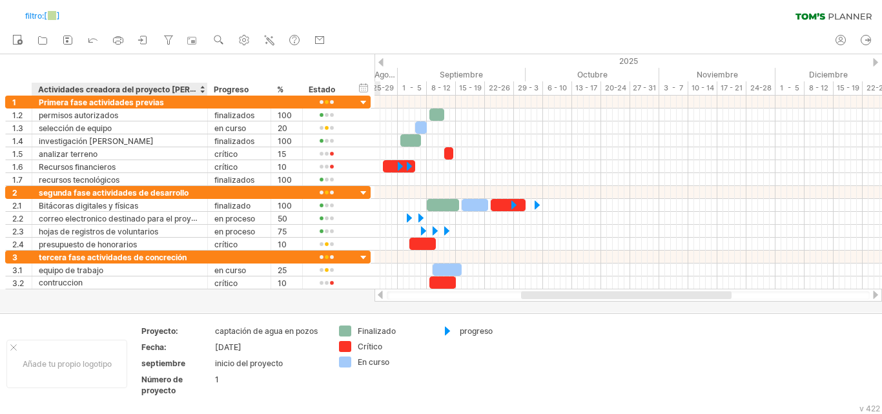
click at [98, 292] on div at bounding box center [441, 183] width 882 height 258
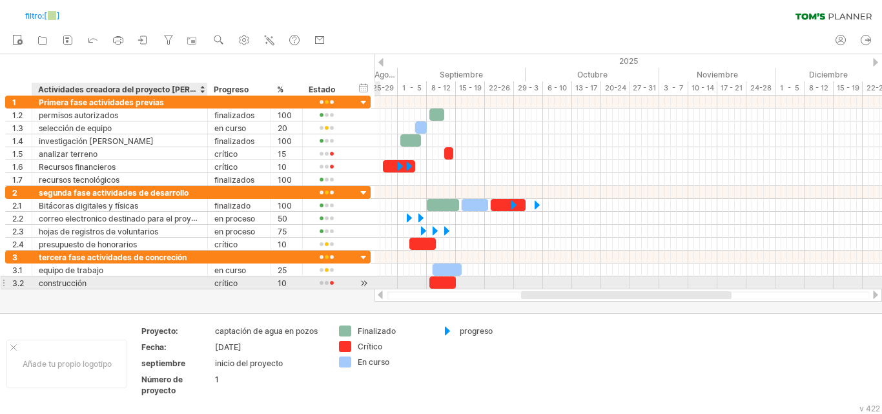
click at [103, 285] on div "construcción" at bounding box center [120, 282] width 162 height 12
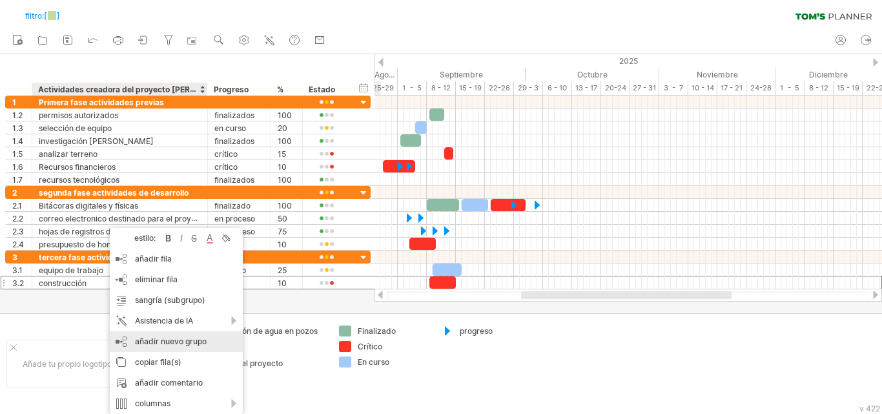
click at [159, 342] on font "añadir nuevo grupo" at bounding box center [171, 341] width 72 height 10
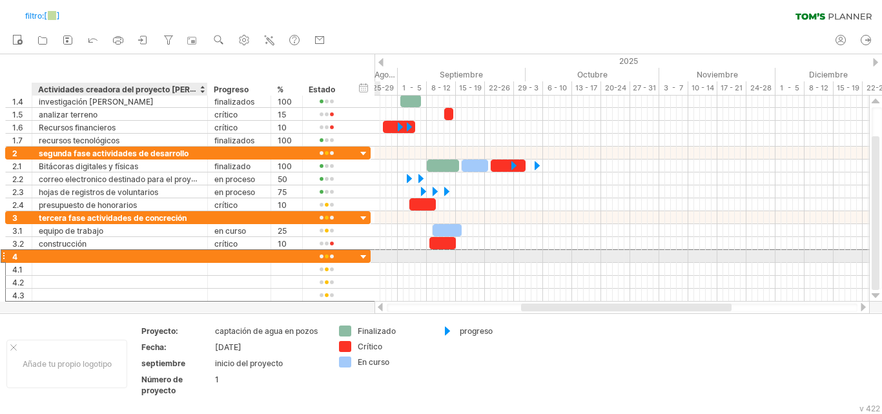
click at [152, 256] on div at bounding box center [120, 256] width 162 height 12
type input "*"
click at [363, 259] on div at bounding box center [364, 257] width 12 height 12
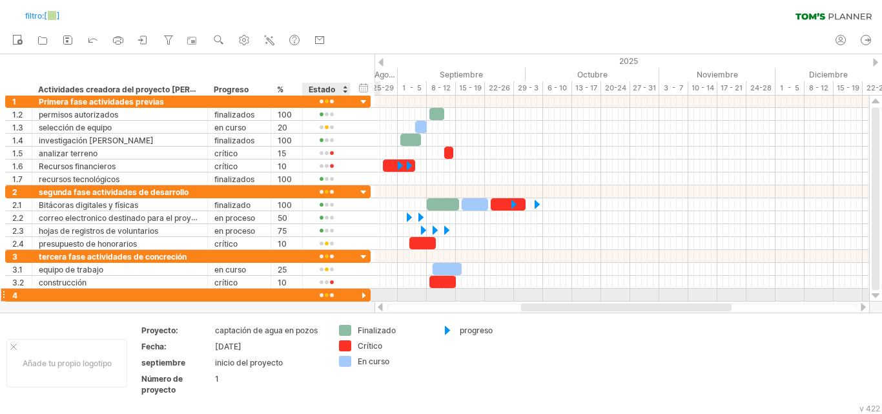
click at [362, 298] on div at bounding box center [364, 296] width 12 height 12
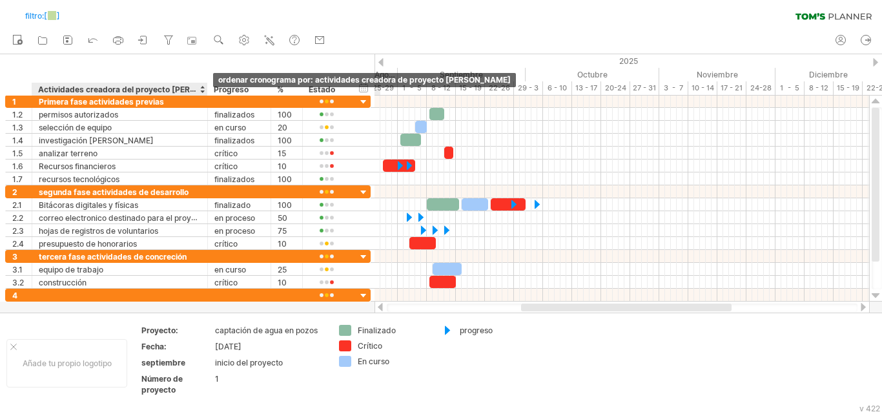
click at [202, 91] on div at bounding box center [202, 89] width 5 height 13
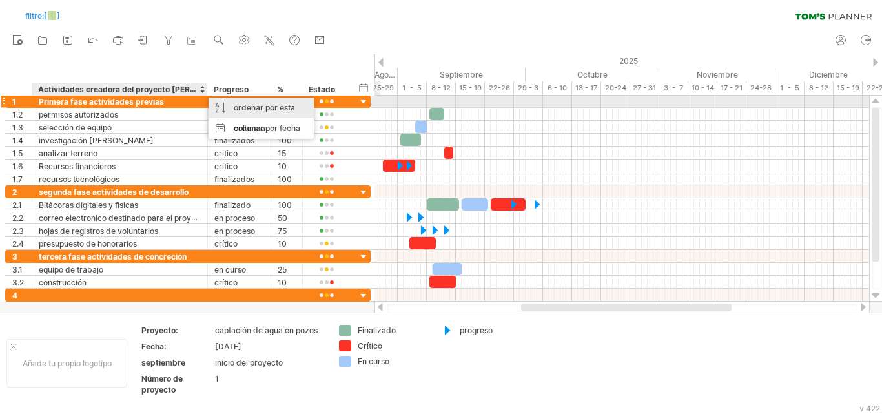
click at [240, 103] on font "ordenar por esta columna" at bounding box center [264, 118] width 61 height 30
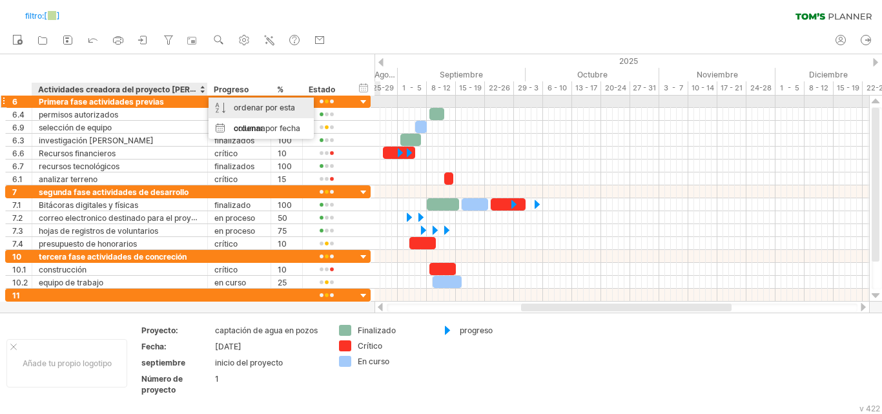
click at [240, 103] on font "ordenar por esta columna" at bounding box center [264, 118] width 61 height 30
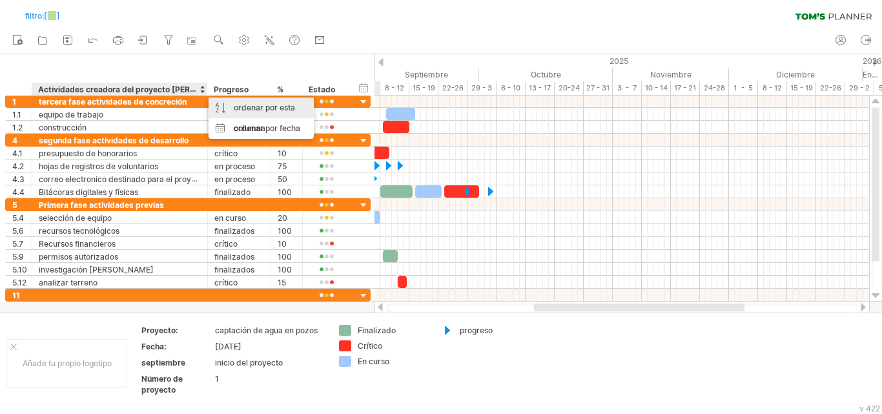
click at [240, 103] on font "ordenar por esta columna" at bounding box center [264, 118] width 61 height 30
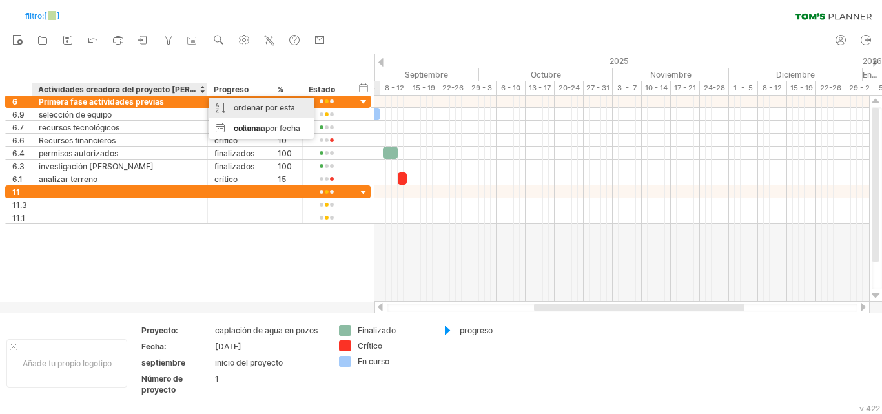
click at [240, 103] on font "ordenar por esta columna" at bounding box center [264, 118] width 61 height 30
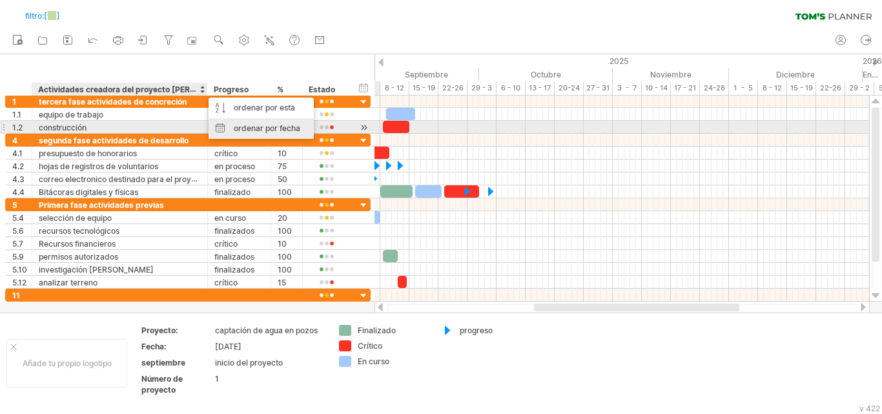
click at [237, 127] on font "ordenar por fecha" at bounding box center [267, 128] width 67 height 10
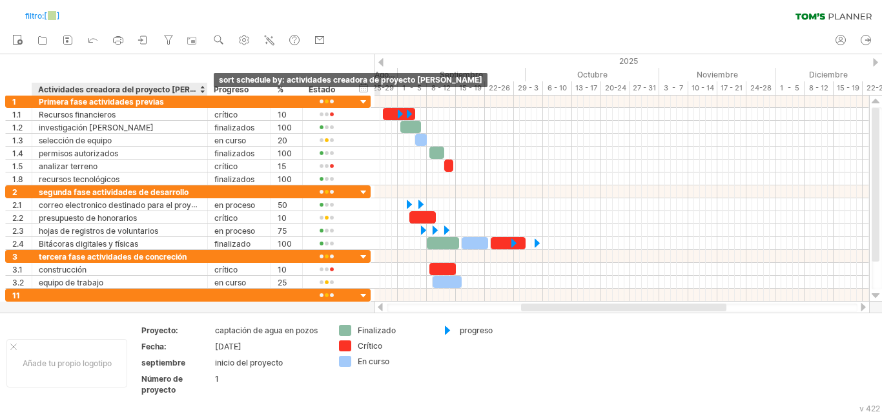
click at [204, 92] on div at bounding box center [202, 89] width 5 height 13
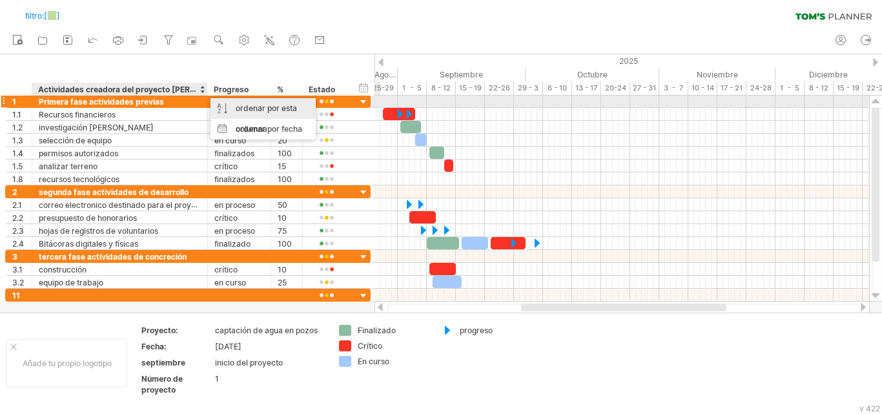
click at [230, 103] on div "ordenar por esta columna" at bounding box center [263, 118] width 105 height 41
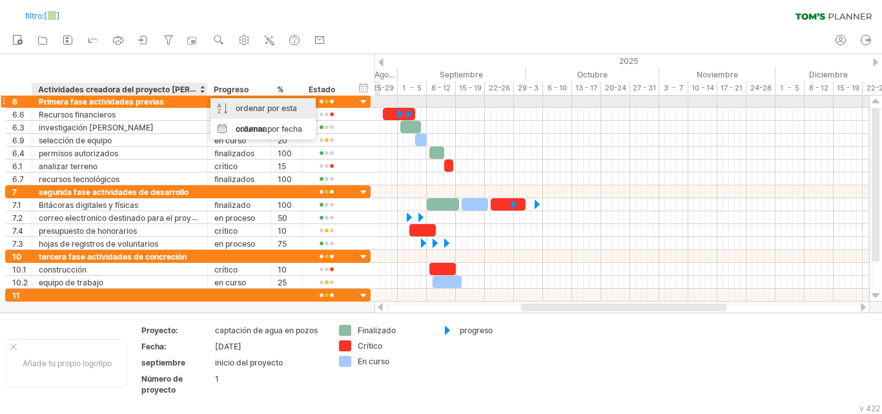
click at [230, 103] on div "ordenar por esta columna" at bounding box center [263, 118] width 105 height 41
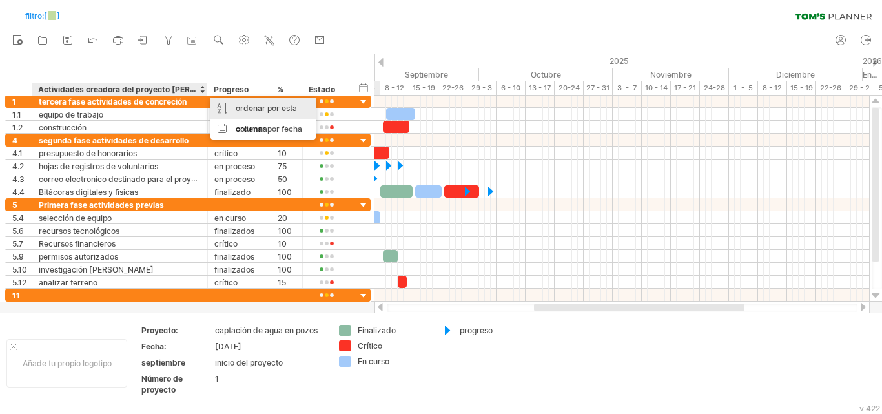
click at [230, 103] on div "ordenar por esta columna" at bounding box center [263, 118] width 105 height 41
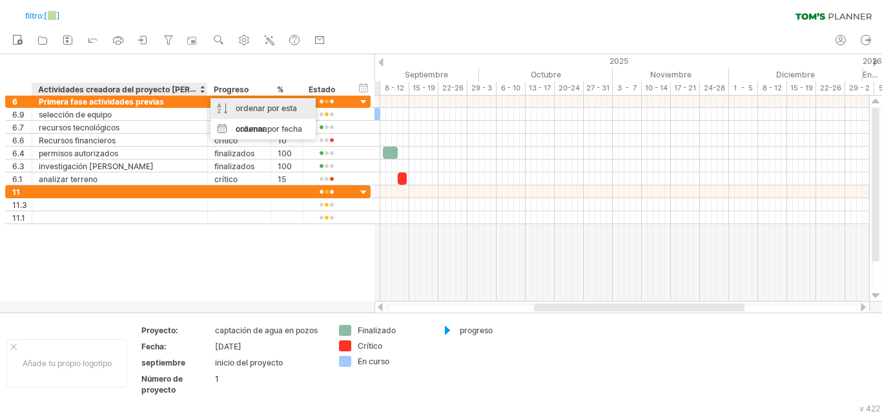
click at [230, 103] on div "ordenar por esta columna" at bounding box center [263, 118] width 105 height 41
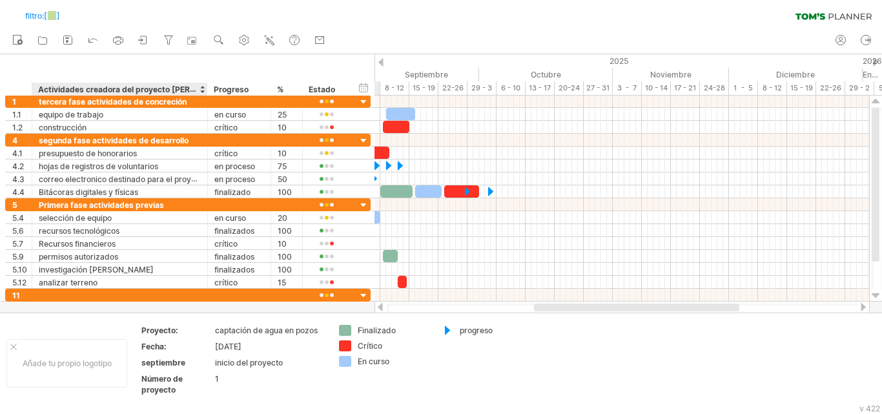
click at [118, 302] on div at bounding box center [441, 183] width 882 height 258
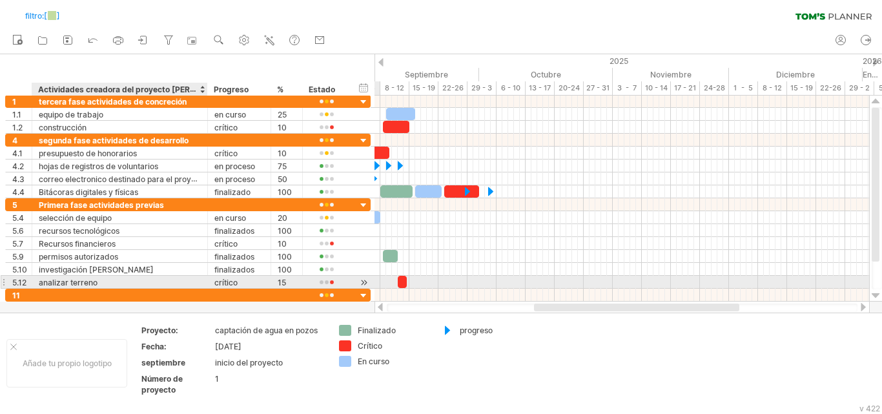
click at [161, 276] on div "analizar terreno" at bounding box center [120, 282] width 162 height 12
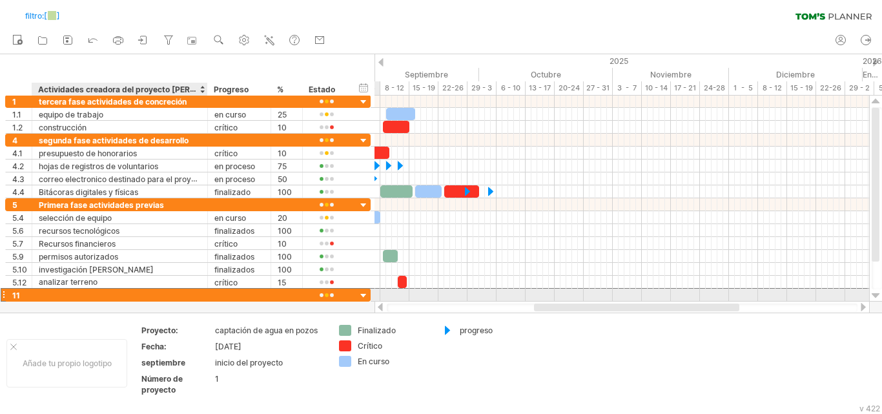
click at [157, 294] on div at bounding box center [120, 295] width 162 height 12
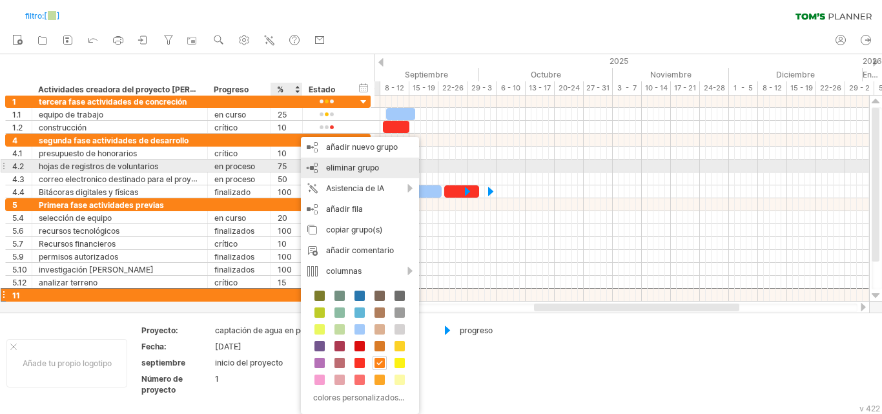
click at [362, 167] on font "eliminar grupo" at bounding box center [352, 168] width 53 height 10
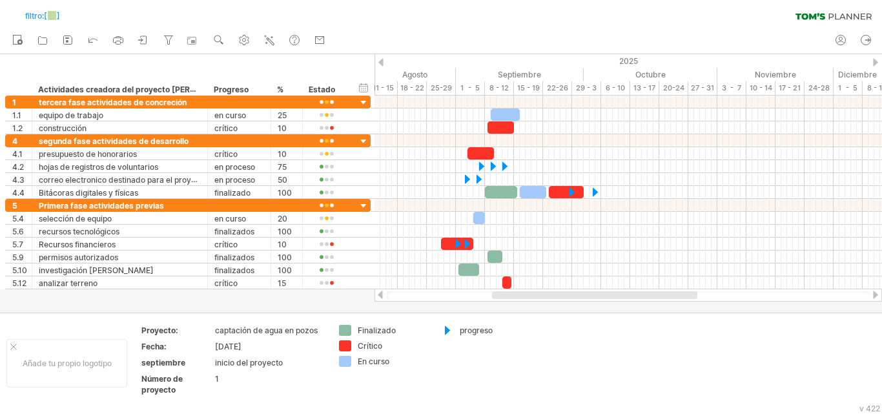
drag, startPoint x: 539, startPoint y: 296, endPoint x: 497, endPoint y: 302, distance: 42.3
click at [497, 302] on div "Intentando acceder a [DOMAIN_NAME] Conectado de nuevo... 0% filtro: [ ] borrar …" at bounding box center [441, 207] width 882 height 414
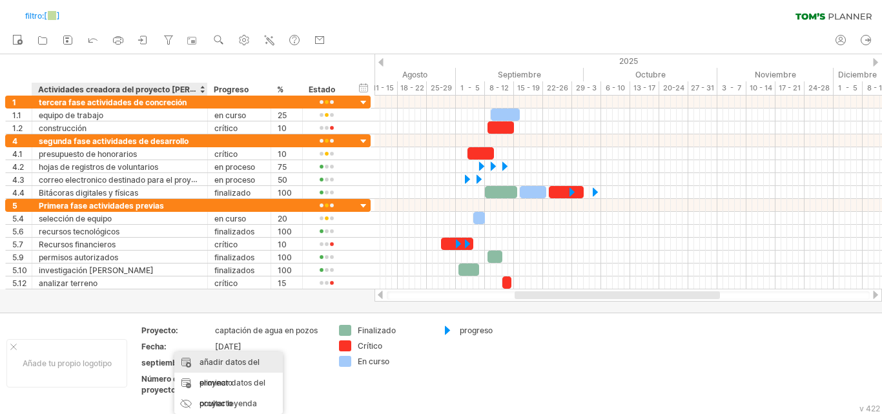
click at [245, 366] on font "añadir datos del proyecto" at bounding box center [230, 372] width 60 height 30
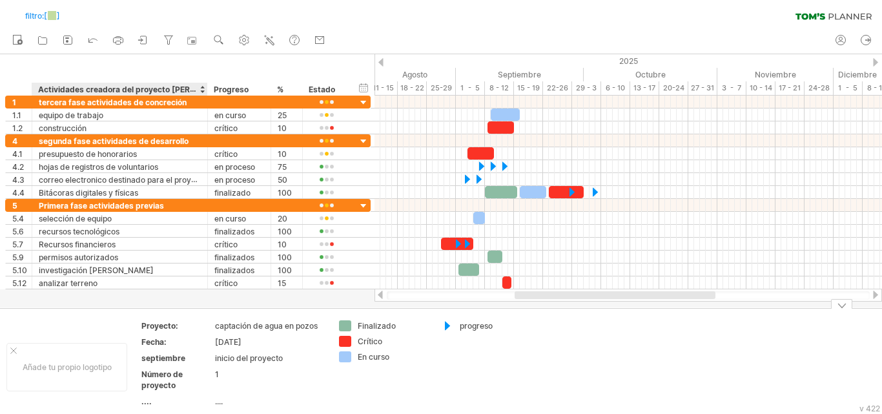
click at [155, 409] on th "...." at bounding box center [177, 403] width 72 height 15
type input "********"
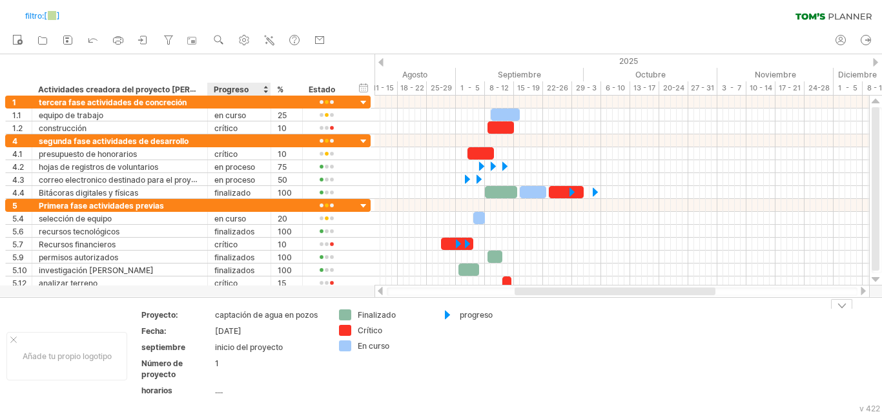
click at [232, 401] on table "Proyecto: captación de agua en pozos Fecha: [DATE] septiembre inicio del proyec…" at bounding box center [233, 355] width 186 height 93
click at [223, 390] on font "...." at bounding box center [219, 390] width 8 height 10
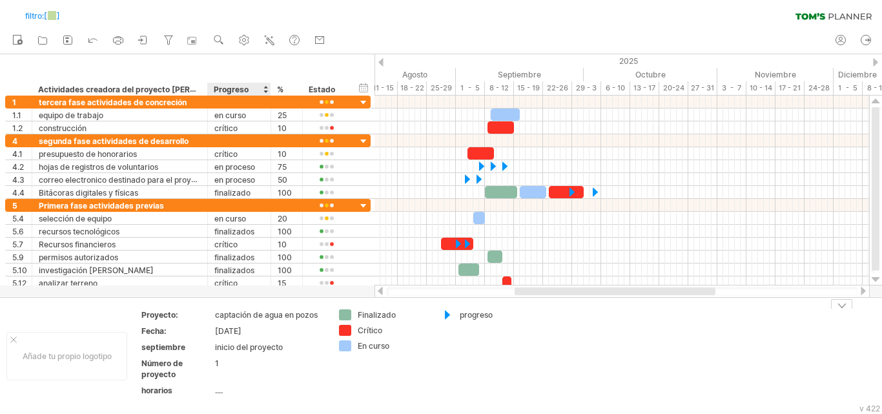
click at [223, 393] on font "...." at bounding box center [219, 390] width 8 height 10
click at [216, 392] on font "...." at bounding box center [219, 390] width 8 height 10
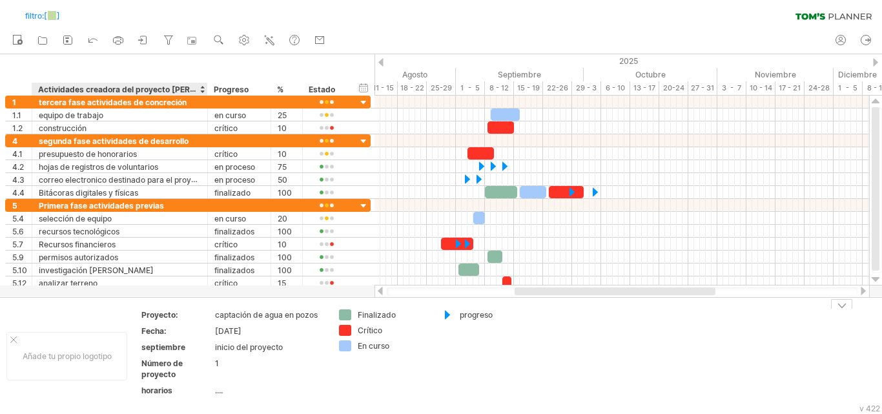
click at [166, 391] on font "horarios" at bounding box center [156, 390] width 31 height 10
click at [309, 402] on td "Proyecto: captación de agua en pozos Fecha: [DATE] septiembre inicio del proyec…" at bounding box center [233, 355] width 199 height 93
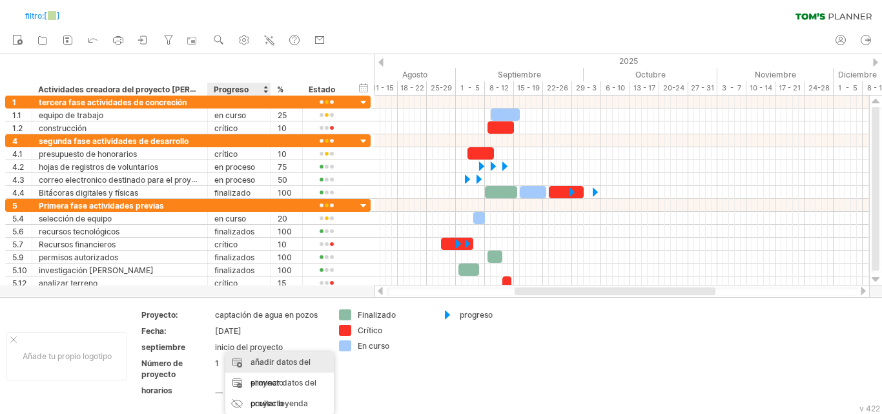
click at [288, 359] on font "añadir datos del proyecto" at bounding box center [281, 372] width 60 height 30
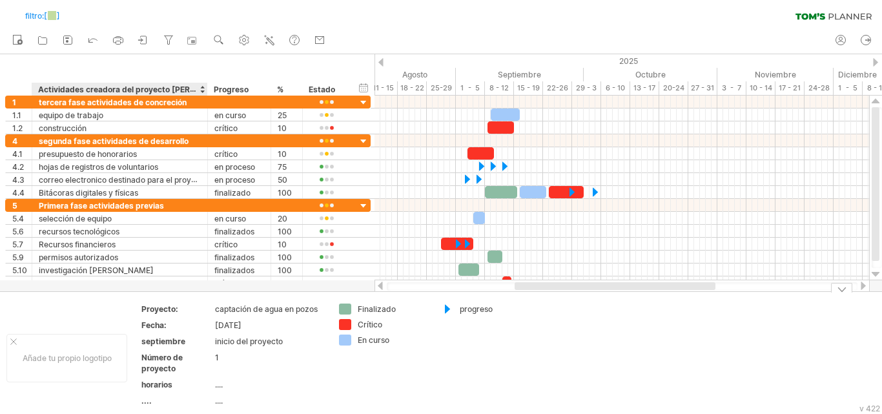
click at [148, 402] on font "...." at bounding box center [146, 401] width 10 height 10
click at [220, 387] on font "...." at bounding box center [219, 385] width 8 height 10
click at [163, 401] on div "...." at bounding box center [176, 400] width 71 height 11
type input "**********"
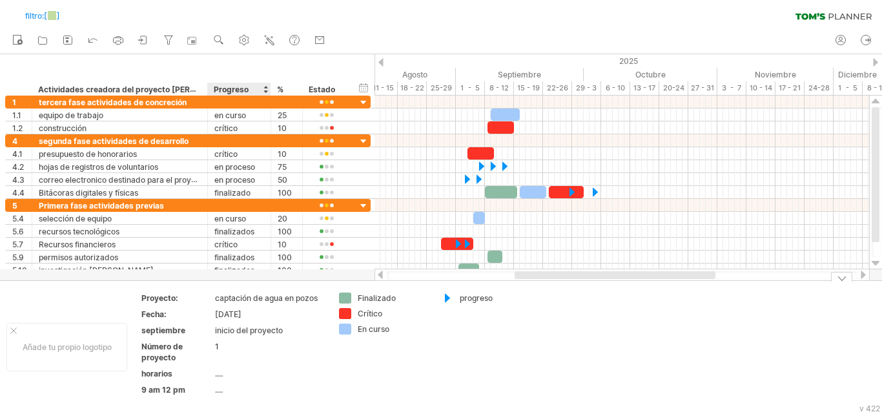
click at [220, 385] on tbody "Proyecto: captación de agua en pozos Fecha: [DATE] septiembre inicio del proyec…" at bounding box center [232, 346] width 183 height 107
click at [223, 374] on font "...." at bounding box center [219, 374] width 8 height 10
click at [176, 387] on font "9 am 12 pm" at bounding box center [163, 390] width 44 height 10
click at [220, 376] on font "...." at bounding box center [219, 374] width 8 height 10
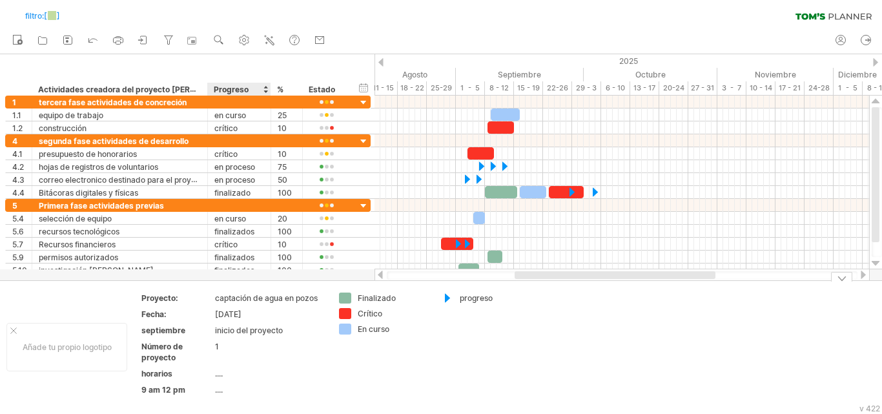
click at [220, 376] on font "...." at bounding box center [219, 374] width 8 height 10
click at [170, 85] on font "Actividades creadora del proyecto [PERSON_NAME]" at bounding box center [137, 89] width 199 height 10
click at [170, 88] on font "Actividades creadora del proyecto [PERSON_NAME]" at bounding box center [137, 89] width 199 height 10
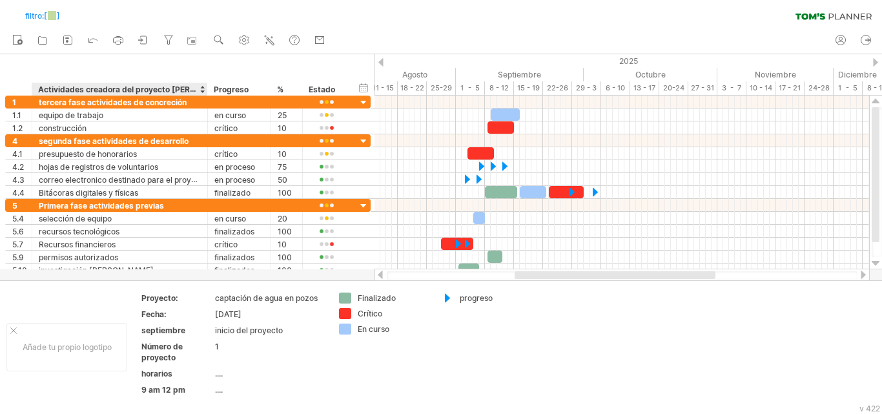
click at [132, 85] on font "Actividades creadora del proyecto [PERSON_NAME]" at bounding box center [137, 89] width 199 height 10
click at [187, 75] on div "**********" at bounding box center [187, 74] width 375 height 41
click at [242, 46] on div at bounding box center [244, 40] width 13 height 13
select select "*"
select select "**"
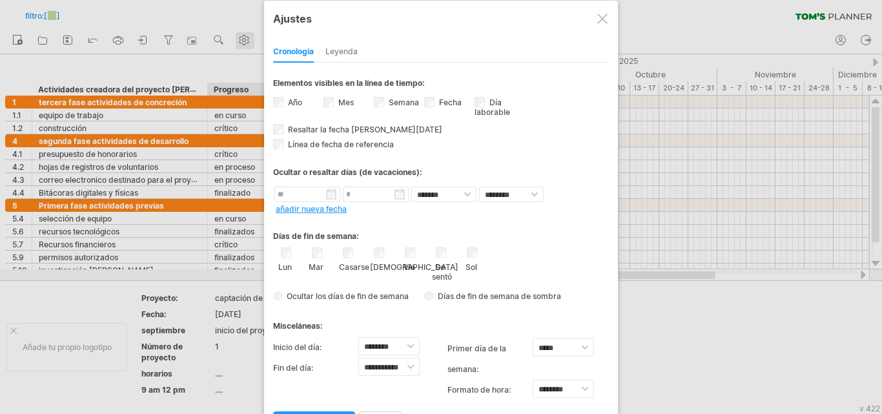
click at [242, 46] on div at bounding box center [441, 207] width 882 height 414
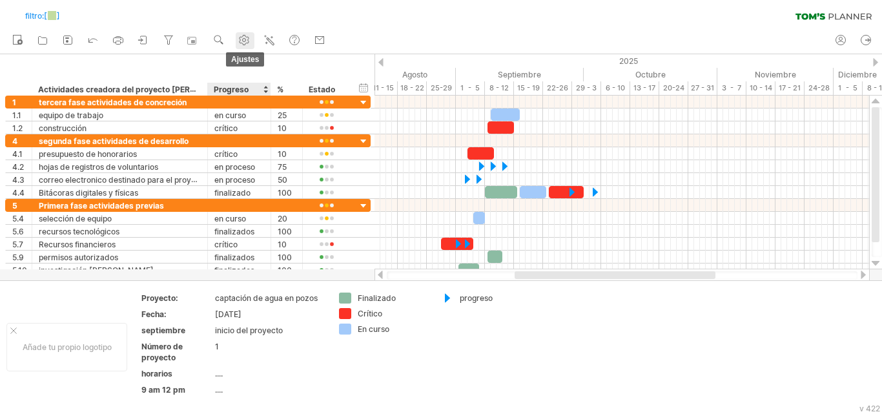
click at [242, 46] on div at bounding box center [244, 40] width 13 height 13
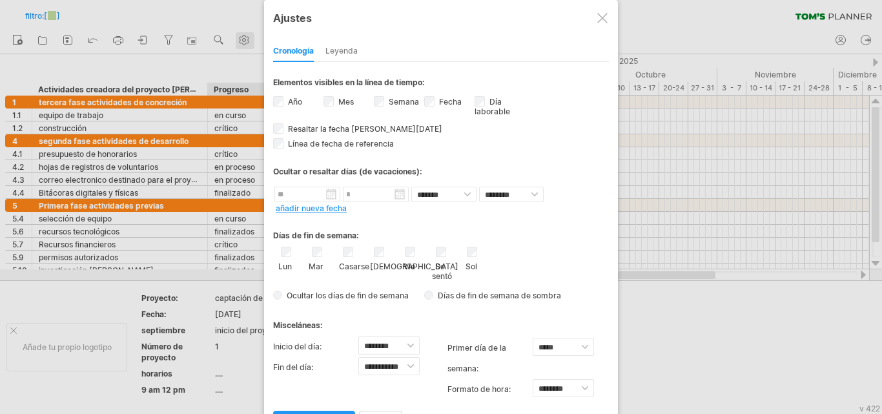
click at [242, 46] on div at bounding box center [441, 207] width 882 height 414
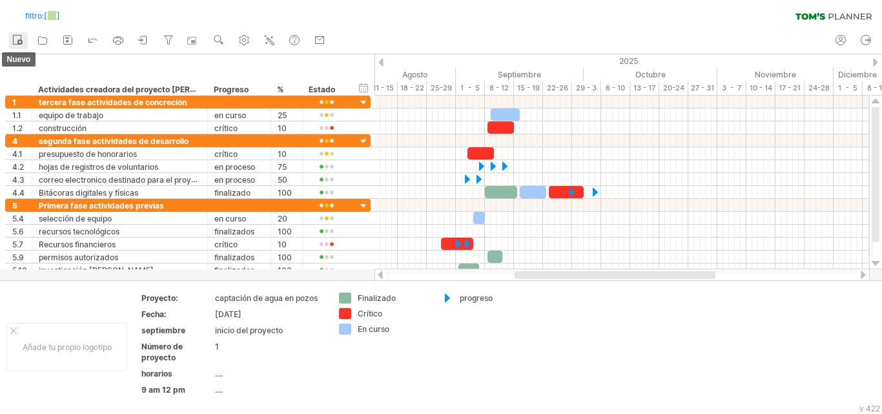
click at [20, 34] on icon at bounding box center [17, 39] width 13 height 13
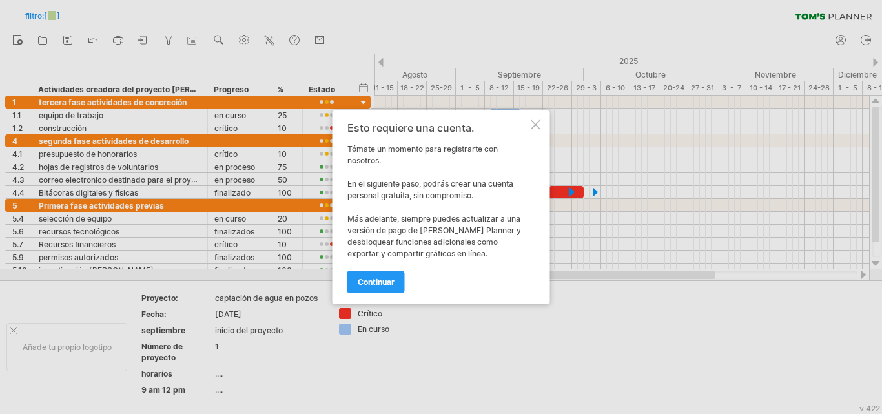
click at [533, 126] on div at bounding box center [536, 124] width 10 height 10
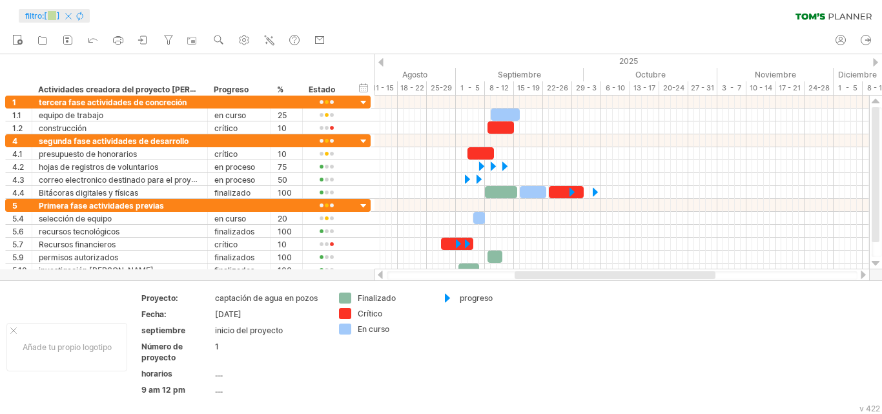
click at [56, 17] on span at bounding box center [52, 15] width 8 height 9
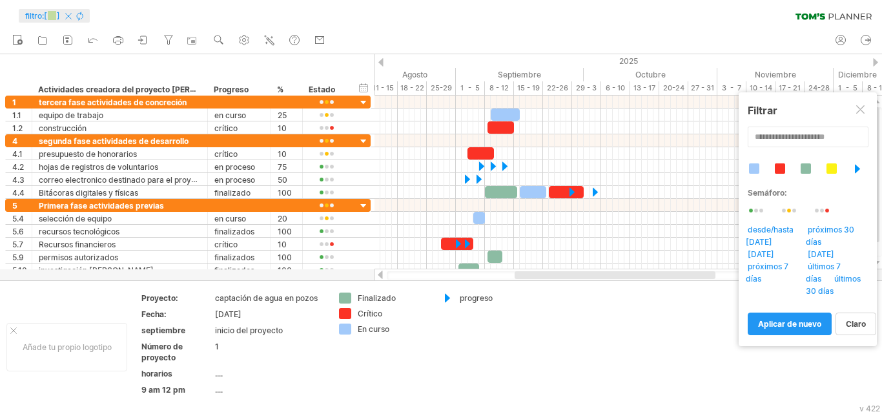
click at [56, 17] on span at bounding box center [52, 15] width 8 height 9
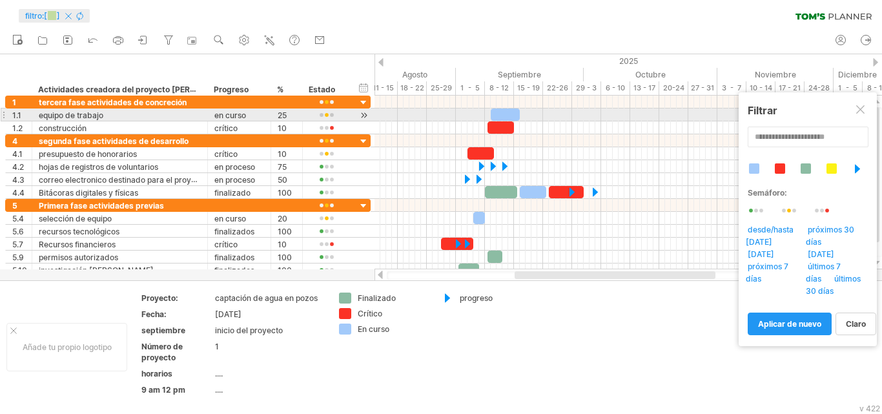
click at [860, 110] on div at bounding box center [861, 110] width 10 height 10
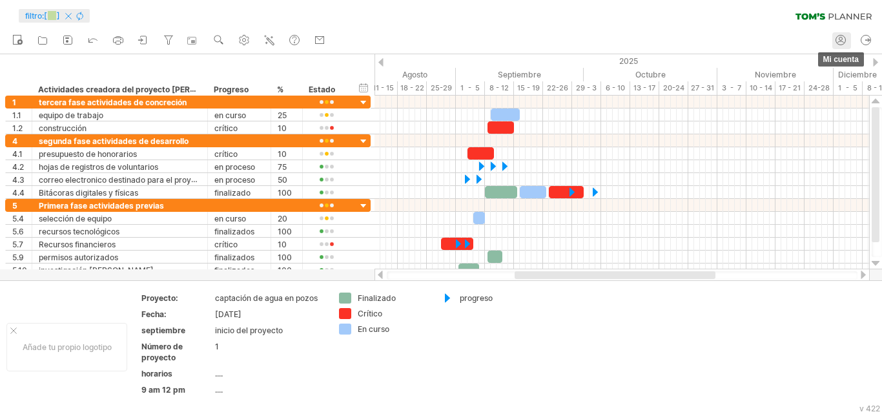
click at [840, 43] on icon at bounding box center [840, 40] width 13 height 13
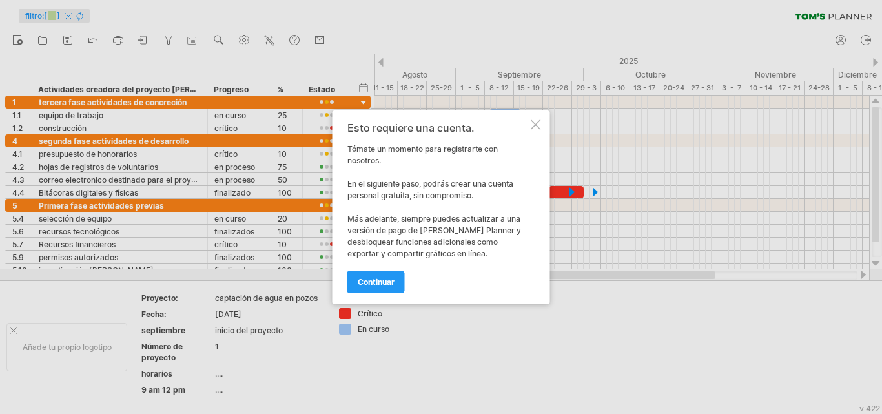
click at [535, 125] on div at bounding box center [536, 124] width 10 height 10
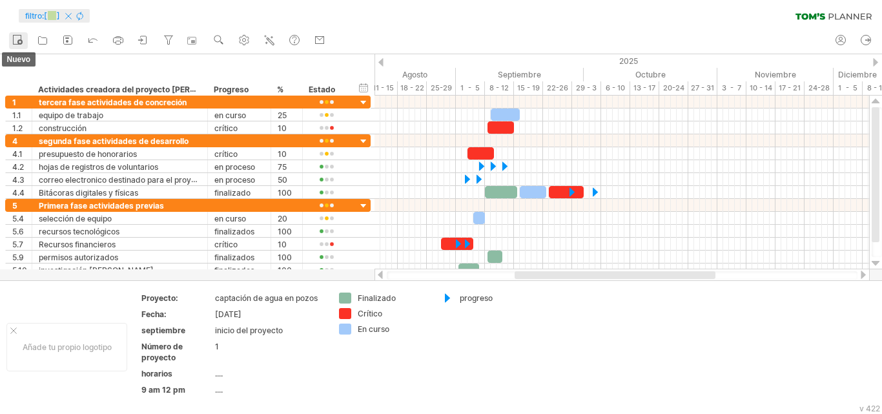
click at [16, 42] on icon at bounding box center [17, 39] width 13 height 13
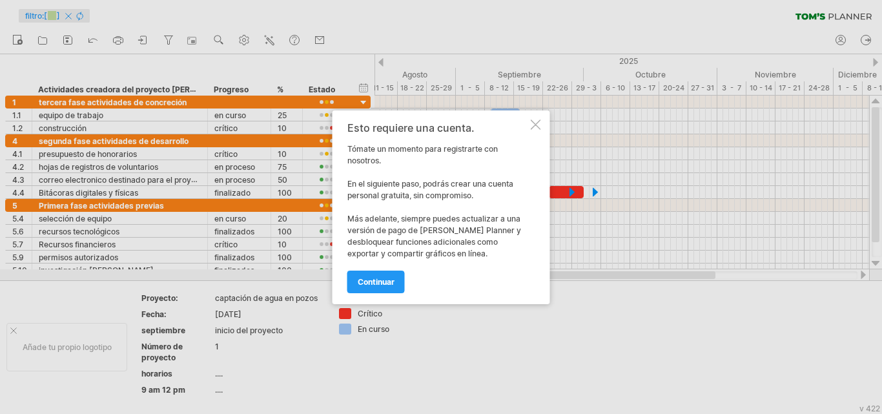
click at [536, 128] on div at bounding box center [536, 124] width 10 height 10
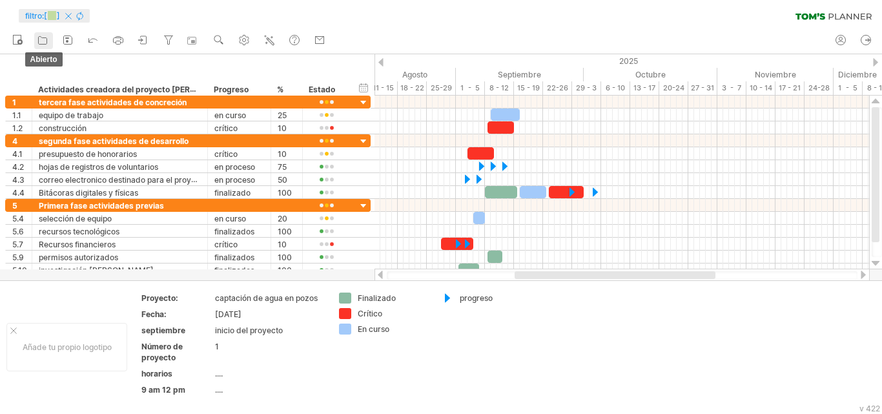
click at [39, 39] on icon at bounding box center [42, 40] width 13 height 13
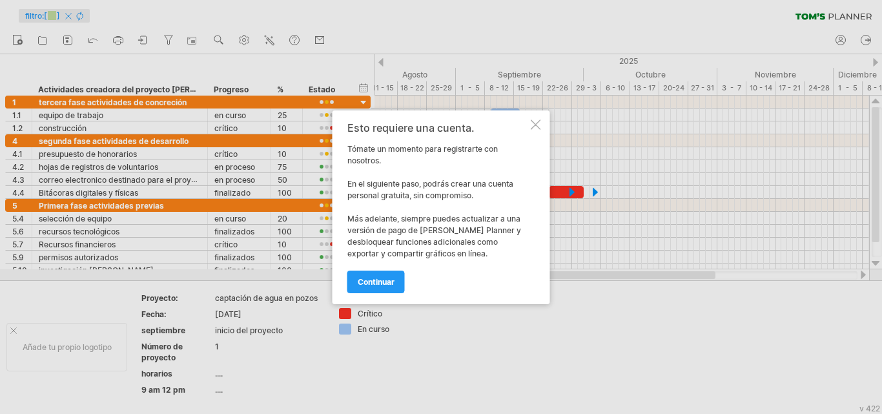
click at [532, 123] on div at bounding box center [536, 124] width 10 height 10
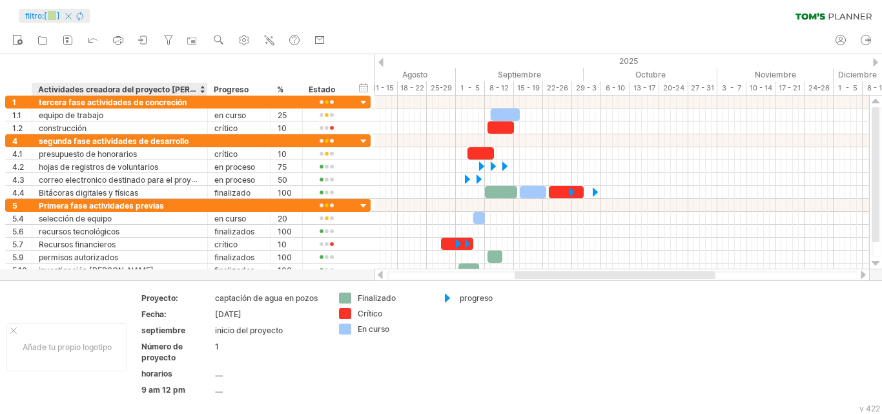
click at [90, 87] on font "Actividades creadora del proyecto [PERSON_NAME]" at bounding box center [137, 89] width 199 height 10
click at [118, 89] on font "Actividades creadora del proyecto [PERSON_NAME]" at bounding box center [137, 89] width 199 height 10
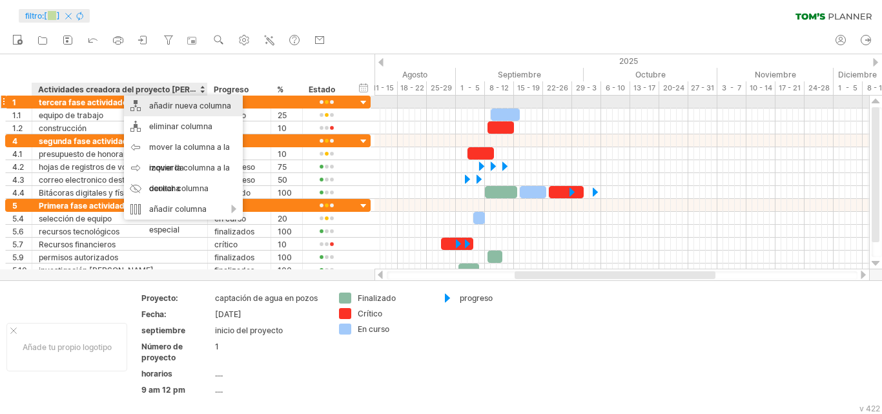
click at [160, 106] on font "añadir nueva columna" at bounding box center [190, 106] width 82 height 10
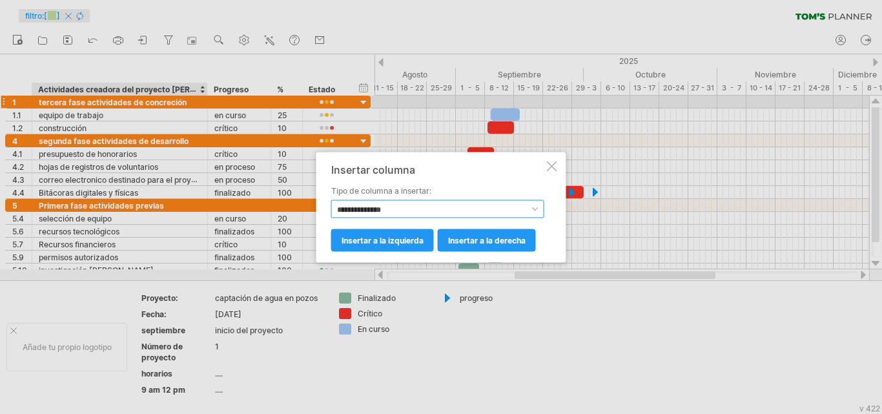
click at [401, 209] on select "**********" at bounding box center [437, 209] width 213 height 18
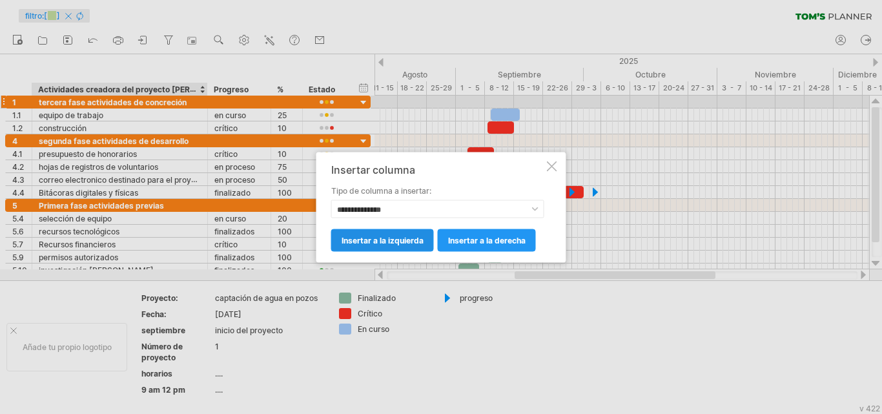
click at [421, 234] on link "insertar a la izquierda" at bounding box center [382, 240] width 103 height 23
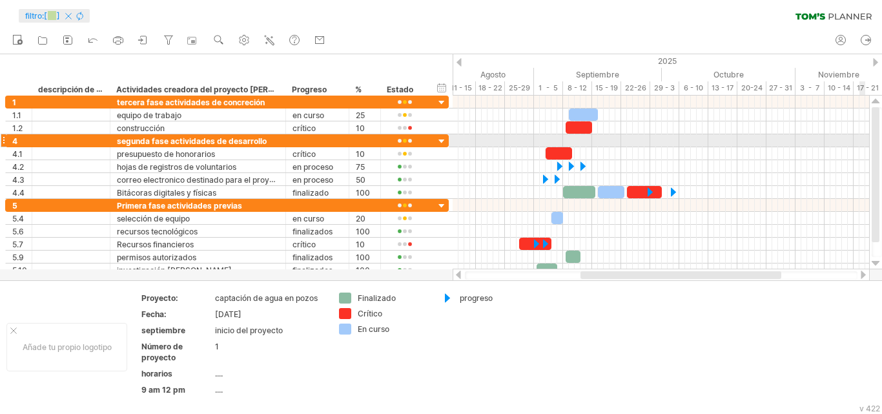
drag, startPoint x: 876, startPoint y: 150, endPoint x: 876, endPoint y: 141, distance: 9.7
click at [876, 141] on div at bounding box center [876, 174] width 8 height 135
click at [87, 84] on font "descripción de la columna" at bounding box center [87, 89] width 98 height 10
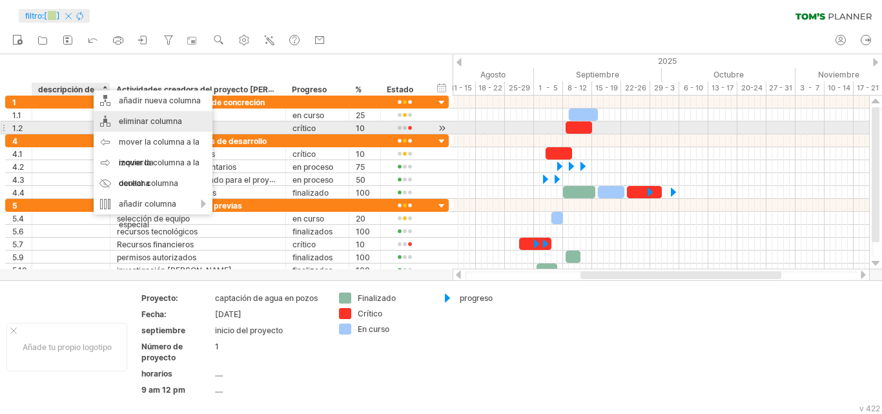
click at [128, 121] on font "eliminar columna" at bounding box center [150, 121] width 63 height 10
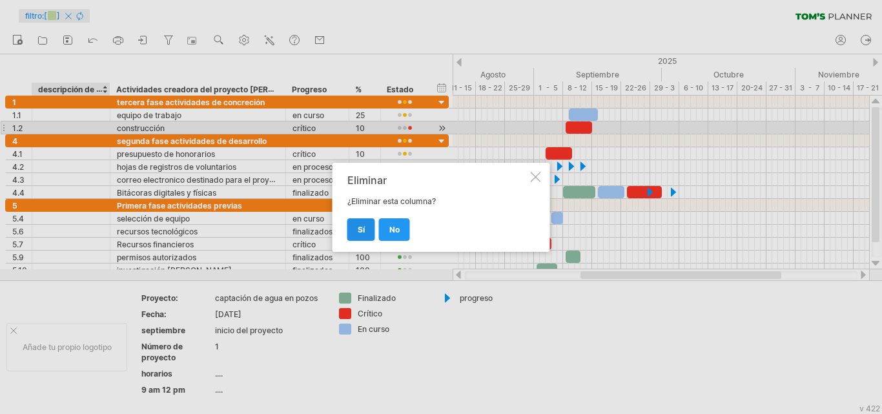
click at [365, 229] on link "Sí" at bounding box center [361, 229] width 28 height 23
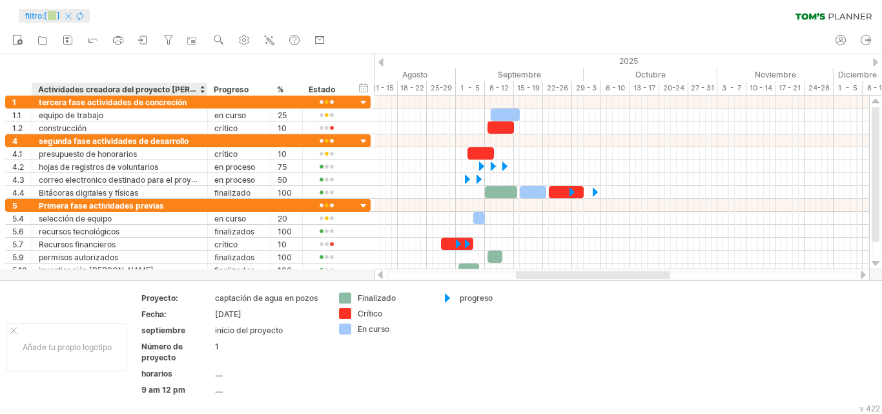
click at [184, 88] on font "Actividades creadora del proyecto [PERSON_NAME]" at bounding box center [137, 89] width 199 height 10
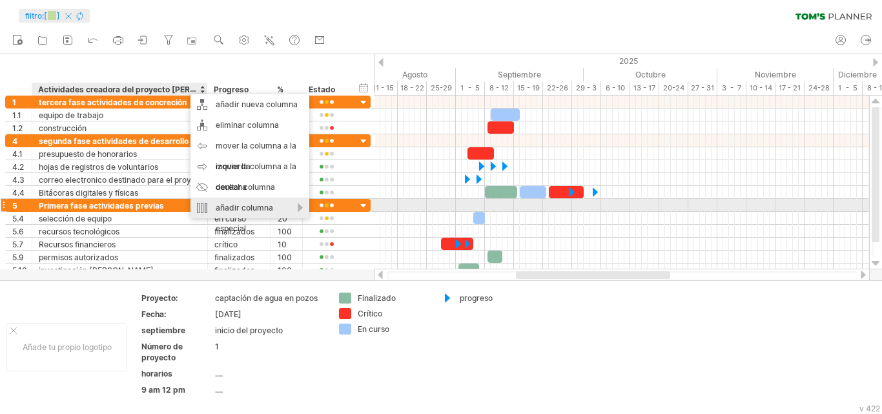
click at [244, 208] on font "añadir columna especial" at bounding box center [244, 218] width 57 height 30
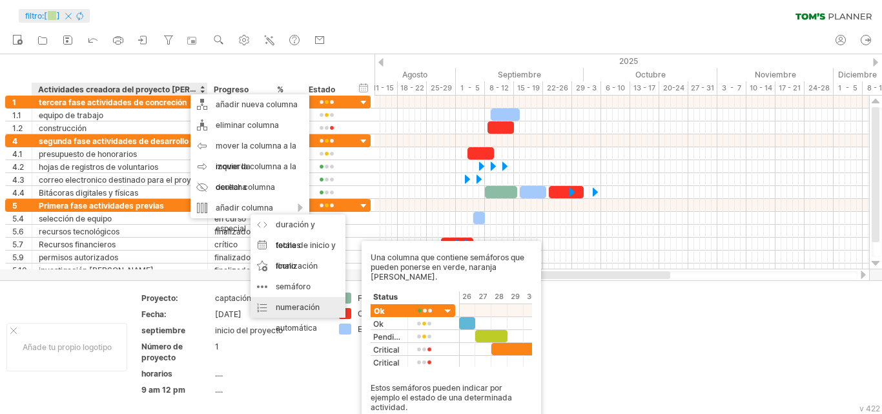
click at [307, 308] on font "numeración automática" at bounding box center [298, 317] width 44 height 30
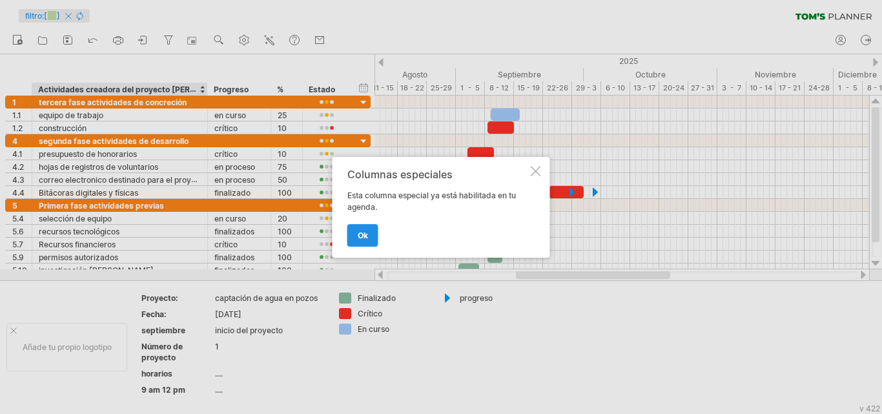
click at [360, 237] on font "OK" at bounding box center [363, 236] width 10 height 10
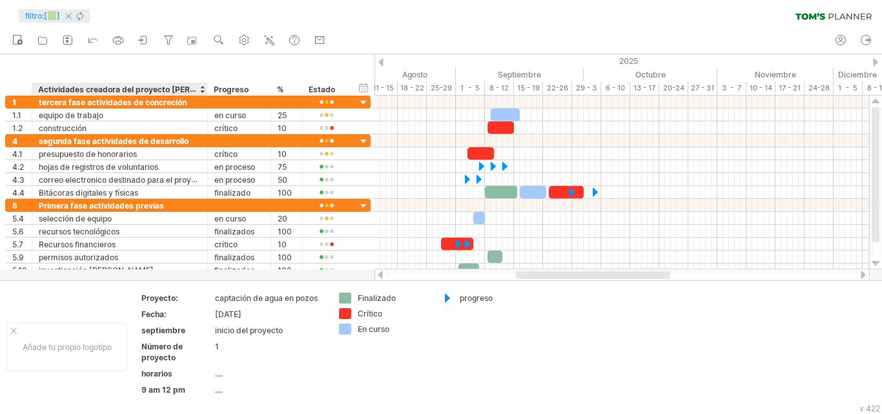
click at [174, 84] on font "Actividades creadora del proyecto [PERSON_NAME]" at bounding box center [137, 89] width 199 height 10
click at [172, 89] on font "Actividades creadora del proyecto [PERSON_NAME]" at bounding box center [137, 89] width 199 height 10
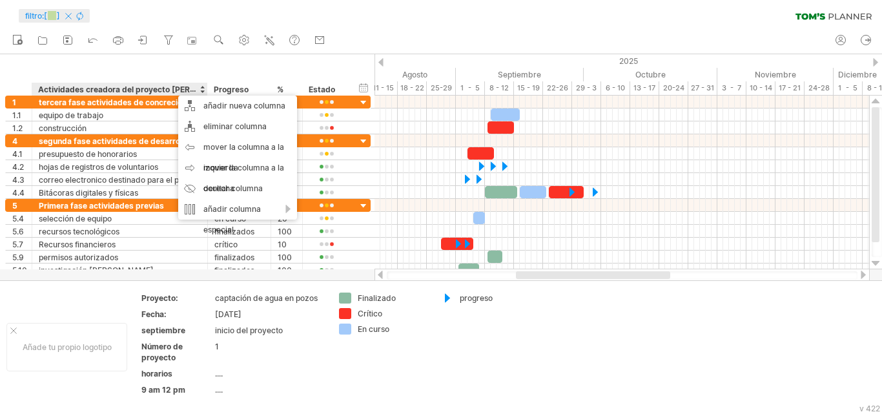
click at [172, 89] on font "Actividades creadora del proyecto [PERSON_NAME]" at bounding box center [137, 89] width 199 height 10
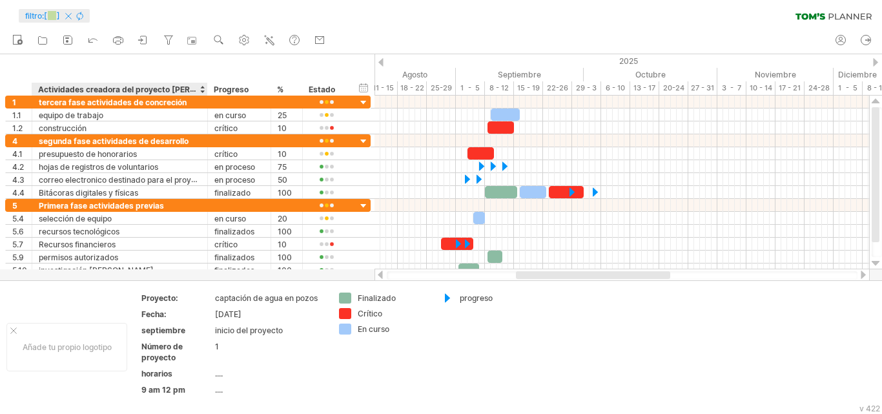
click at [76, 87] on font "Actividades creadora del proyecto [PERSON_NAME]" at bounding box center [137, 89] width 199 height 10
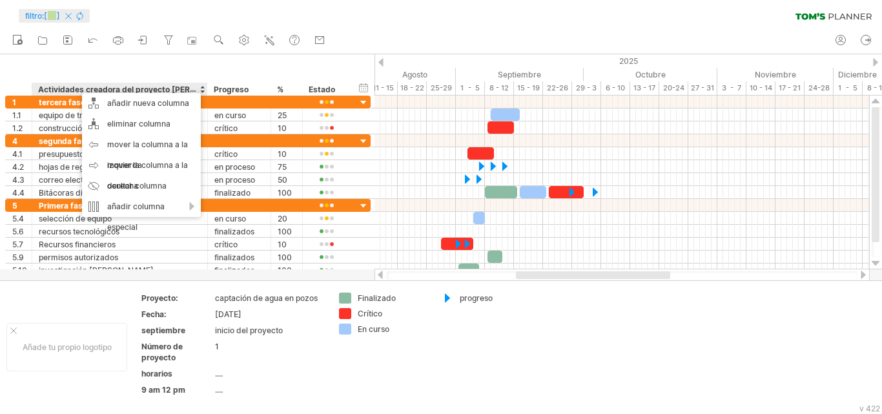
click at [76, 87] on font "Actividades creadora del proyecto [PERSON_NAME]" at bounding box center [137, 89] width 199 height 10
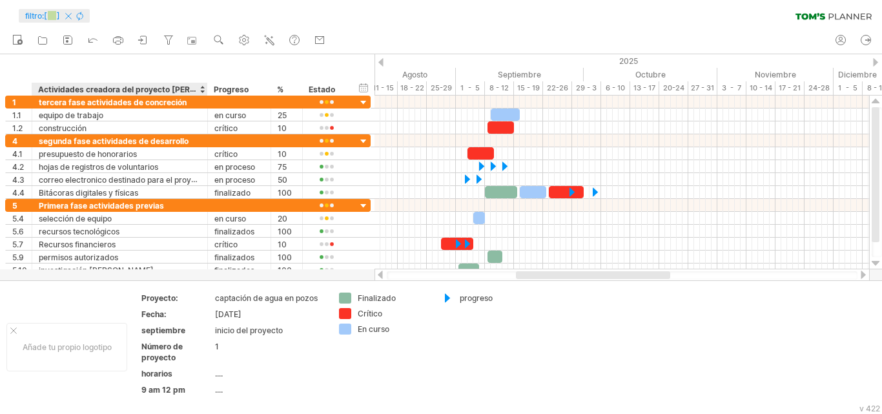
click at [84, 89] on font "Actividades creadora del proyecto [PERSON_NAME]" at bounding box center [137, 89] width 199 height 10
click at [92, 39] on icon at bounding box center [93, 41] width 8 height 4
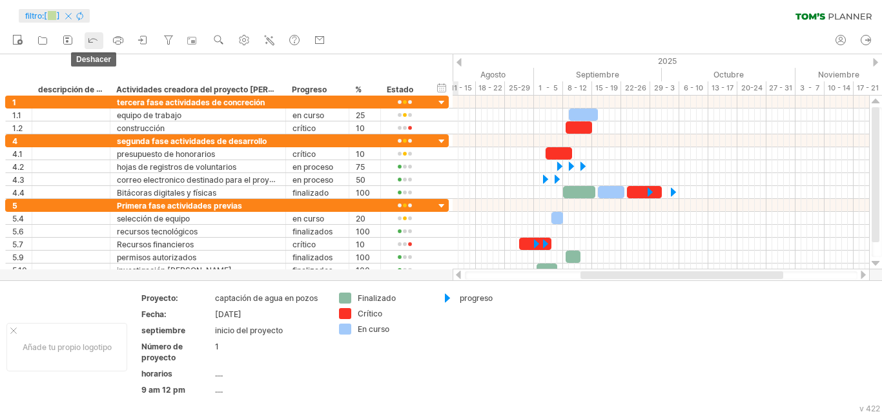
click at [92, 39] on icon at bounding box center [93, 41] width 8 height 4
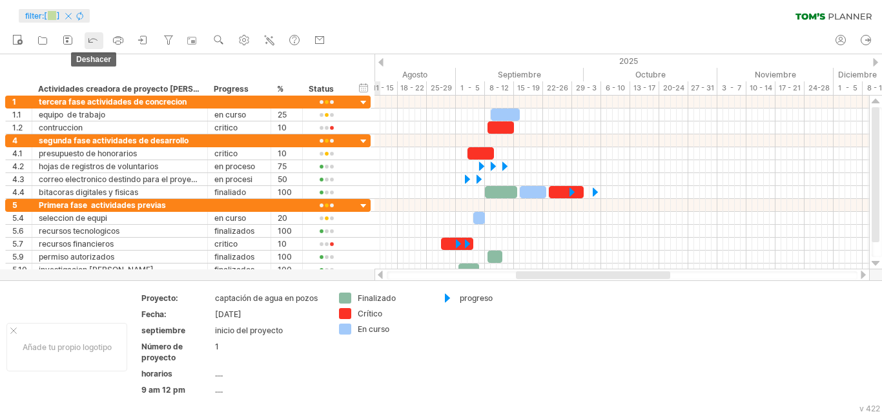
click at [92, 39] on icon at bounding box center [93, 41] width 8 height 4
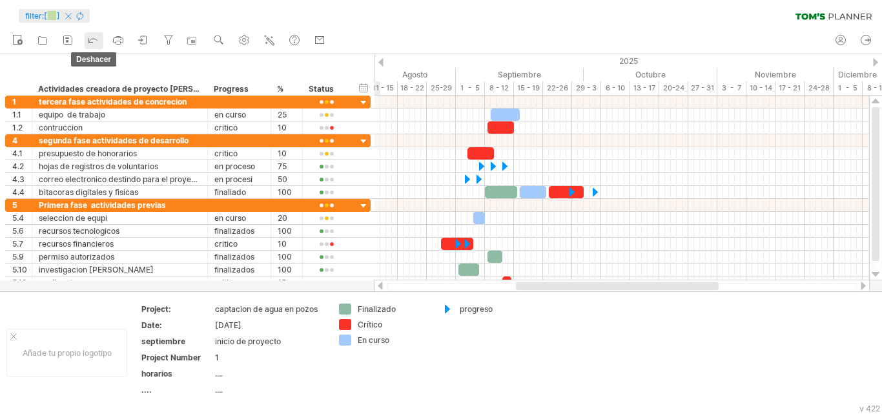
click at [92, 39] on icon at bounding box center [93, 41] width 8 height 4
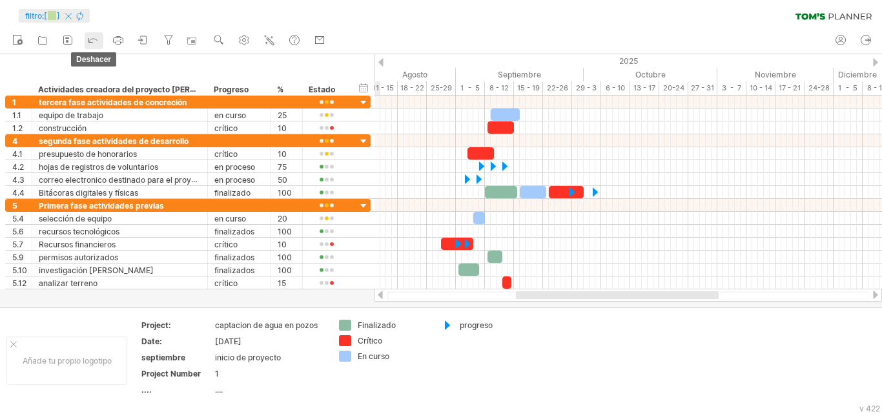
click at [92, 39] on icon at bounding box center [93, 41] width 8 height 4
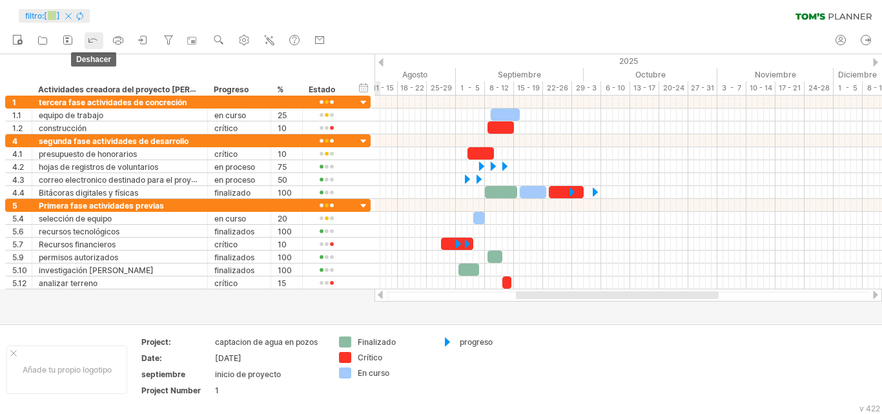
click at [92, 39] on icon at bounding box center [93, 41] width 8 height 4
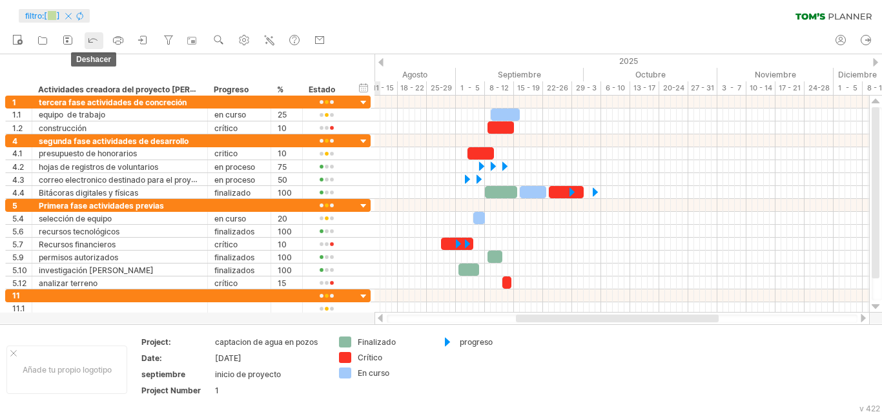
click at [92, 39] on icon at bounding box center [93, 41] width 8 height 4
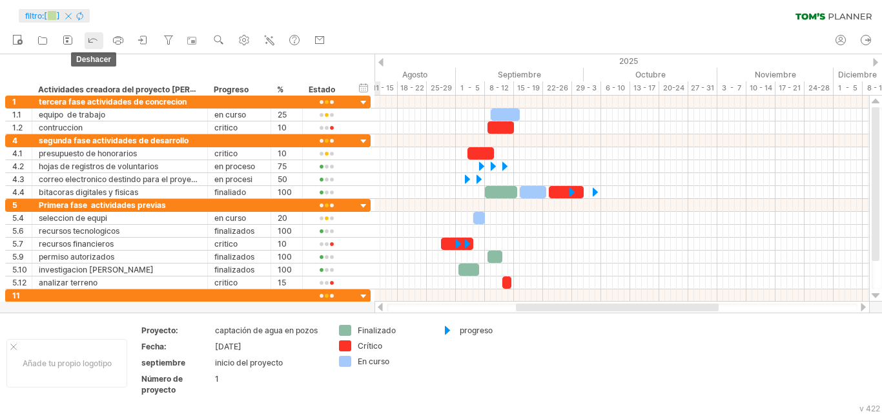
click at [92, 39] on icon at bounding box center [93, 41] width 8 height 4
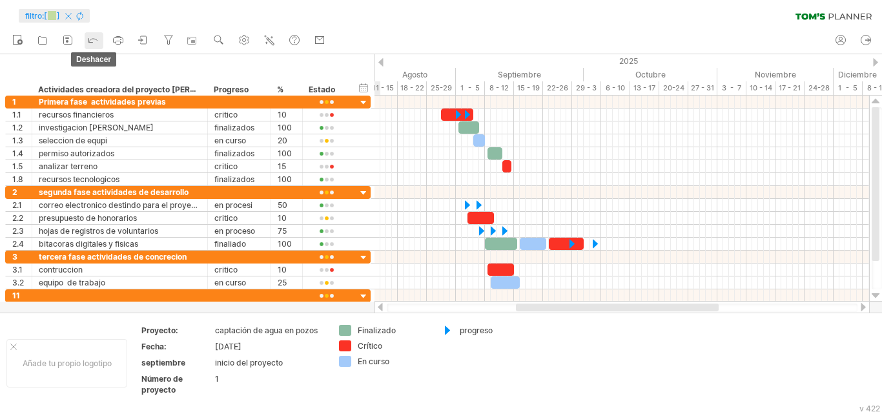
click at [92, 39] on icon at bounding box center [93, 41] width 8 height 4
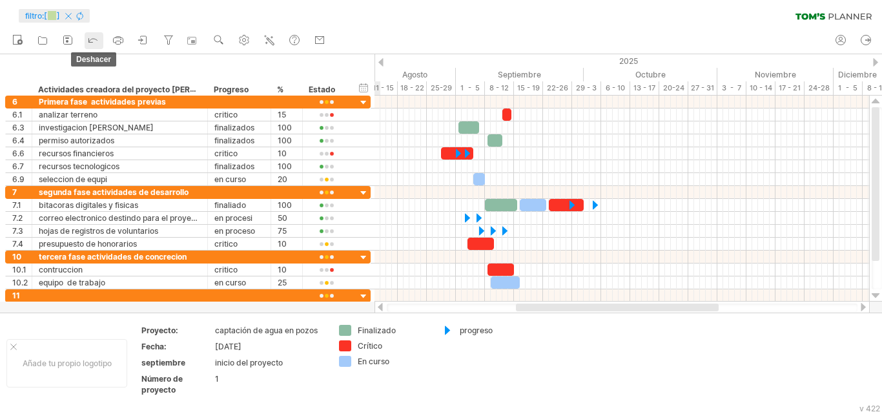
click at [92, 39] on icon at bounding box center [93, 41] width 8 height 4
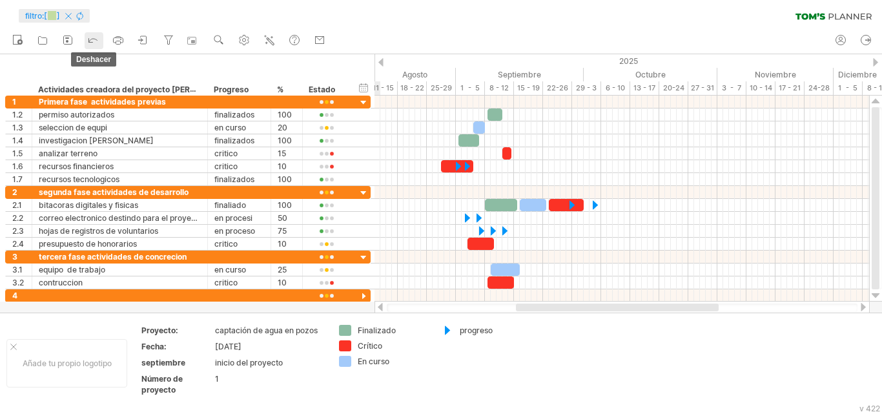
click at [92, 39] on icon at bounding box center [93, 41] width 8 height 4
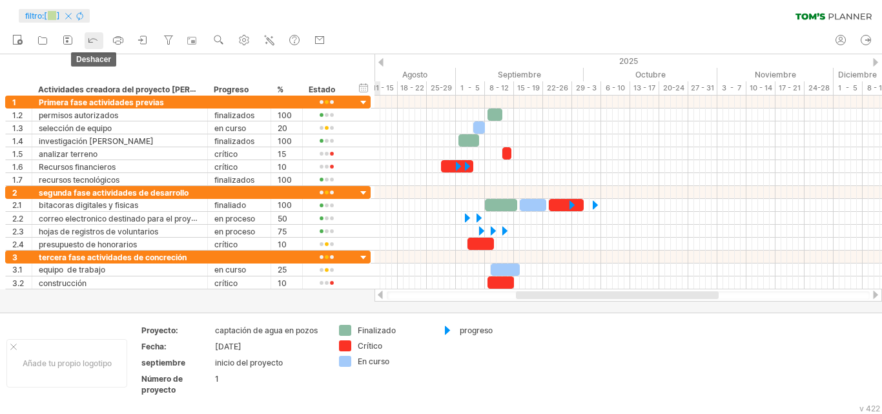
click at [92, 39] on icon at bounding box center [93, 41] width 8 height 4
click at [96, 41] on icon at bounding box center [93, 39] width 13 height 13
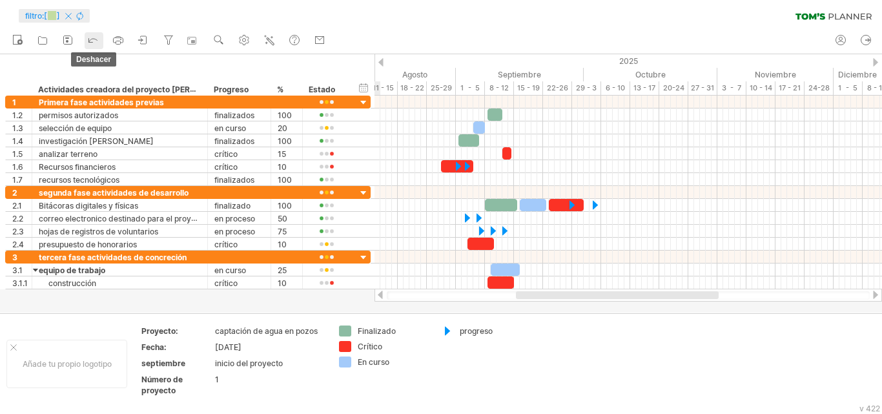
click at [96, 41] on icon at bounding box center [93, 39] width 13 height 13
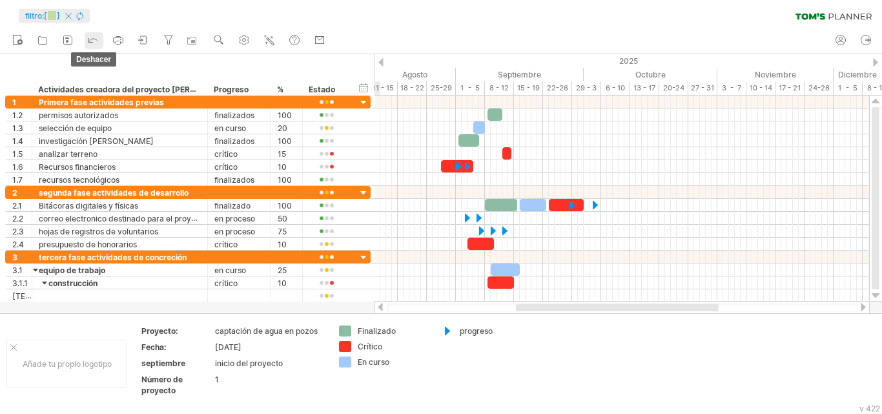
click at [96, 41] on icon at bounding box center [93, 39] width 13 height 13
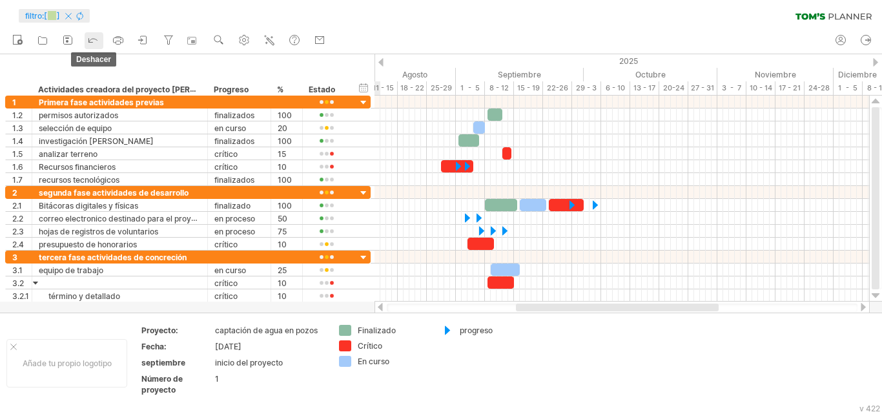
click at [96, 41] on icon at bounding box center [93, 39] width 13 height 13
click at [96, 40] on icon at bounding box center [93, 39] width 13 height 13
click at [129, 93] on font "Actividades creadora del proyecto [PERSON_NAME]" at bounding box center [137, 89] width 199 height 10
click at [118, 88] on font "Actividades creadora del proyecto [PERSON_NAME]" at bounding box center [137, 89] width 199 height 10
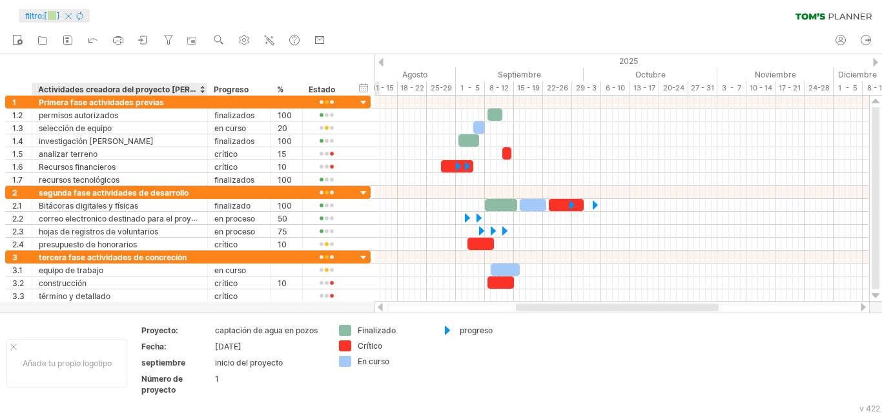
click at [118, 88] on font "Actividades creadora del proyecto [PERSON_NAME]" at bounding box center [137, 89] width 199 height 10
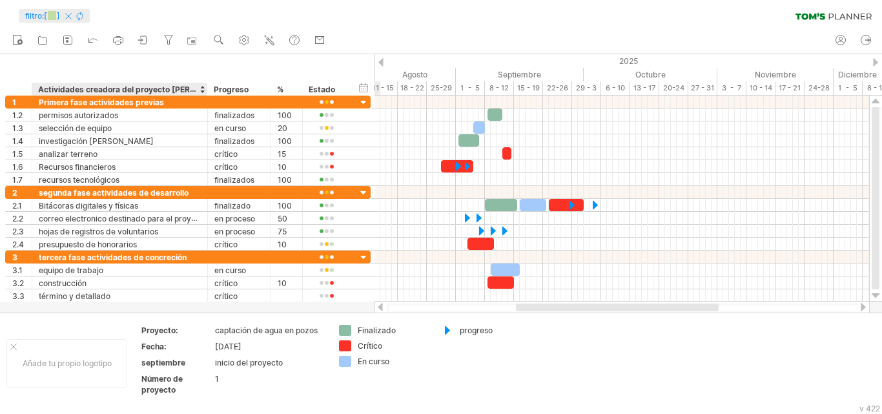
click at [118, 88] on font "Actividades creadora del proyecto [PERSON_NAME]" at bounding box center [137, 89] width 199 height 10
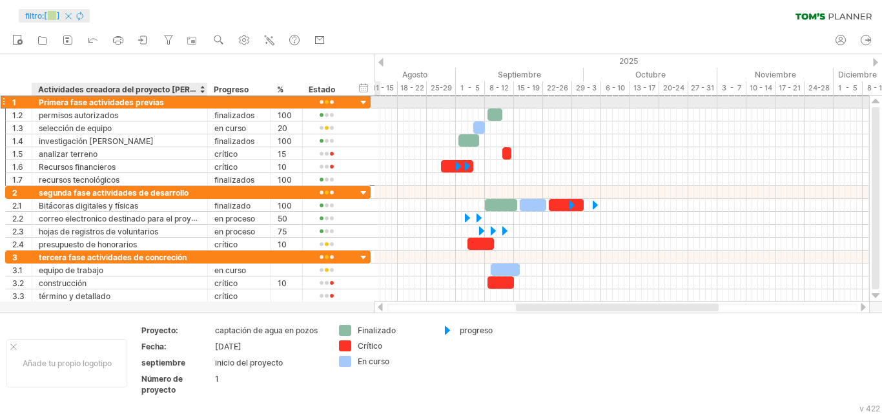
click at [117, 101] on font "Primera fase actividades previas" at bounding box center [101, 103] width 125 height 10
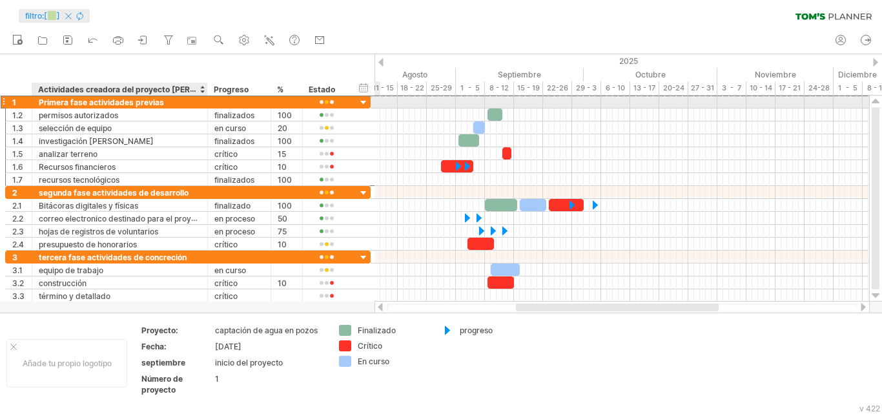
click at [117, 101] on font "Primera fase actividades previas" at bounding box center [101, 103] width 125 height 10
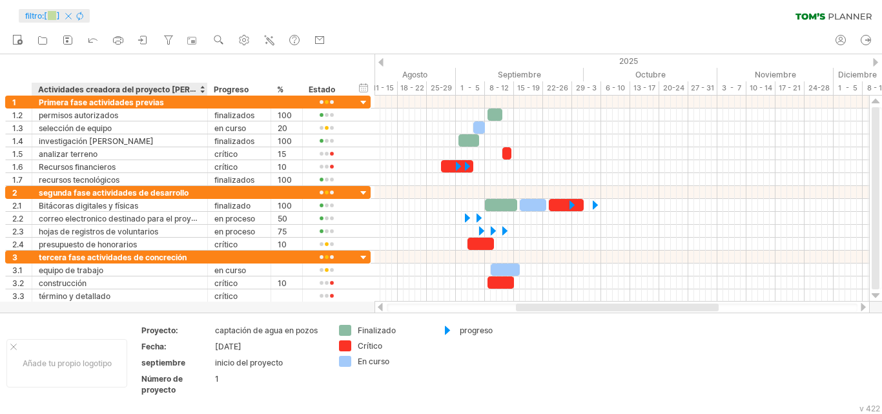
click at [178, 90] on font "Actividades creadora del proyecto [PERSON_NAME]" at bounding box center [137, 89] width 199 height 10
click at [349, 89] on div at bounding box center [349, 89] width 5 height 13
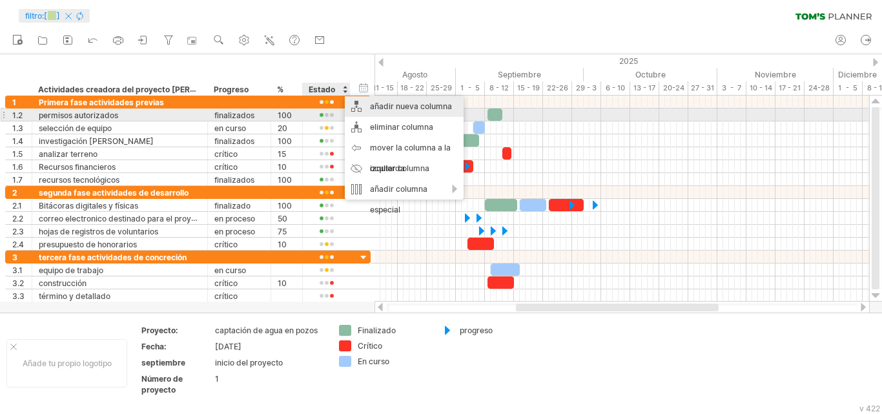
click at [372, 110] on font "añadir nueva columna" at bounding box center [411, 106] width 82 height 10
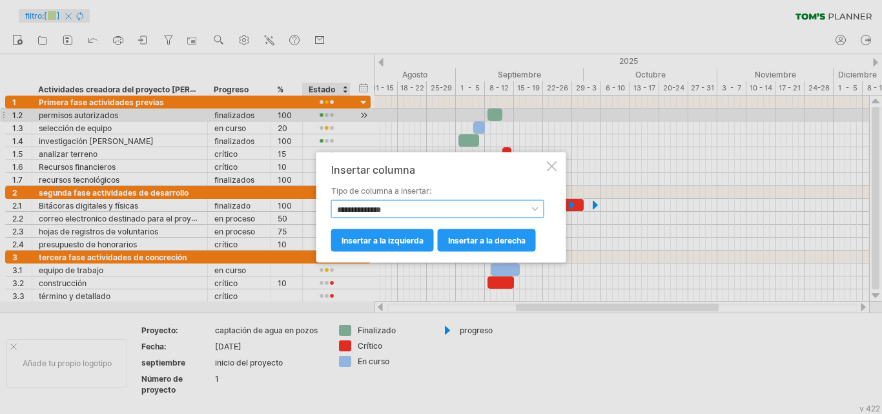
click at [421, 211] on select "**********" at bounding box center [437, 209] width 213 height 18
select select "********"
click at [331, 200] on select "**********" at bounding box center [437, 209] width 213 height 18
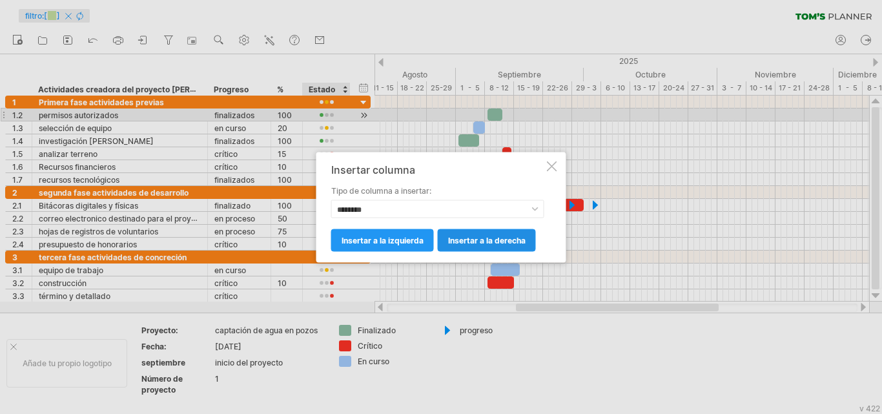
click at [457, 233] on link "insertar a la derecha" at bounding box center [487, 240] width 98 height 23
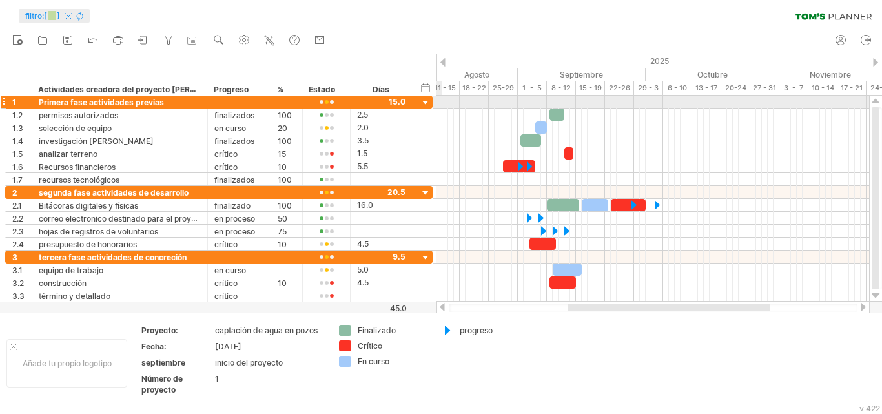
click at [422, 98] on div at bounding box center [426, 103] width 12 height 12
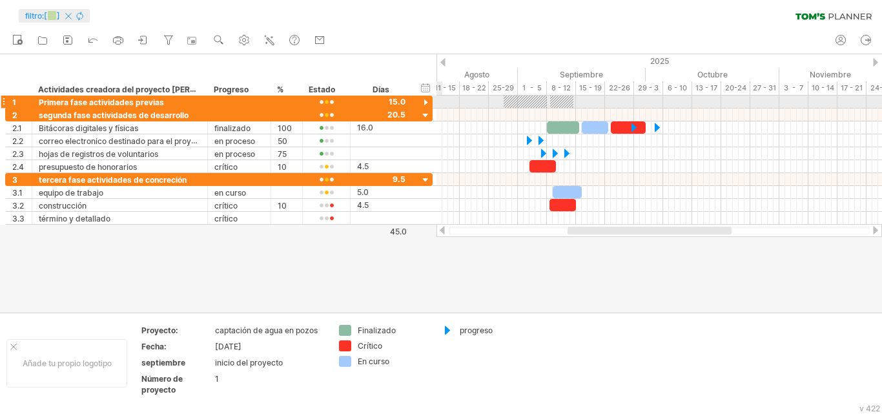
click at [422, 98] on div at bounding box center [426, 103] width 12 height 12
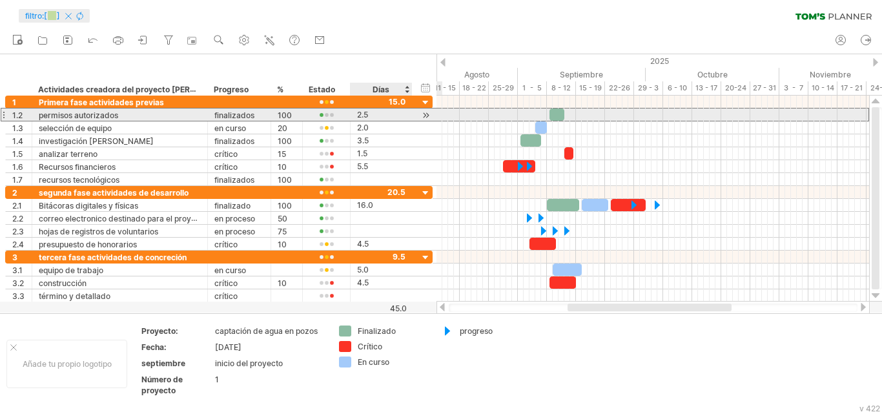
click at [416, 118] on div "**********" at bounding box center [218, 115] width 427 height 14
click at [427, 118] on div at bounding box center [426, 115] width 12 height 14
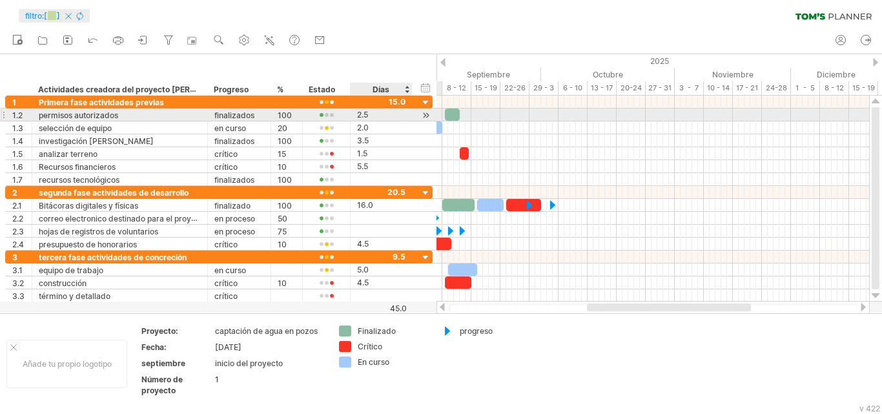
click at [411, 113] on div at bounding box center [410, 114] width 6 height 13
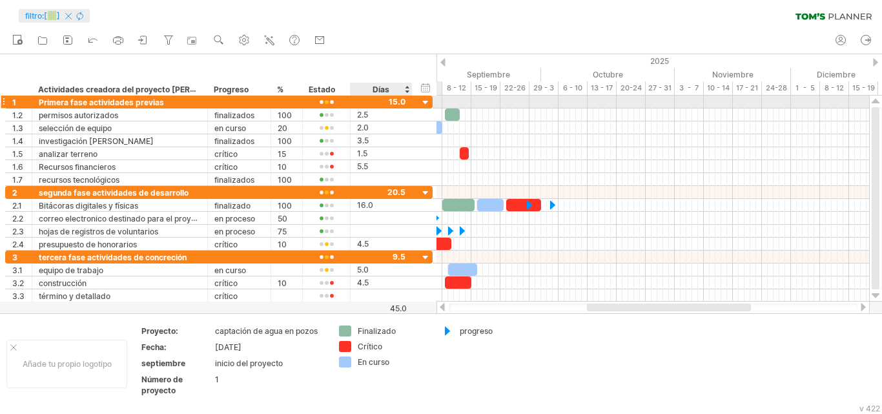
click at [420, 101] on div at bounding box center [426, 103] width 12 height 12
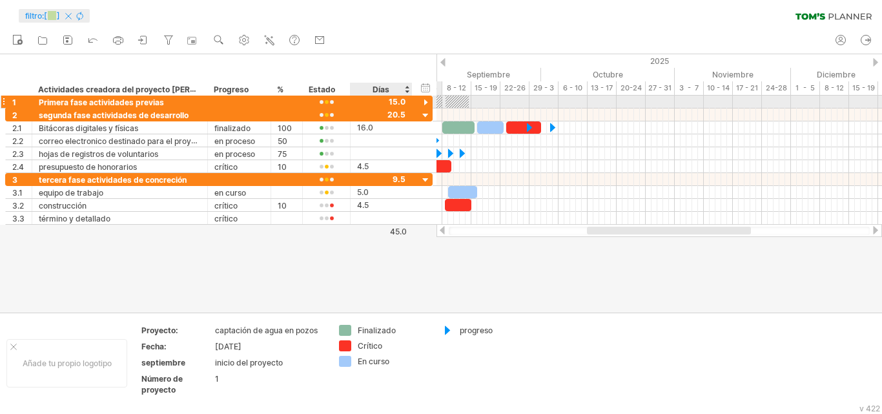
click at [420, 101] on div at bounding box center [426, 103] width 12 height 12
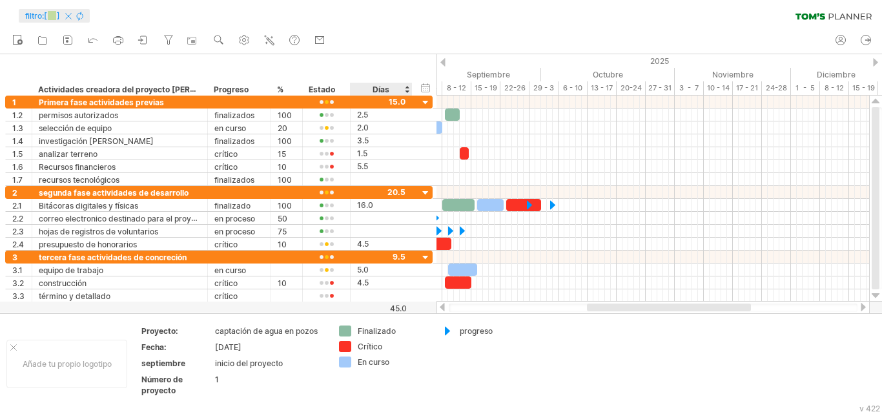
click at [396, 309] on font "45.0" at bounding box center [398, 308] width 17 height 10
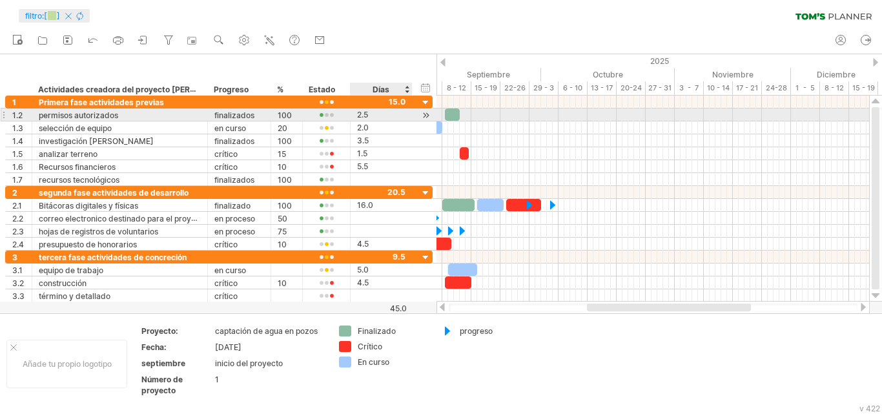
click at [431, 116] on div at bounding box center [426, 115] width 12 height 14
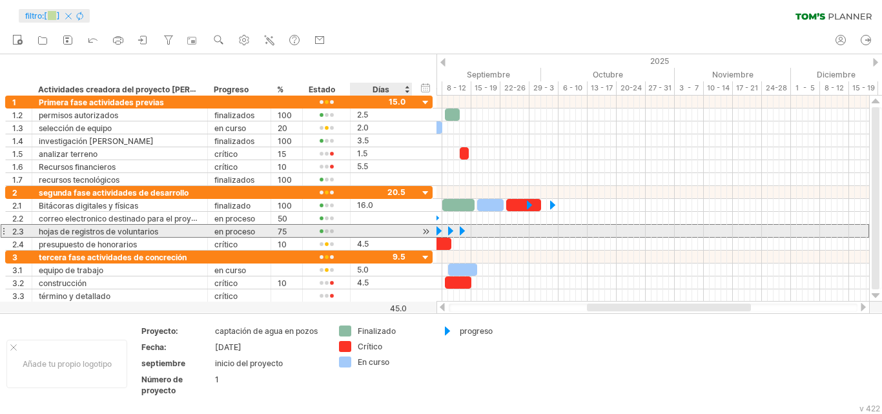
click at [393, 225] on div at bounding box center [381, 231] width 48 height 12
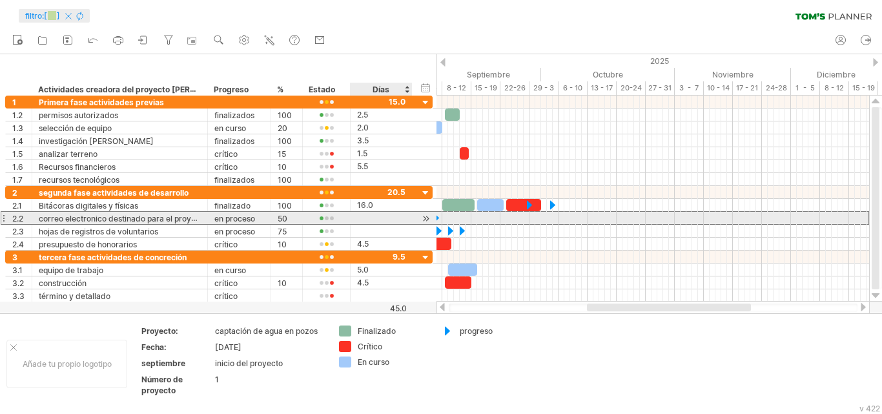
click at [392, 221] on div at bounding box center [381, 218] width 48 height 12
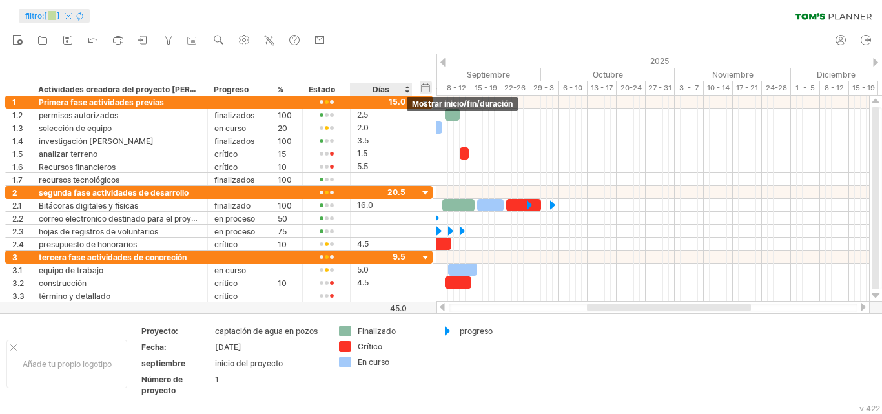
scroll to position [0, 0]
click at [424, 89] on div "ocultar inicio/fin/duración mostrar inicio/fin/duración" at bounding box center [426, 88] width 12 height 14
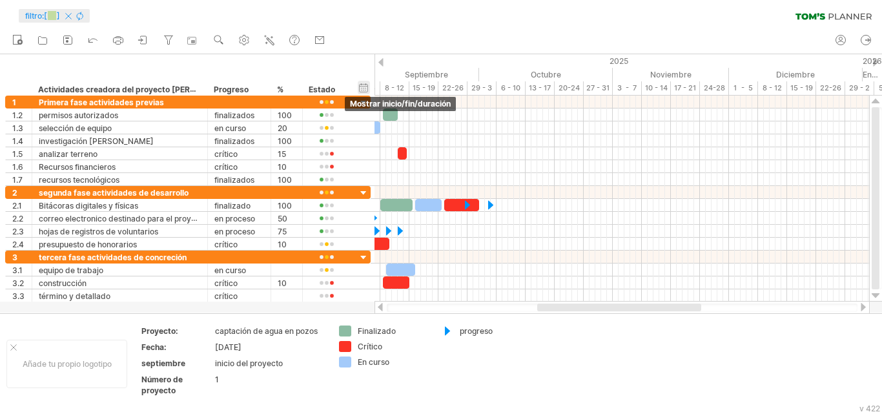
click at [365, 87] on div "ocultar inicio/fin/duración mostrar inicio/fin/duración" at bounding box center [364, 88] width 12 height 14
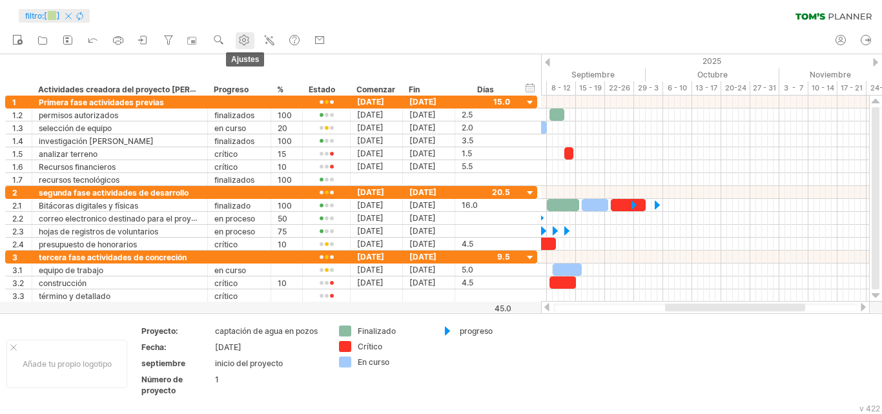
click at [241, 43] on use at bounding box center [244, 40] width 13 height 13
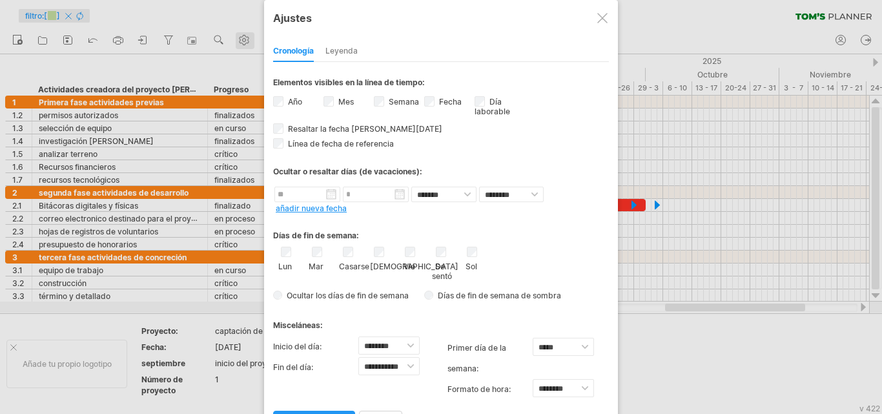
click at [241, 43] on div at bounding box center [441, 207] width 882 height 414
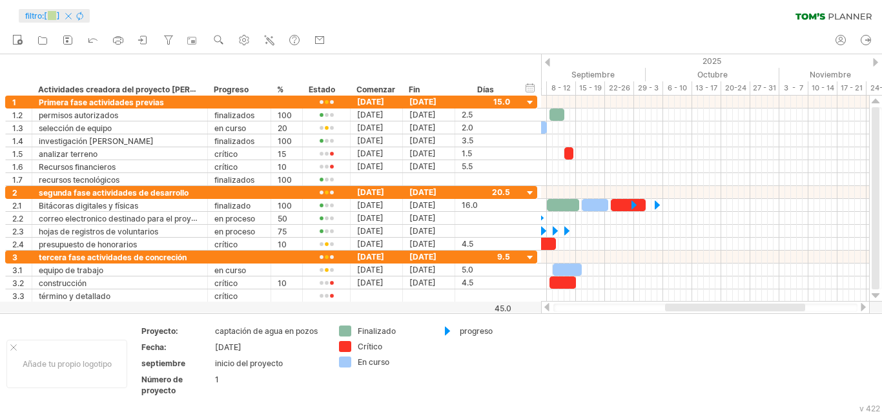
click at [823, 14] on icon at bounding box center [811, 16] width 30 height 6
click at [45, 39] on icon at bounding box center [42, 40] width 13 height 13
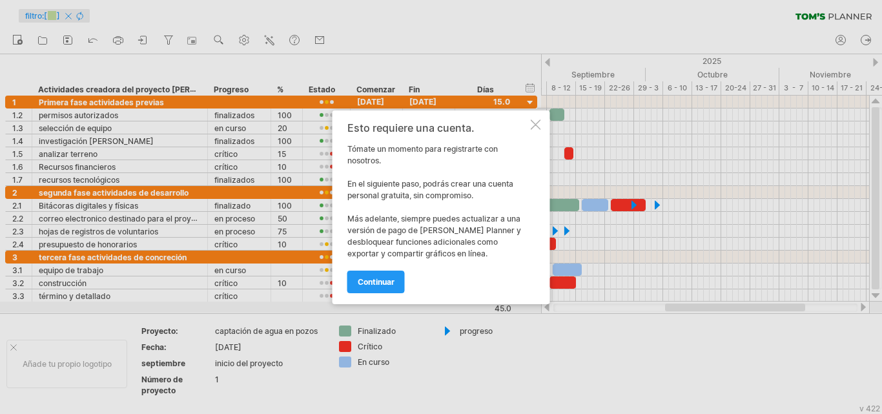
click at [535, 128] on div at bounding box center [536, 124] width 10 height 10
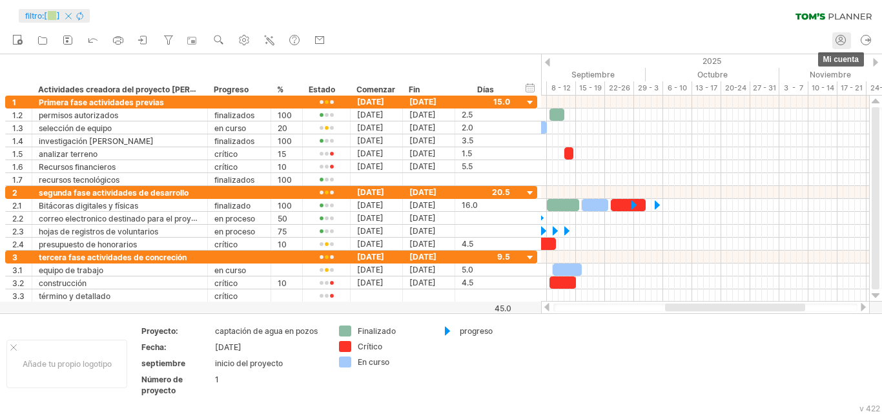
click at [843, 43] on icon at bounding box center [840, 40] width 13 height 13
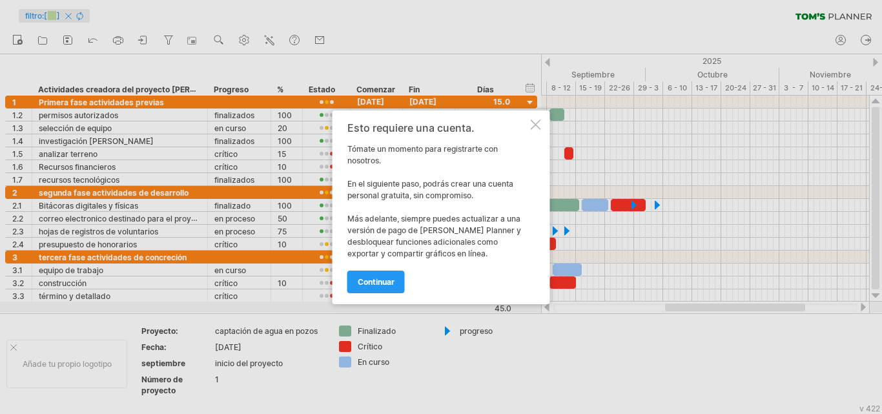
click at [533, 125] on div at bounding box center [536, 124] width 10 height 10
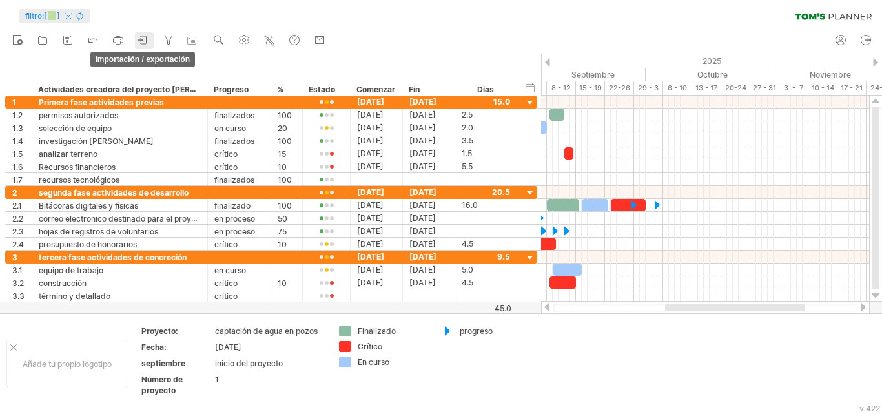
click at [142, 43] on icon at bounding box center [143, 40] width 13 height 13
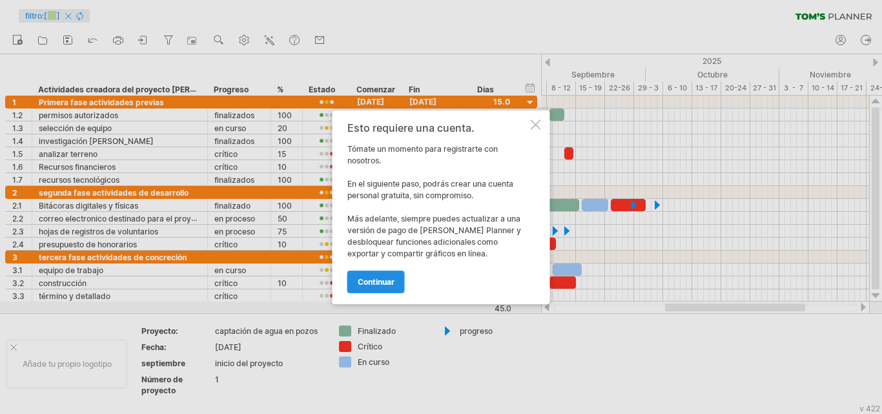
click at [365, 282] on font "continuar" at bounding box center [376, 282] width 37 height 10
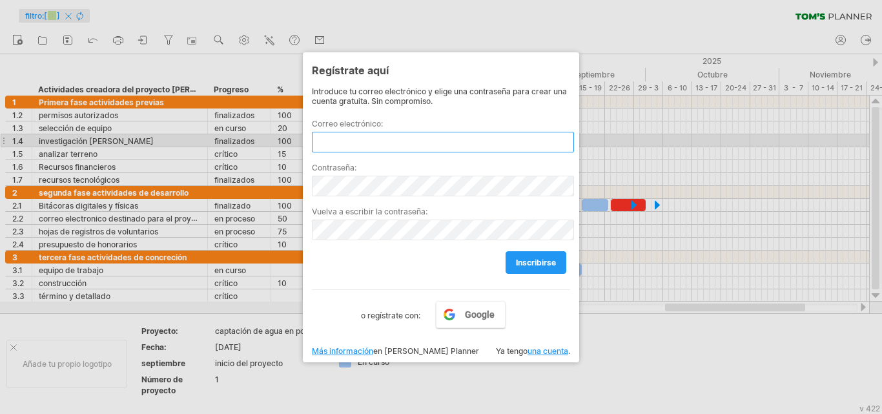
click at [365, 147] on input "text" at bounding box center [443, 142] width 262 height 21
click at [361, 139] on input "text" at bounding box center [443, 142] width 262 height 21
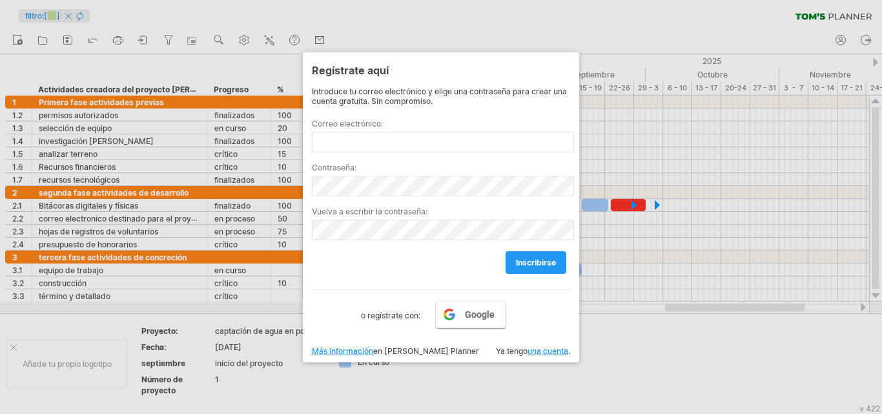
click at [462, 306] on link "Google" at bounding box center [471, 314] width 70 height 27
